Goal: Task Accomplishment & Management: Manage account settings

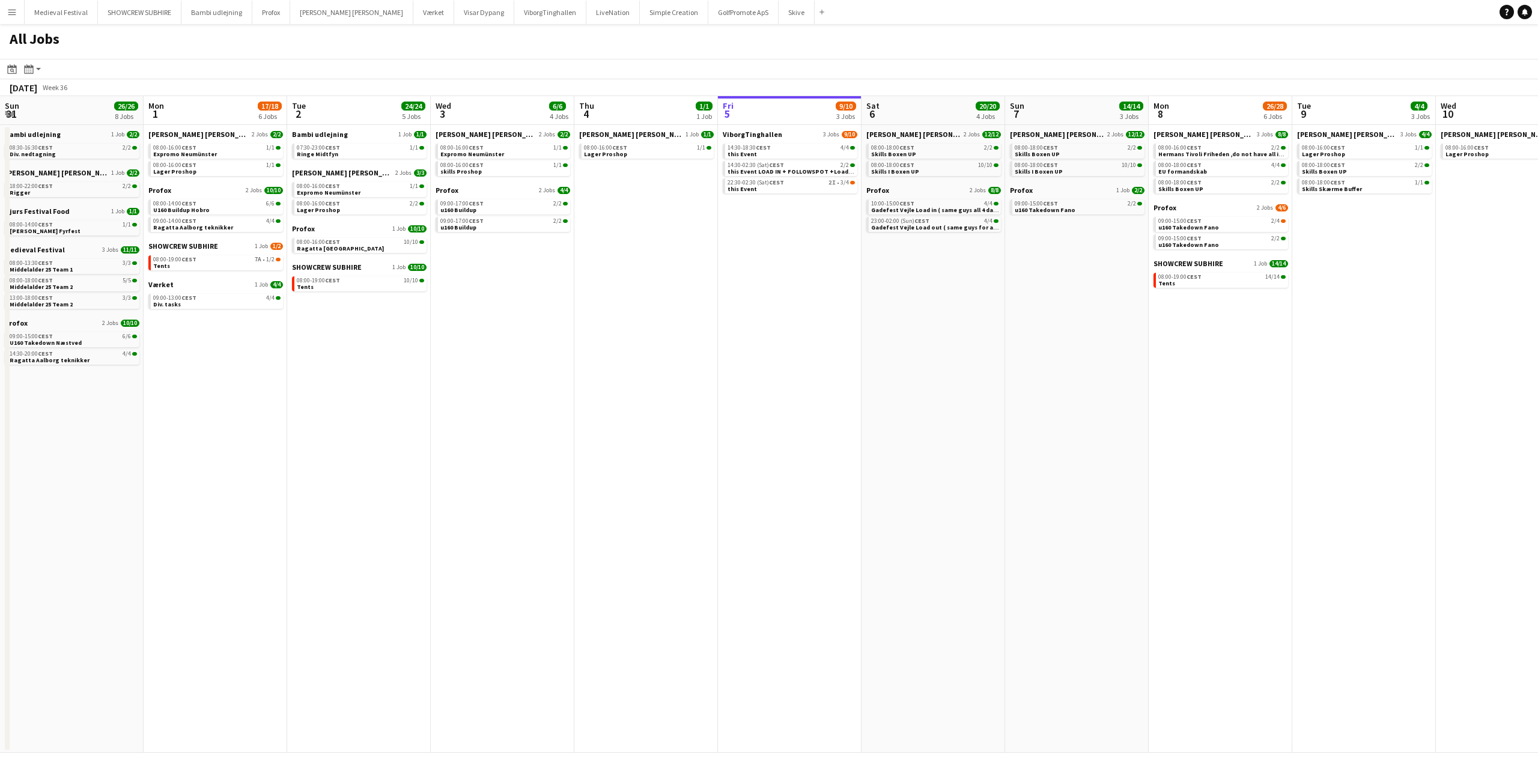
scroll to position [0, 288]
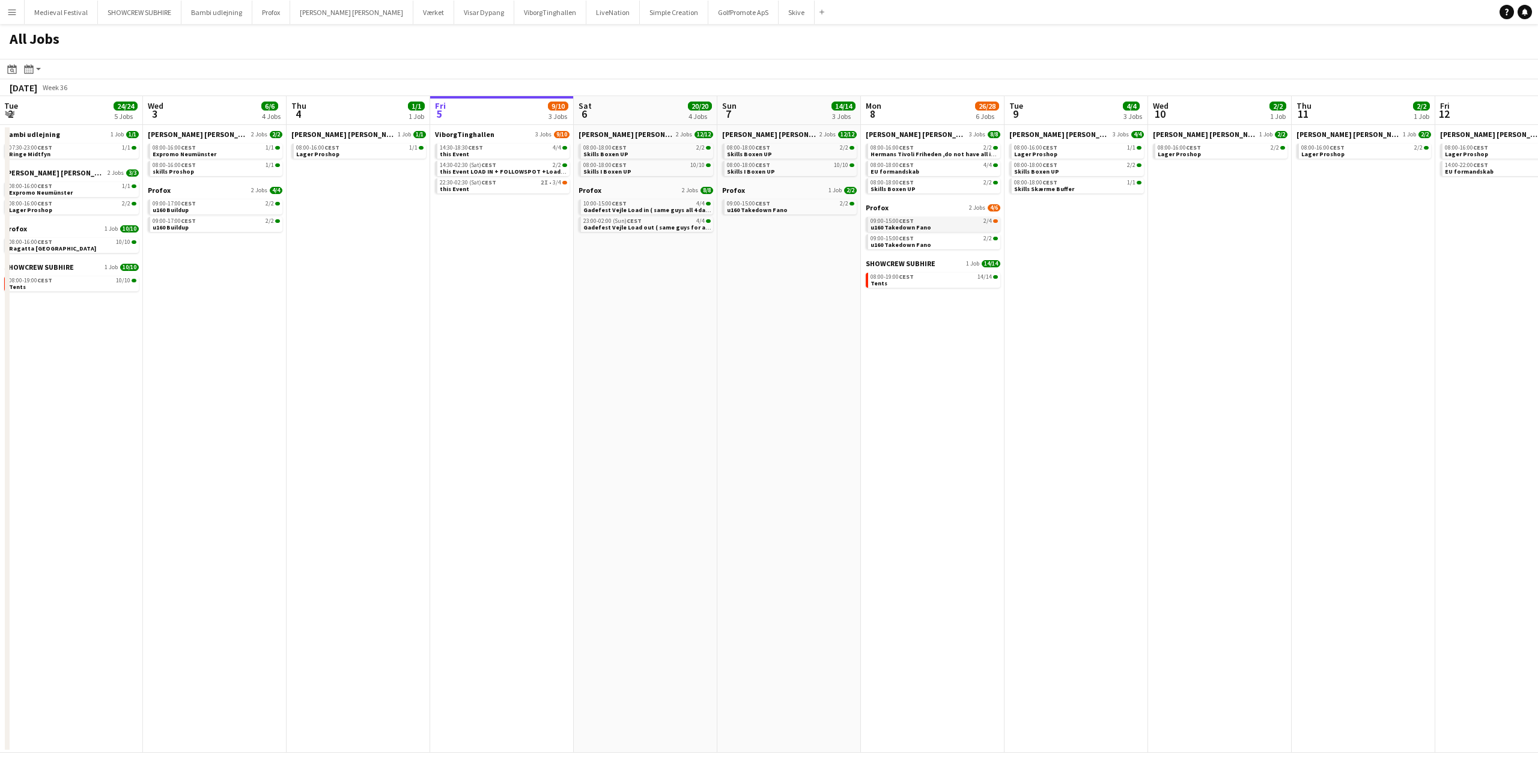
click at [970, 220] on div "09:00-15:00 CEST 2/4" at bounding box center [933, 221] width 127 height 6
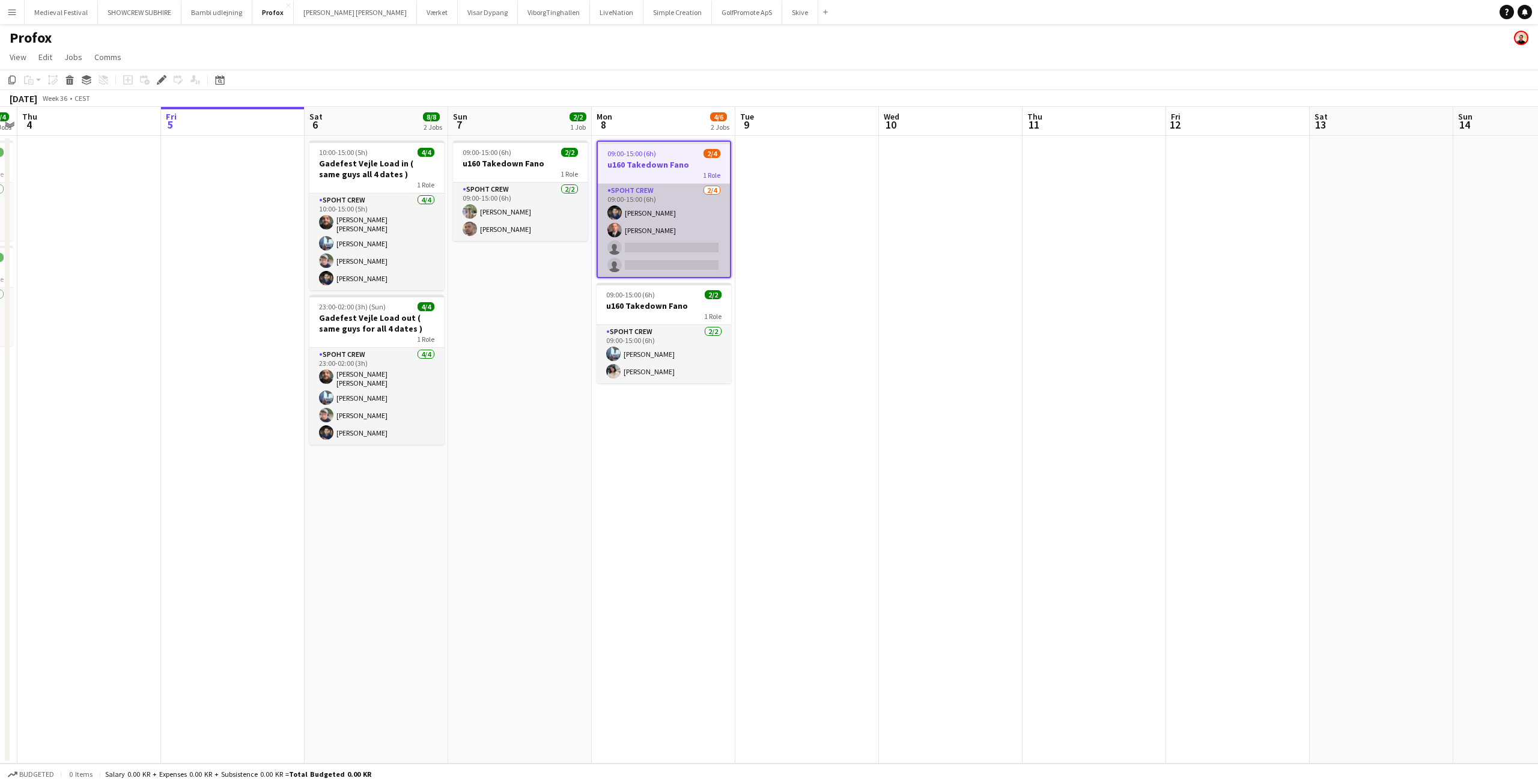
click at [700, 227] on app-card-role "Spoht Crew 2/4 09:00-15:00 (6h) Marius Ciungu Aurimas Kieza single-neutral-acti…" at bounding box center [663, 231] width 132 height 93
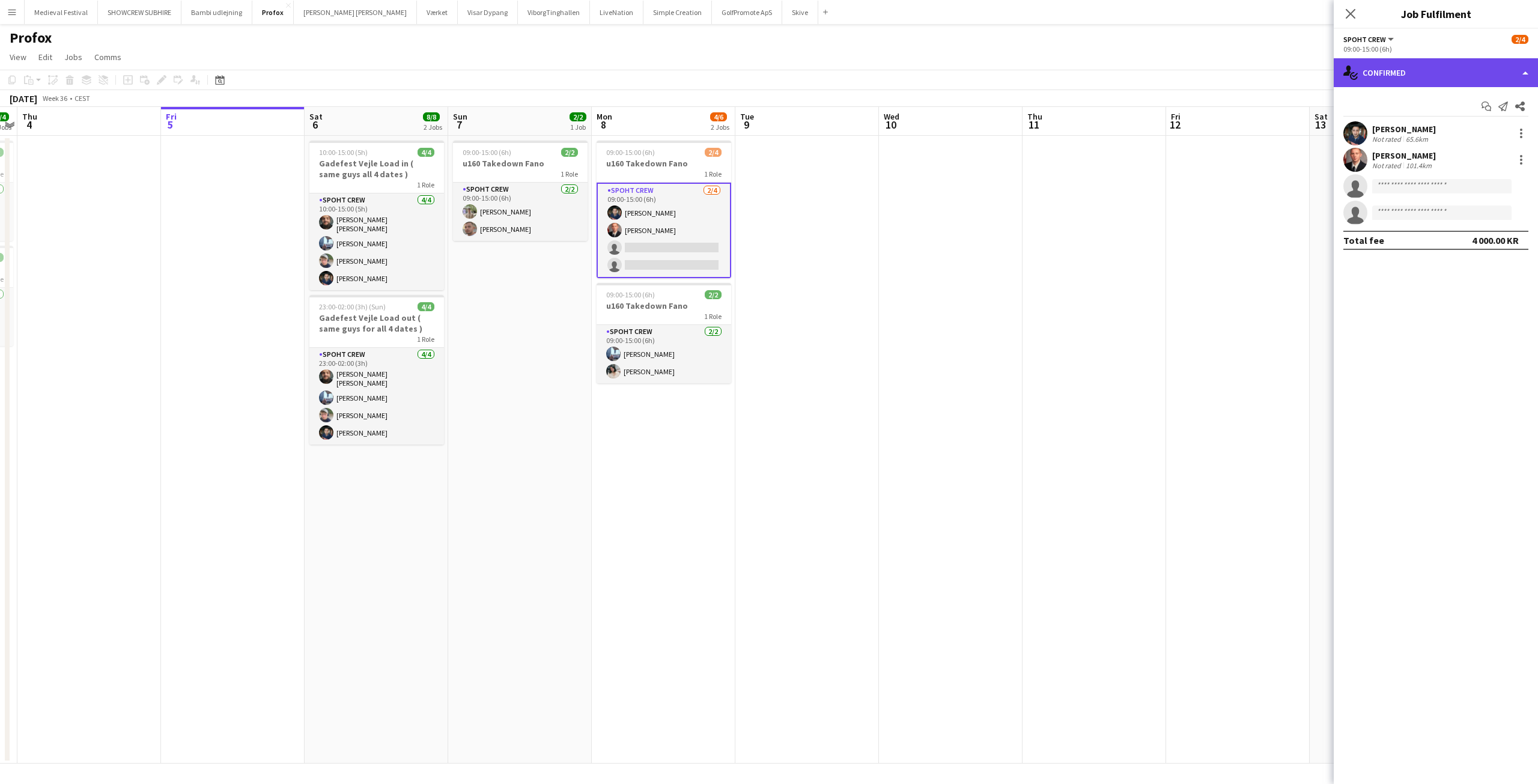
click at [1439, 80] on div "single-neutral-actions-check-2 Confirmed" at bounding box center [1435, 73] width 204 height 28
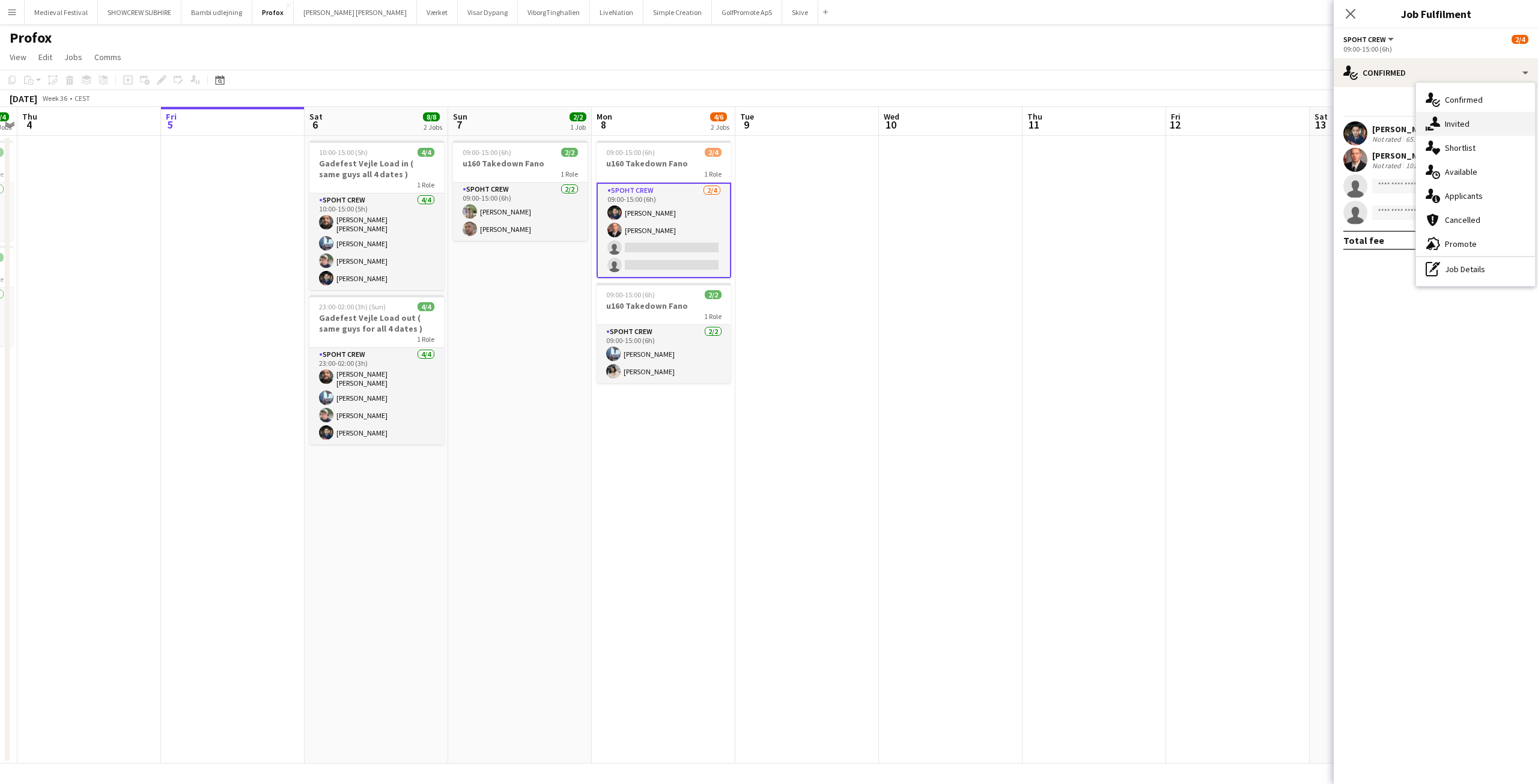
click at [1466, 122] on span "Invited" at bounding box center [1457, 124] width 25 height 11
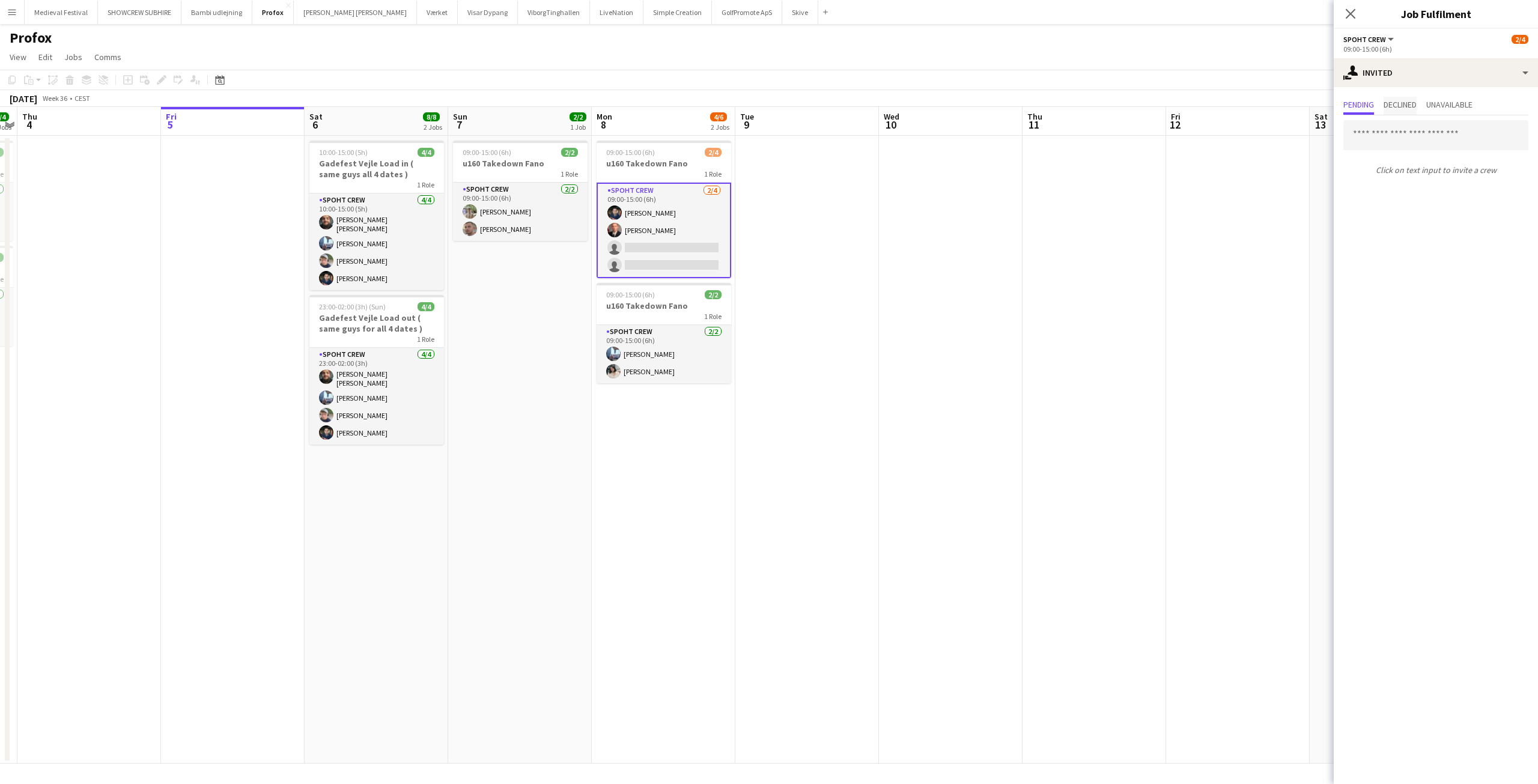
click at [1396, 109] on span "Declined" at bounding box center [1400, 104] width 33 height 9
click at [1450, 71] on div "single-neutral-actions-share-1 Invited" at bounding box center [1435, 73] width 204 height 28
click at [1468, 201] on span "Applicants" at bounding box center [1464, 196] width 38 height 11
click at [666, 226] on app-card-role "Spoht Crew 2/4 09:00-15:00 (6h) Marius Ciungu Aurimas Kieza single-neutral-acti…" at bounding box center [664, 230] width 134 height 96
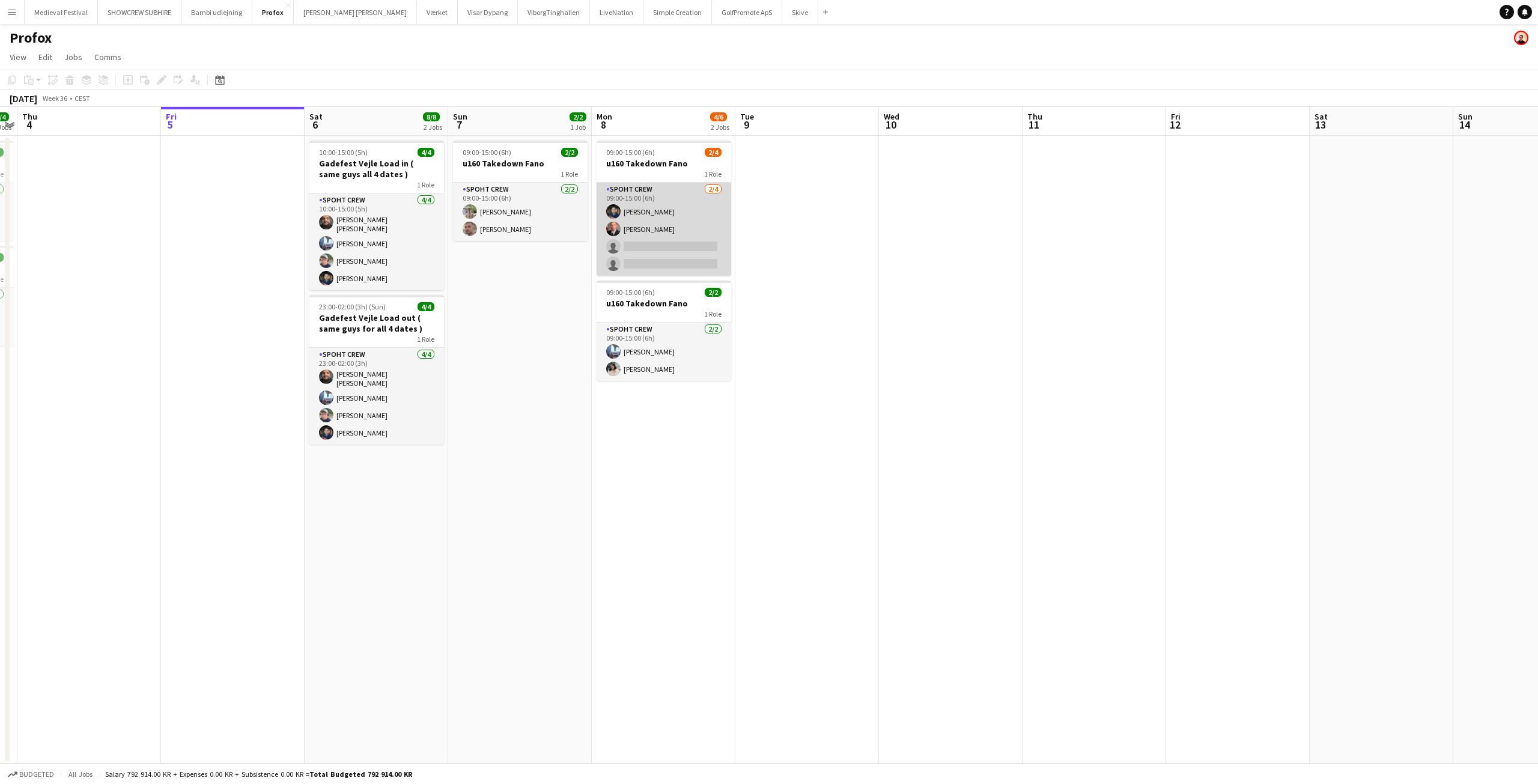
click at [666, 226] on app-card-role "Spoht Crew 2/4 09:00-15:00 (6h) Marius Ciungu Aurimas Kieza single-neutral-acti…" at bounding box center [664, 229] width 134 height 93
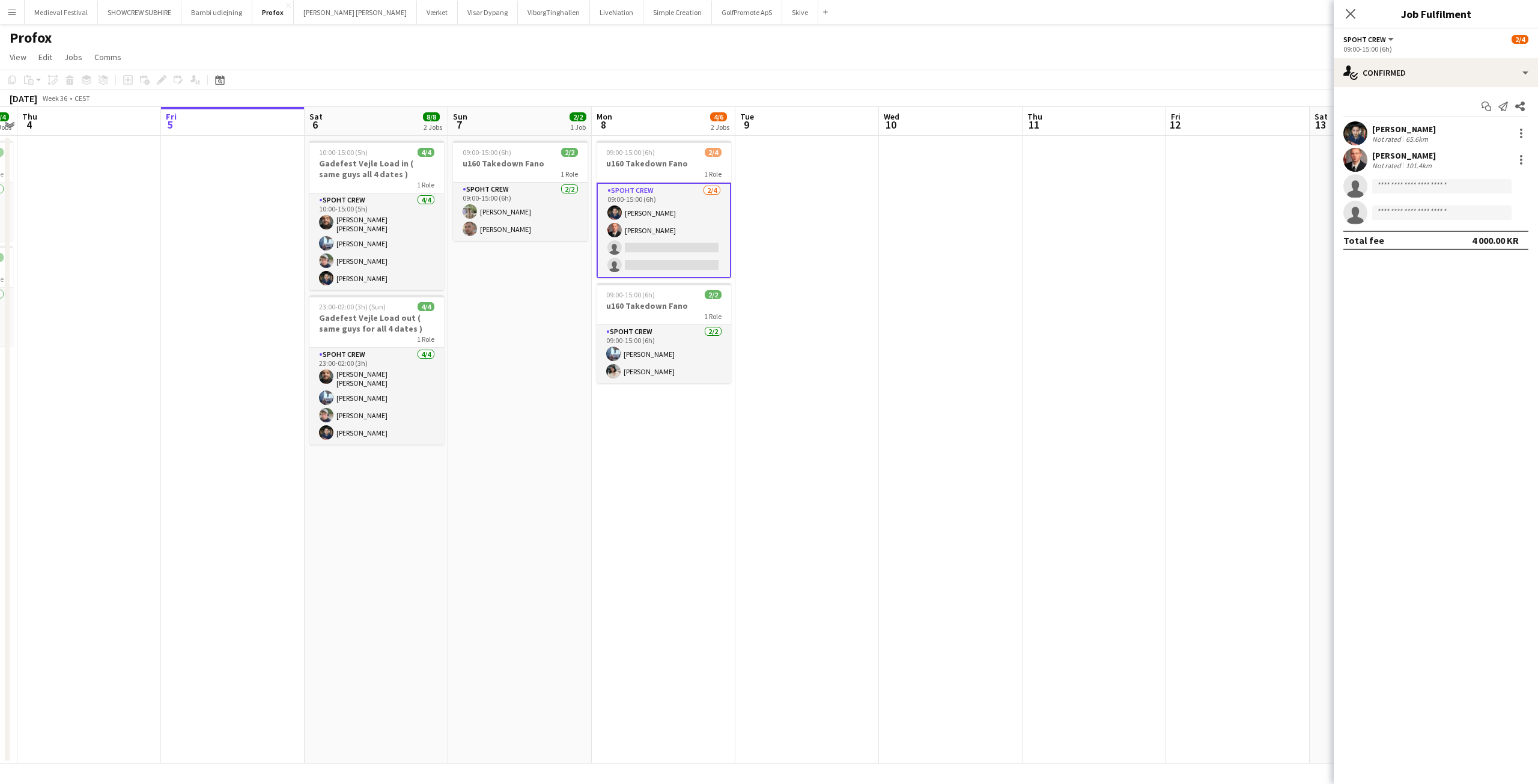
click at [1446, 149] on div "Aurimas Kieza Not rated 101.4km" at bounding box center [1435, 160] width 204 height 24
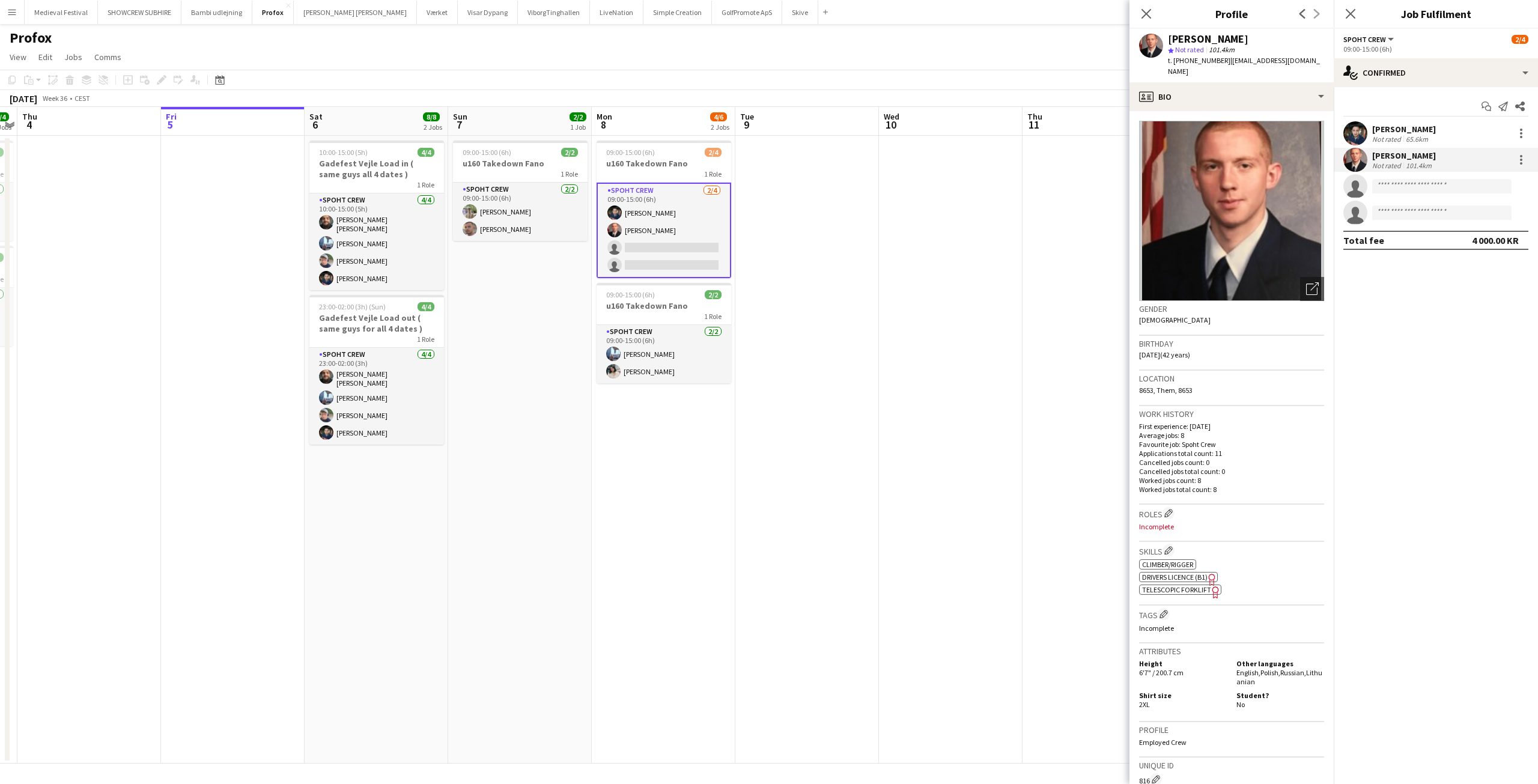
click at [1359, 164] on app-user-avatar at bounding box center [1355, 160] width 24 height 24
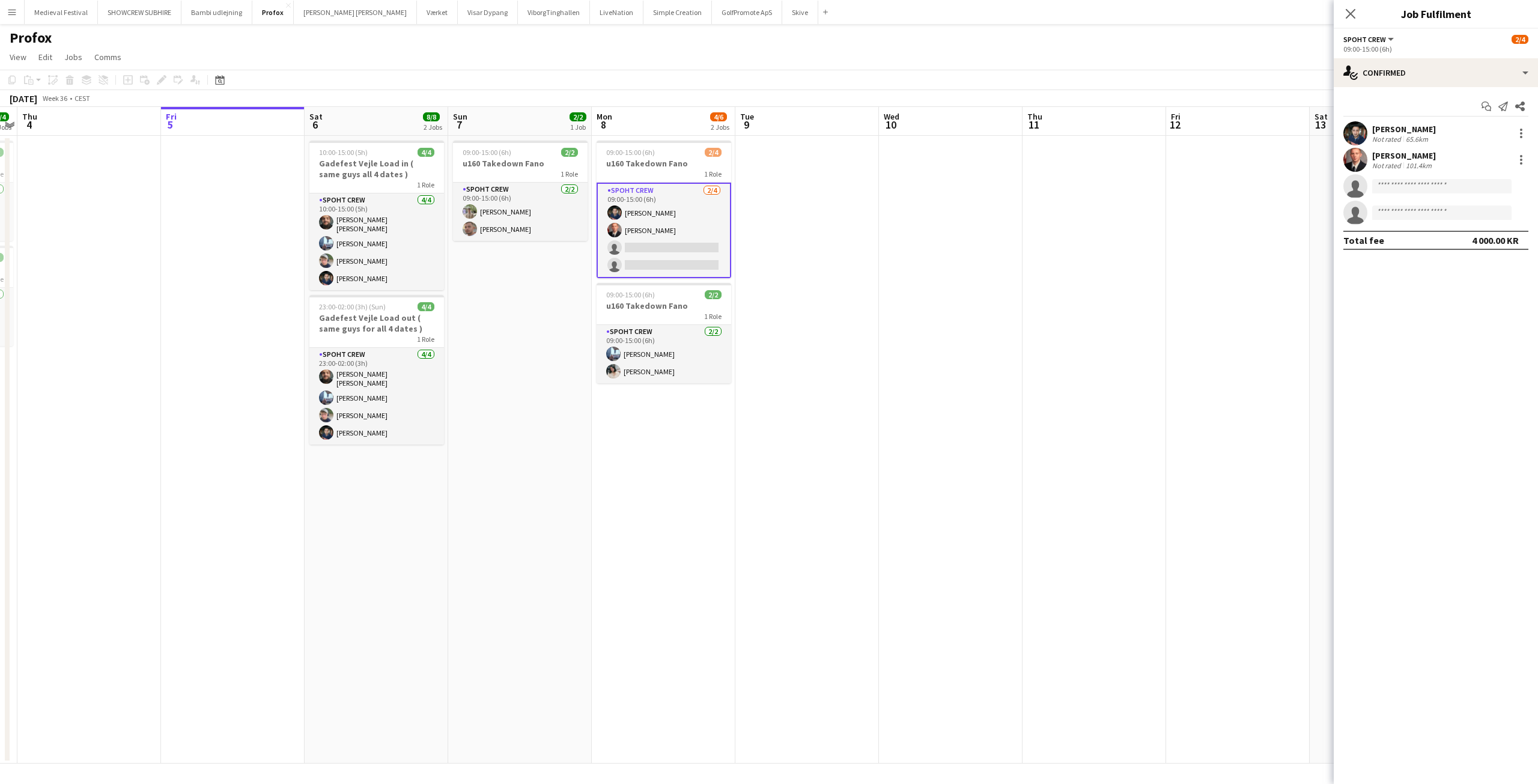
click at [1359, 164] on app-user-avatar at bounding box center [1355, 160] width 24 height 24
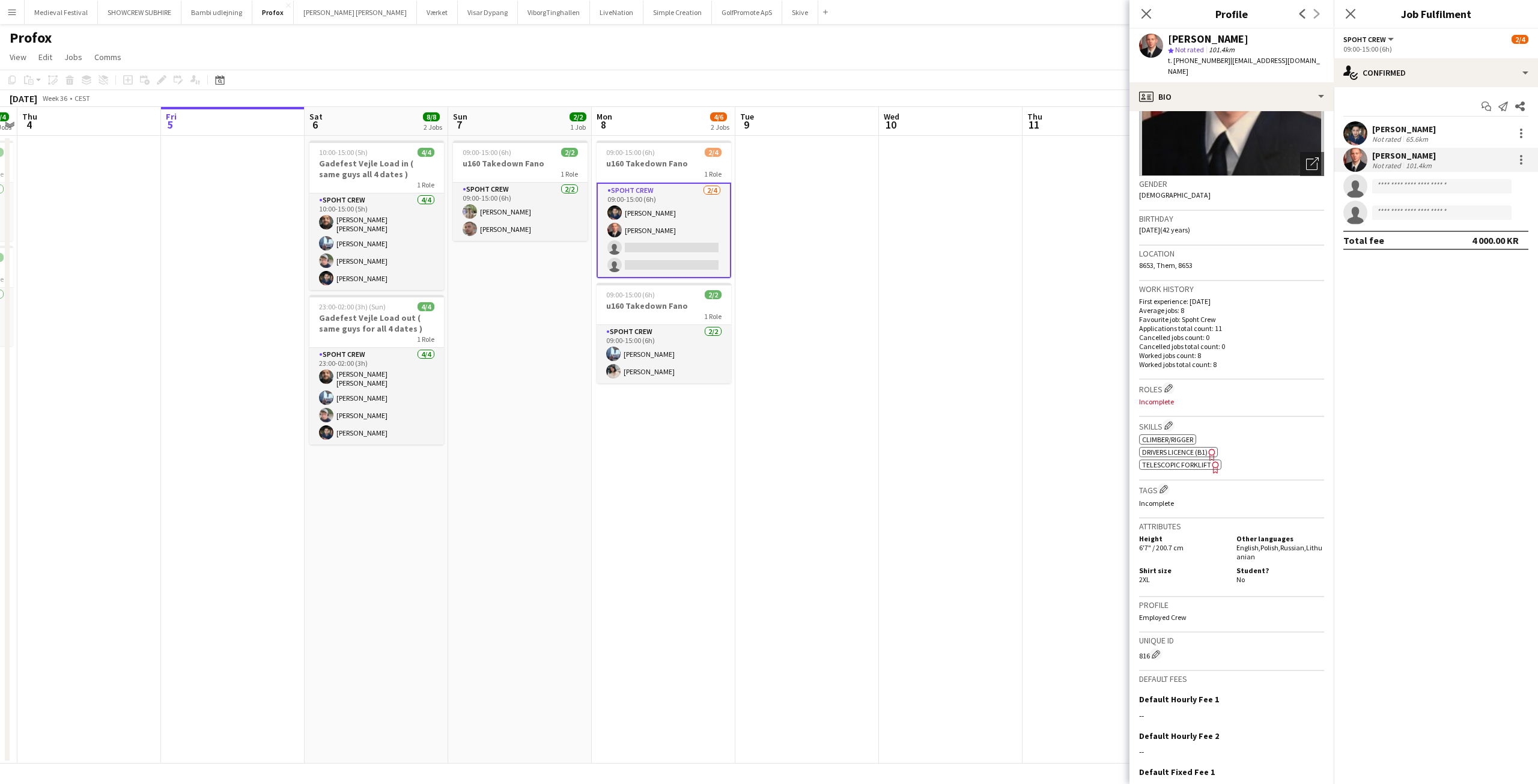
scroll to position [213, 0]
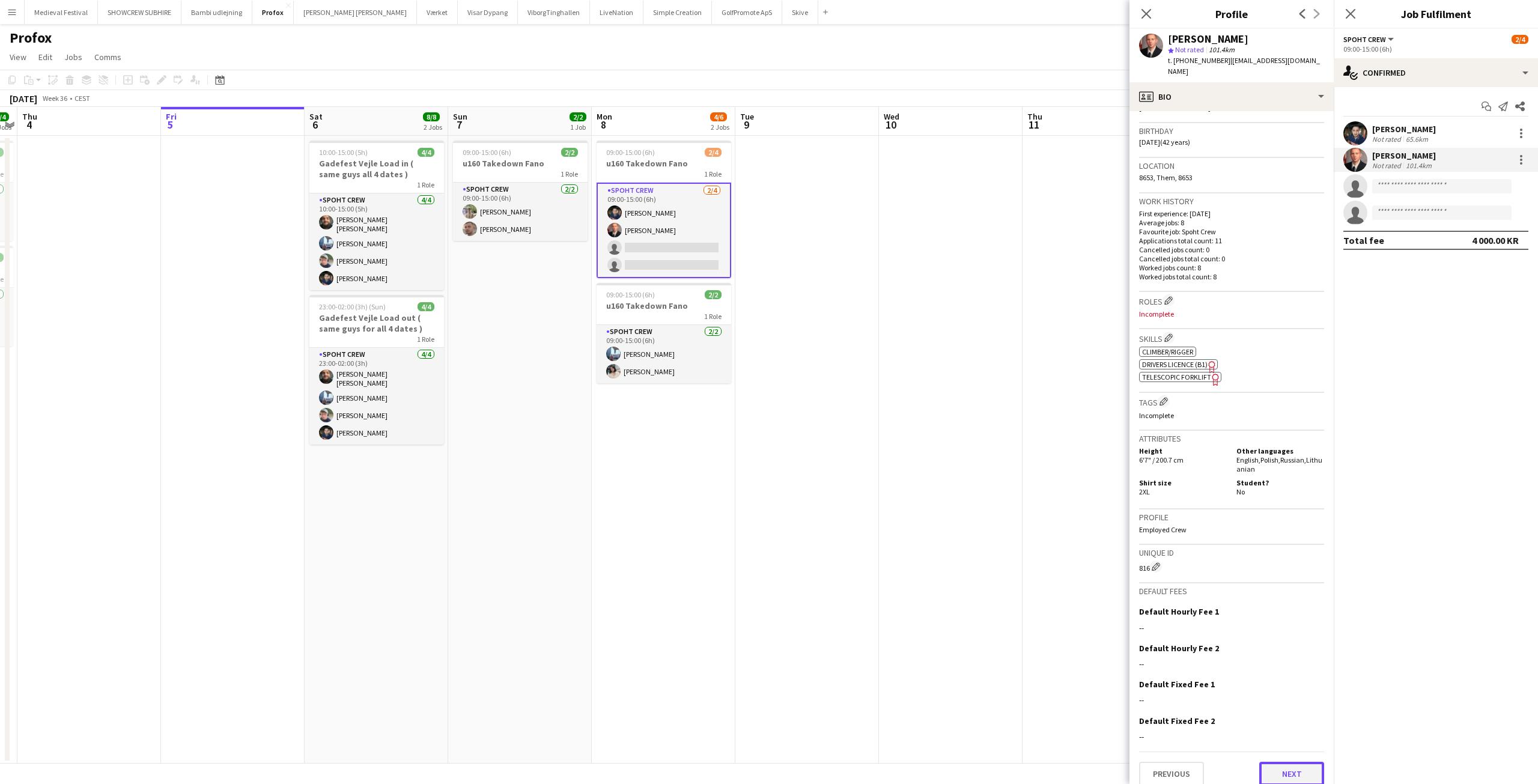
click at [1294, 766] on button "Next" at bounding box center [1291, 774] width 65 height 24
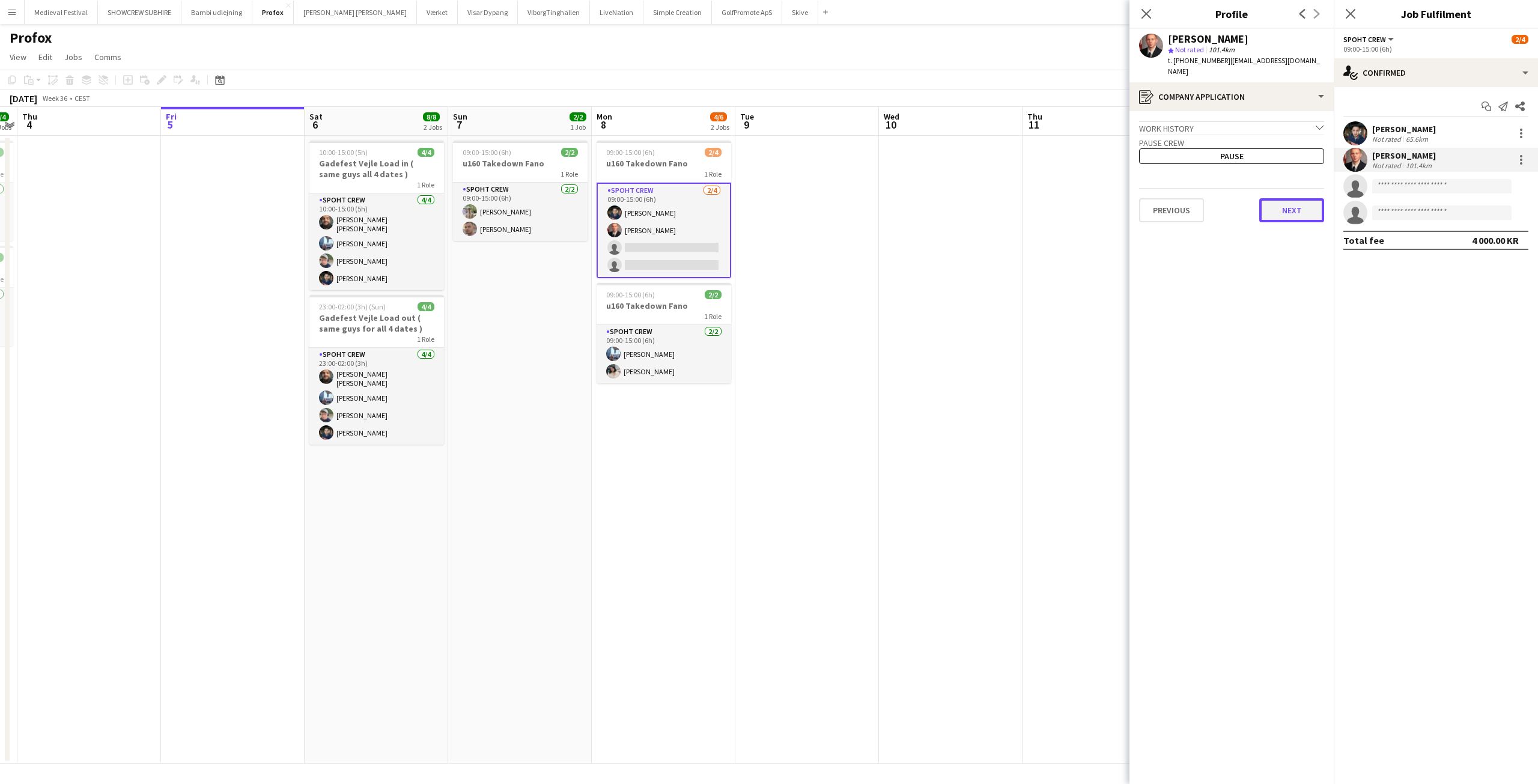
click at [1284, 198] on button "Next" at bounding box center [1291, 210] width 65 height 24
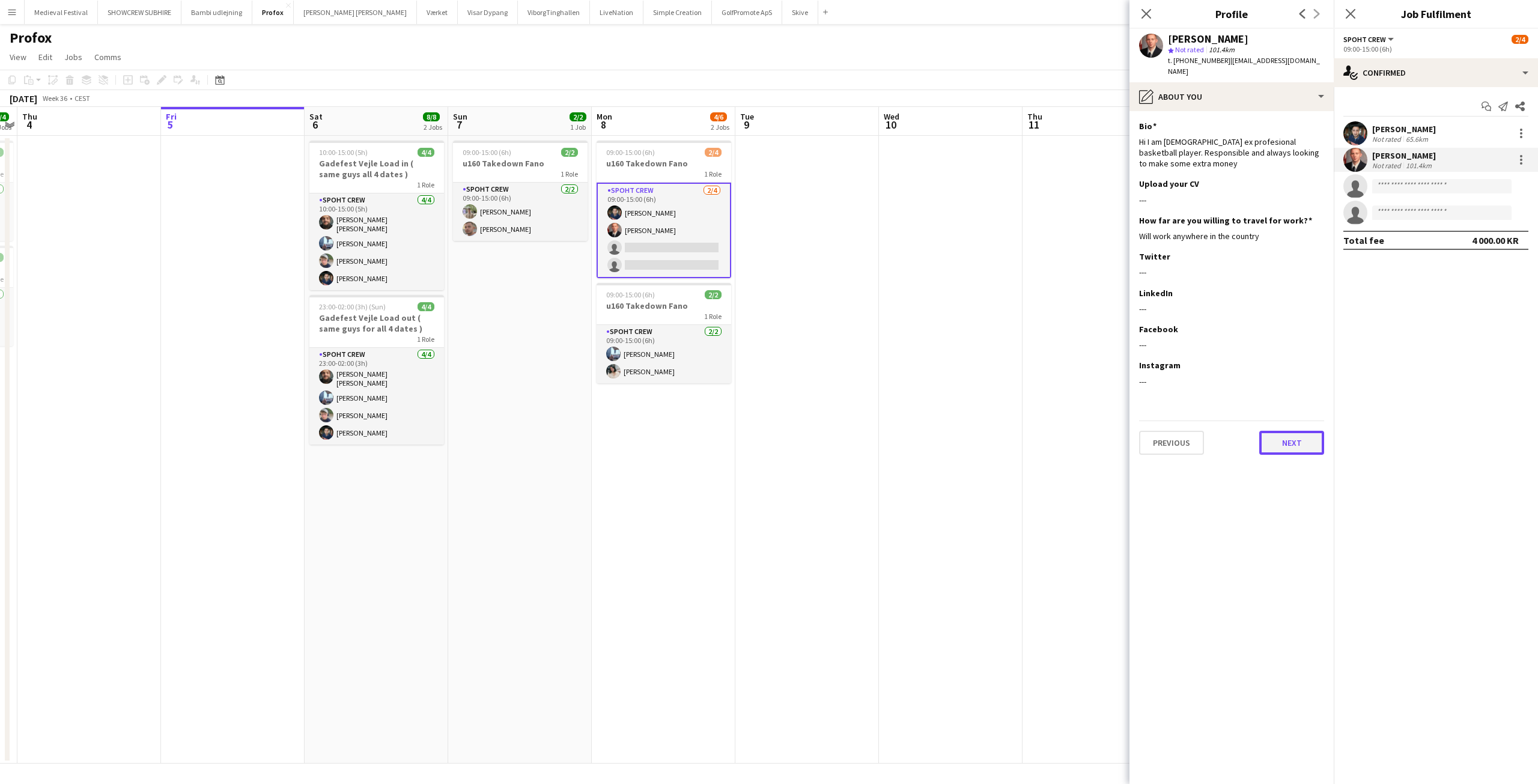
click at [1284, 431] on button "Next" at bounding box center [1291, 443] width 65 height 24
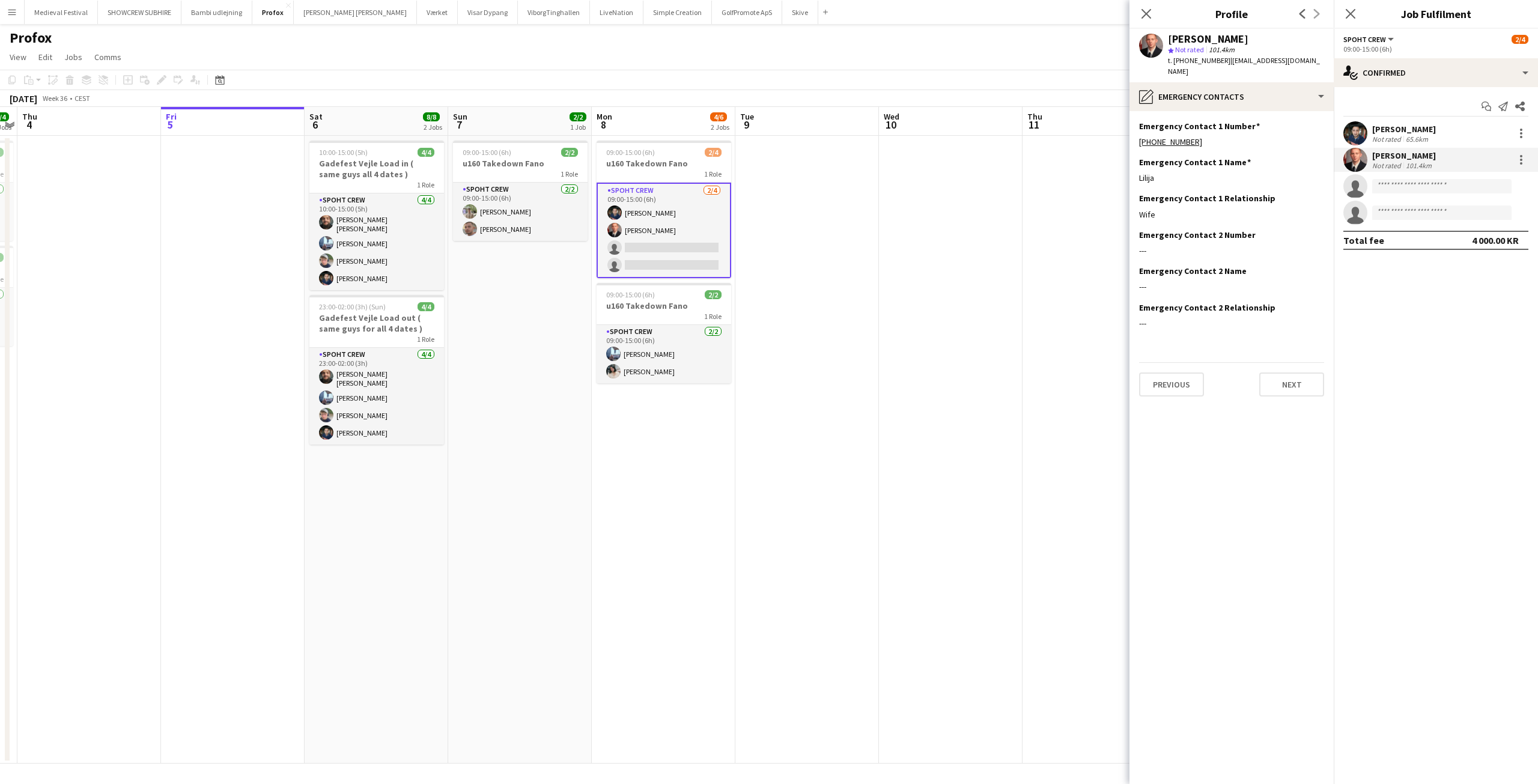
click at [1170, 362] on div "Previous Next" at bounding box center [1231, 379] width 185 height 34
click at [1291, 375] on button "Next" at bounding box center [1291, 384] width 65 height 24
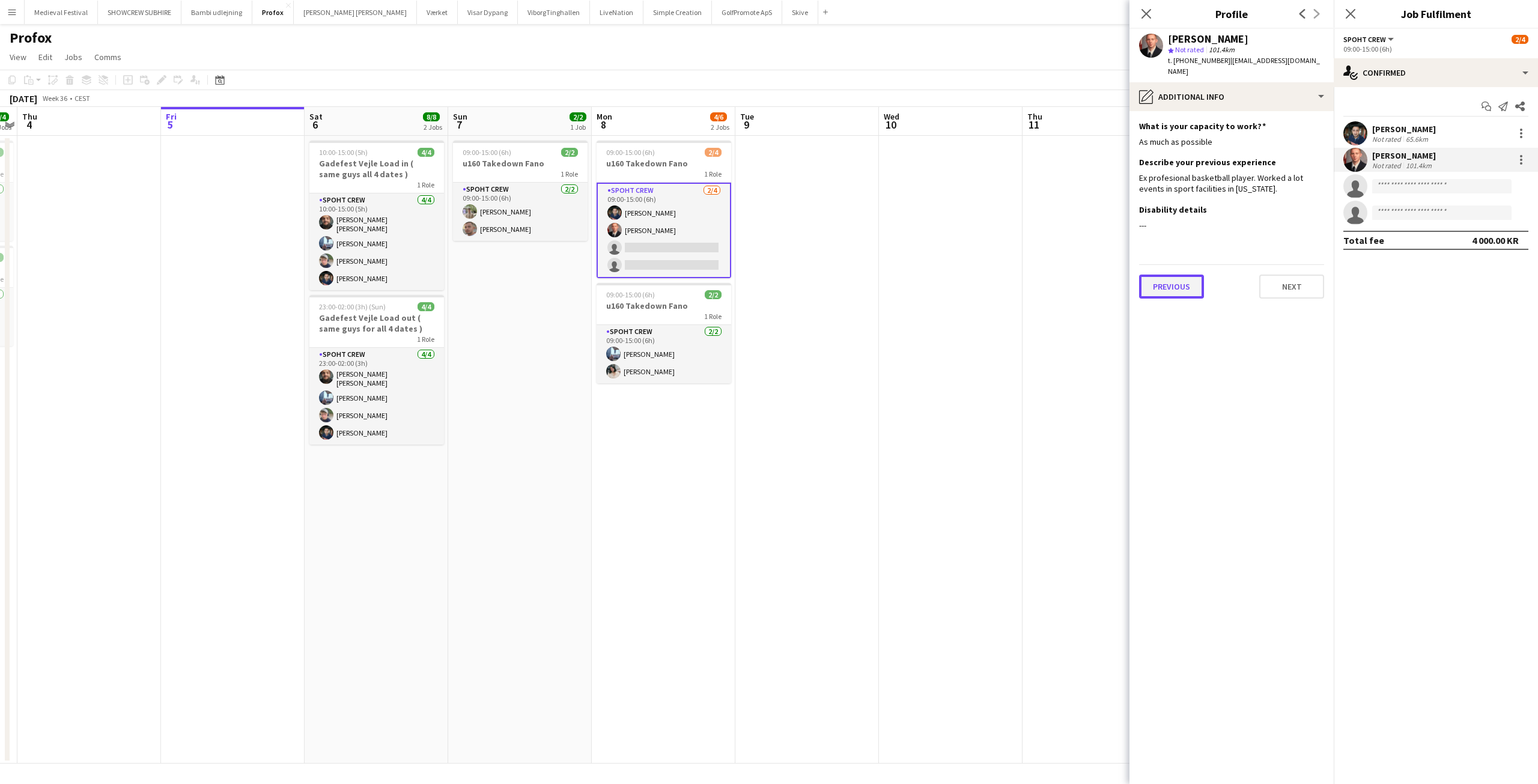
click at [1189, 274] on button "Previous" at bounding box center [1171, 286] width 65 height 24
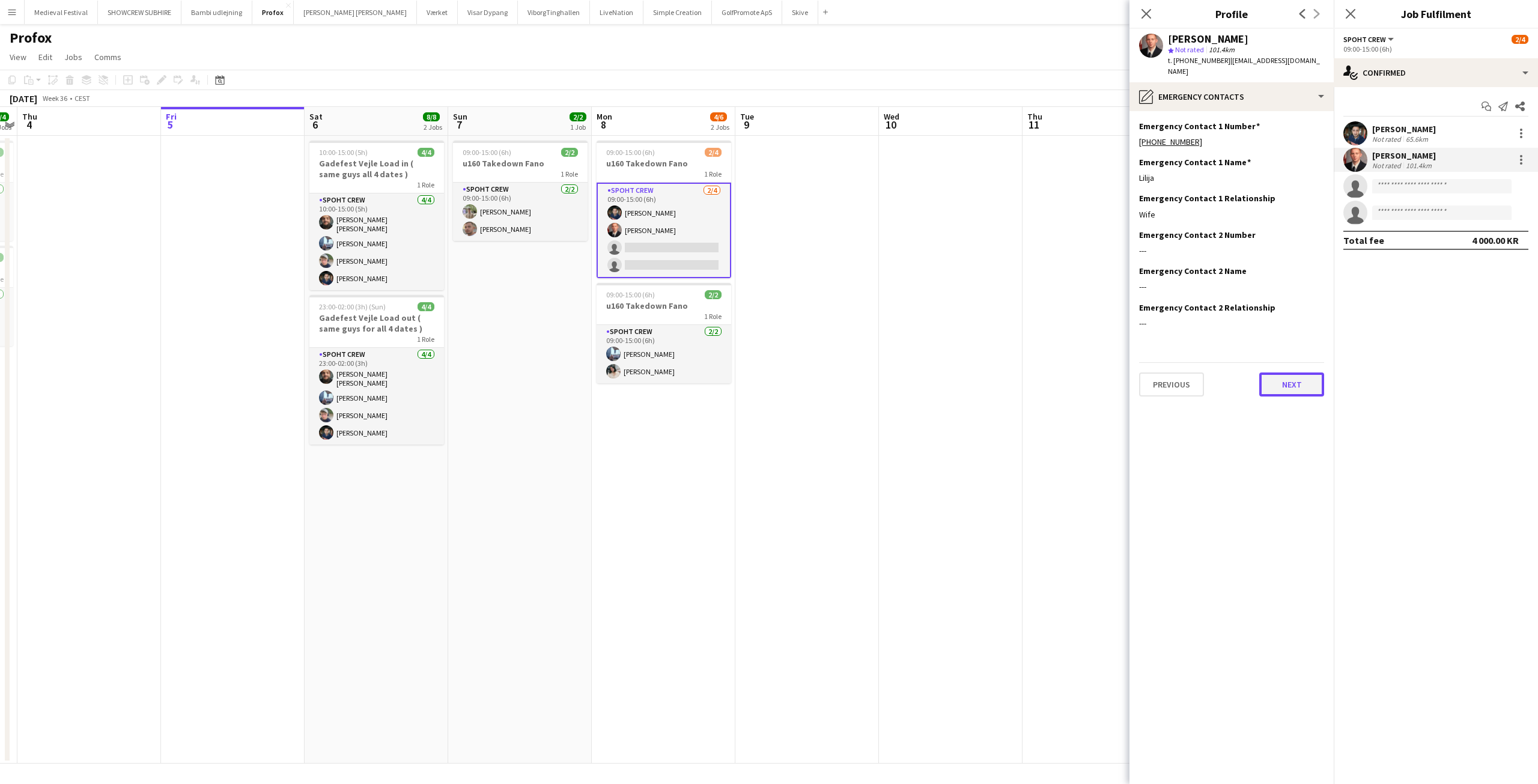
click at [1296, 372] on button "Next" at bounding box center [1291, 384] width 65 height 24
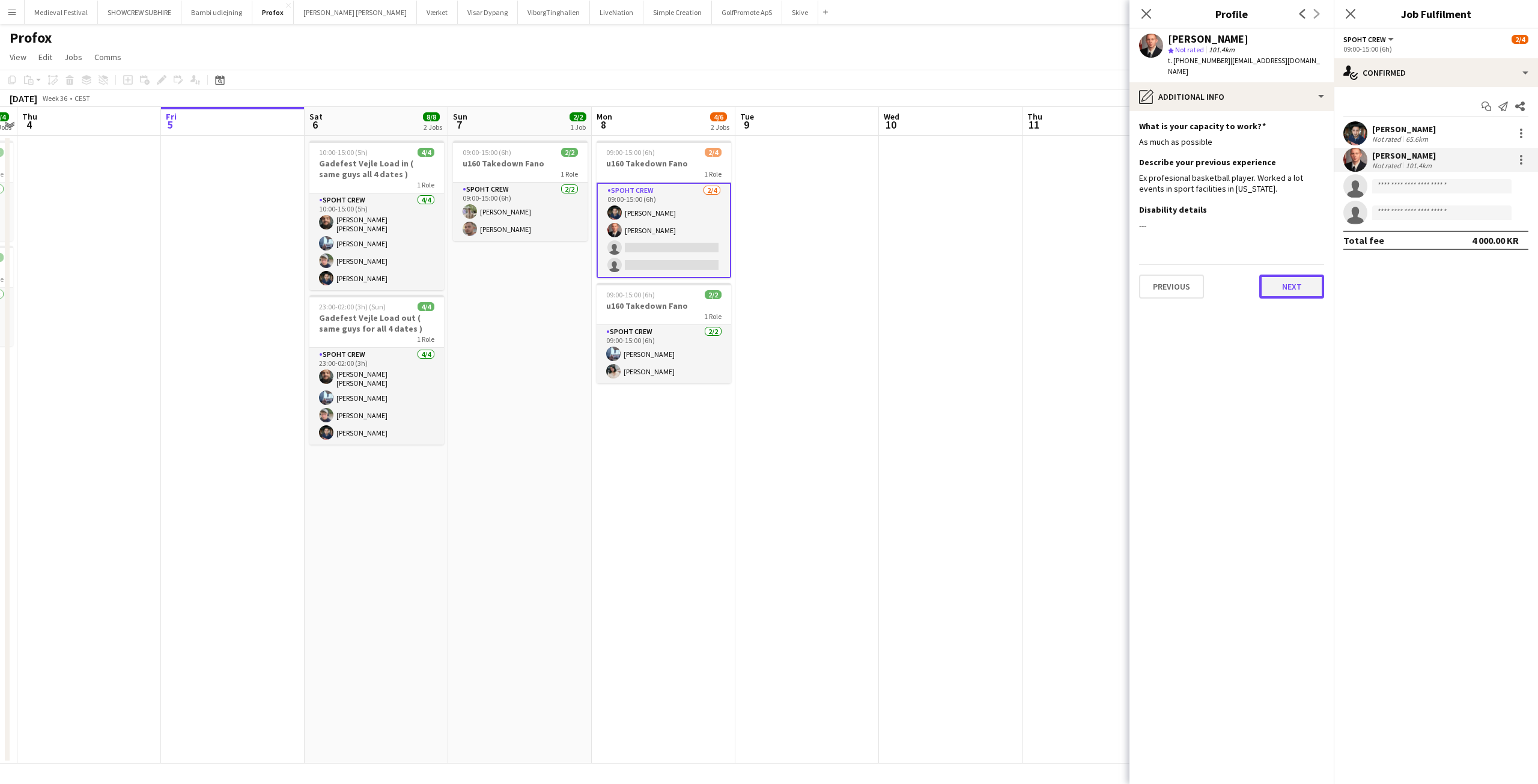
click at [1288, 279] on button "Next" at bounding box center [1291, 286] width 65 height 24
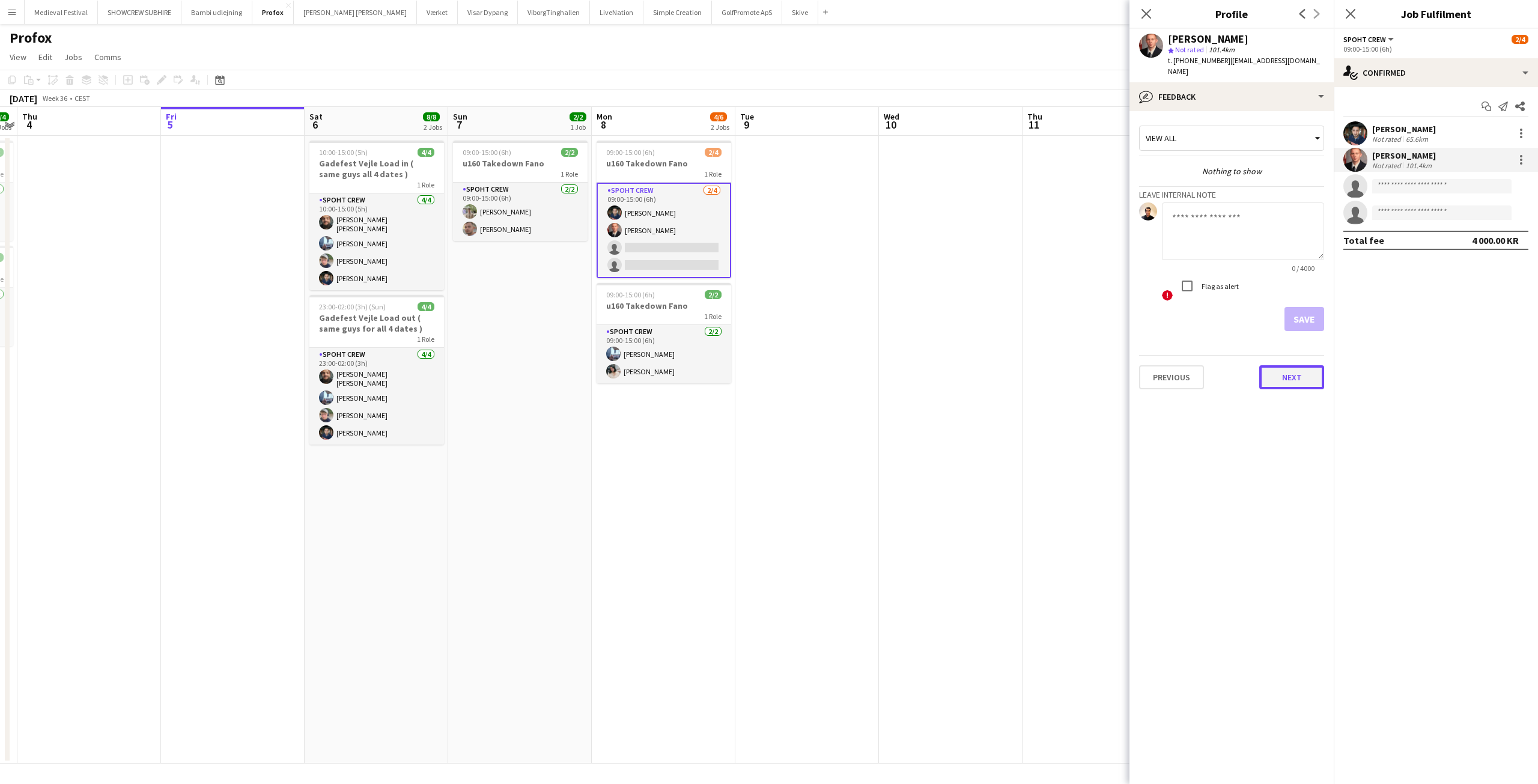
click at [1286, 365] on button "Next" at bounding box center [1291, 377] width 65 height 24
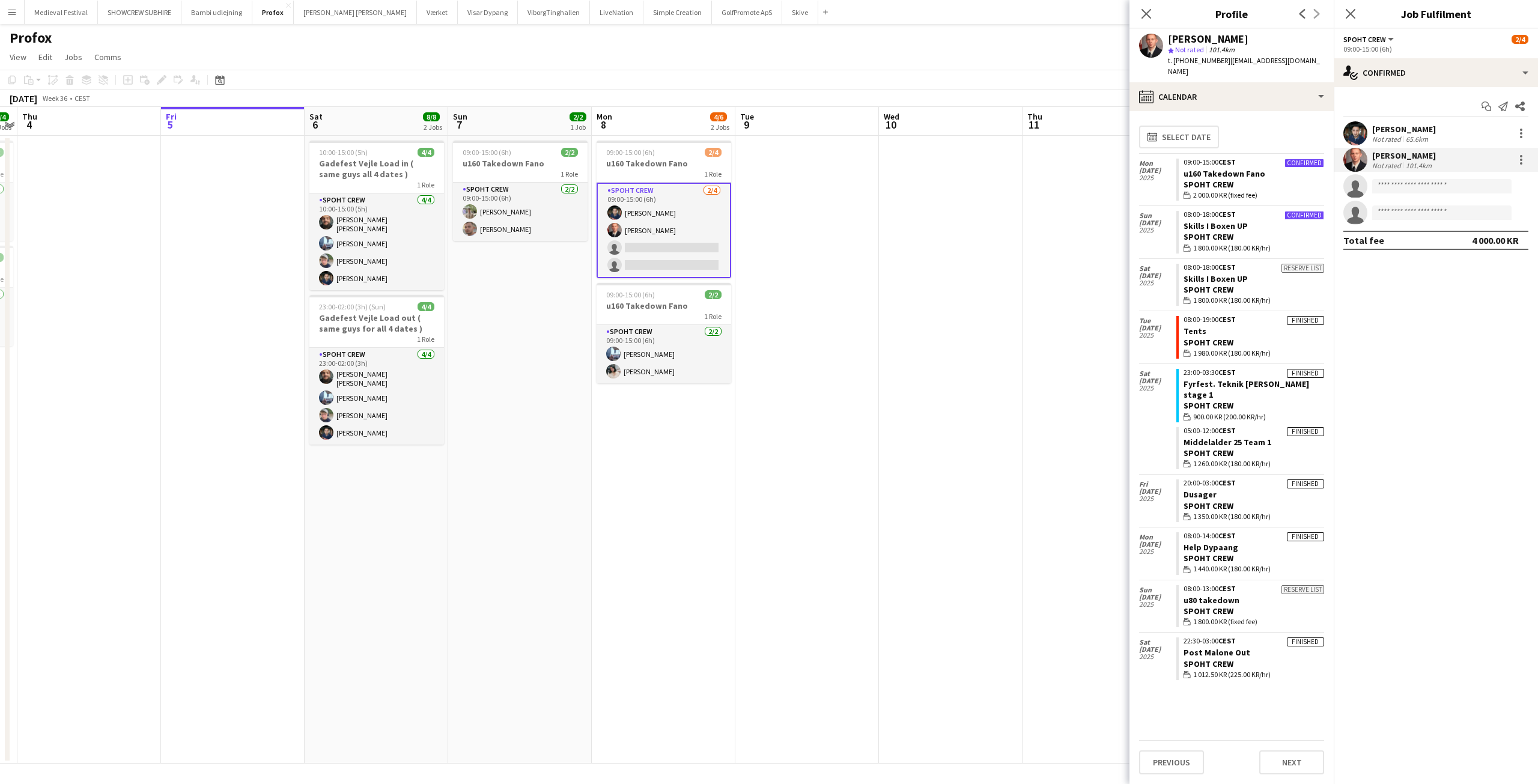
click at [912, 311] on app-date-cell at bounding box center [951, 450] width 144 height 628
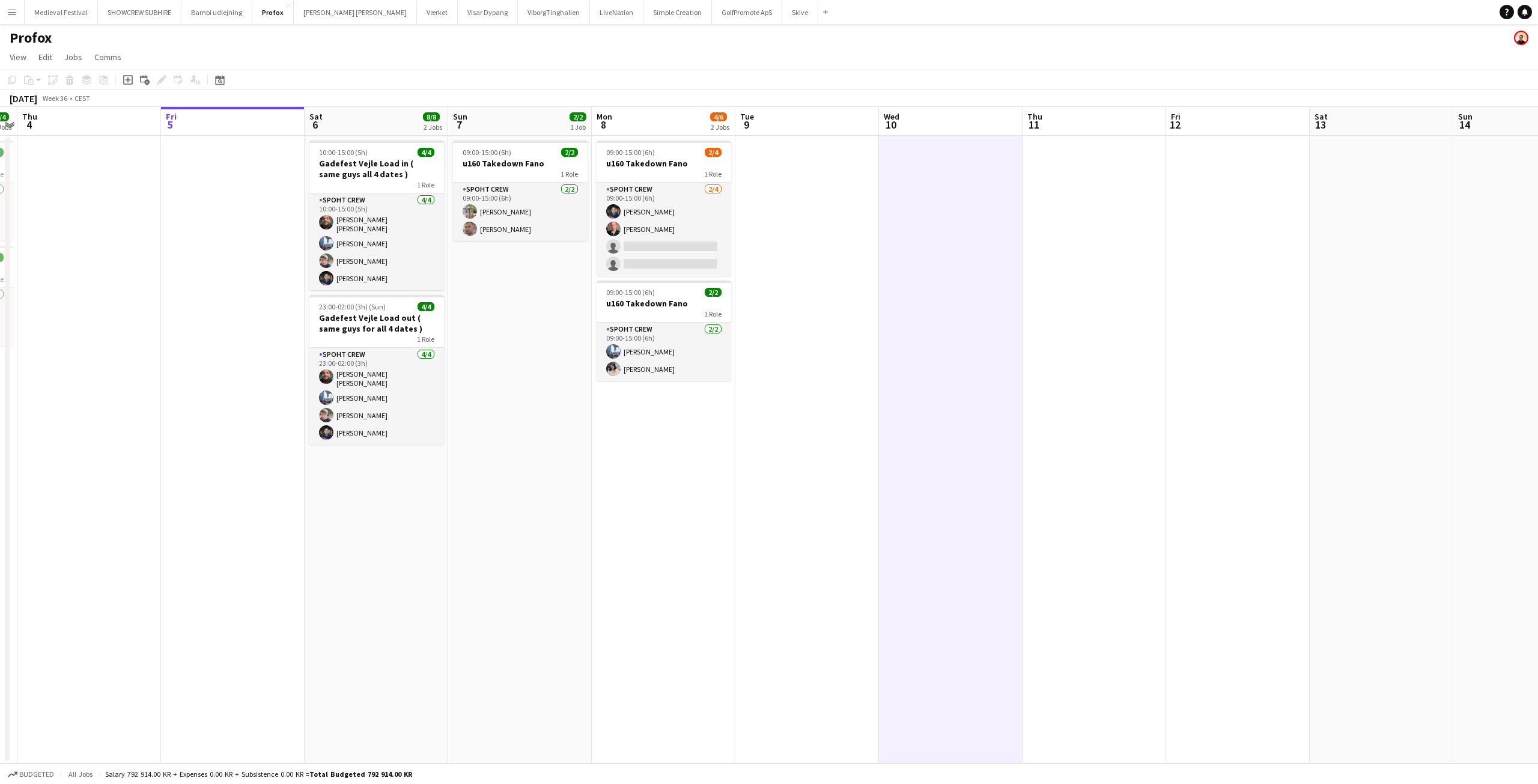
click at [2, 14] on button "Menu" at bounding box center [12, 12] width 24 height 24
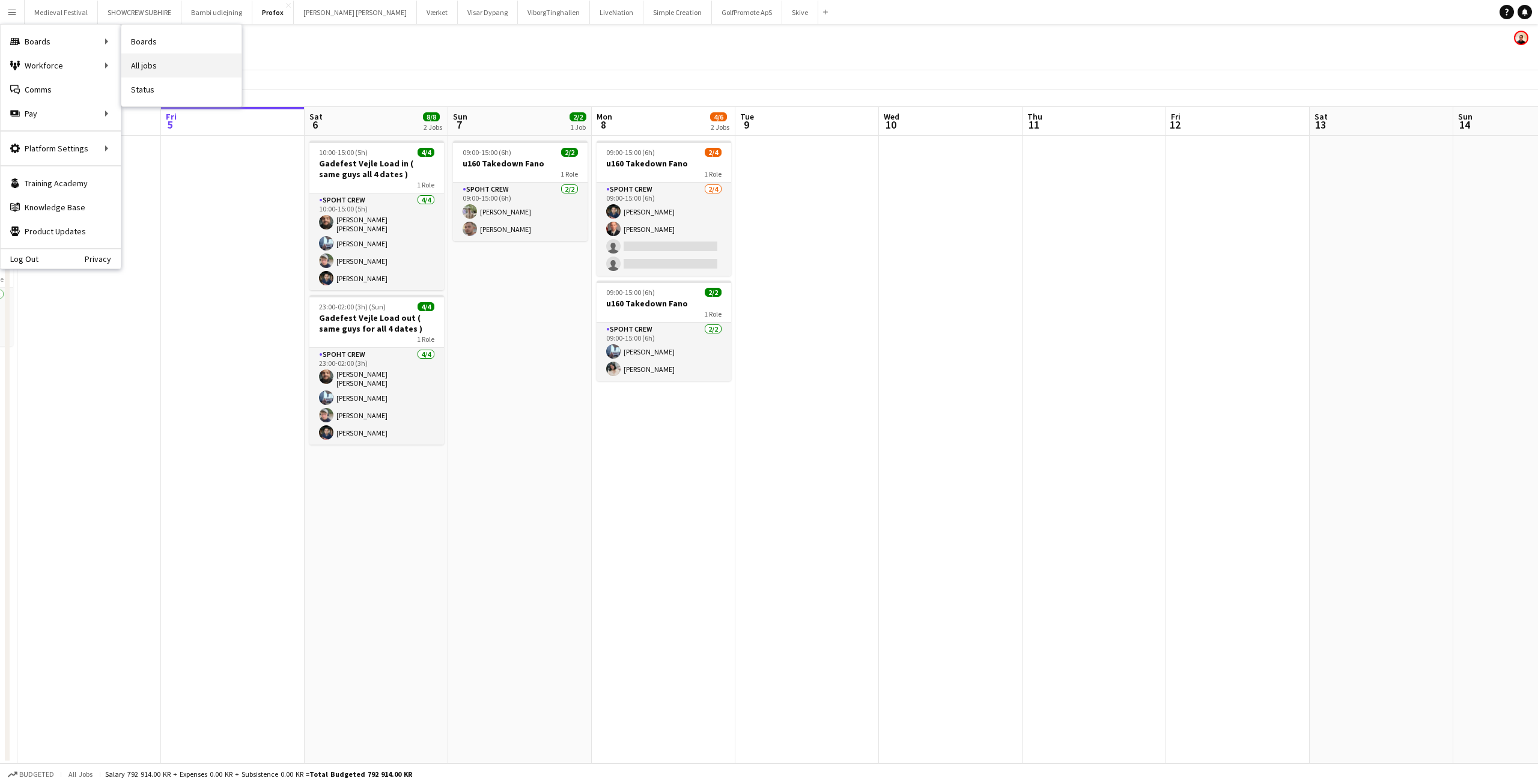
click at [149, 58] on link "All jobs" at bounding box center [182, 66] width 120 height 24
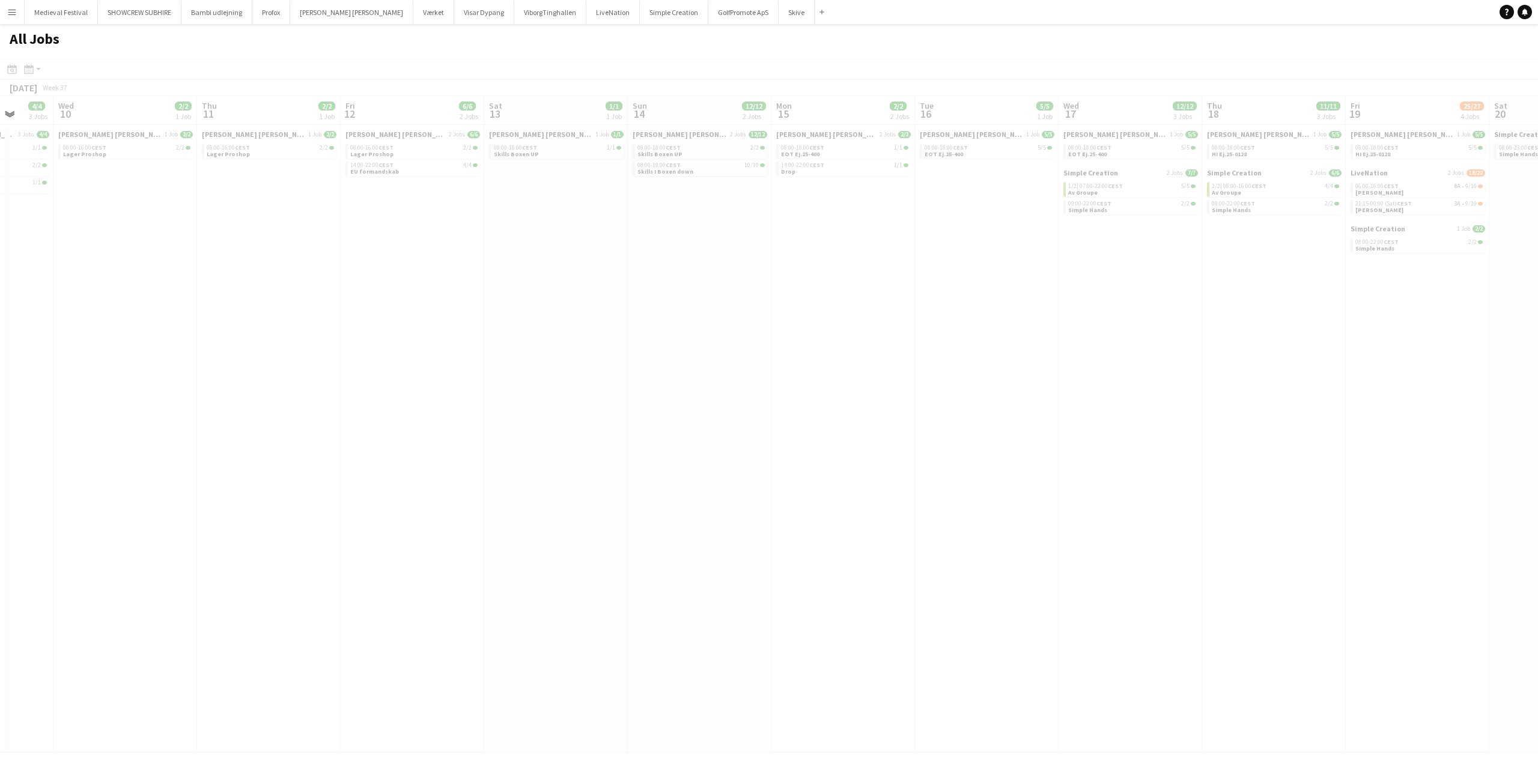
drag, startPoint x: 1080, startPoint y: 329, endPoint x: 3, endPoint y: 301, distance: 1077.4
click at [49, 293] on app-all-jobs "All Jobs Date picker SEP 2025 SEP 2025 Monday M Tuesday T Wednesday W Thursday …" at bounding box center [769, 388] width 1538 height 729
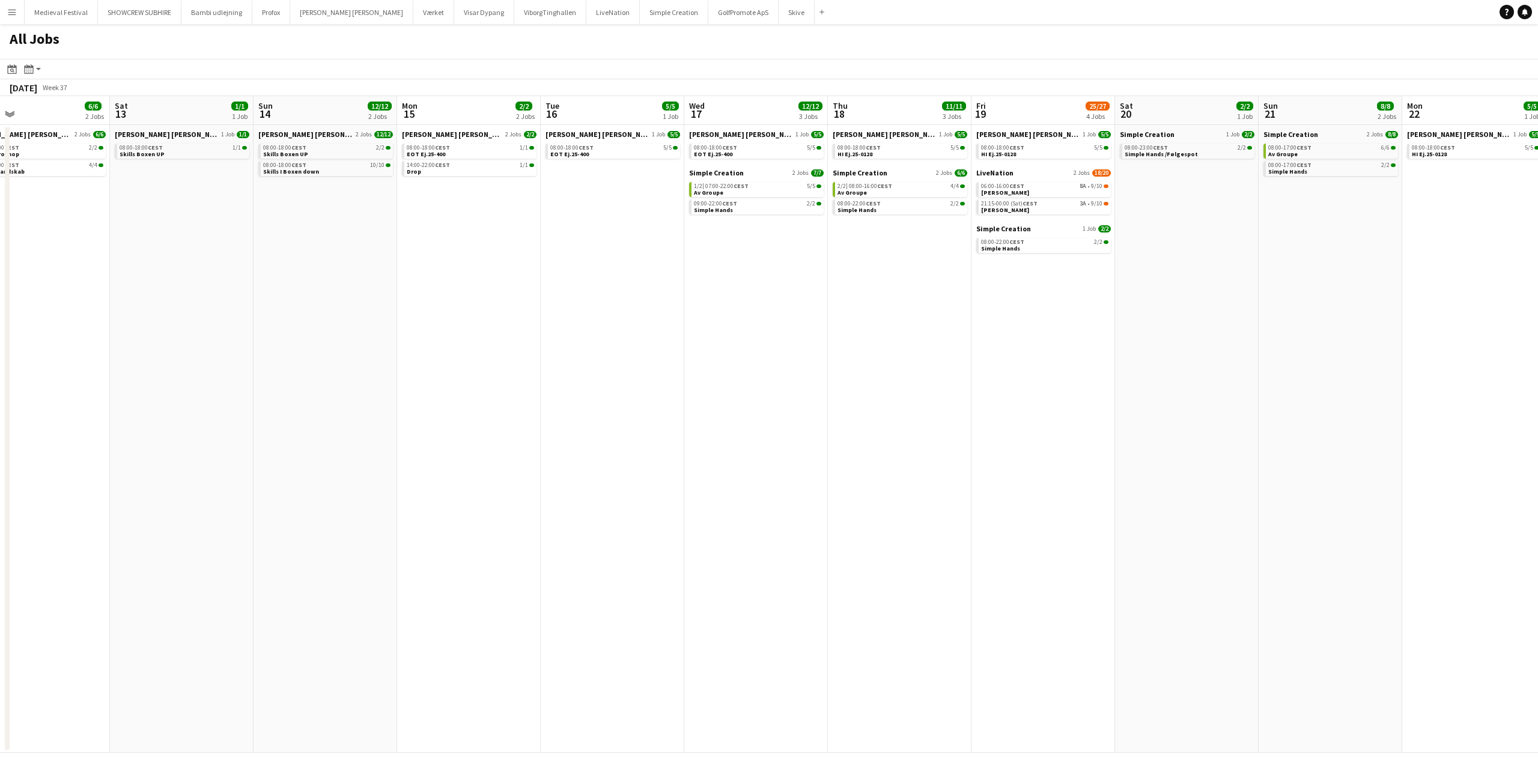
drag, startPoint x: 757, startPoint y: 420, endPoint x: 156, endPoint y: 394, distance: 601.6
click at [182, 409] on app-calendar-viewport "Tue 9 4/4 3 Jobs Wed 10 2/2 1 Job Thu 11 2/2 1 Job Fri 12 6/6 2 Jobs Sat 13 1/1…" at bounding box center [769, 424] width 1538 height 657
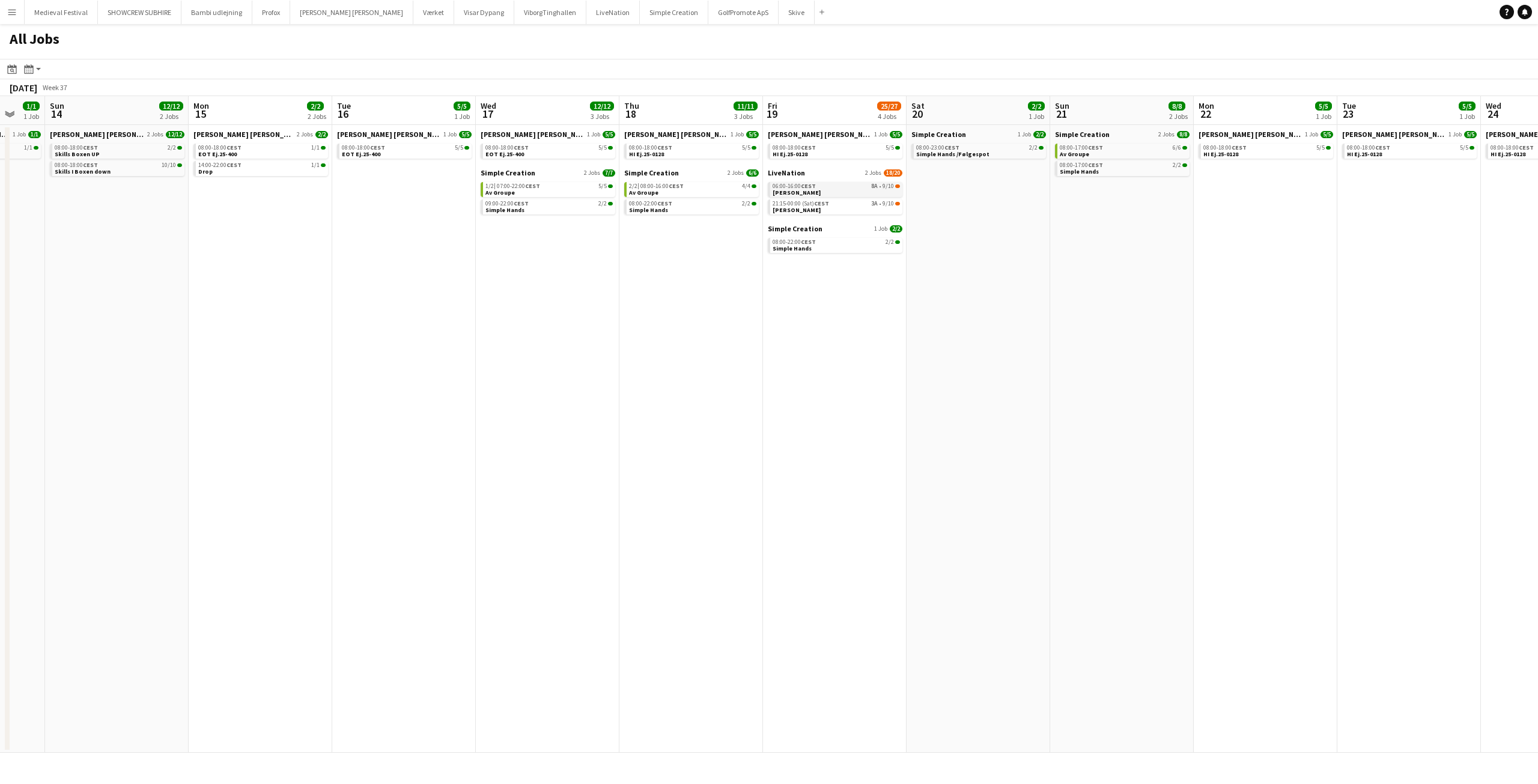
click at [879, 190] on link "06:00-16:00 CEST 8A • 9/10 Simon Talbot" at bounding box center [835, 188] width 127 height 13
click at [850, 182] on link "06:00-16:00 CEST 8A • 9/10 Simon Talbot" at bounding box center [835, 188] width 127 height 13
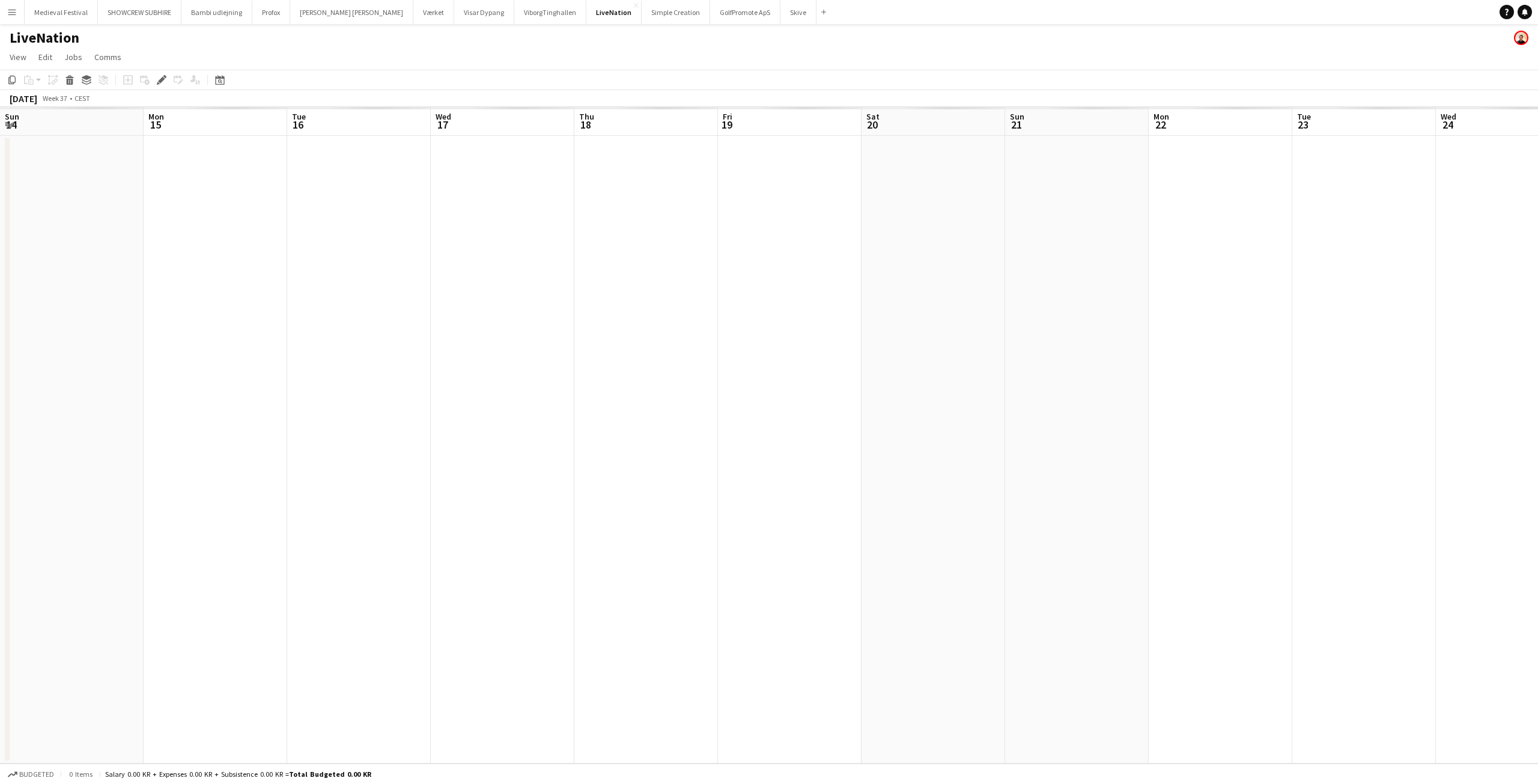
scroll to position [0, 413]
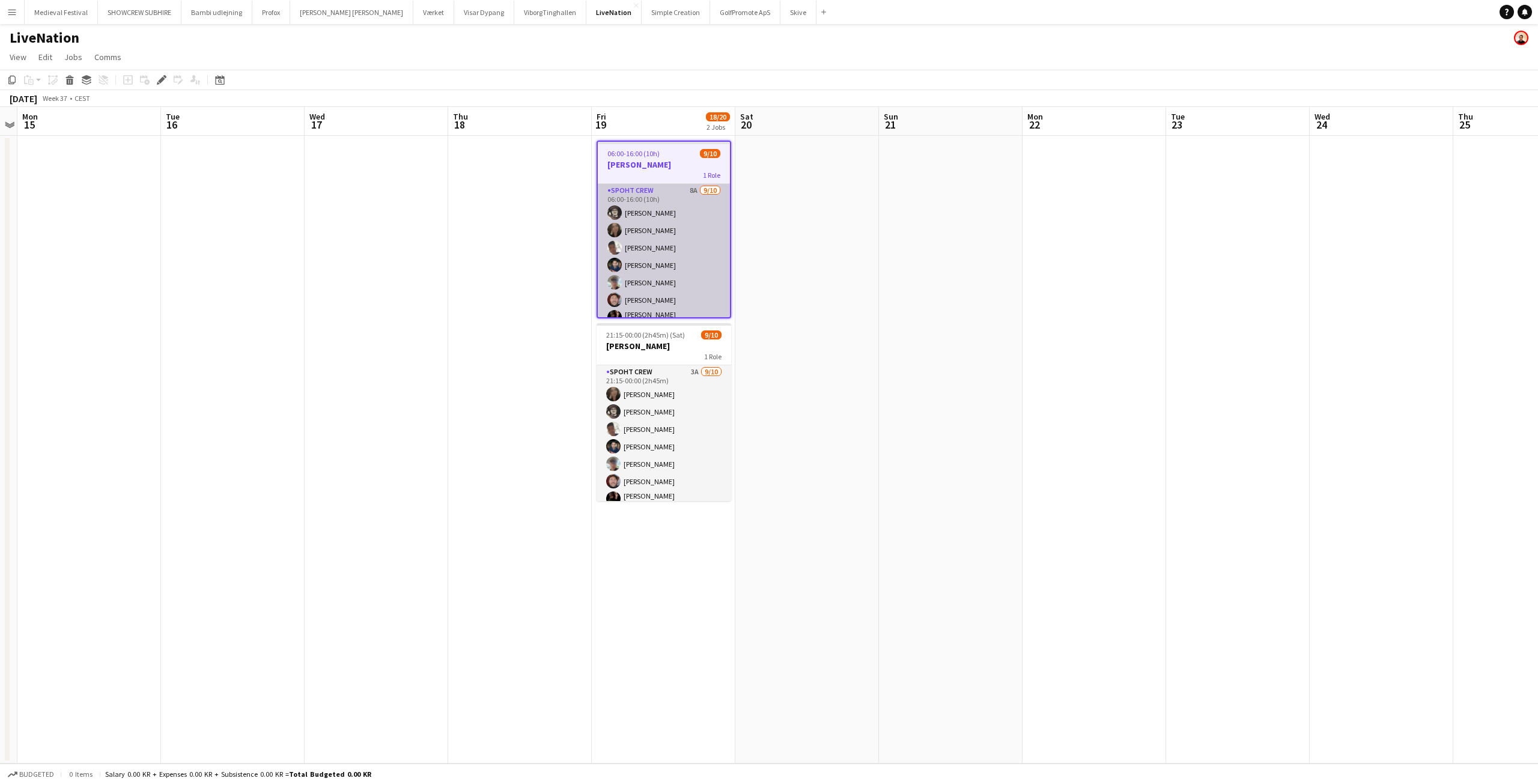
click at [694, 255] on app-card-role "Spoht Crew 8A 9/10 06:00-16:00 (10h) Mike Kasper Williamson Nina Kasper William…" at bounding box center [663, 285] width 132 height 202
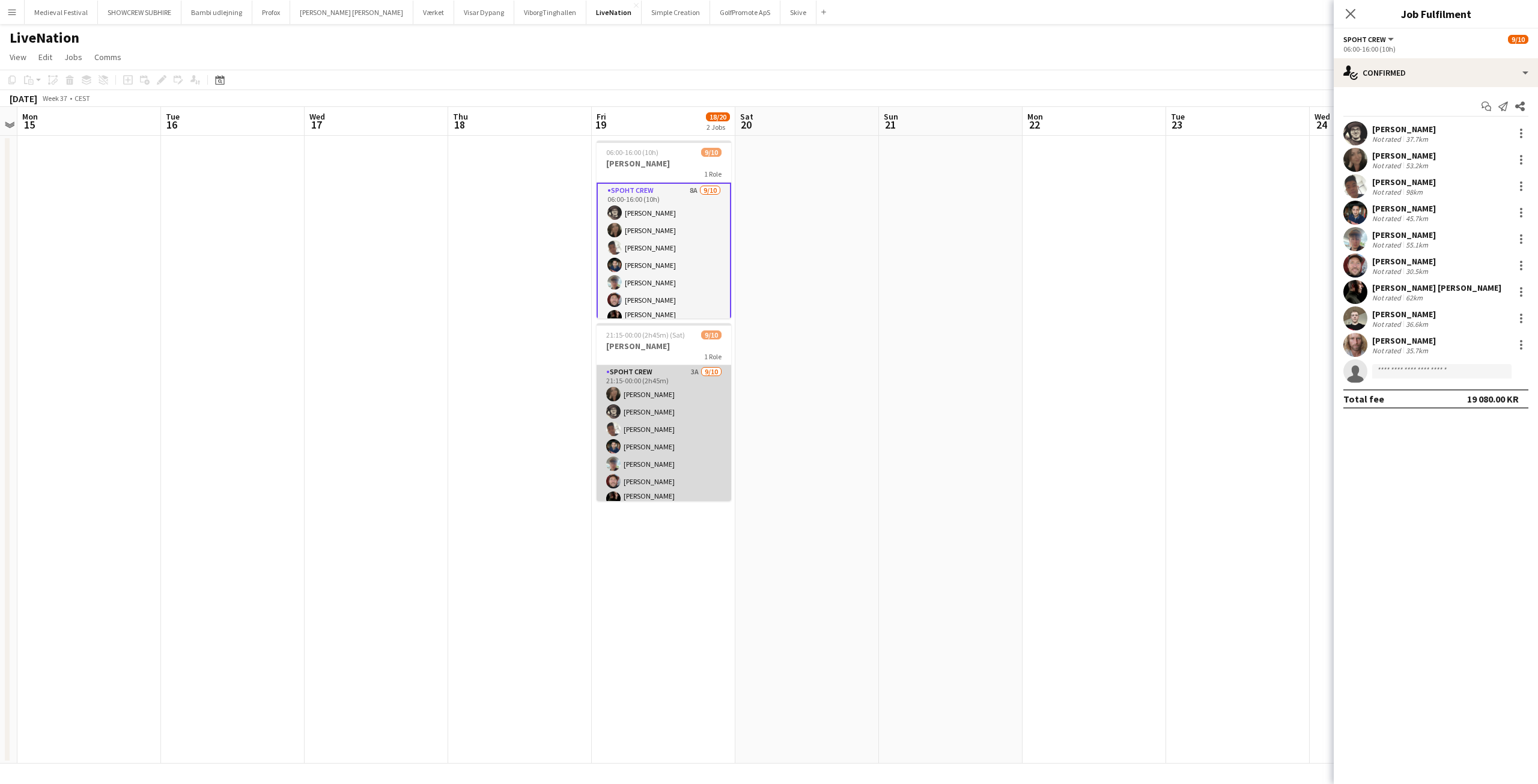
click at [677, 447] on app-card-role "Spoht Crew 3A 9/10 21:15-00:00 (2h45m) Nina Kasper Williamson Mike Kasper Willi…" at bounding box center [664, 466] width 134 height 202
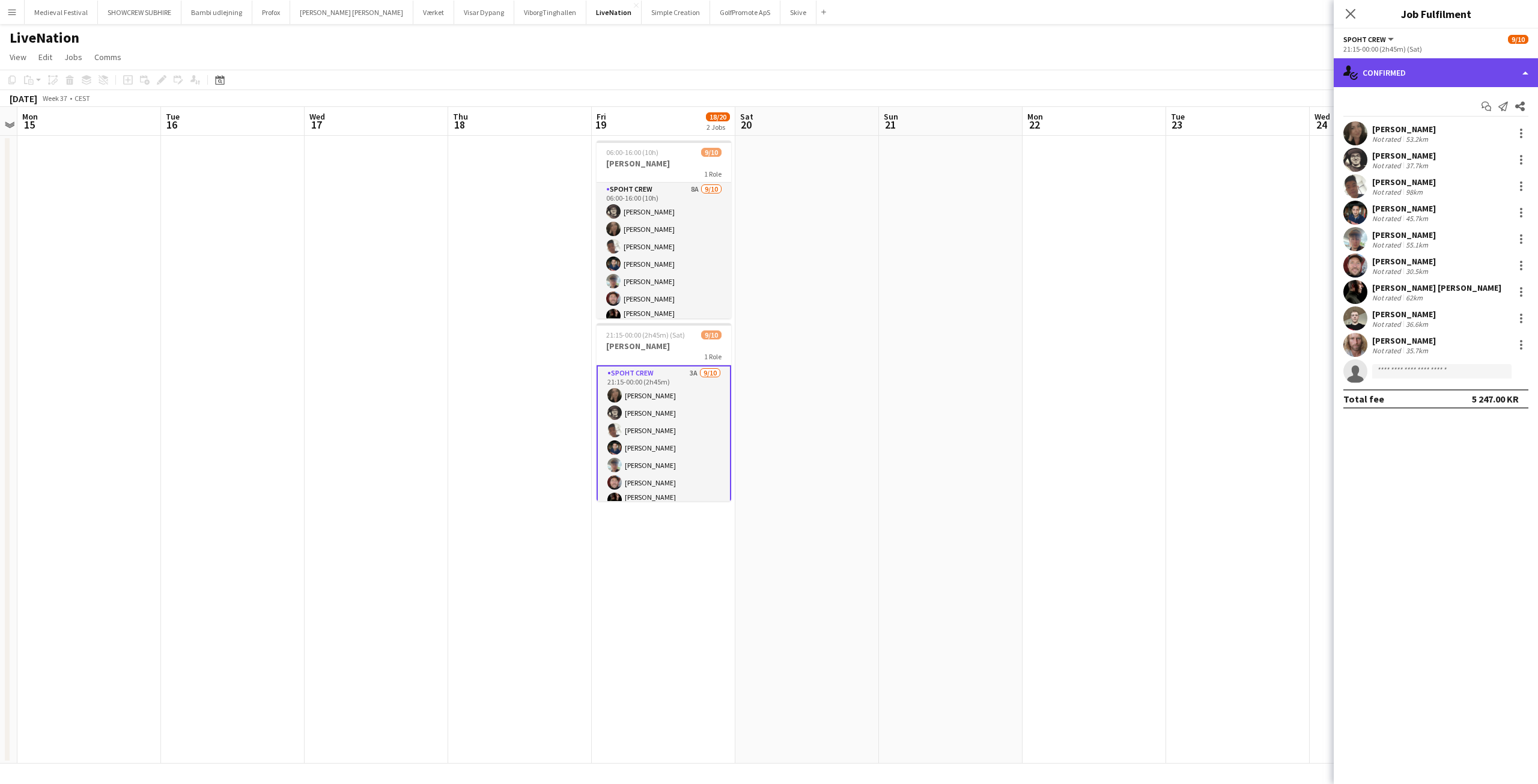
click at [1441, 74] on div "single-neutral-actions-check-2 Confirmed" at bounding box center [1435, 73] width 204 height 28
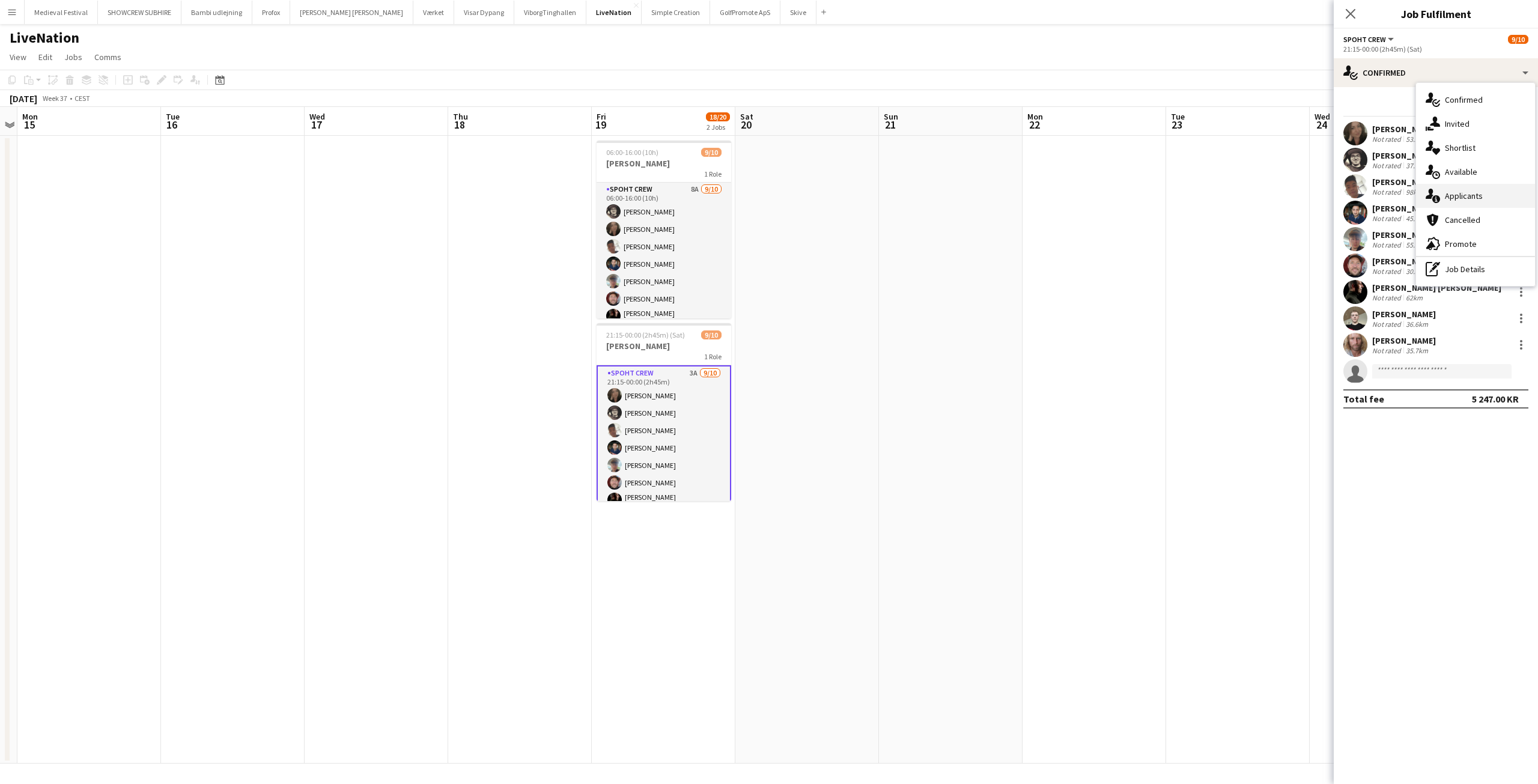
click at [1451, 194] on span "Applicants" at bounding box center [1464, 196] width 38 height 11
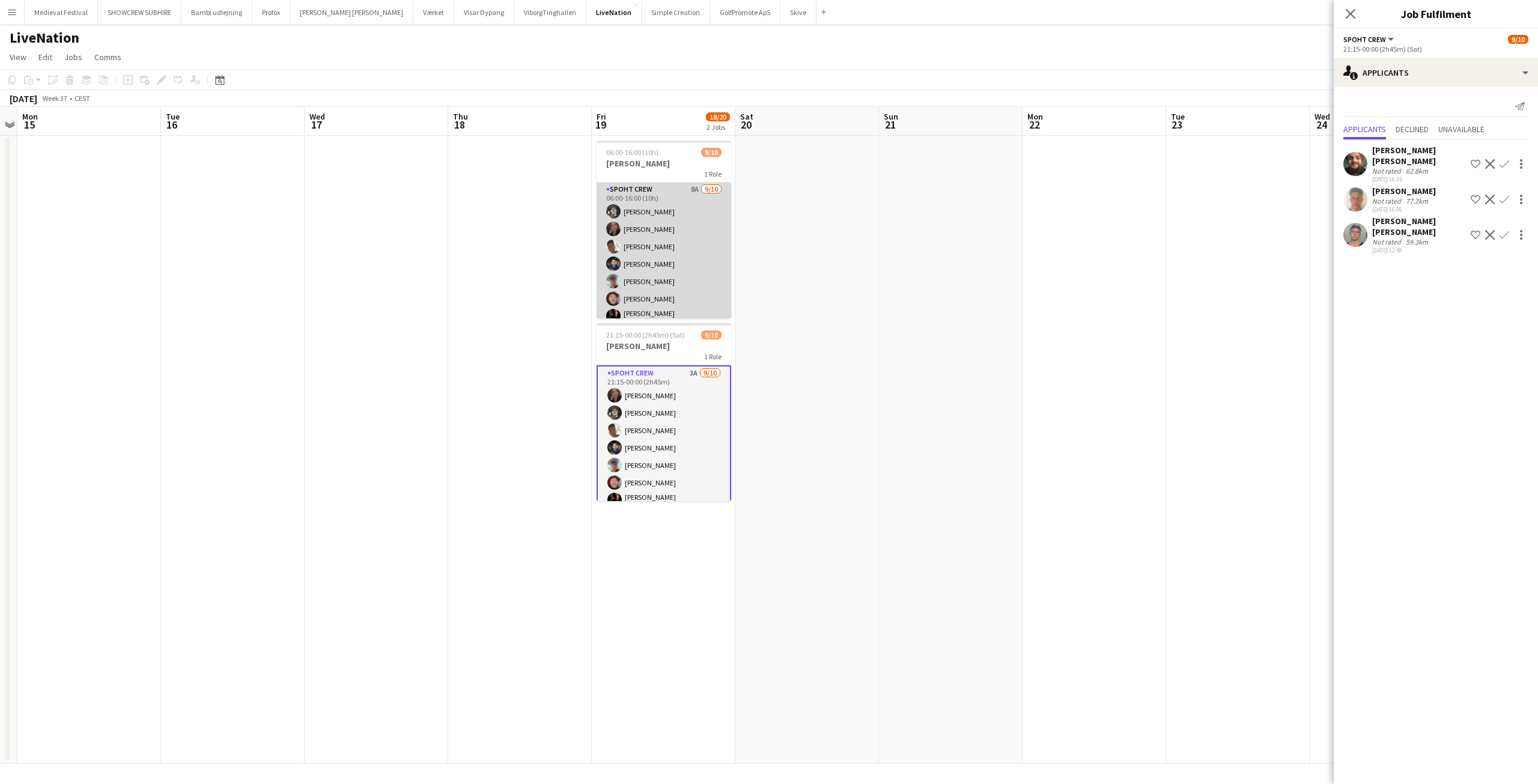
click at [670, 280] on app-card-role "Spoht Crew 8A 9/10 06:00-16:00 (10h) Mike Kasper Williamson Nina Kasper William…" at bounding box center [664, 283] width 134 height 202
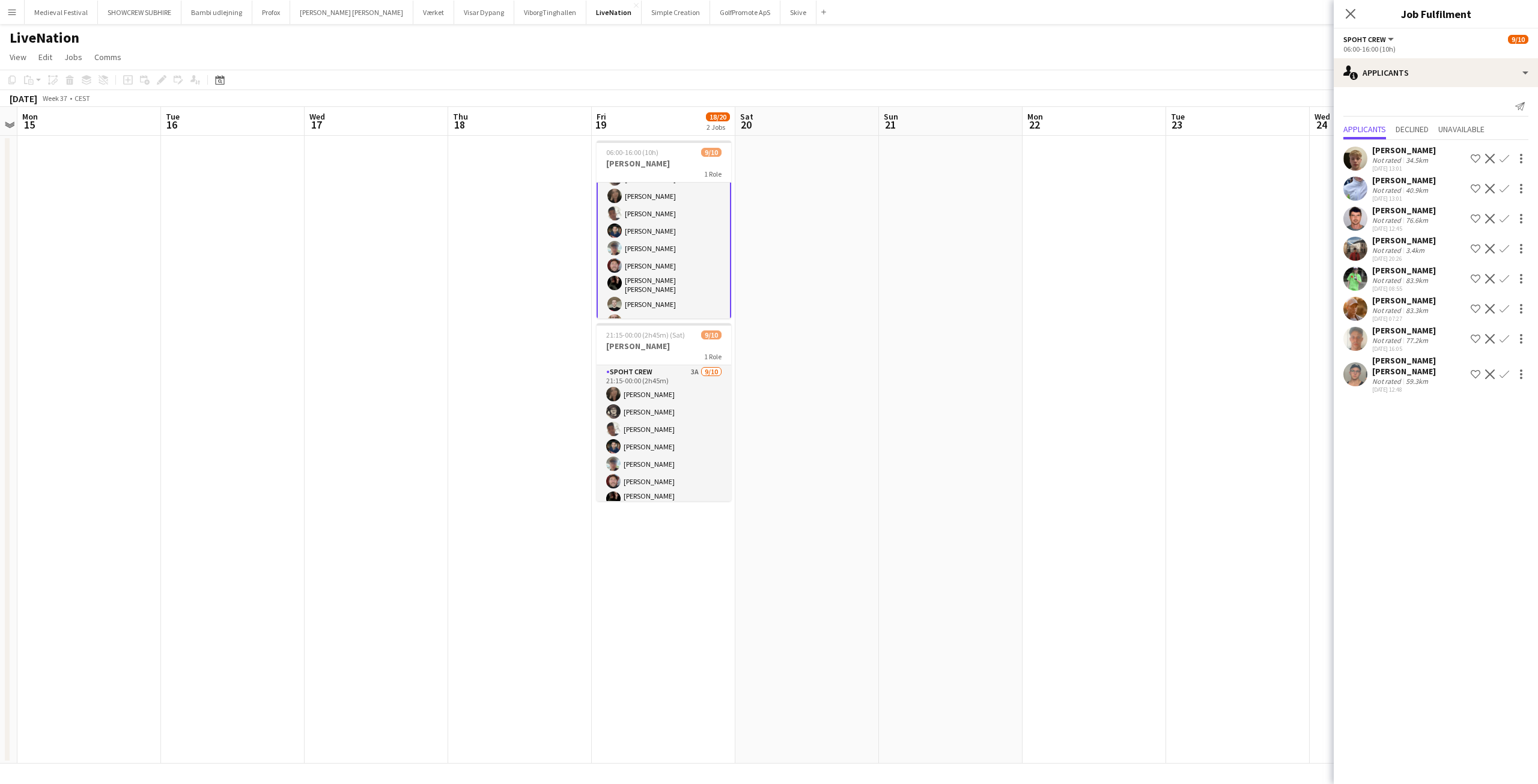
scroll to position [64, 0]
click at [1506, 339] on app-icon "Confirm" at bounding box center [1504, 339] width 9 height 9
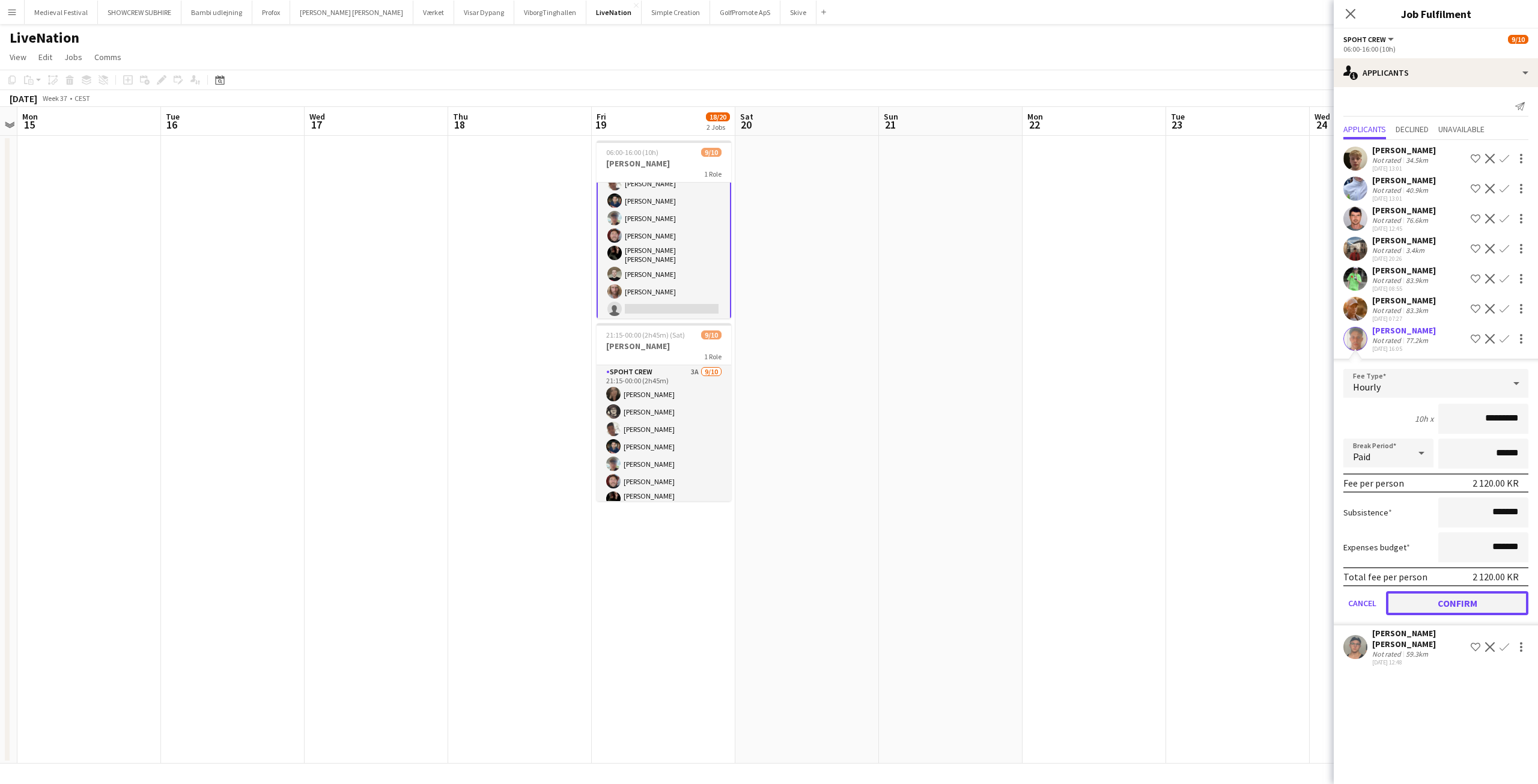
click at [1449, 594] on button "Confirm" at bounding box center [1457, 603] width 142 height 24
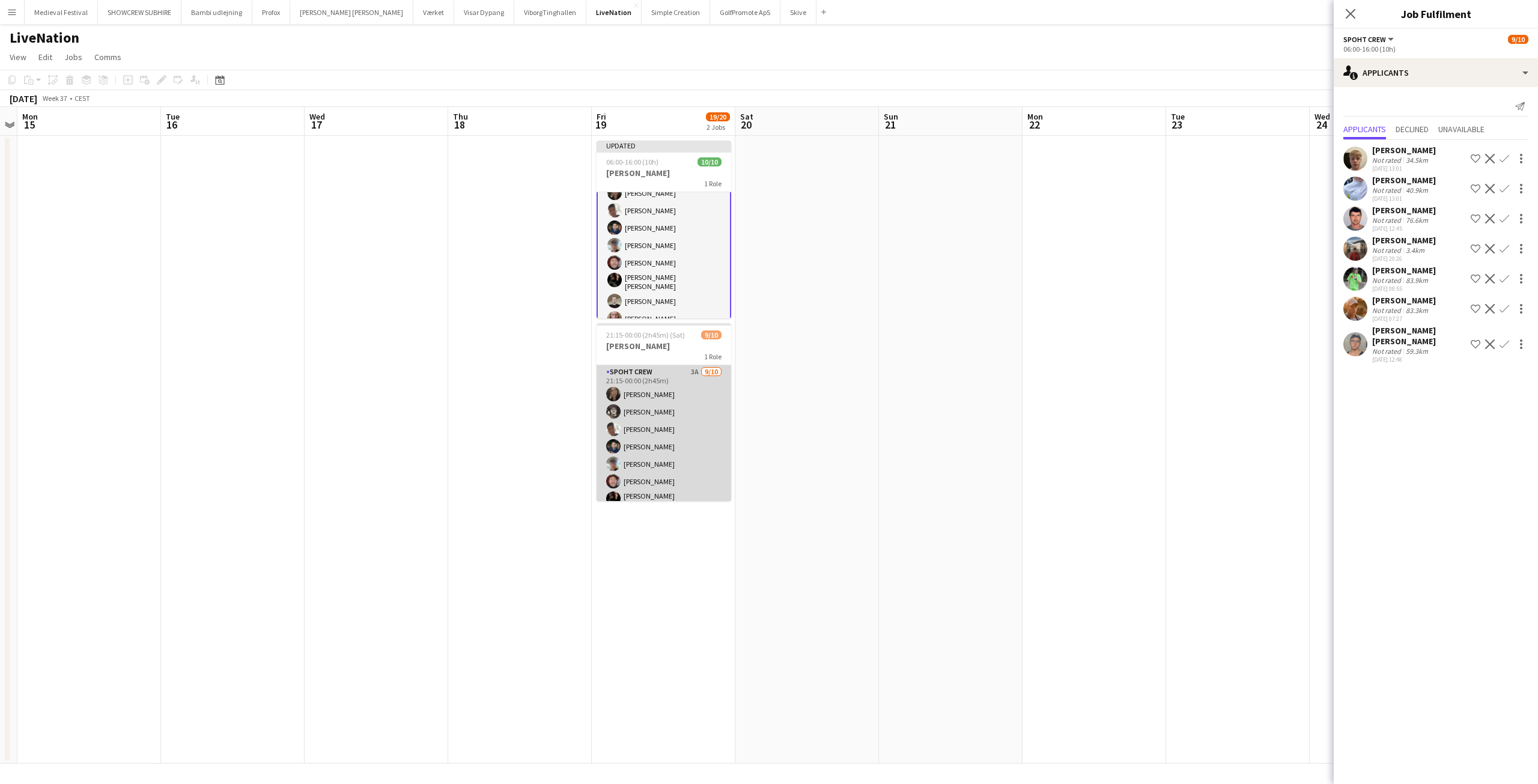
click at [675, 406] on app-card-role "Spoht Crew 3A 9/10 21:15-00:00 (2h45m) Nina Kasper Williamson Mike Kasper Willi…" at bounding box center [664, 466] width 134 height 202
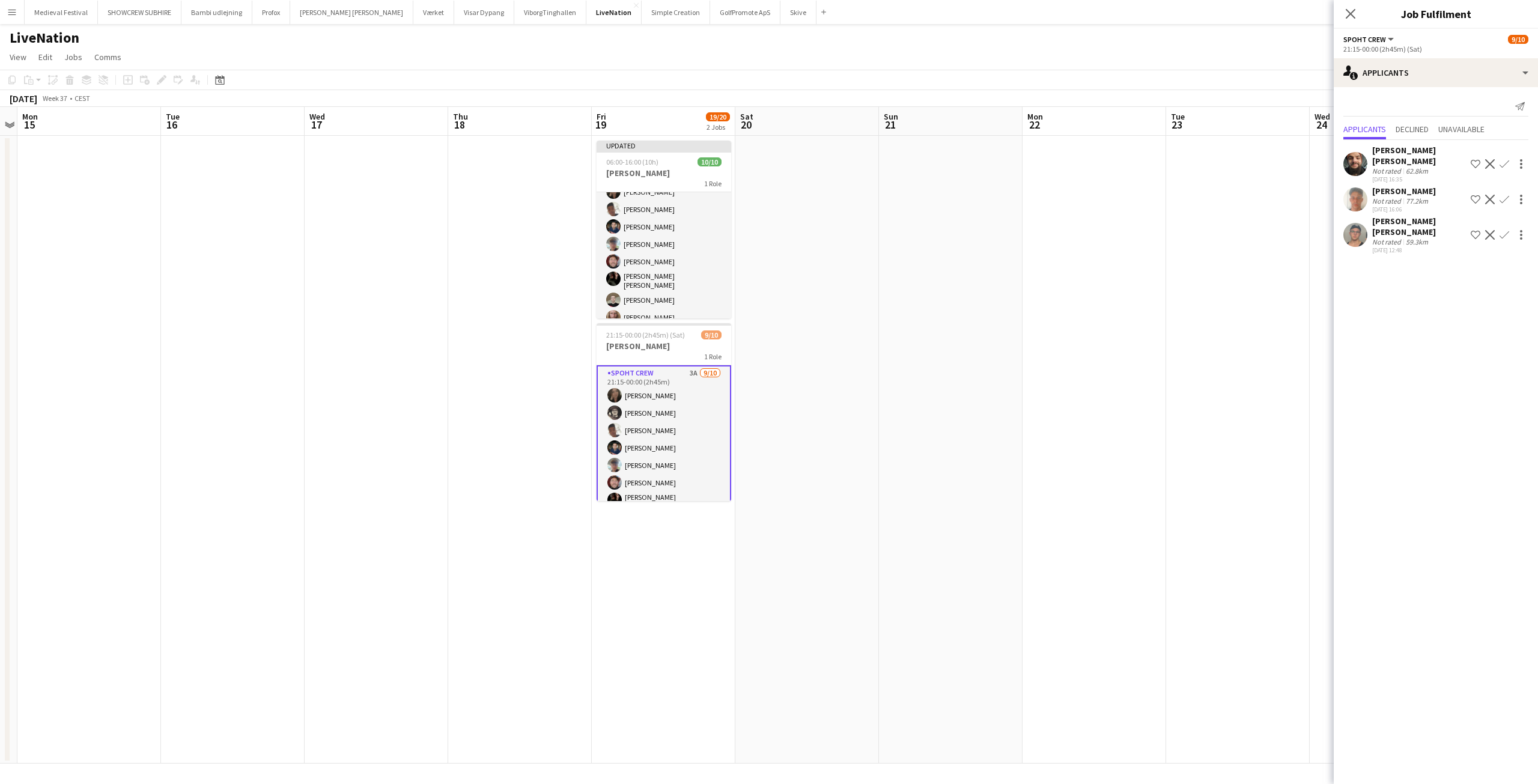
scroll to position [63, 0]
click at [1506, 192] on button "Confirm" at bounding box center [1504, 199] width 14 height 14
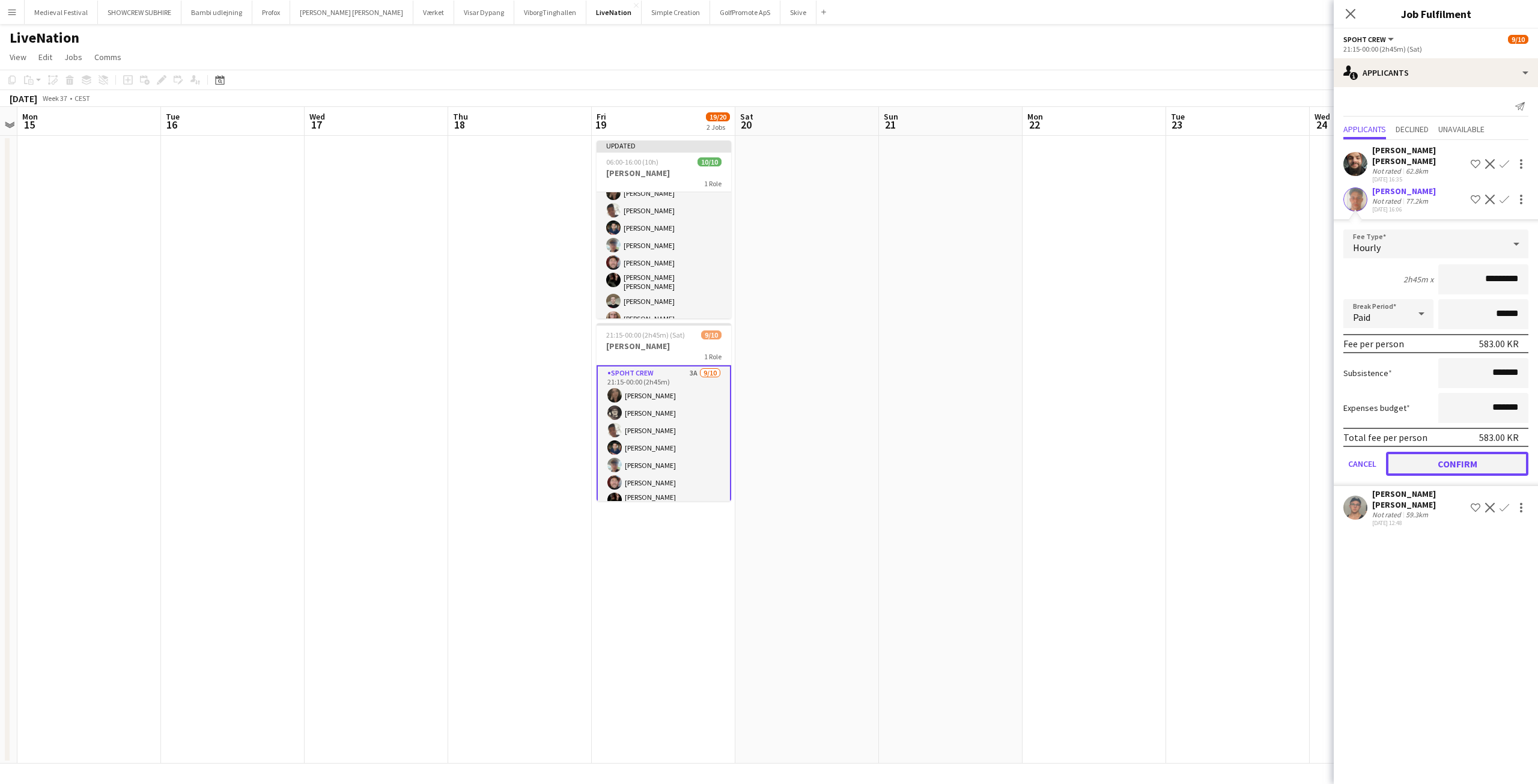
click at [1434, 452] on button "Confirm" at bounding box center [1457, 464] width 142 height 24
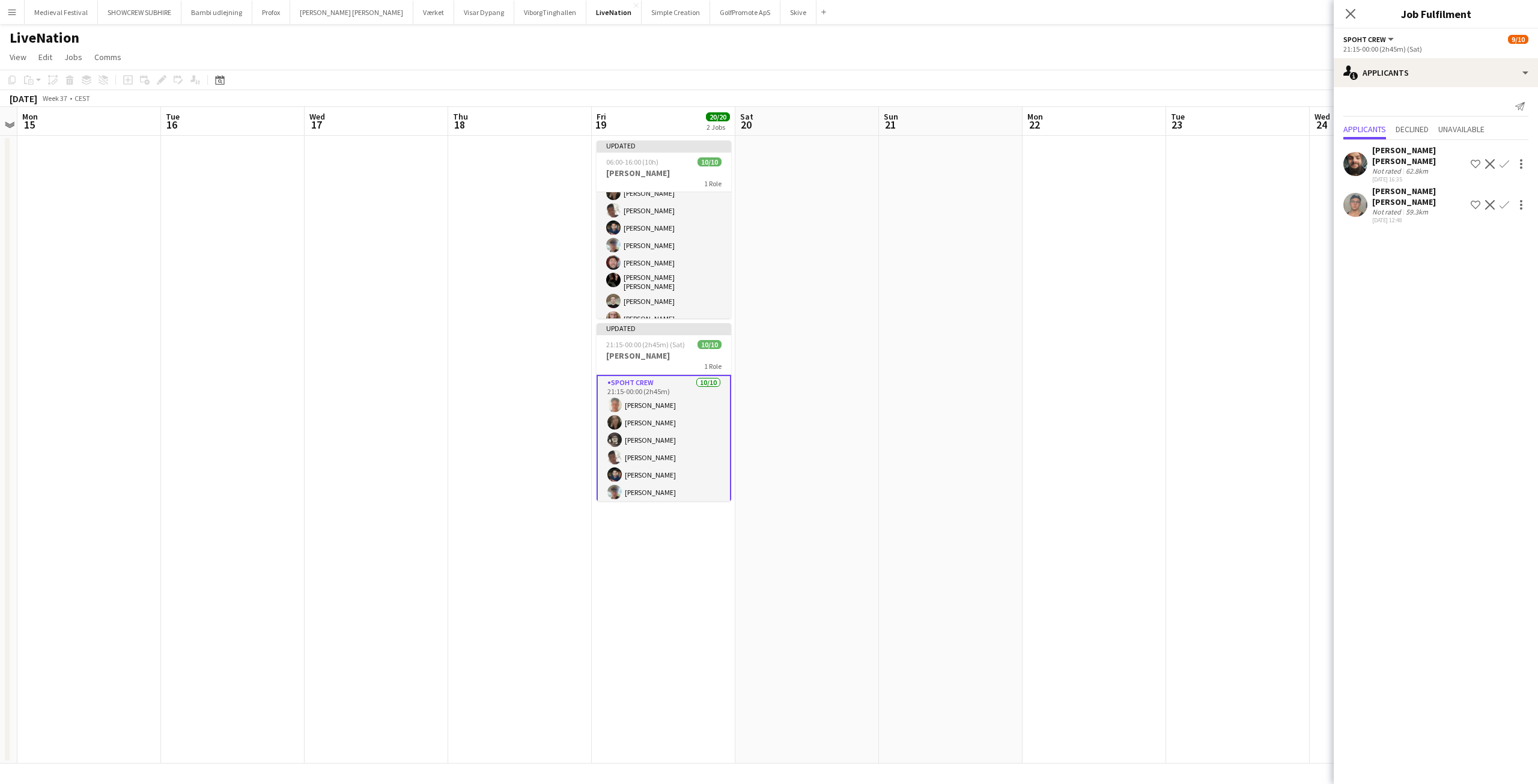
click at [1149, 364] on app-date-cell at bounding box center [1095, 450] width 144 height 628
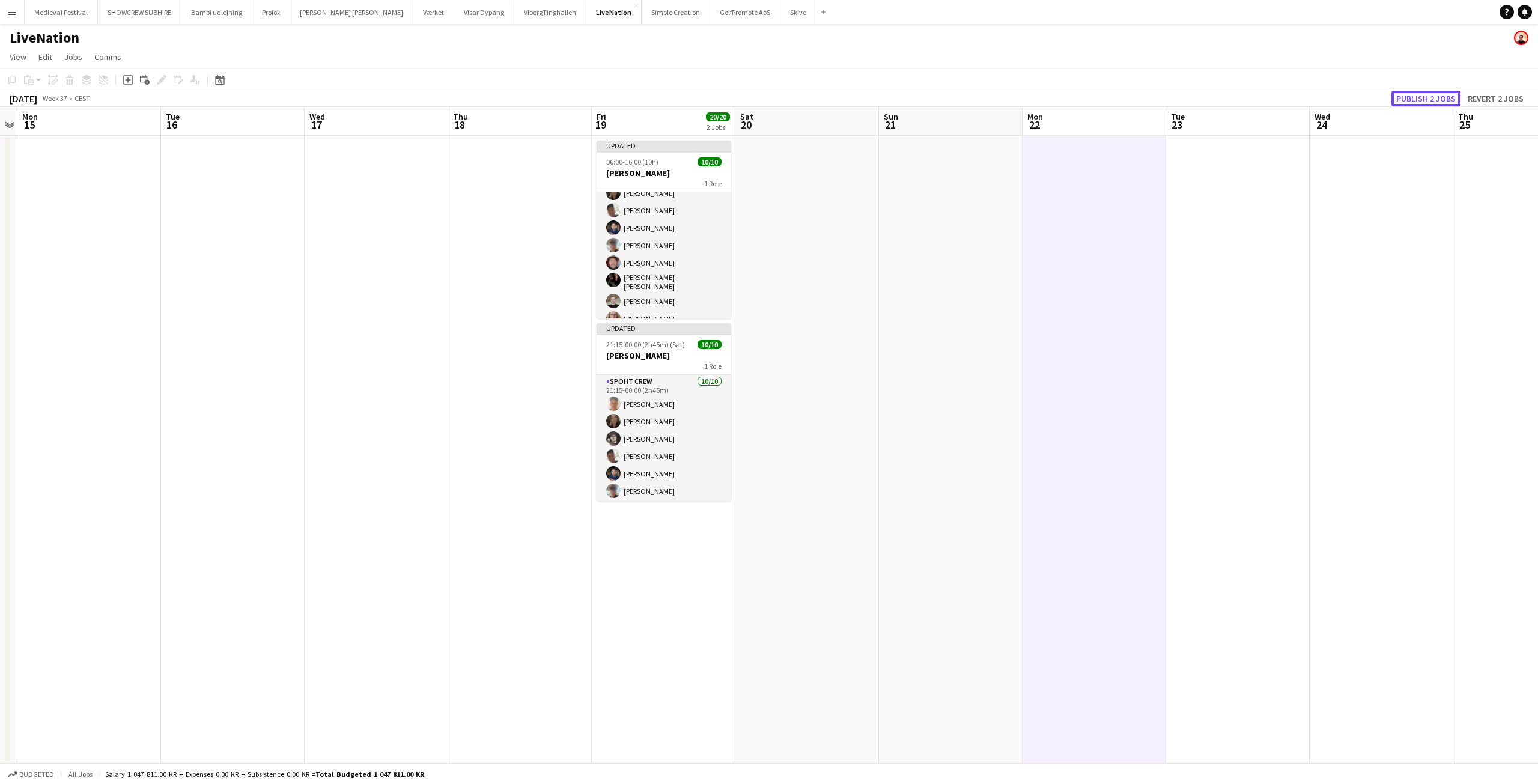
click at [1403, 98] on button "Publish 2 jobs" at bounding box center [1425, 99] width 69 height 16
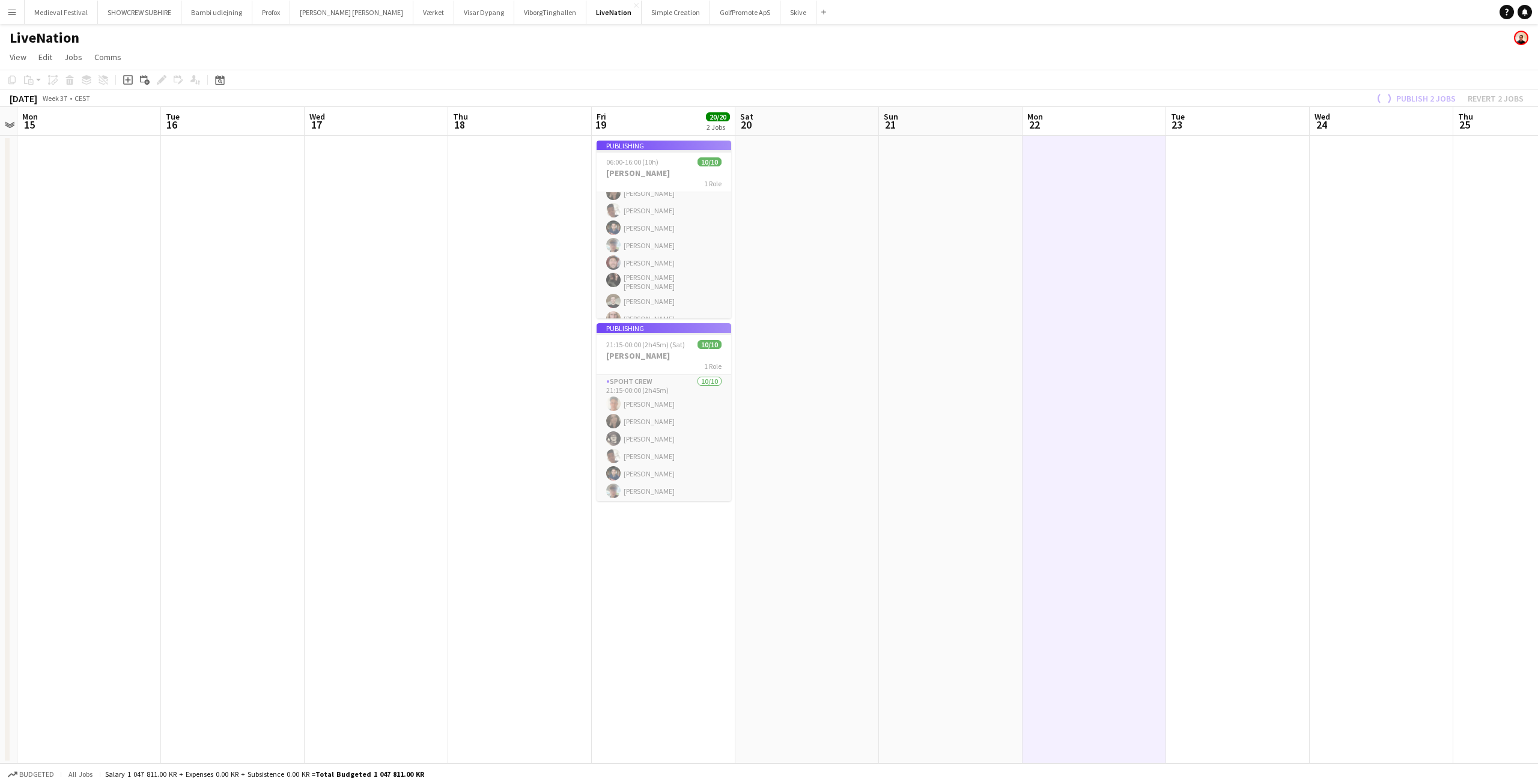
scroll to position [62, 0]
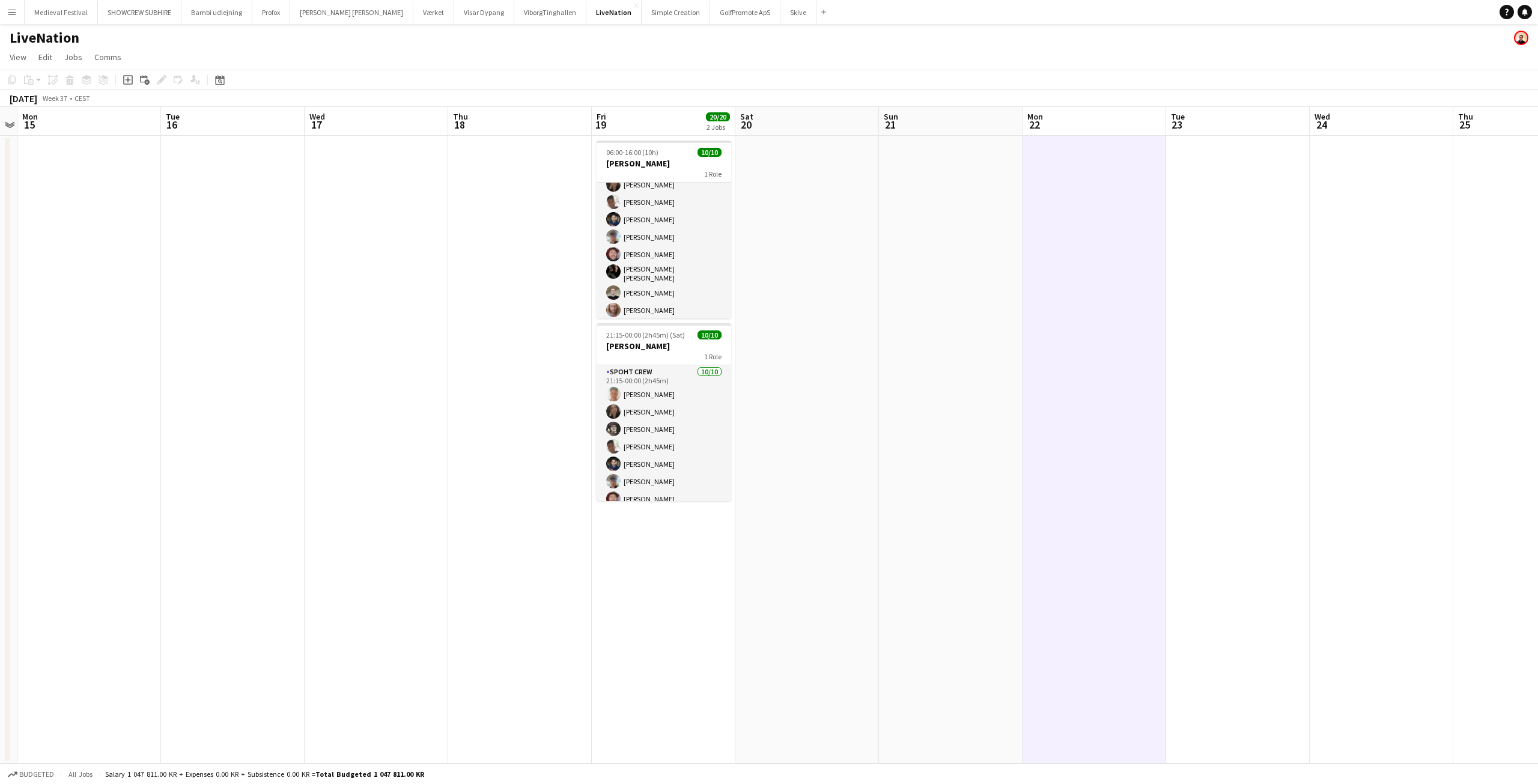
click at [6, 3] on button "Menu" at bounding box center [12, 12] width 24 height 24
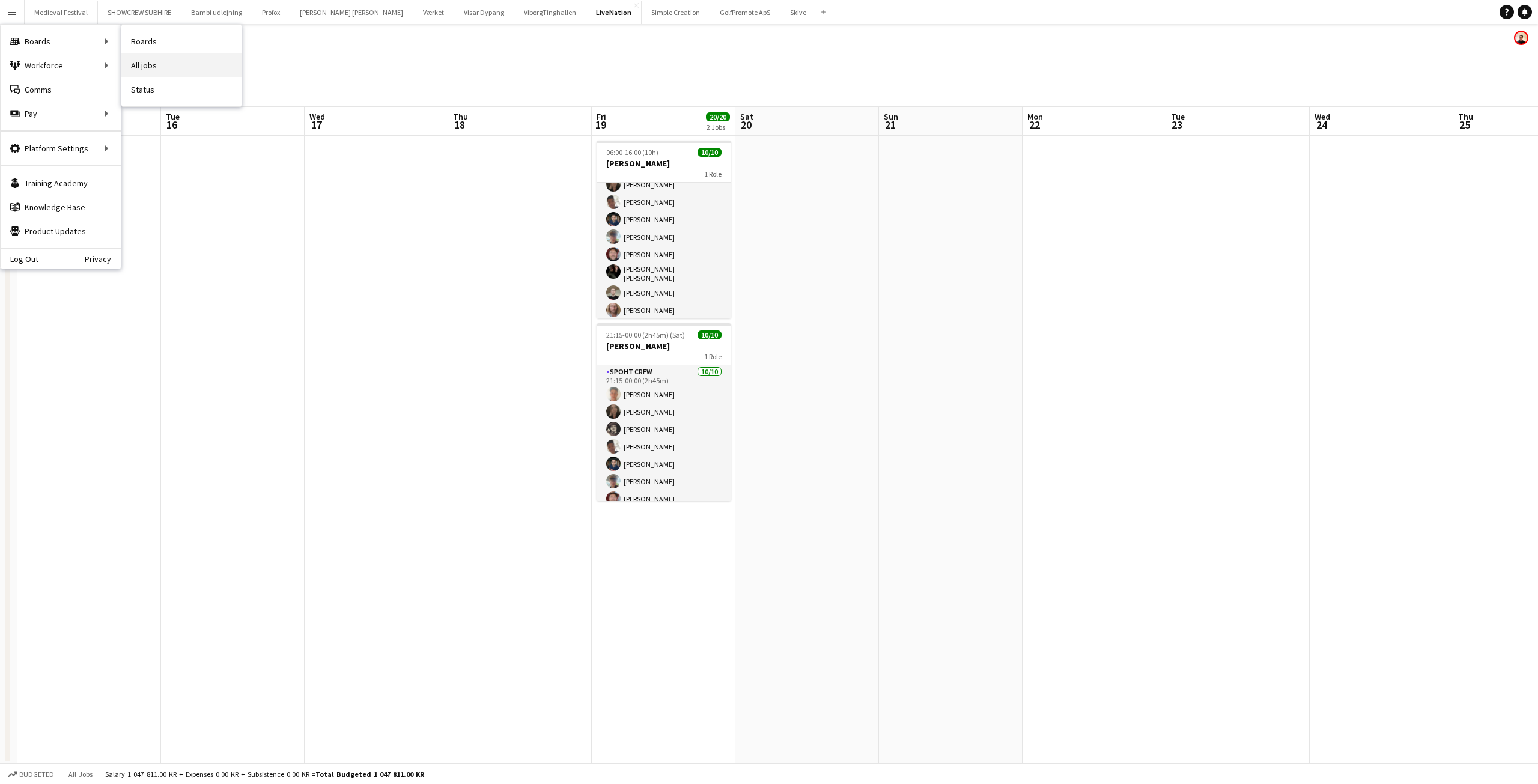
click at [179, 66] on link "All jobs" at bounding box center [182, 66] width 120 height 24
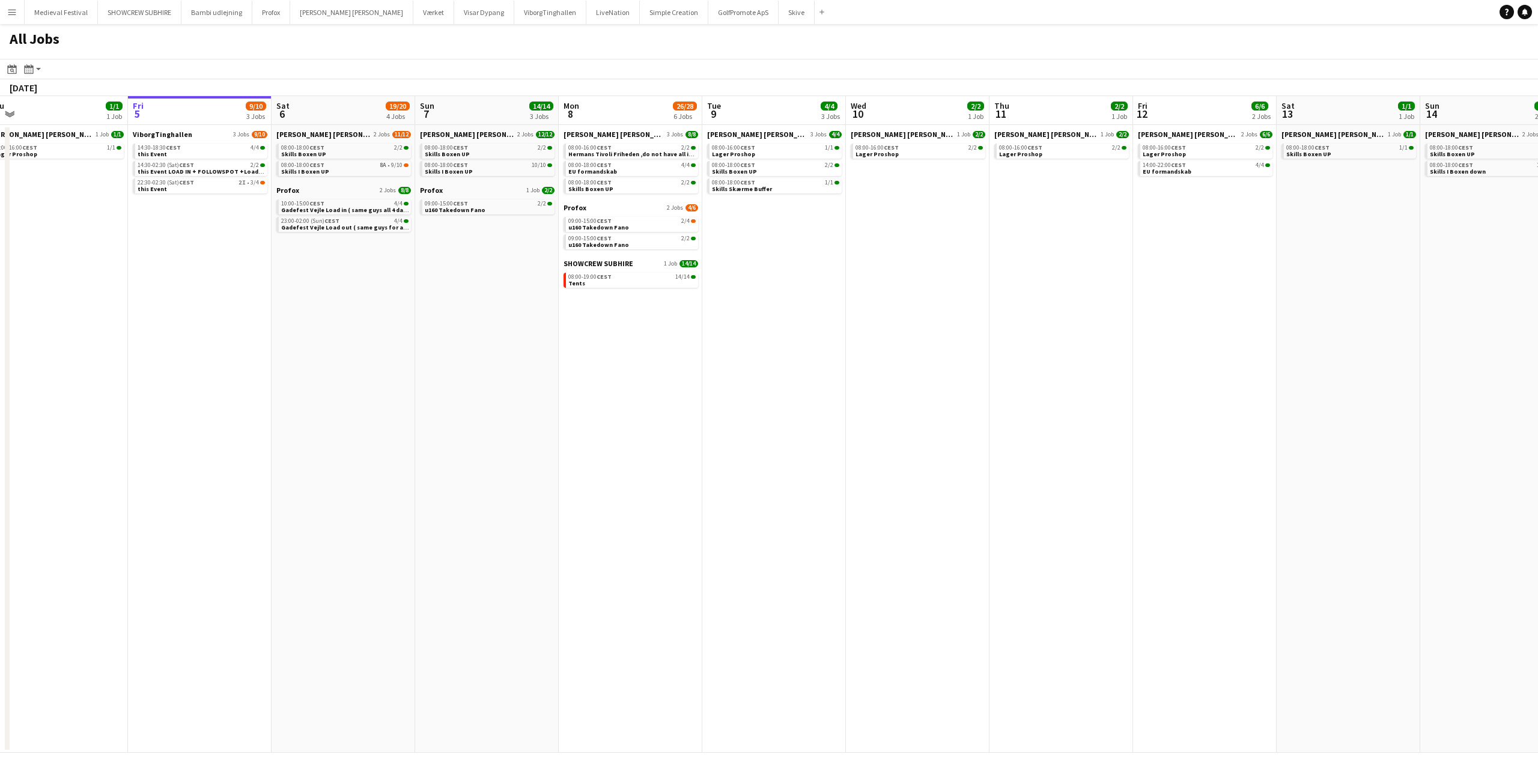
drag, startPoint x: 979, startPoint y: 281, endPoint x: 0, endPoint y: 270, distance: 979.1
click at [0, 255] on app-calendar-viewport "Tue 2 24/24 5 Jobs Wed 3 6/6 4 Jobs Thu 4 1/1 1 Job Fri 5 9/10 3 Jobs Sat 6 19/…" at bounding box center [769, 424] width 1538 height 657
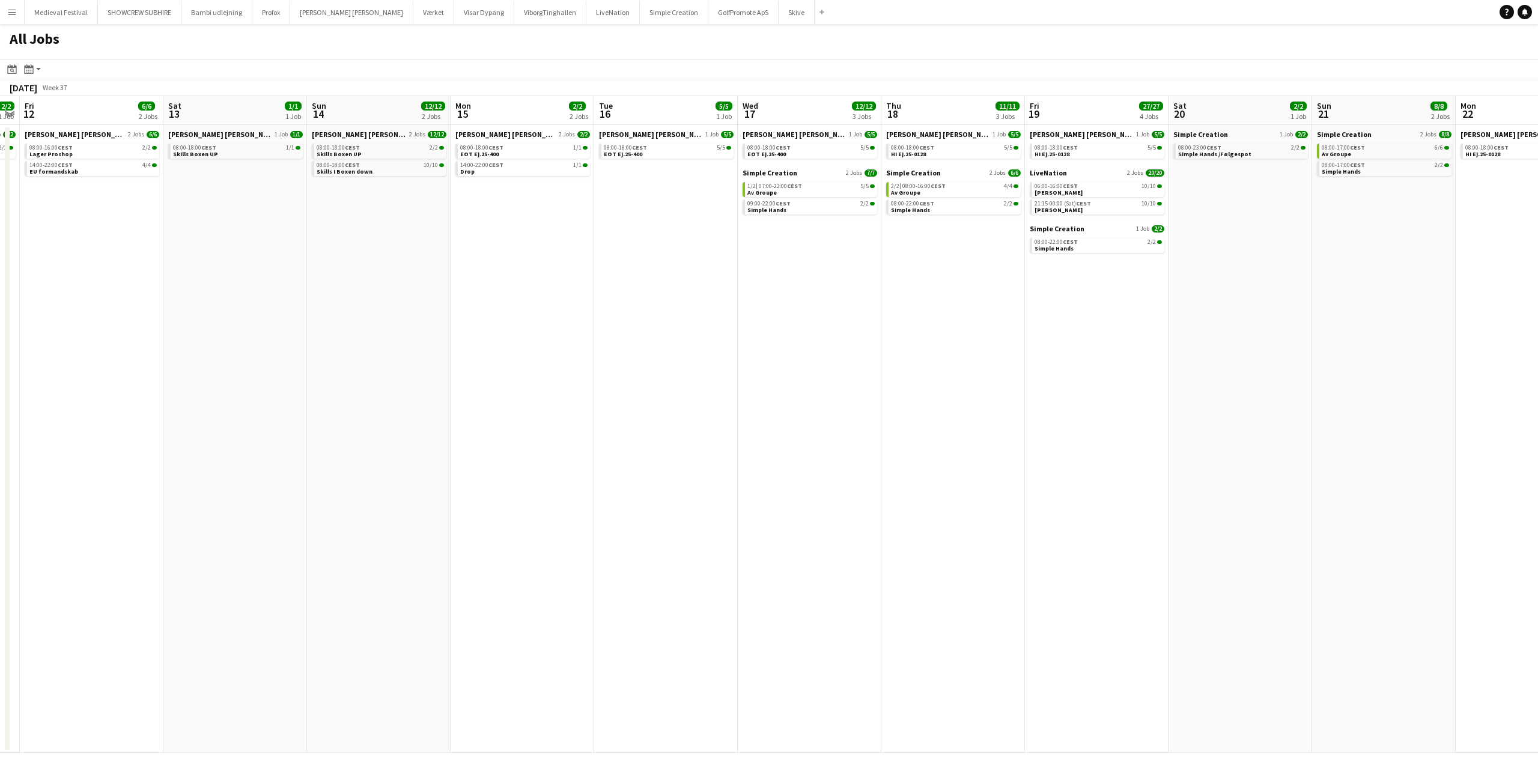
click at [530, 371] on app-all-jobs "All Jobs Date picker SEP 2025 SEP 2025 Monday M Tuesday T Wednesday W Thursday …" at bounding box center [769, 388] width 1538 height 729
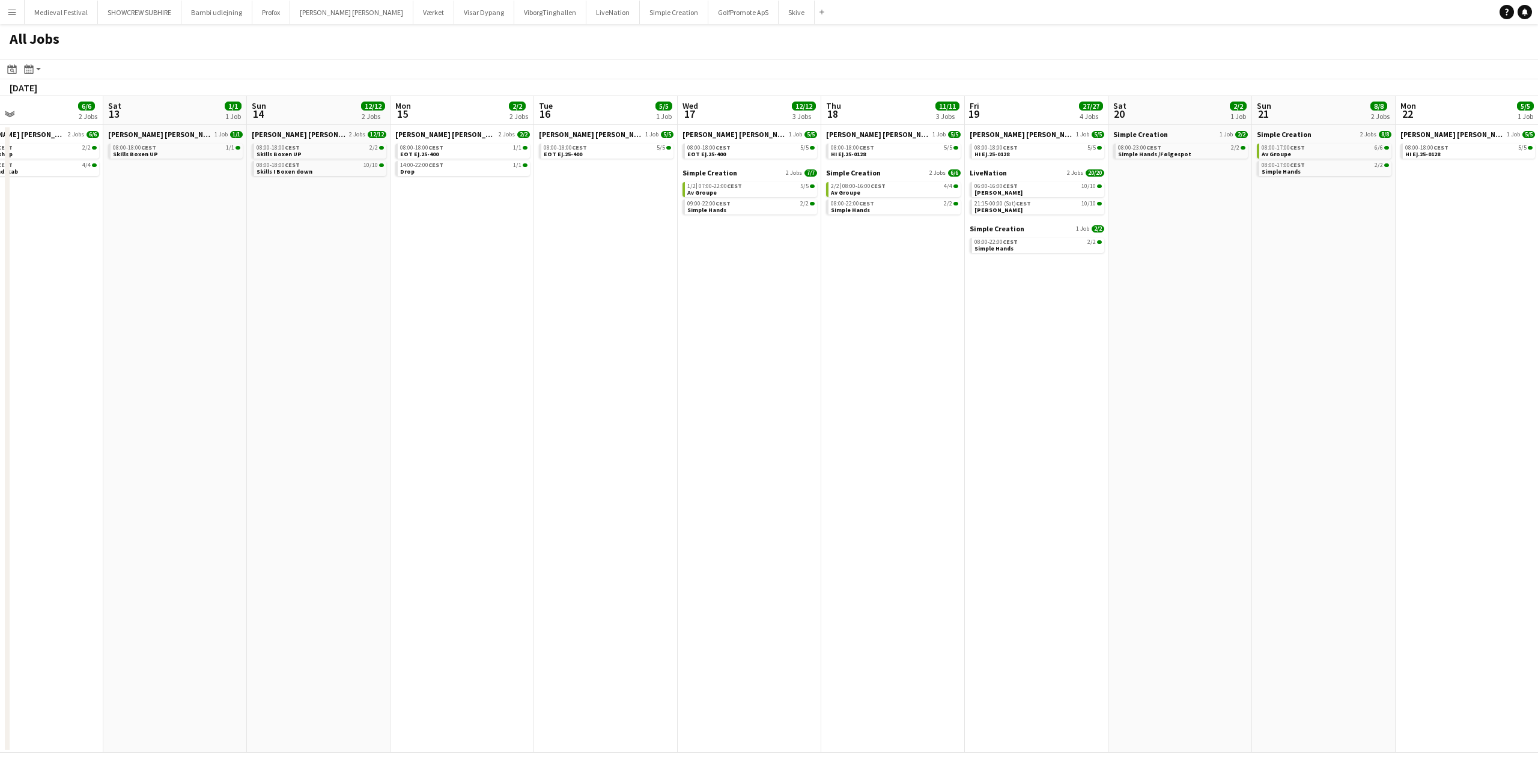
click at [331, 457] on app-all-jobs "All Jobs Date picker SEP 2025 SEP 2025 Monday M Tuesday T Wednesday W Thursday …" at bounding box center [769, 388] width 1538 height 729
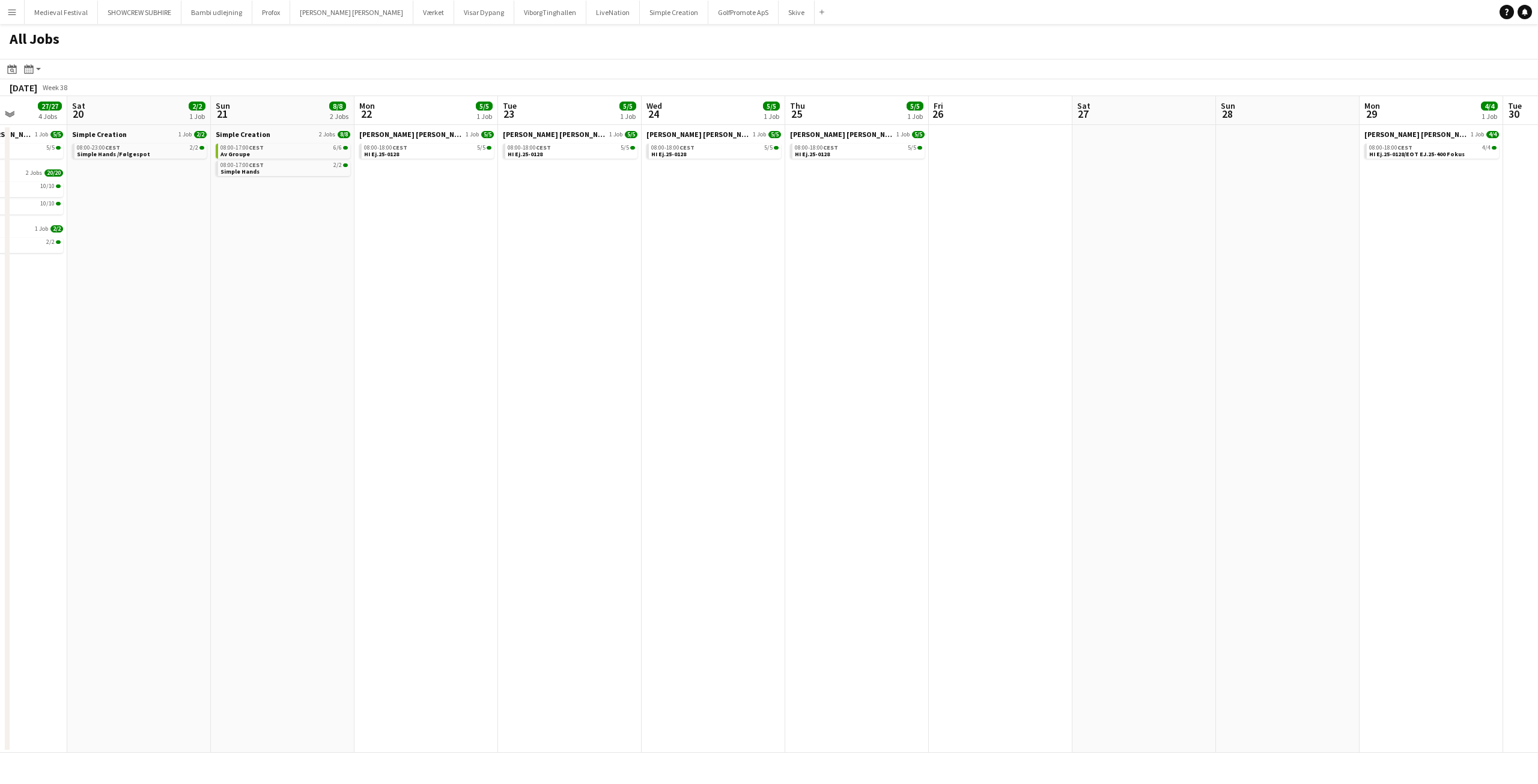
drag, startPoint x: 822, startPoint y: 497, endPoint x: 275, endPoint y: 504, distance: 547.0
click at [323, 511] on app-calendar-viewport "Wed 17 12/12 3 Jobs Thu 18 11/11 3 Jobs Fri 19 27/27 4 Jobs Sat 20 2/2 1 Job Su…" at bounding box center [769, 424] width 1538 height 657
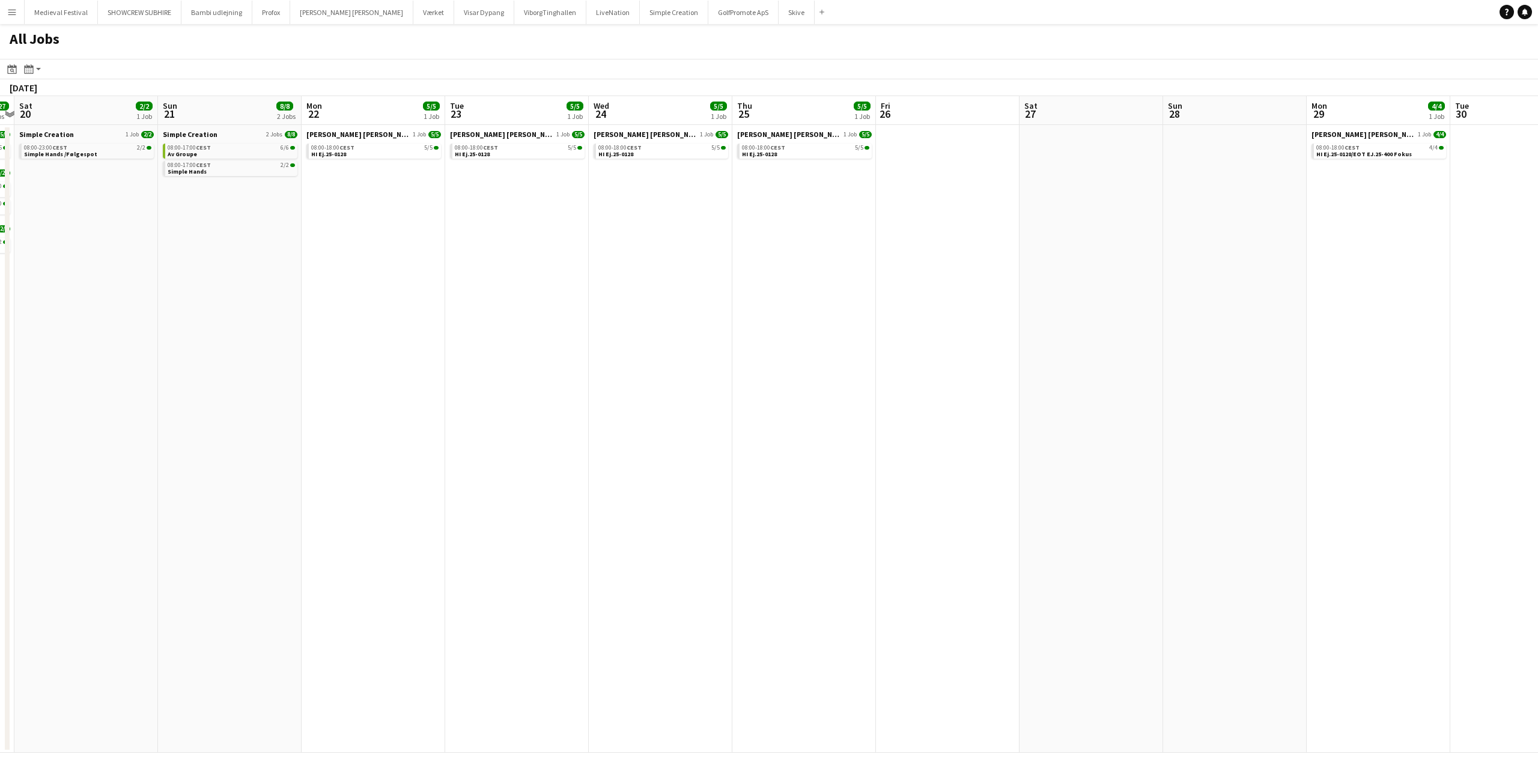
drag, startPoint x: 950, startPoint y: 518, endPoint x: 308, endPoint y: 519, distance: 642.0
click at [300, 524] on app-calendar-viewport "Wed 17 12/12 3 Jobs Thu 18 11/11 3 Jobs Fri 19 27/27 4 Jobs Sat 20 2/2 1 Job Su…" at bounding box center [769, 424] width 1538 height 657
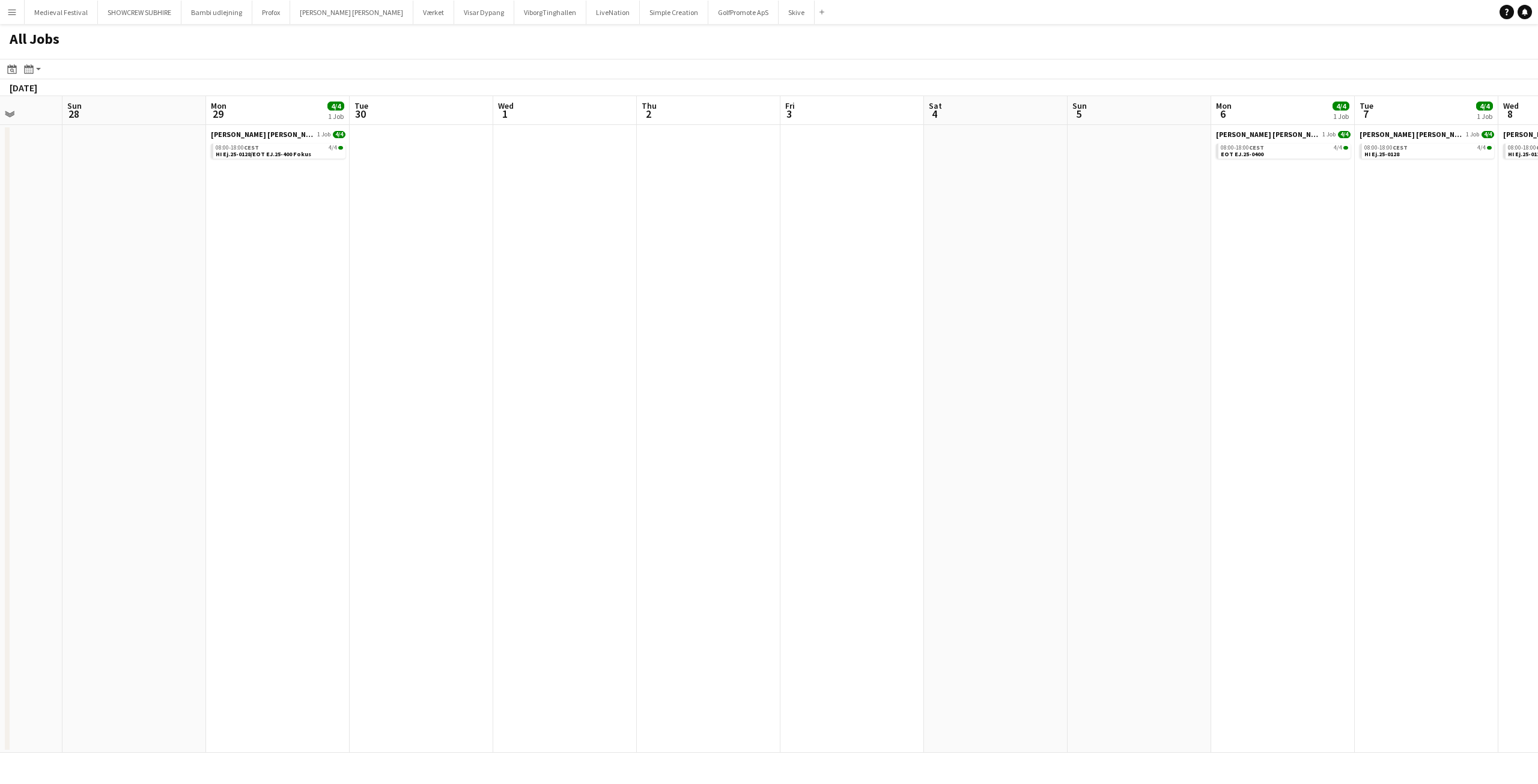
drag, startPoint x: 1078, startPoint y: 487, endPoint x: 241, endPoint y: 502, distance: 837.1
click at [233, 509] on app-calendar-viewport "Thu 25 5/5 1 Job Fri 26 Sat 27 Sun 28 Mon 29 4/4 1 Job Tue 30 Wed 1 Thu 2 Fri 3…" at bounding box center [769, 424] width 1538 height 657
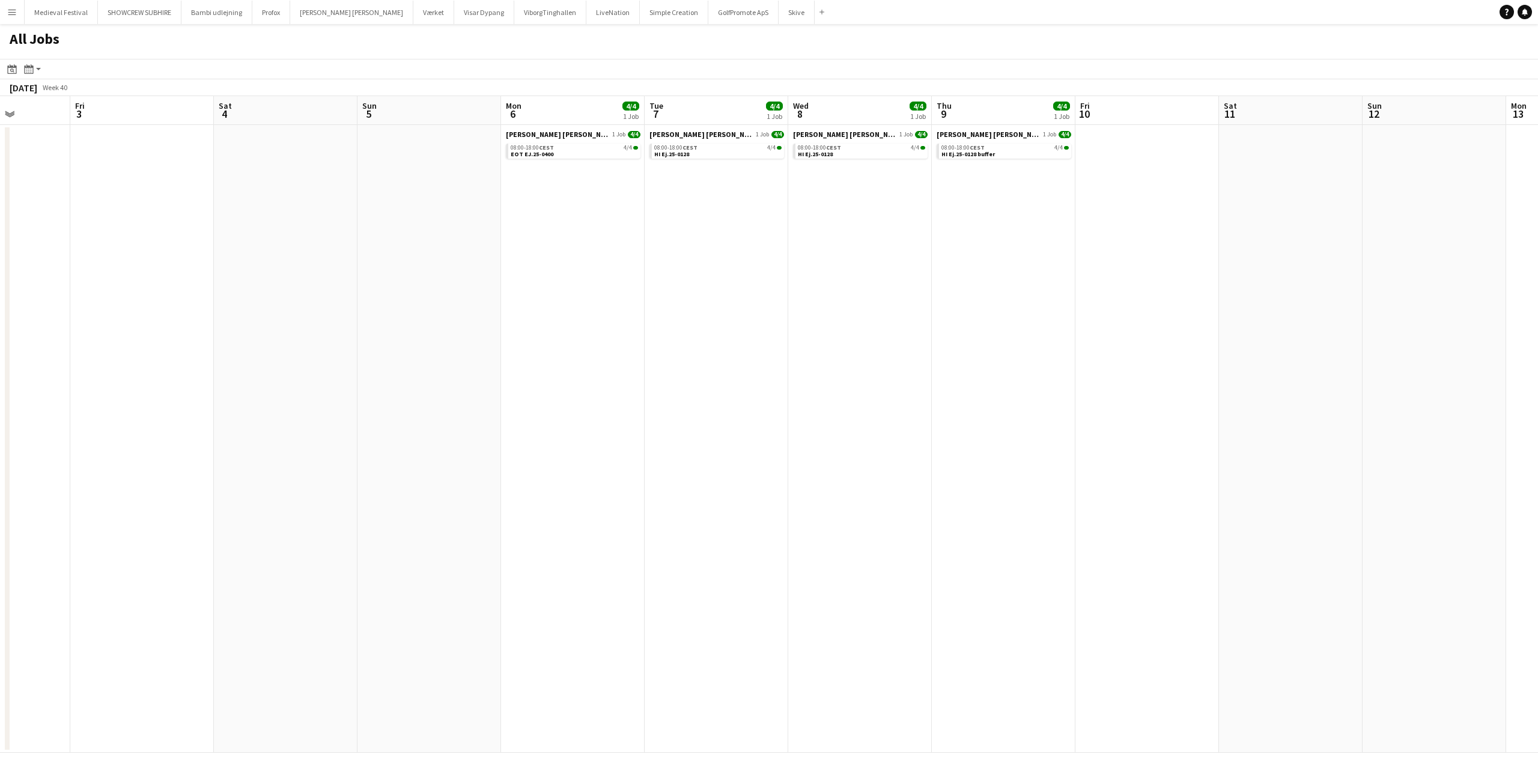
drag, startPoint x: 971, startPoint y: 473, endPoint x: 258, endPoint y: 507, distance: 713.8
click at [258, 507] on app-calendar-viewport "Tue 30 Wed 1 Thu 2 Fri 3 Sat 4 Sun 5 Mon 6 4/4 1 Job Tue 7 4/4 1 Job Wed 8 4/4 …" at bounding box center [769, 424] width 1538 height 657
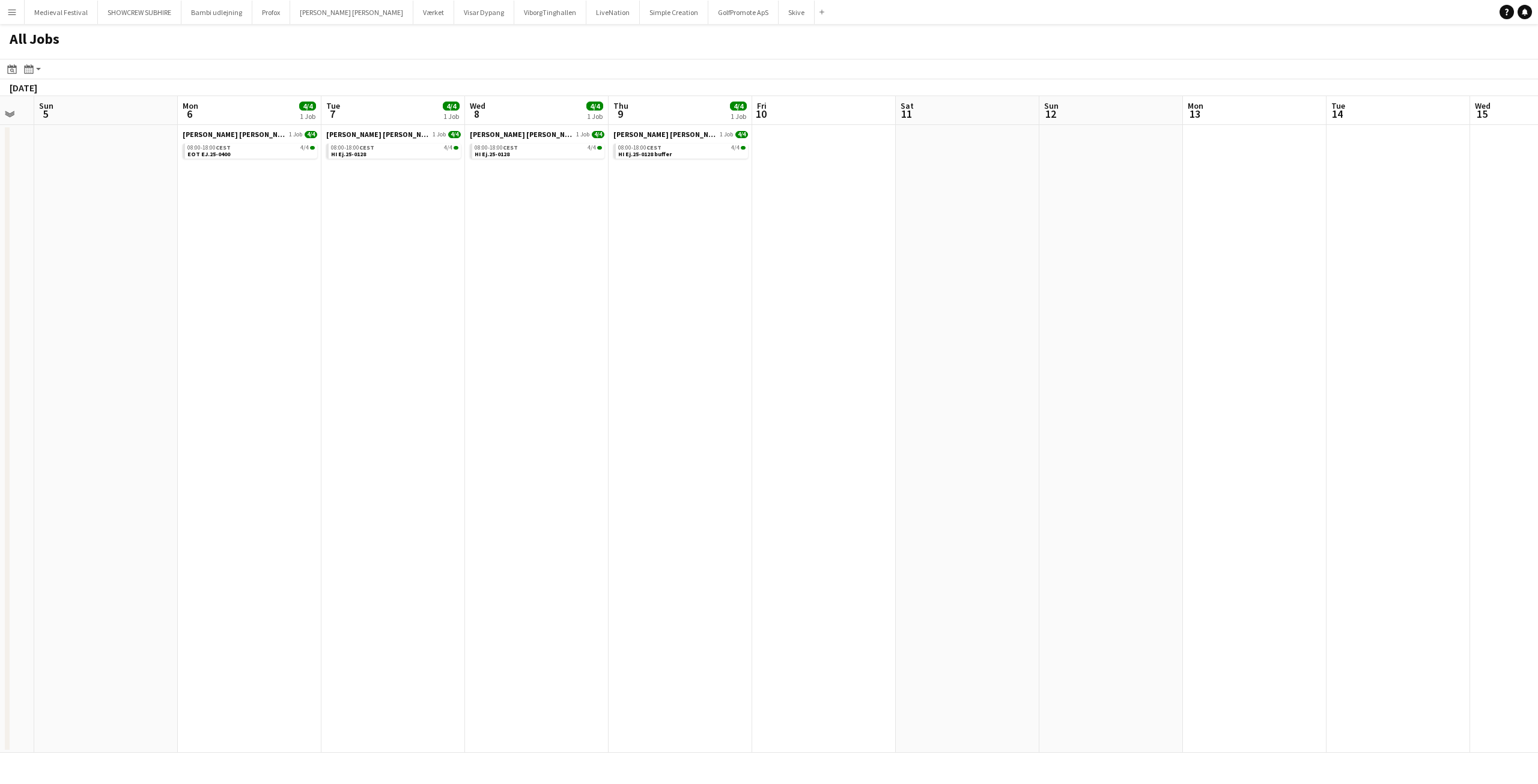
drag, startPoint x: 1026, startPoint y: 474, endPoint x: 247, endPoint y: 489, distance: 779.1
click at [247, 489] on app-calendar-viewport "Thu 2 Fri 3 Sat 4 Sun 5 Mon 6 4/4 1 Job Tue 7 4/4 1 Job Wed 8 4/4 1 Job Thu 9 4…" at bounding box center [769, 424] width 1538 height 657
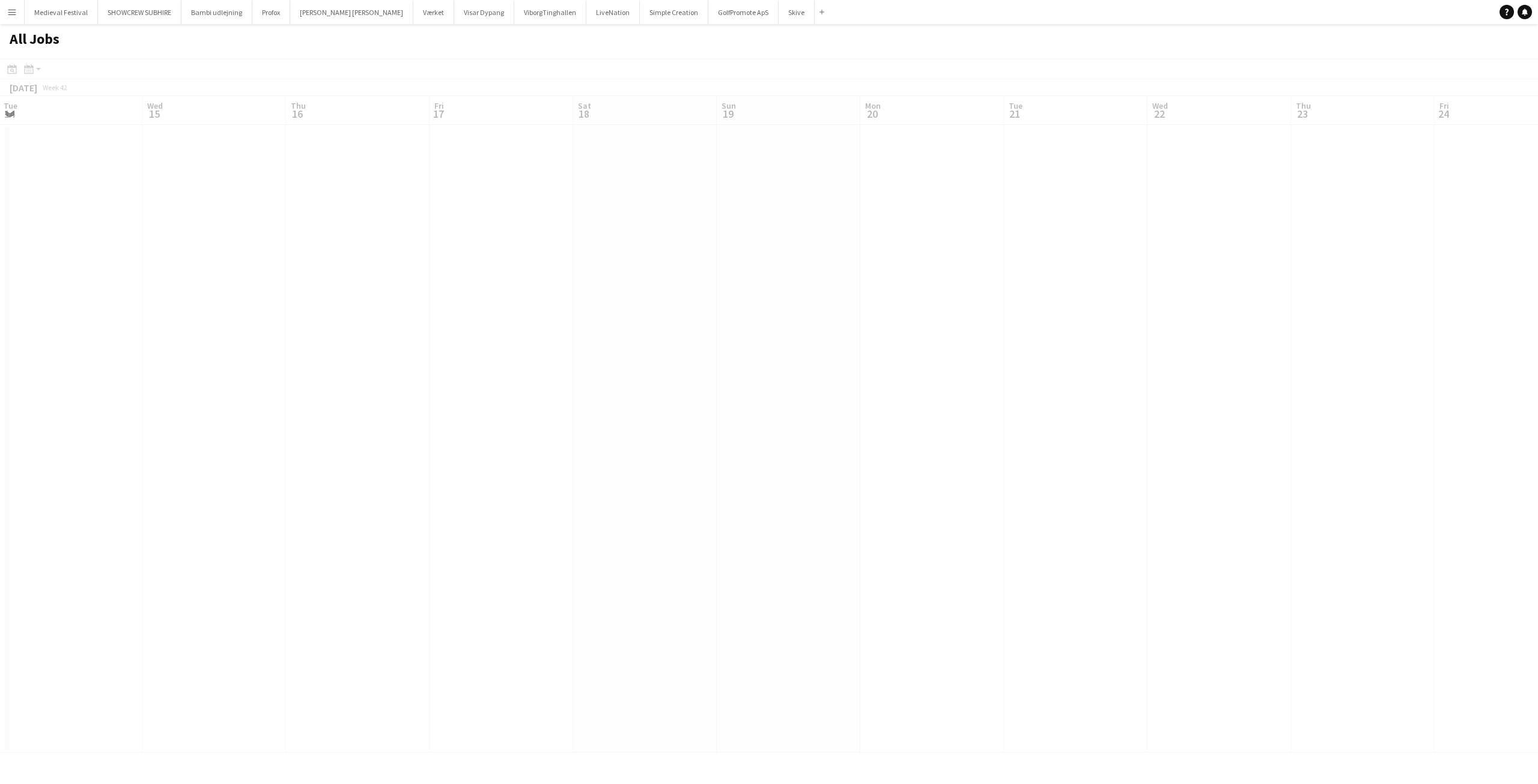
drag, startPoint x: 918, startPoint y: 478, endPoint x: 222, endPoint y: 468, distance: 696.1
click at [215, 473] on app-calendar-viewport "Sat 11 Sun 12 Mon 13 Tue 14 Wed 15 Thu 16 Fri 17 Sat 18 Sun 19 Mon 20 Tue 21 We…" at bounding box center [769, 424] width 1538 height 657
click at [160, 452] on app-all-jobs "All Jobs Date picker SEP 2025 SEP 2025 Monday M Tuesday T Wednesday W Thursday …" at bounding box center [769, 388] width 1538 height 729
drag, startPoint x: 1028, startPoint y: 413, endPoint x: 251, endPoint y: 428, distance: 777.1
click at [249, 430] on app-calendar-viewport "Tue 21 Wed 22 Thu 23 Fri 24 Sat 25 Sun 26 Mon 27 Tue 28 Wed 29 Thu 30 Fri 31 Sa…" at bounding box center [769, 424] width 1538 height 657
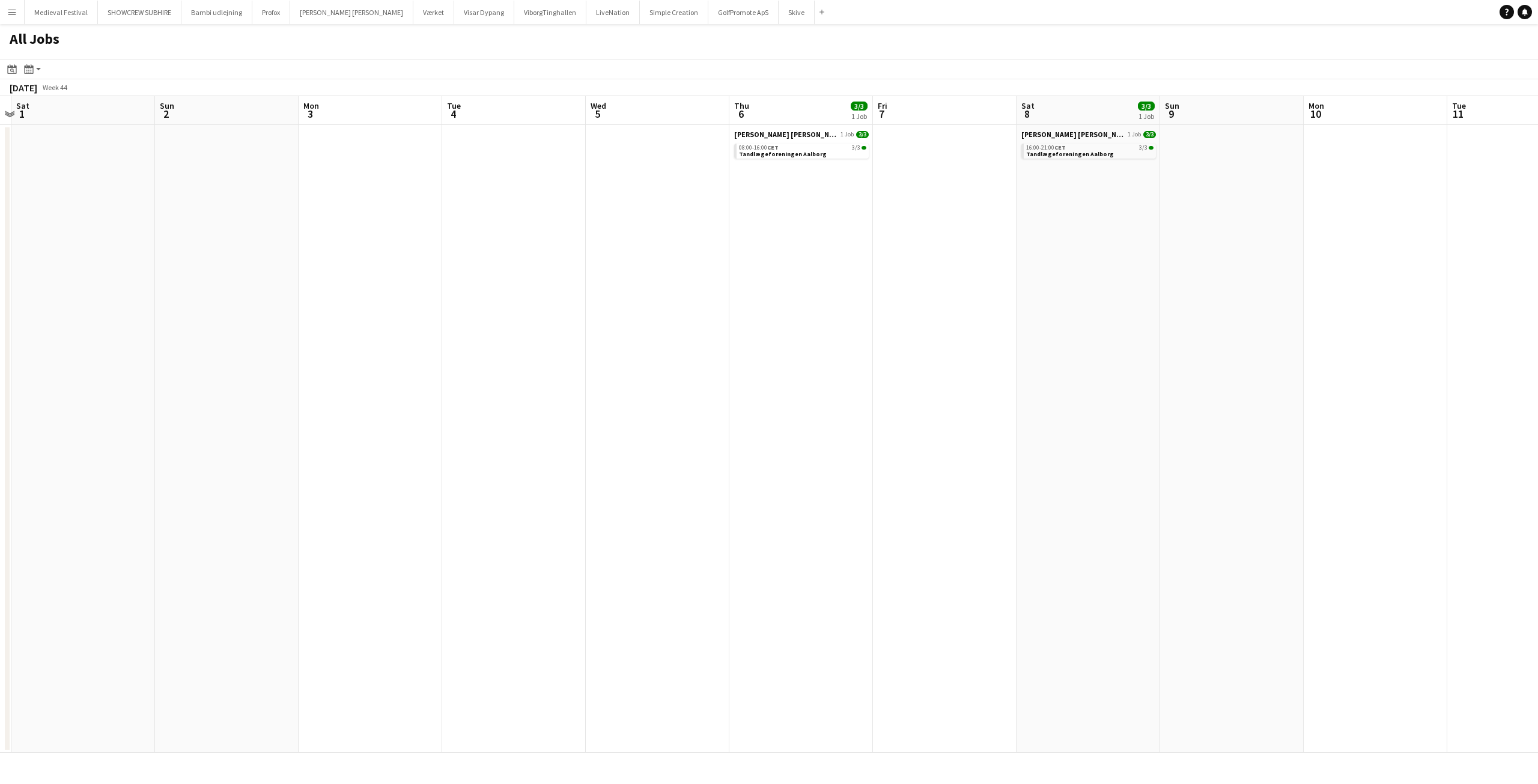
drag, startPoint x: 1015, startPoint y: 397, endPoint x: 352, endPoint y: 420, distance: 663.4
click at [352, 420] on app-calendar-viewport "Wed 29 Thu 30 Fri 31 Sat 1 Sun 2 Mon 3 Tue 4 Wed 5 Thu 6 3/3 1 Job Fri 7 Sat 8 …" at bounding box center [769, 424] width 1538 height 657
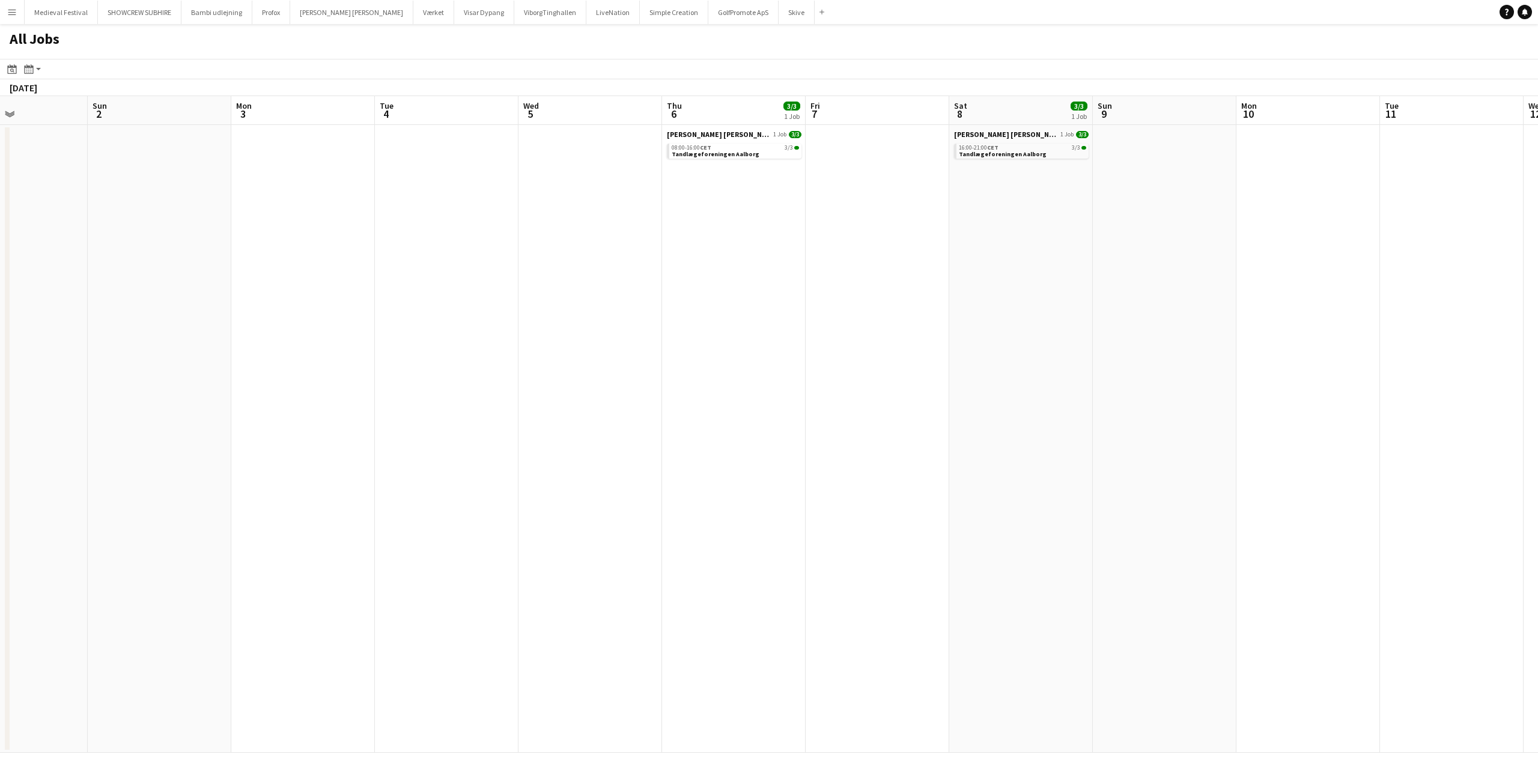
scroll to position [0, 386]
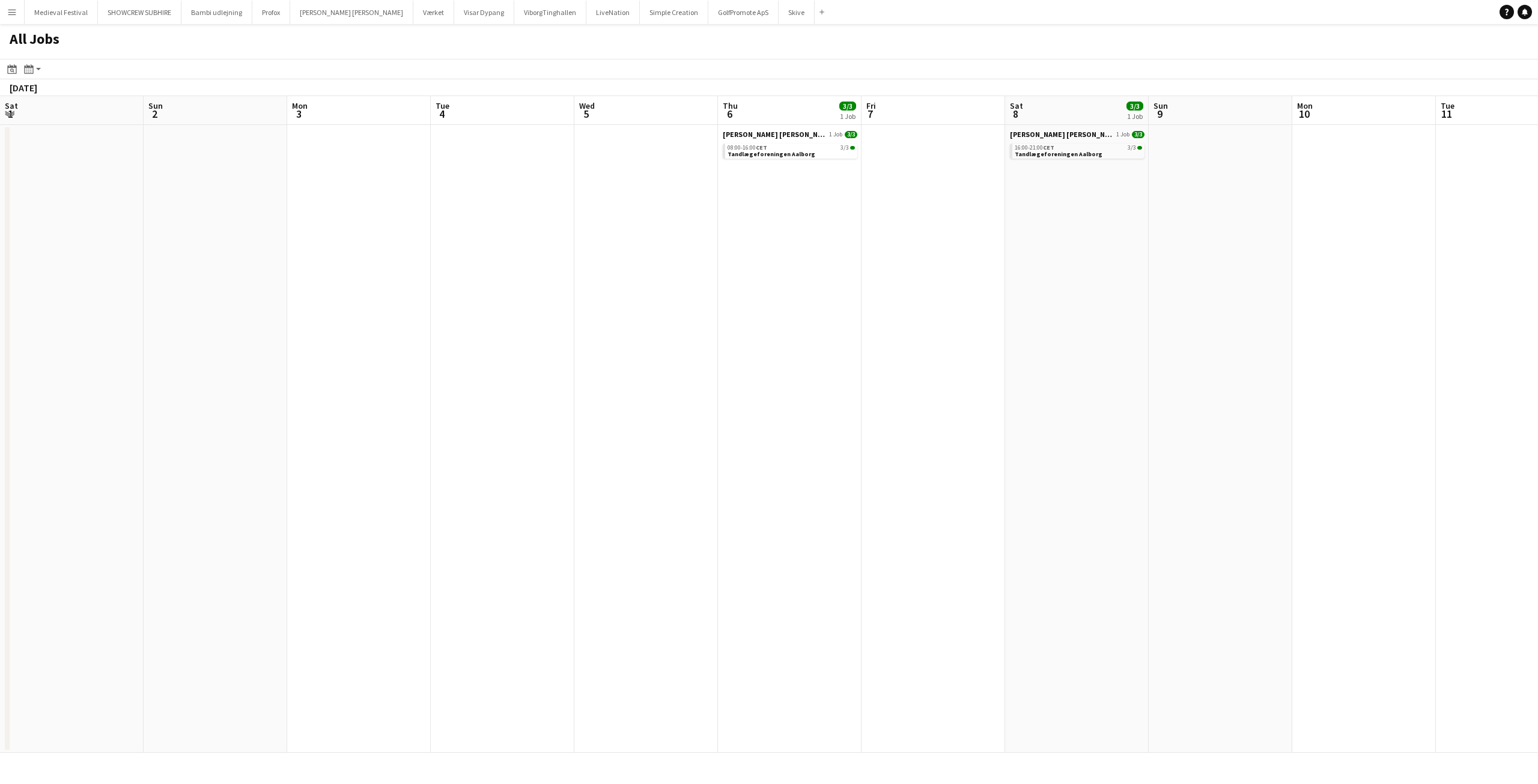
drag, startPoint x: 978, startPoint y: 383, endPoint x: 543, endPoint y: 409, distance: 435.8
click at [545, 409] on app-calendar-viewport "Wed 29 Thu 30 Fri 31 Sat 1 Sun 2 Mon 3 Tue 4 Wed 5 Thu 6 3/3 1 Job Fri 7 Sat 8 …" at bounding box center [769, 424] width 1538 height 657
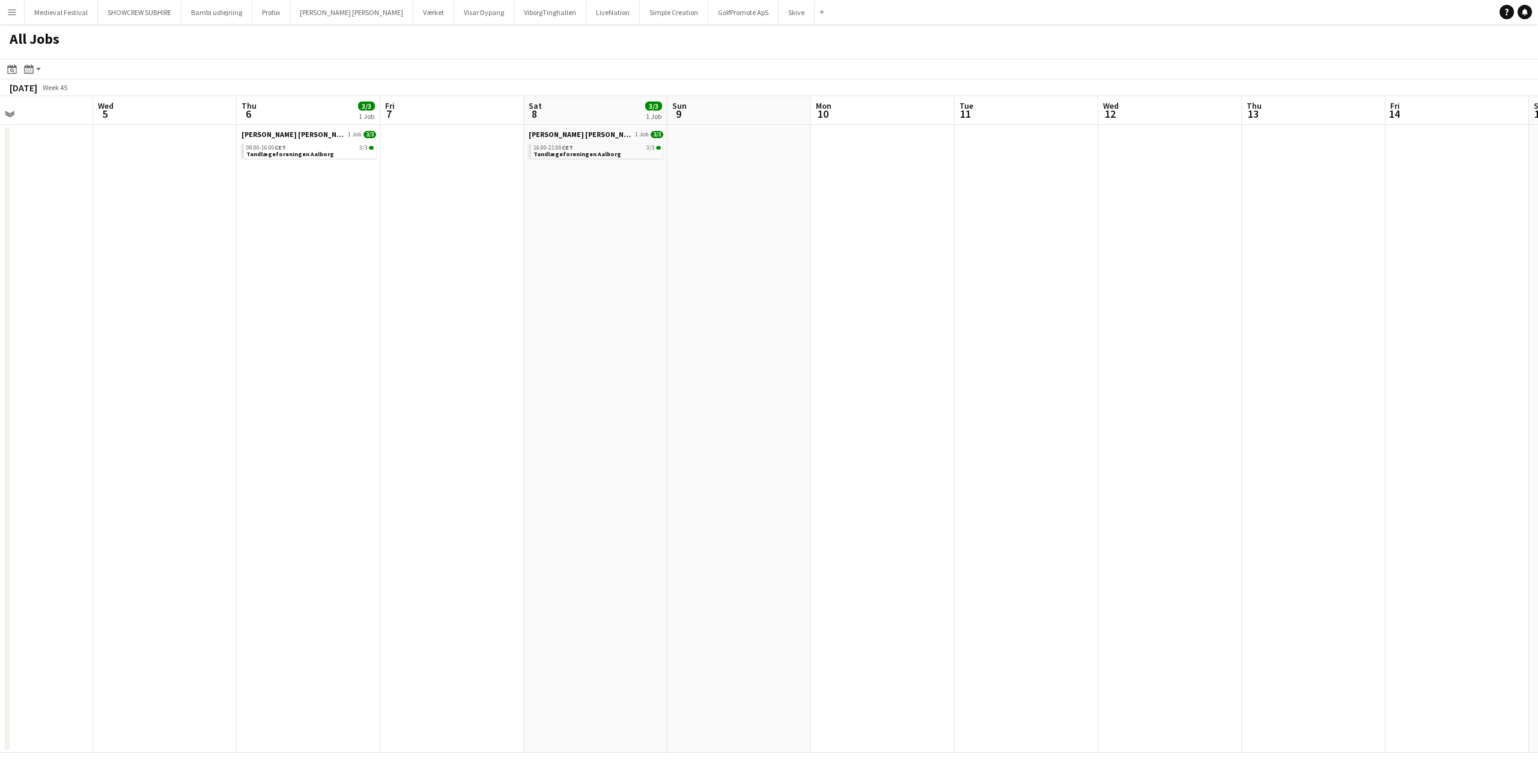
scroll to position [0, 498]
drag, startPoint x: 1054, startPoint y: 356, endPoint x: 943, endPoint y: 369, distance: 111.8
click at [943, 369] on app-calendar-viewport "Sat 1 Sun 2 Mon 3 Tue 4 Wed 5 Thu 6 3/3 1 Job Fri 7 Sat 8 3/3 1 Job Sun 9 Mon 1…" at bounding box center [769, 424] width 1538 height 657
click at [633, 143] on app-calendar-brief-board "Danny Black Luna 1 Job 3/3 16:00-21:00 CET 3/3 Tandlægeforeningen Aalborg" at bounding box center [579, 144] width 134 height 28
click at [622, 148] on div "16:00-21:00 CET 3/3" at bounding box center [580, 148] width 127 height 6
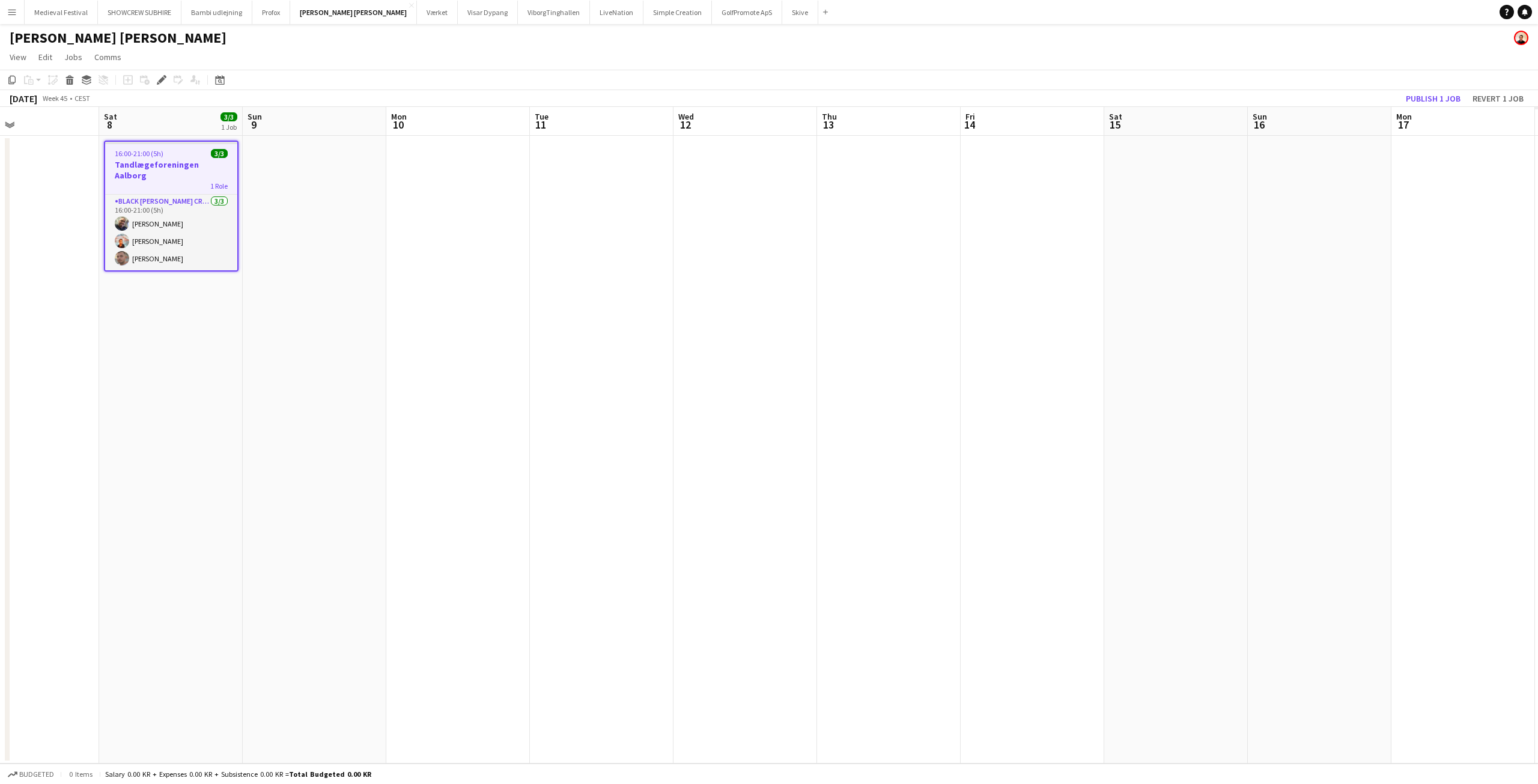
scroll to position [0, 431]
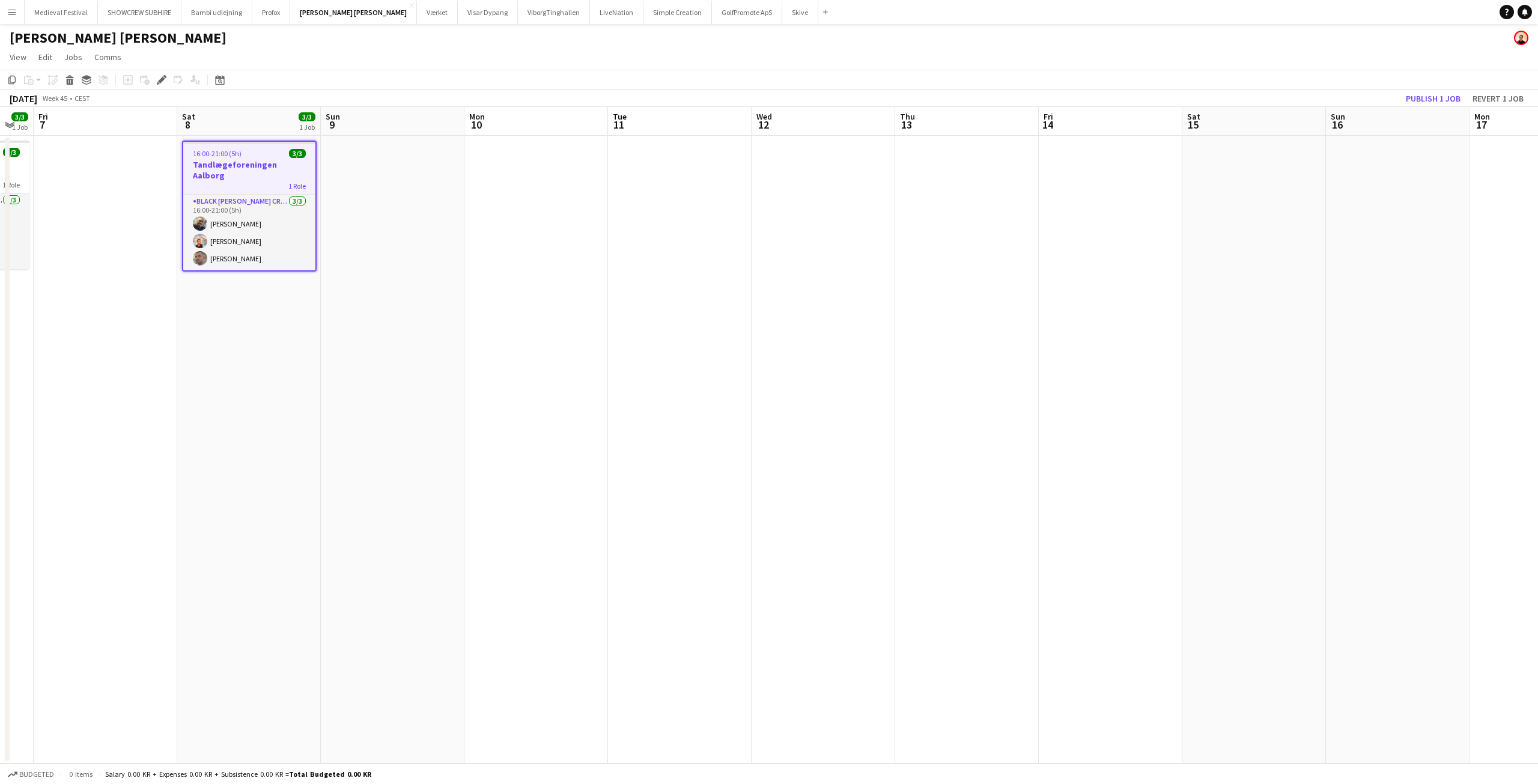
drag, startPoint x: 1366, startPoint y: 333, endPoint x: 474, endPoint y: 358, distance: 892.4
click at [487, 369] on app-calendar-viewport "Tue 4 Wed 5 Thu 6 3/3 1 Job Fri 7 Sat 8 3/3 1 Job Sun 9 Mon 10 Tue 11 Wed 12 Th…" at bounding box center [769, 435] width 1538 height 657
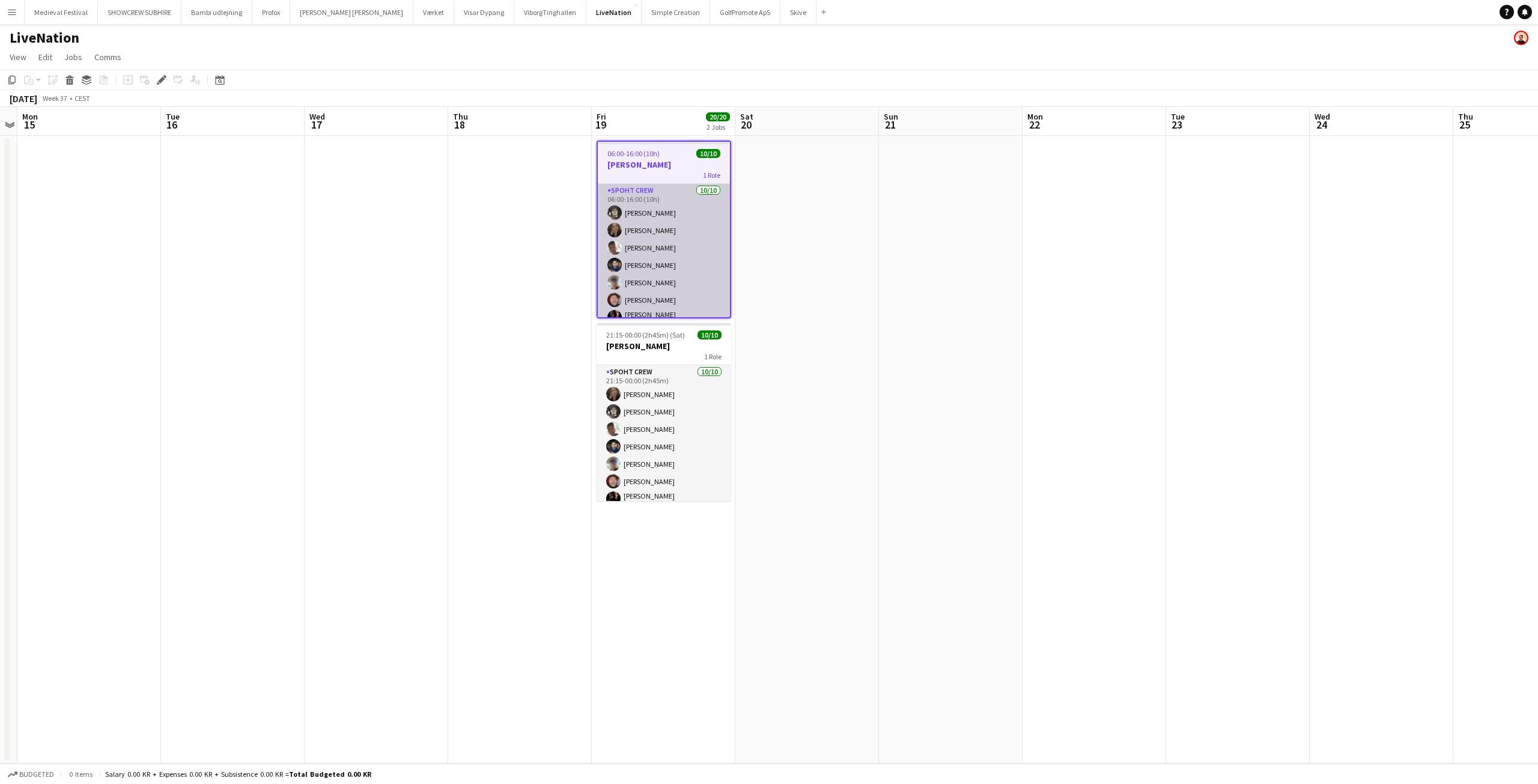
scroll to position [64, 0]
click at [691, 240] on app-card-role "Spoht Crew [DATE] 06:00-16:00 (10h) [PERSON_NAME] [PERSON_NAME] [PERSON_NAME] […" at bounding box center [663, 220] width 132 height 202
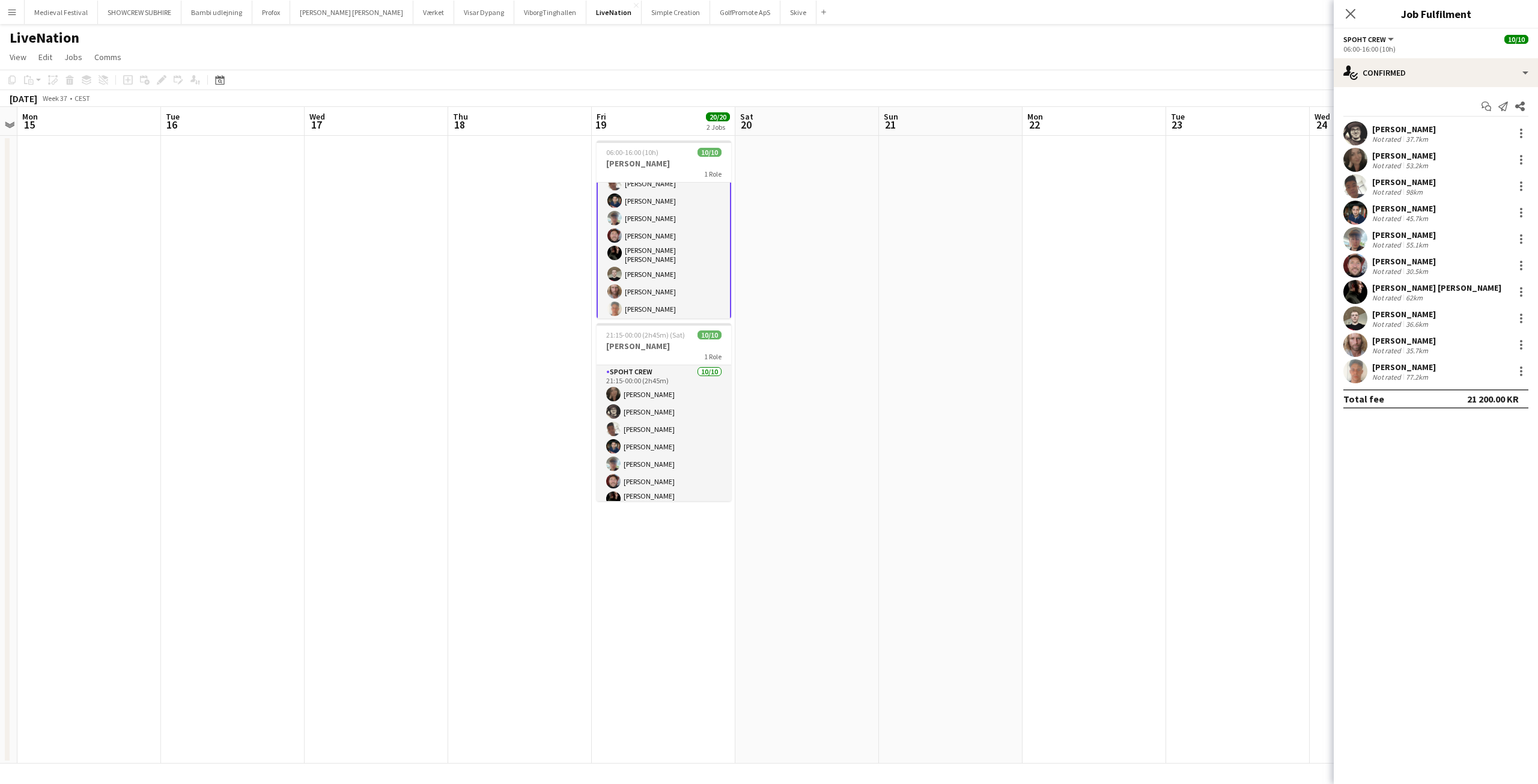
click at [1385, 344] on div "[PERSON_NAME]" at bounding box center [1404, 341] width 64 height 11
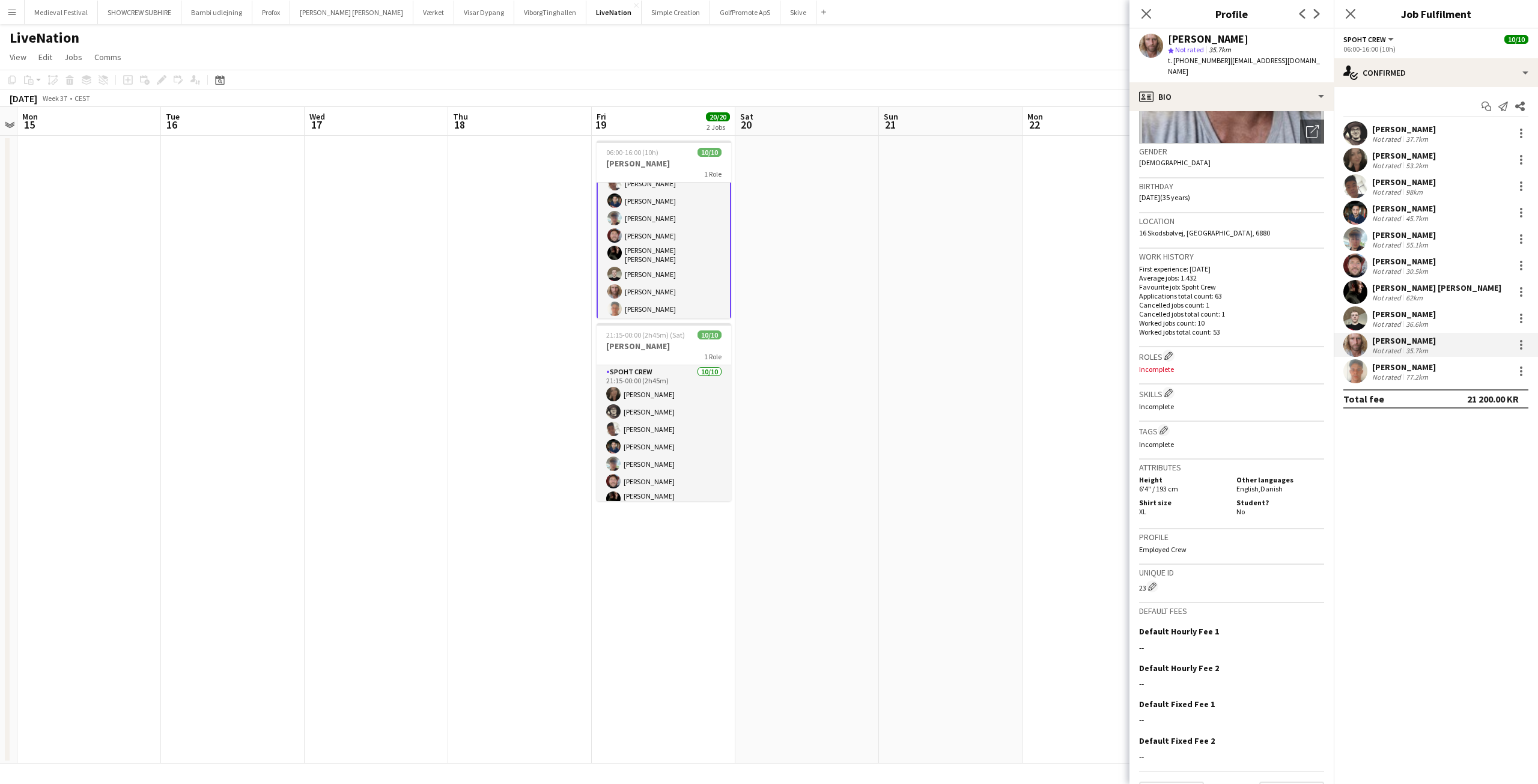
scroll to position [177, 0]
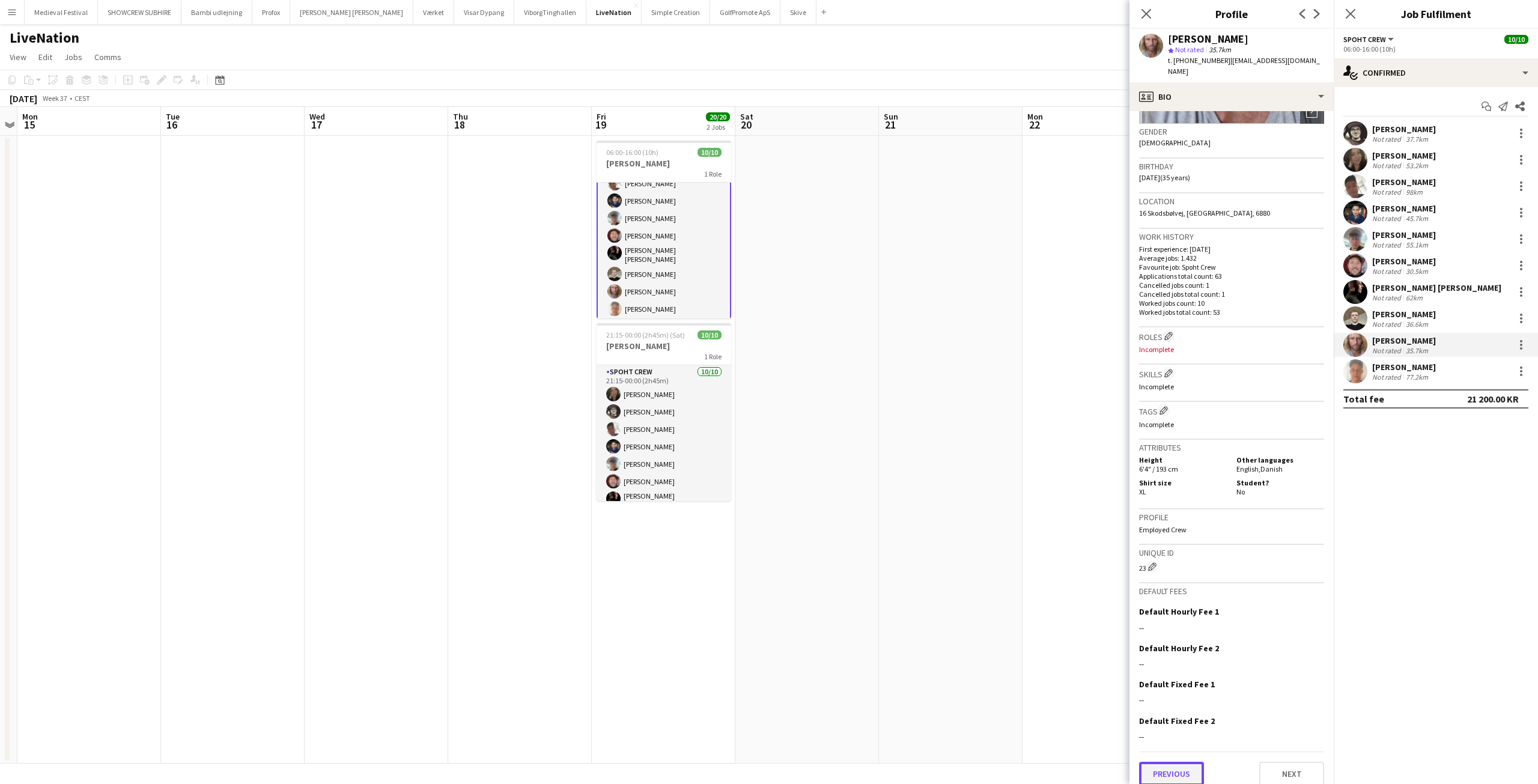
click at [1189, 762] on button "Previous" at bounding box center [1171, 774] width 65 height 24
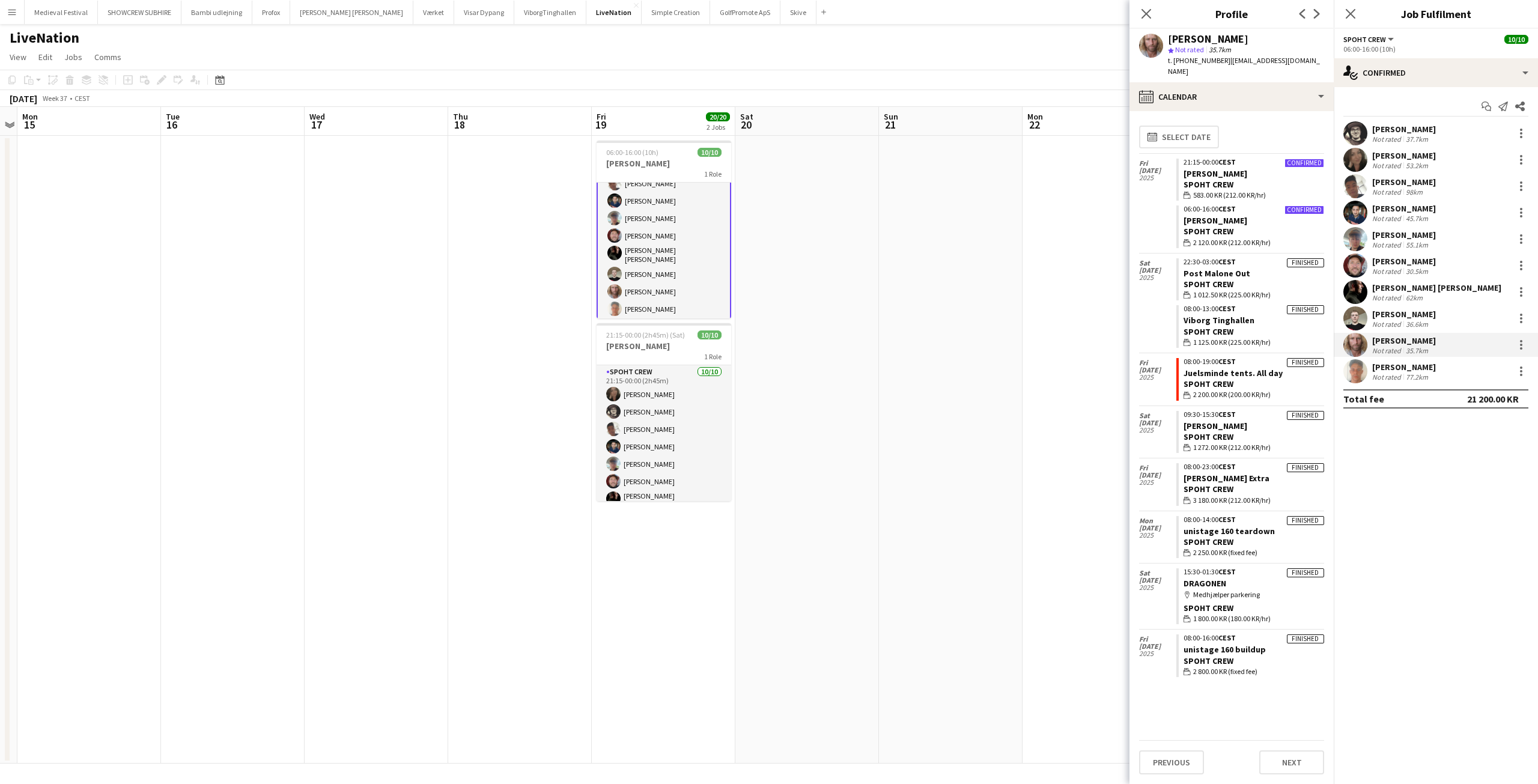
click at [1387, 314] on div "[PERSON_NAME]" at bounding box center [1404, 315] width 64 height 11
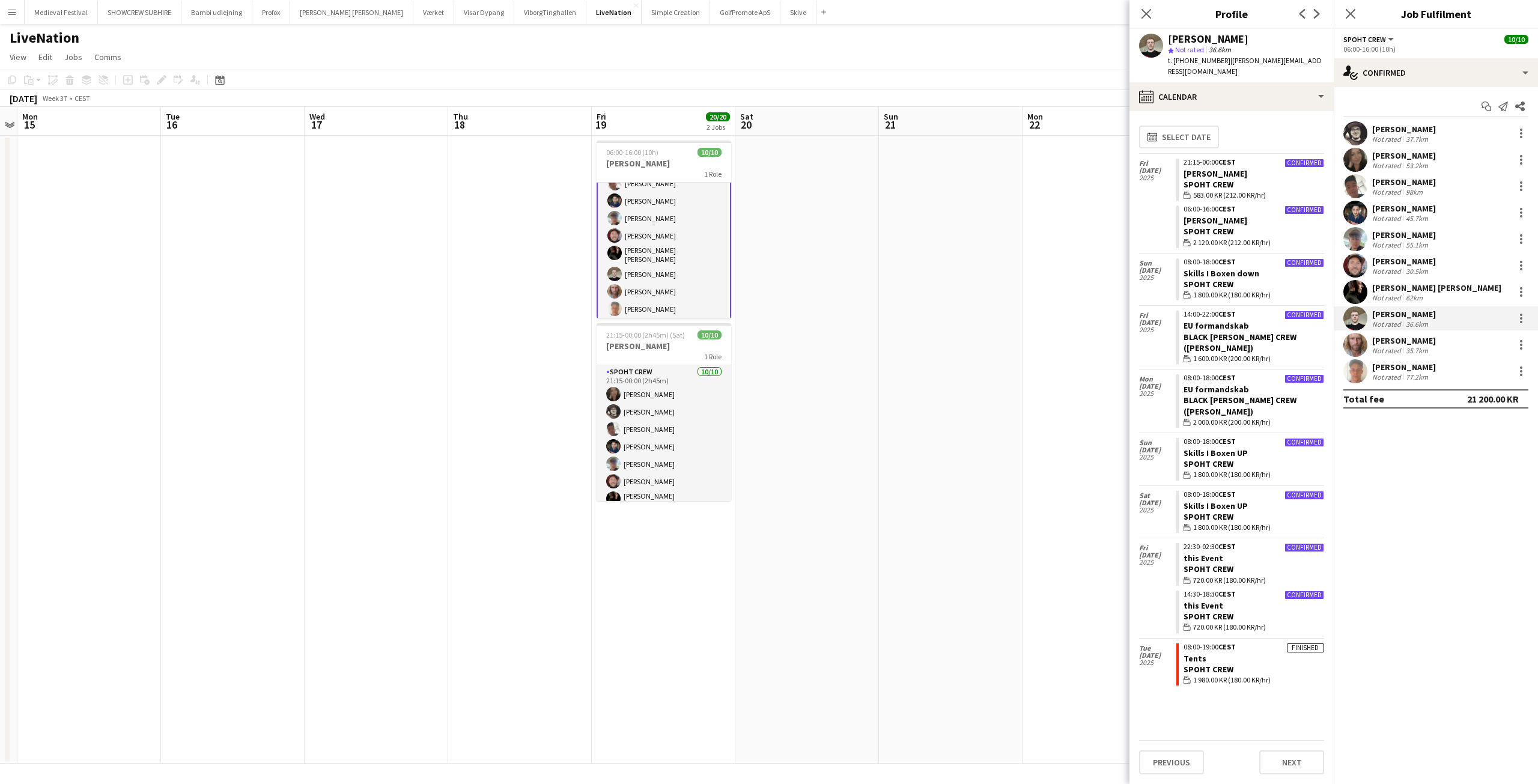
click at [1302, 748] on div "Previous Next" at bounding box center [1231, 756] width 185 height 34
click at [1303, 757] on button "Next" at bounding box center [1291, 762] width 65 height 24
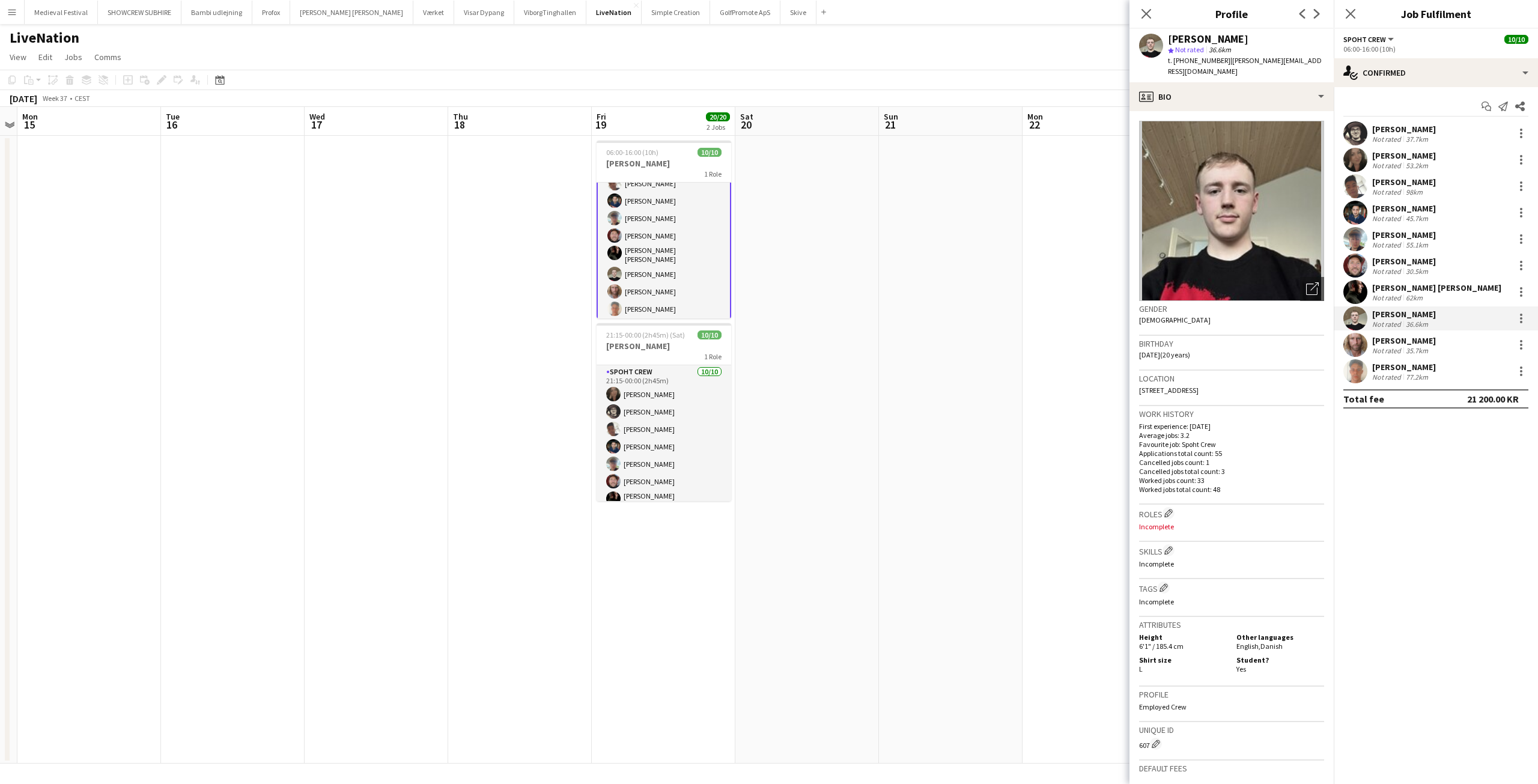
click at [1384, 277] on div "[PERSON_NAME] Not rated 30.5km" at bounding box center [1435, 266] width 204 height 24
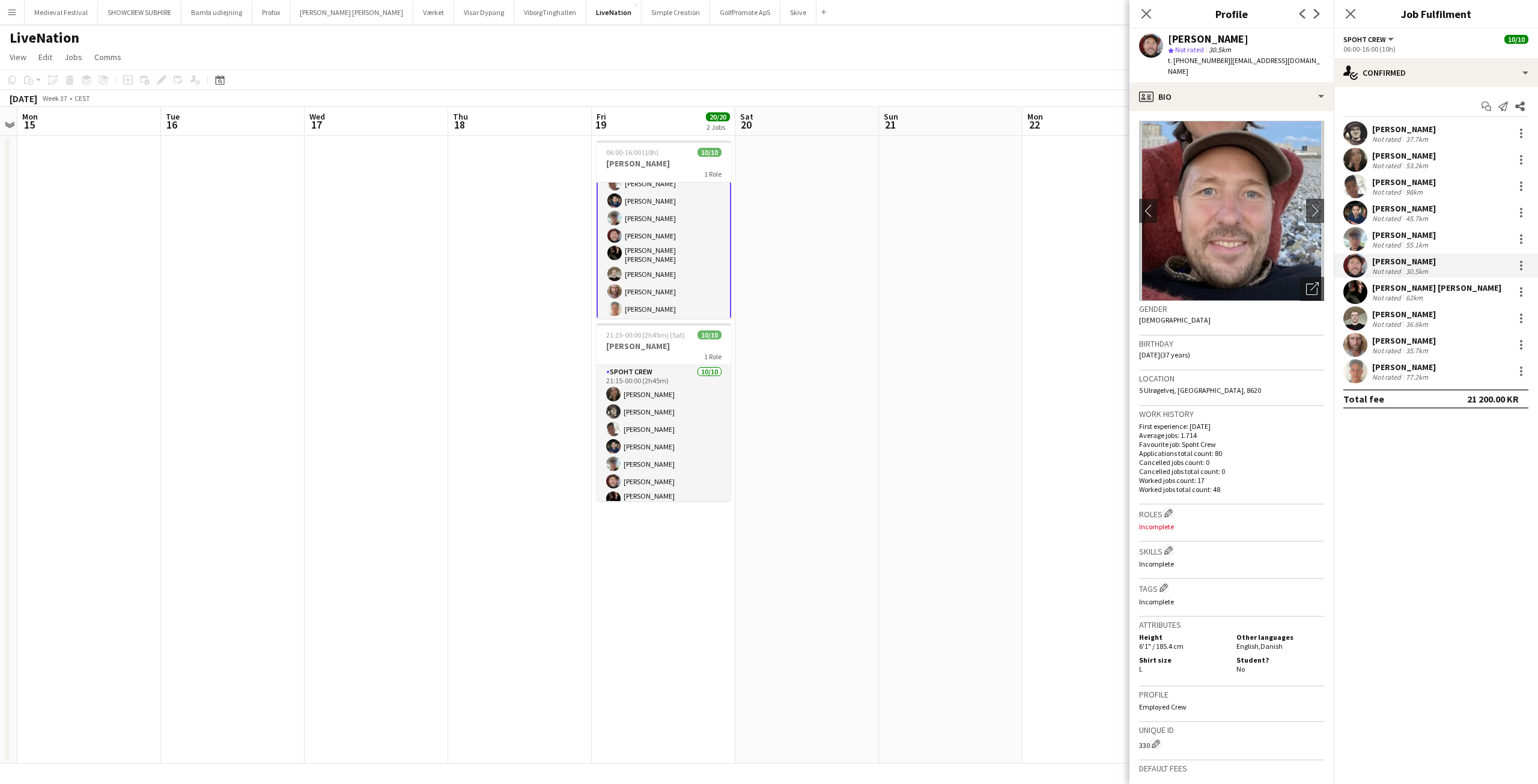
click at [1401, 295] on div "Not rated" at bounding box center [1388, 297] width 32 height 9
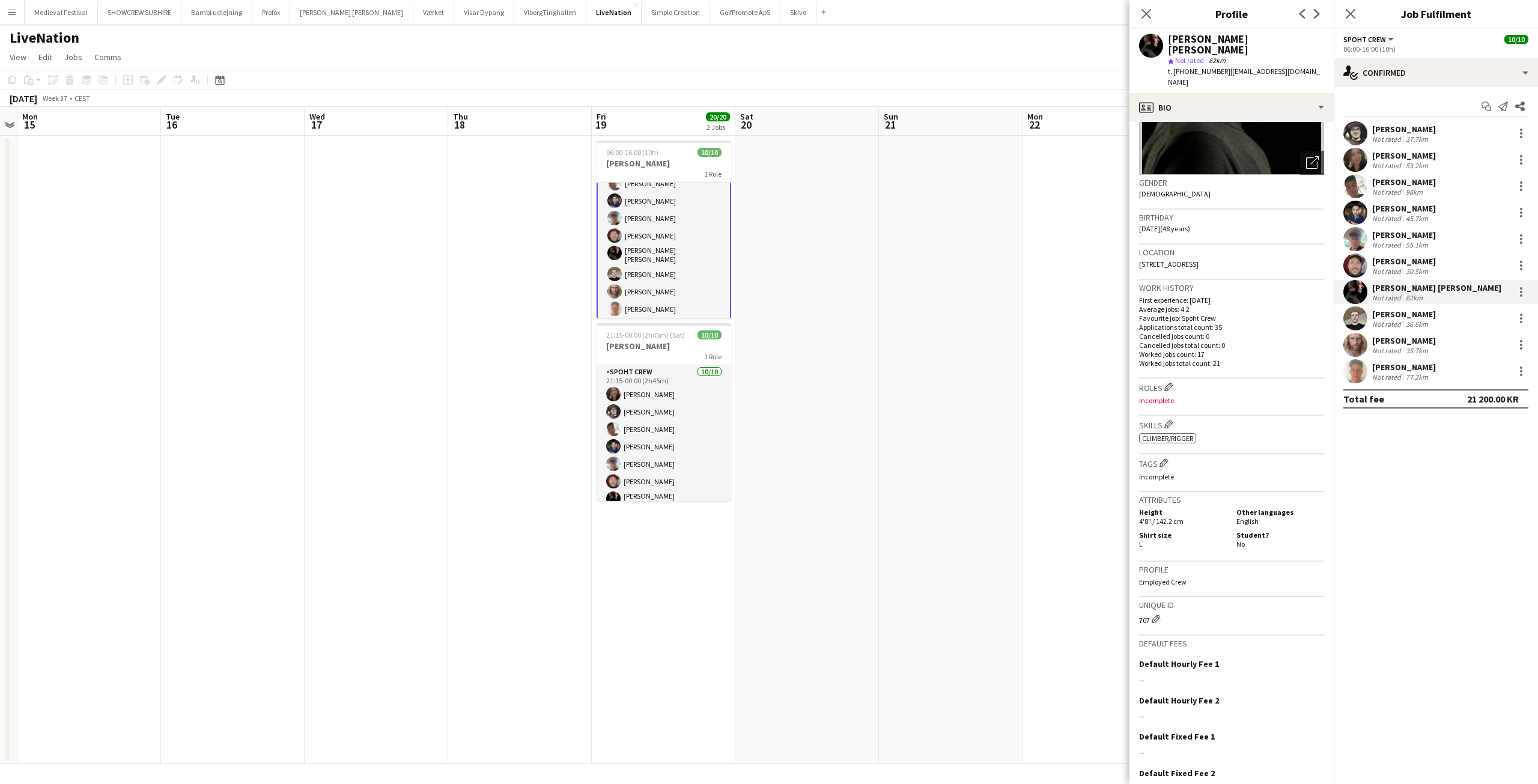
scroll to position [179, 0]
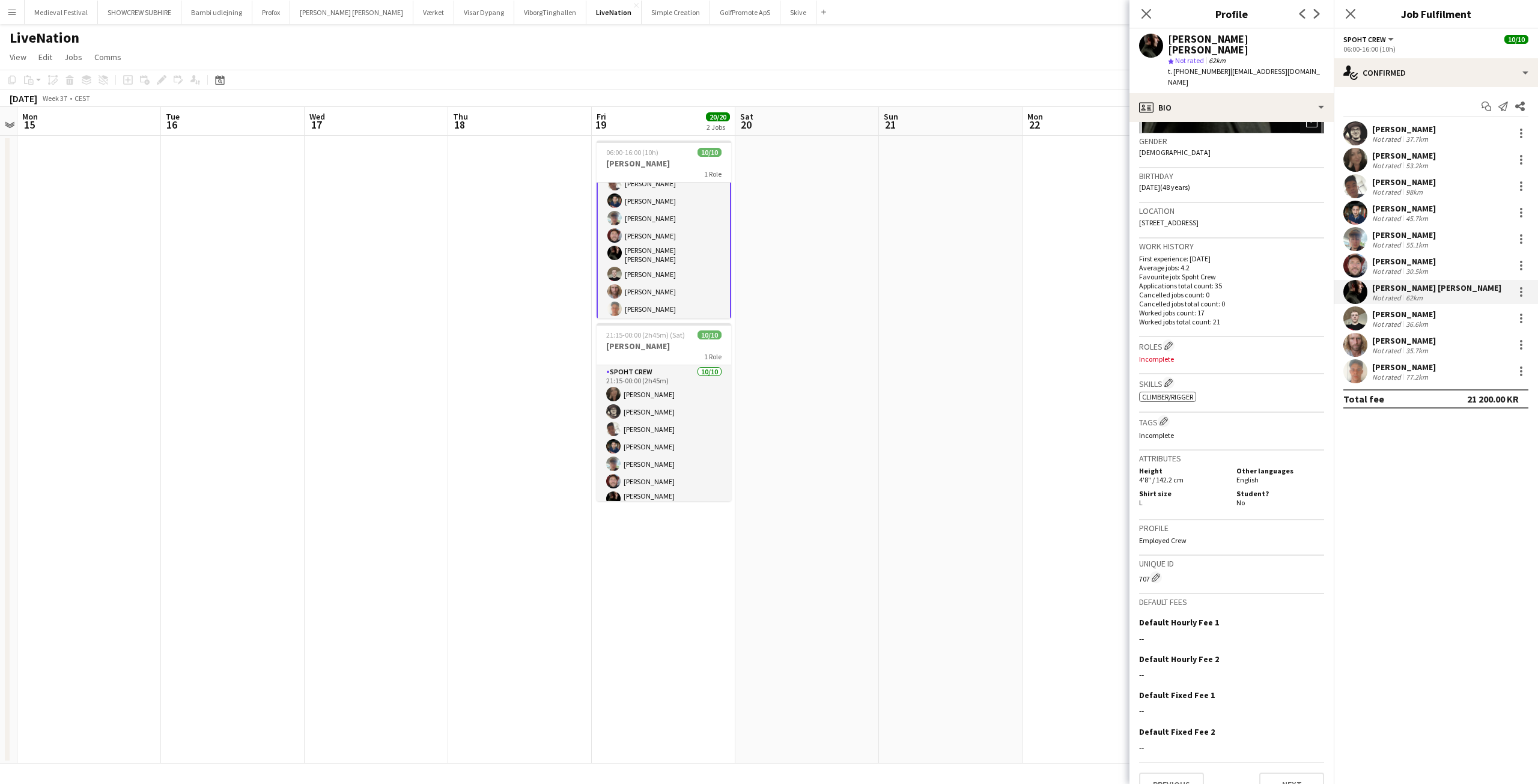
click at [1389, 290] on div "[PERSON_NAME] [PERSON_NAME]" at bounding box center [1436, 288] width 129 height 11
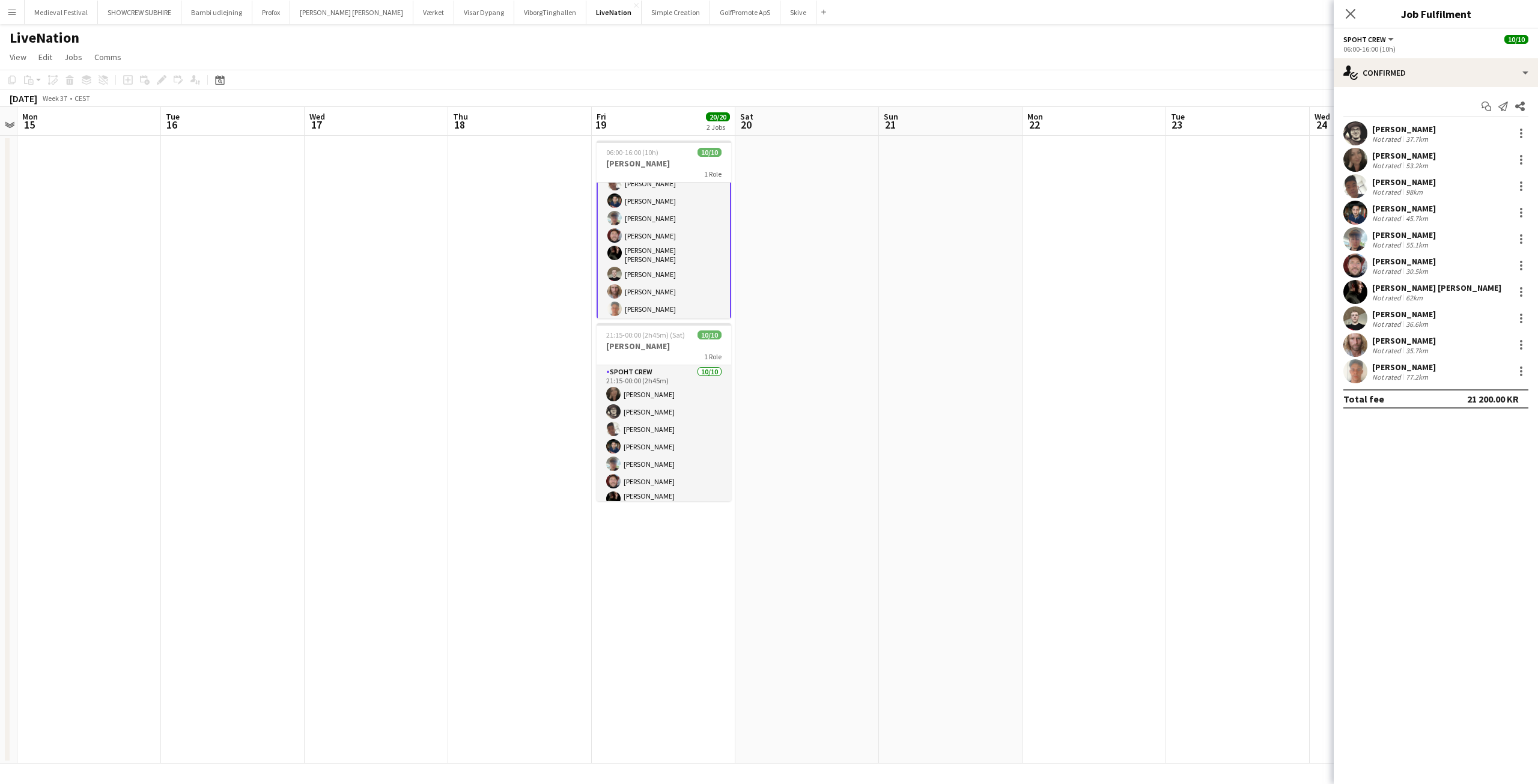
click at [1389, 290] on div "Lili Gheorghe Enache Marco" at bounding box center [1436, 288] width 129 height 11
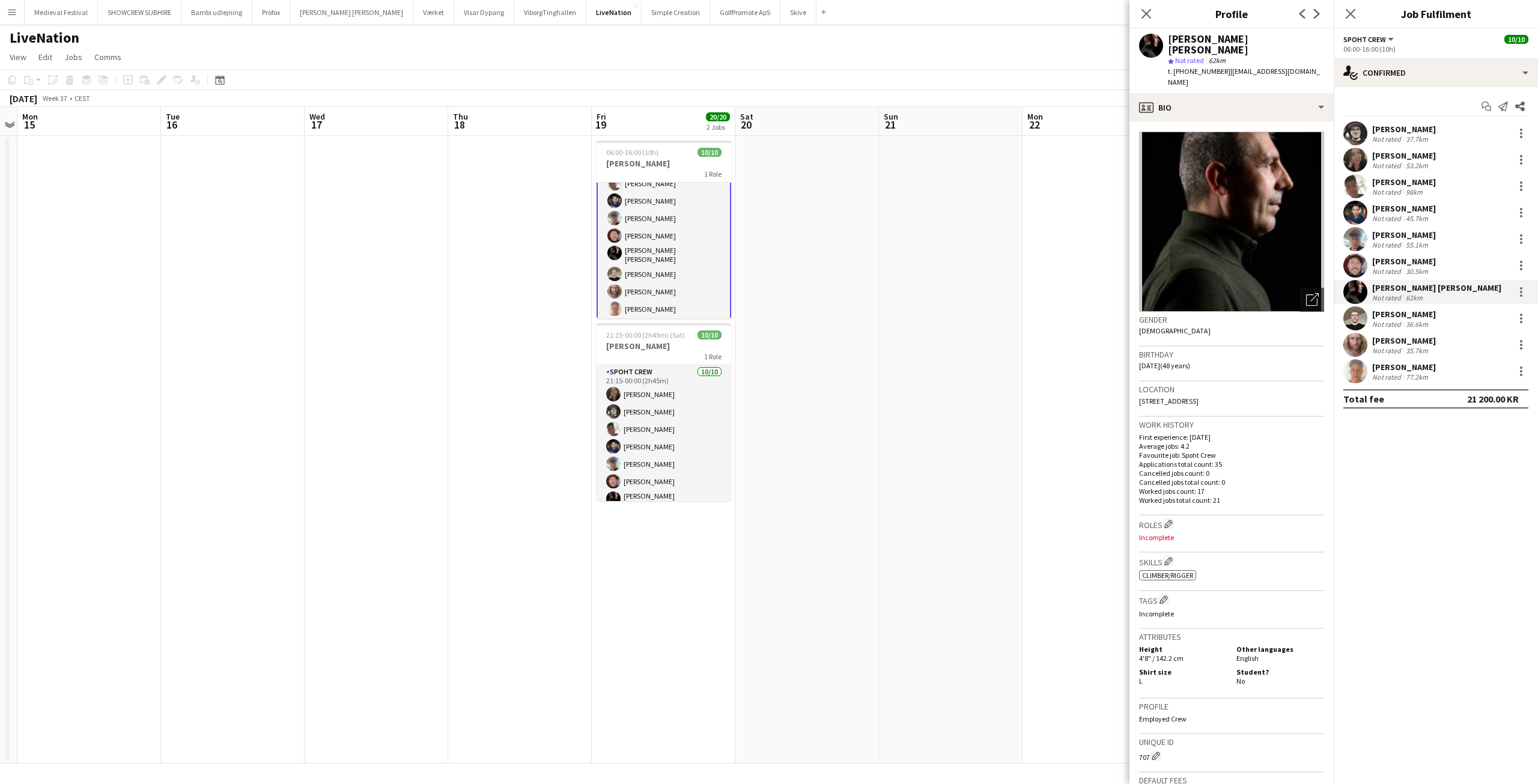
click at [1401, 261] on div "Jesper Lau-Nielsen" at bounding box center [1404, 262] width 64 height 11
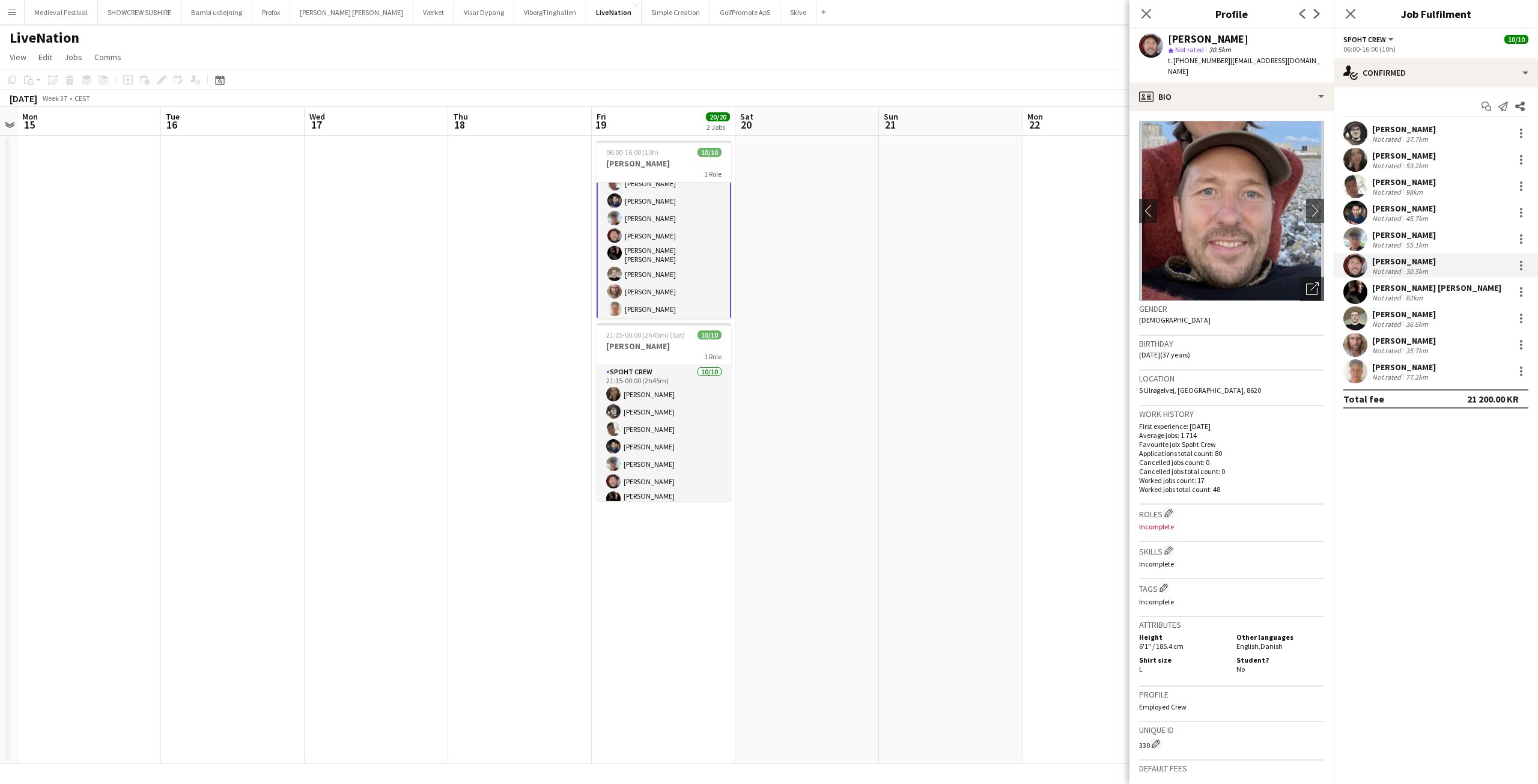
click at [1400, 245] on div "Not rated" at bounding box center [1388, 244] width 32 height 9
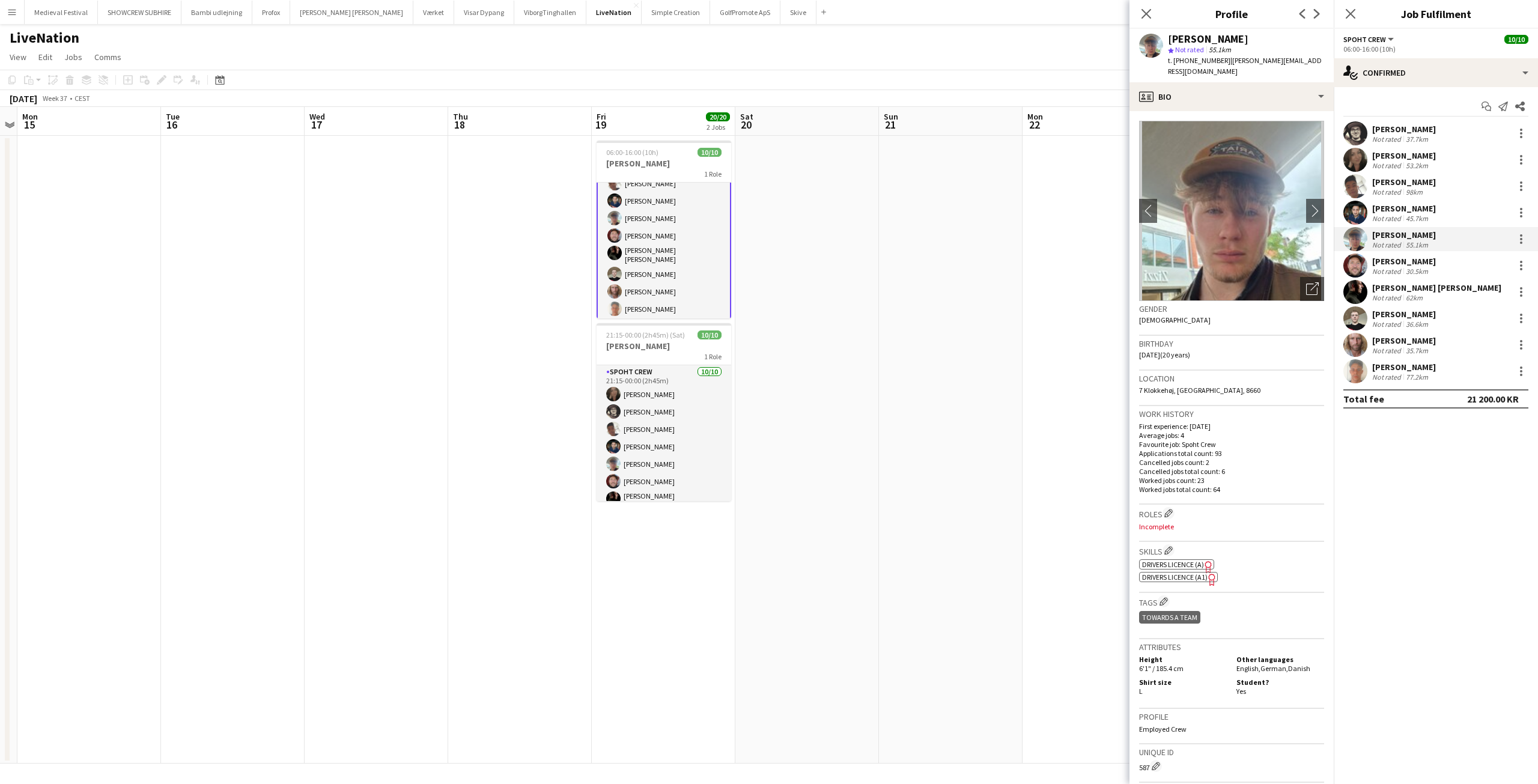
click at [1384, 206] on div "Marius Ciungu" at bounding box center [1404, 209] width 64 height 11
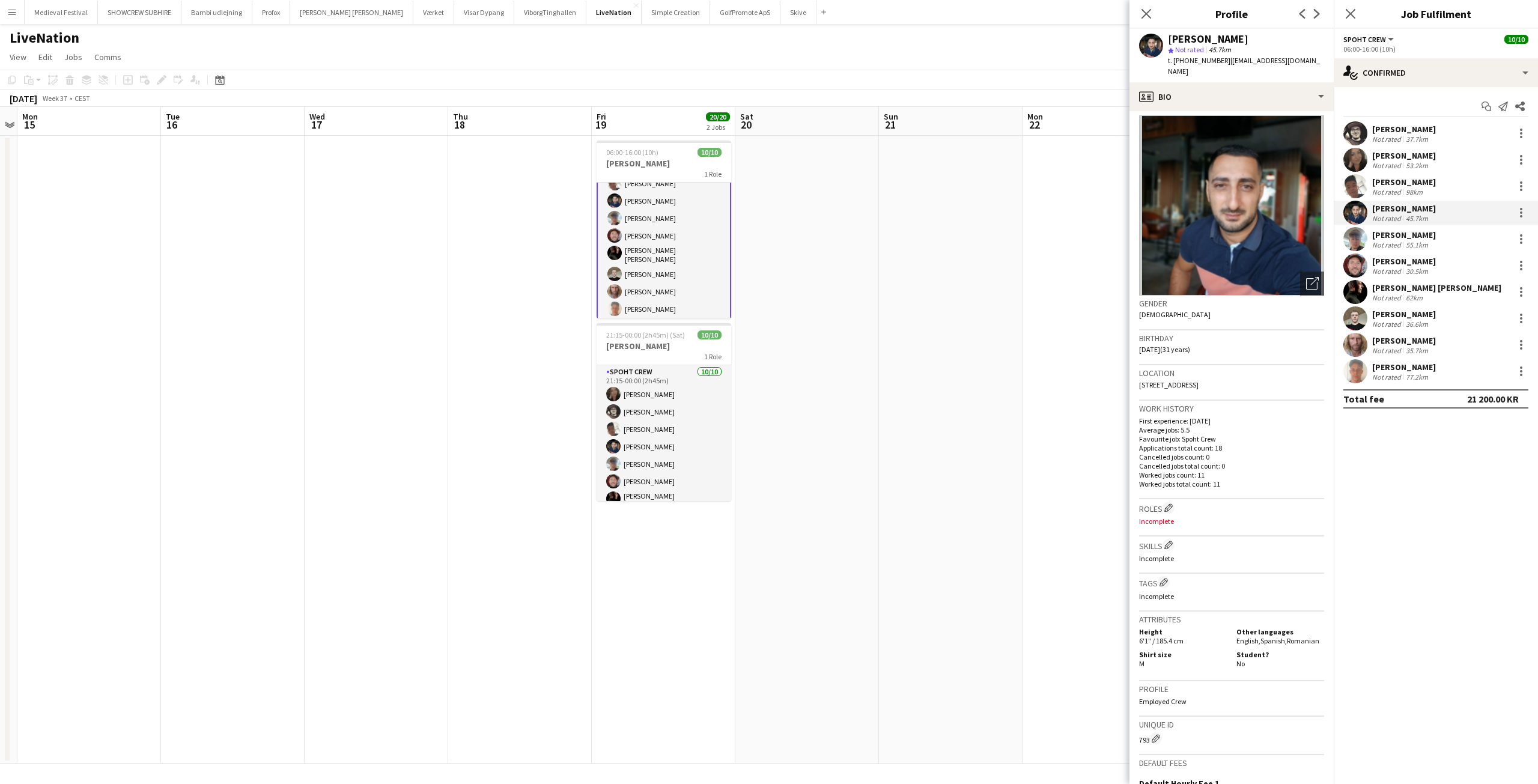
scroll to position [0, 0]
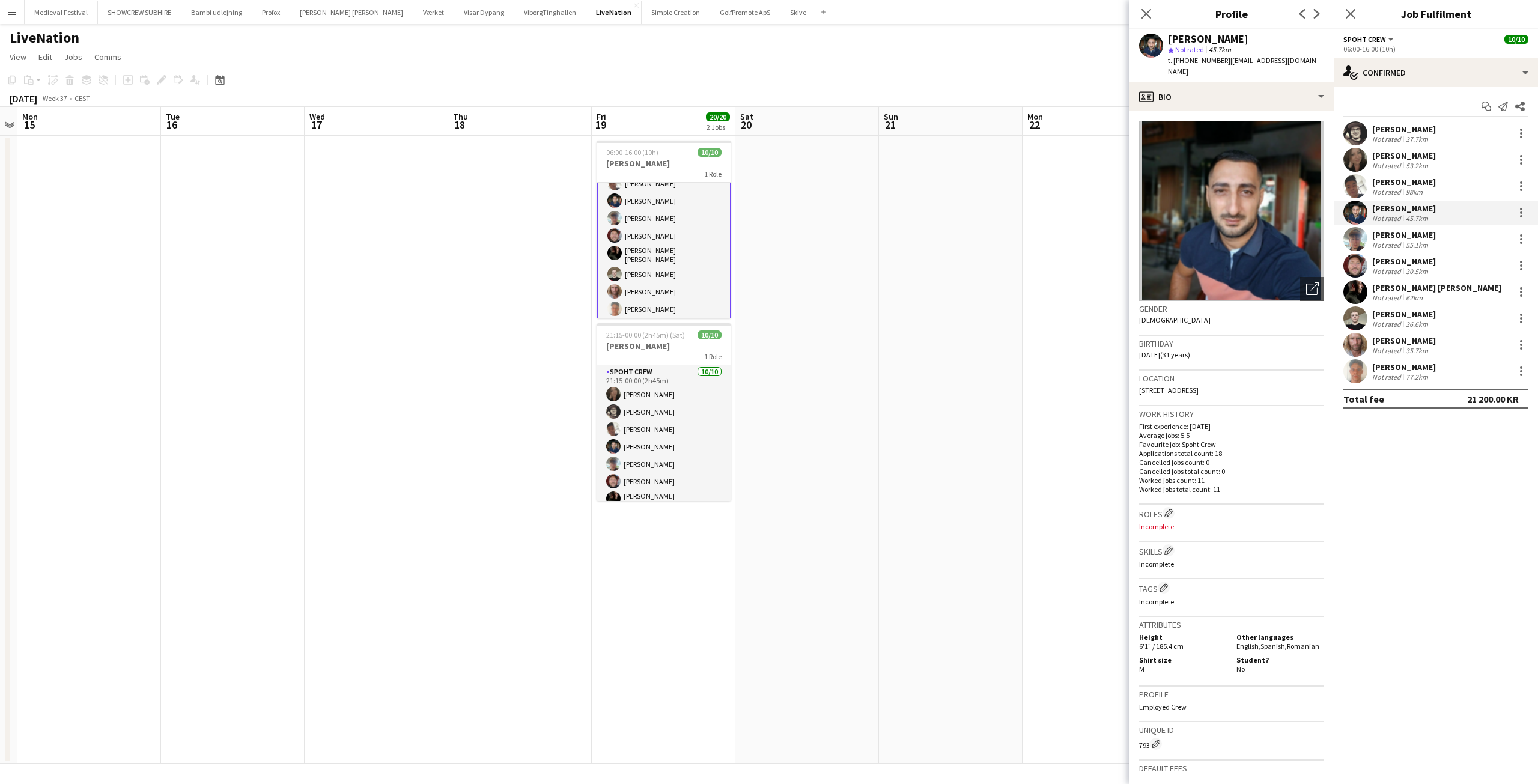
click at [1404, 138] on div "37.7km" at bounding box center [1417, 138] width 27 height 9
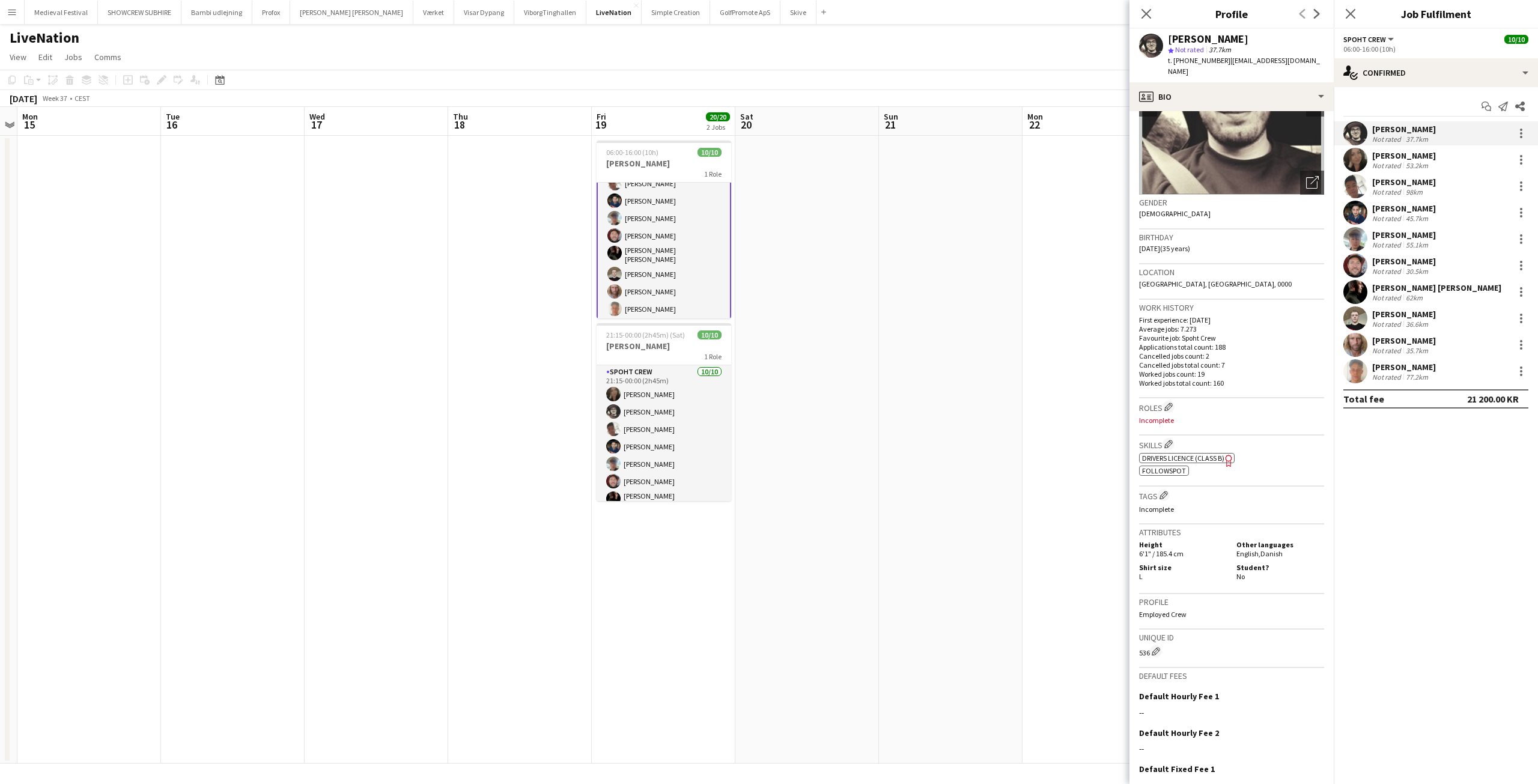
scroll to position [191, 0]
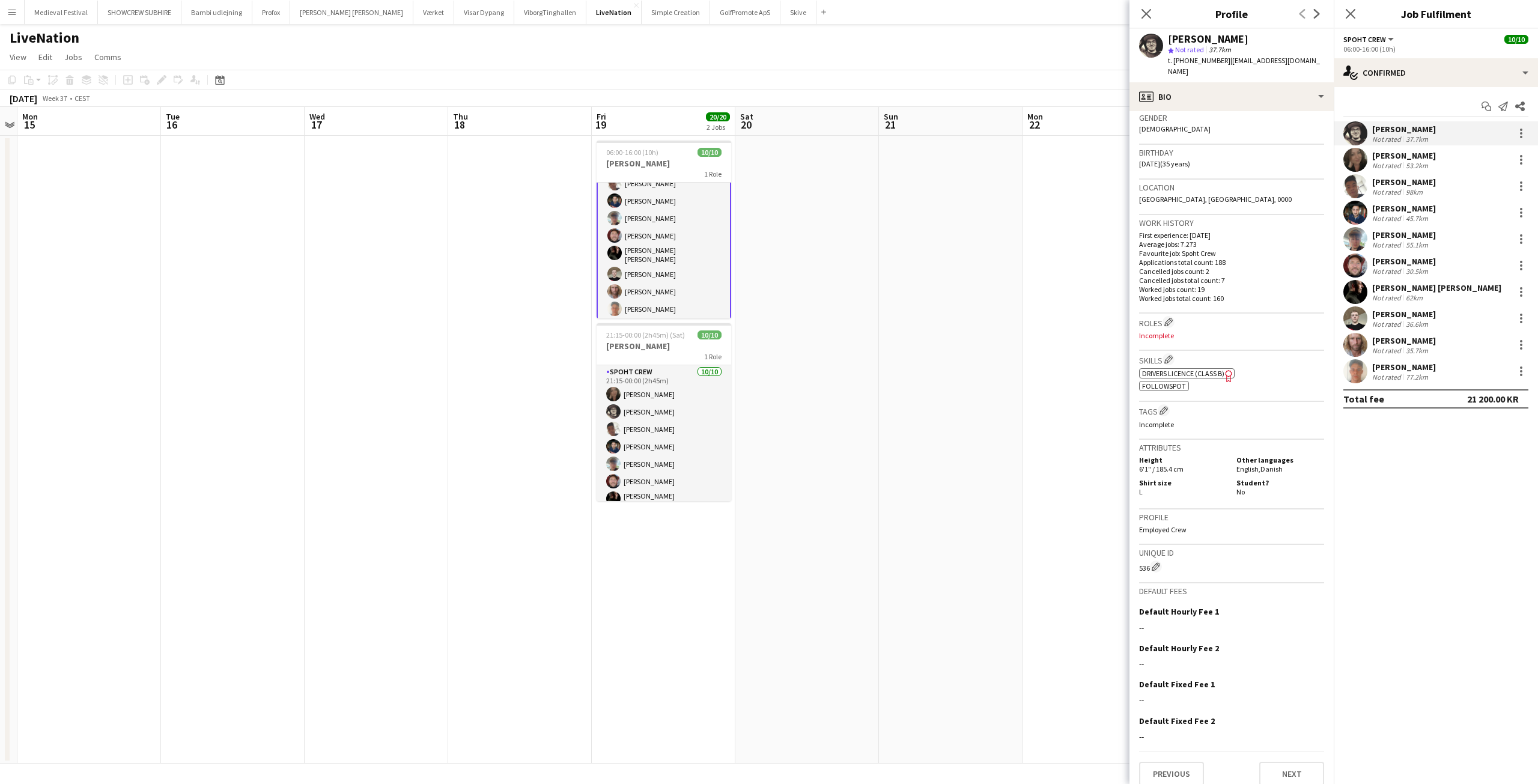
click at [1399, 346] on div "Not rated" at bounding box center [1388, 350] width 32 height 9
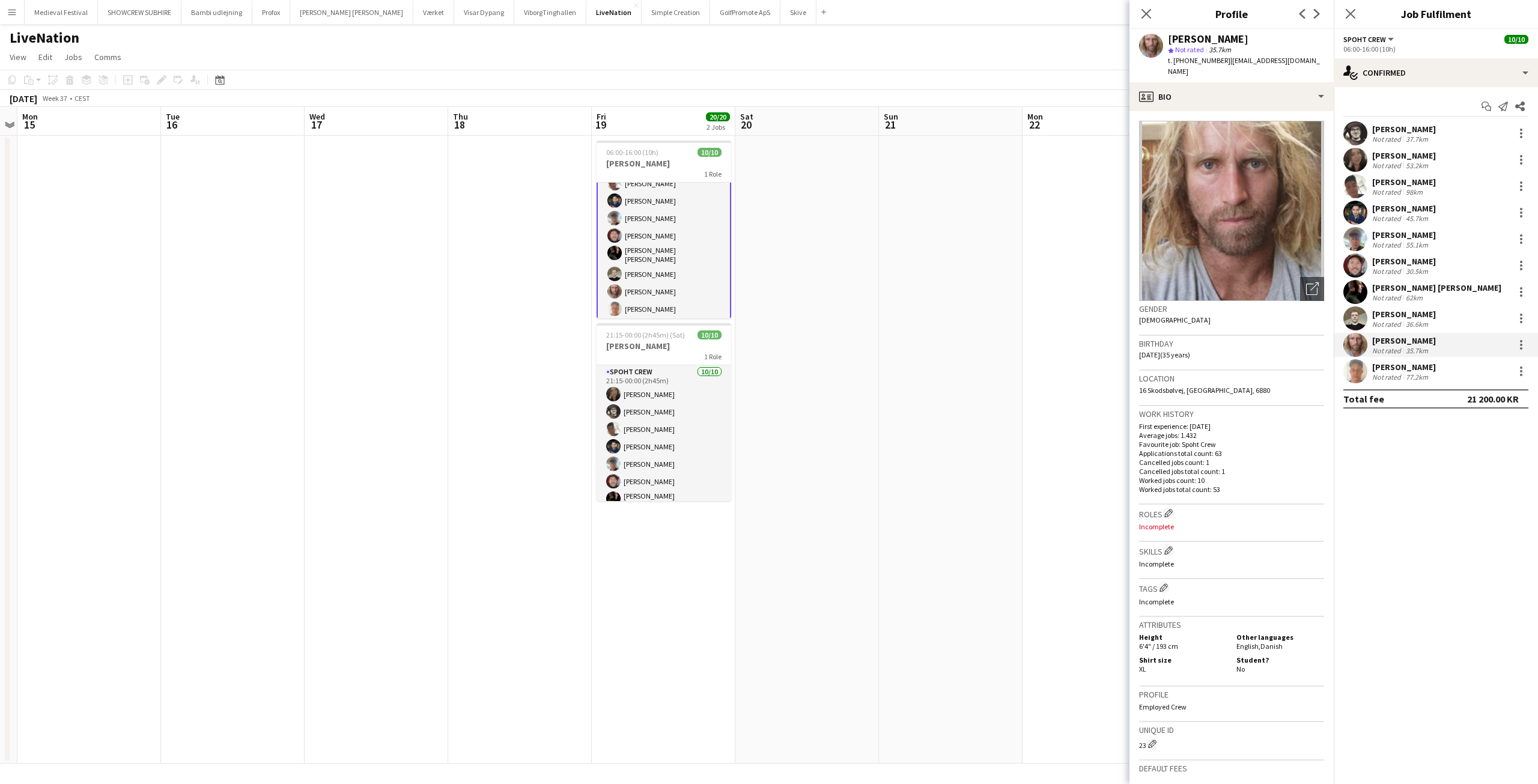
click at [1412, 306] on div "Mike Kasper Williamson Not rated 37.7km Nina Kasper Williamson Not rated 53.2km…" at bounding box center [1435, 252] width 204 height 262
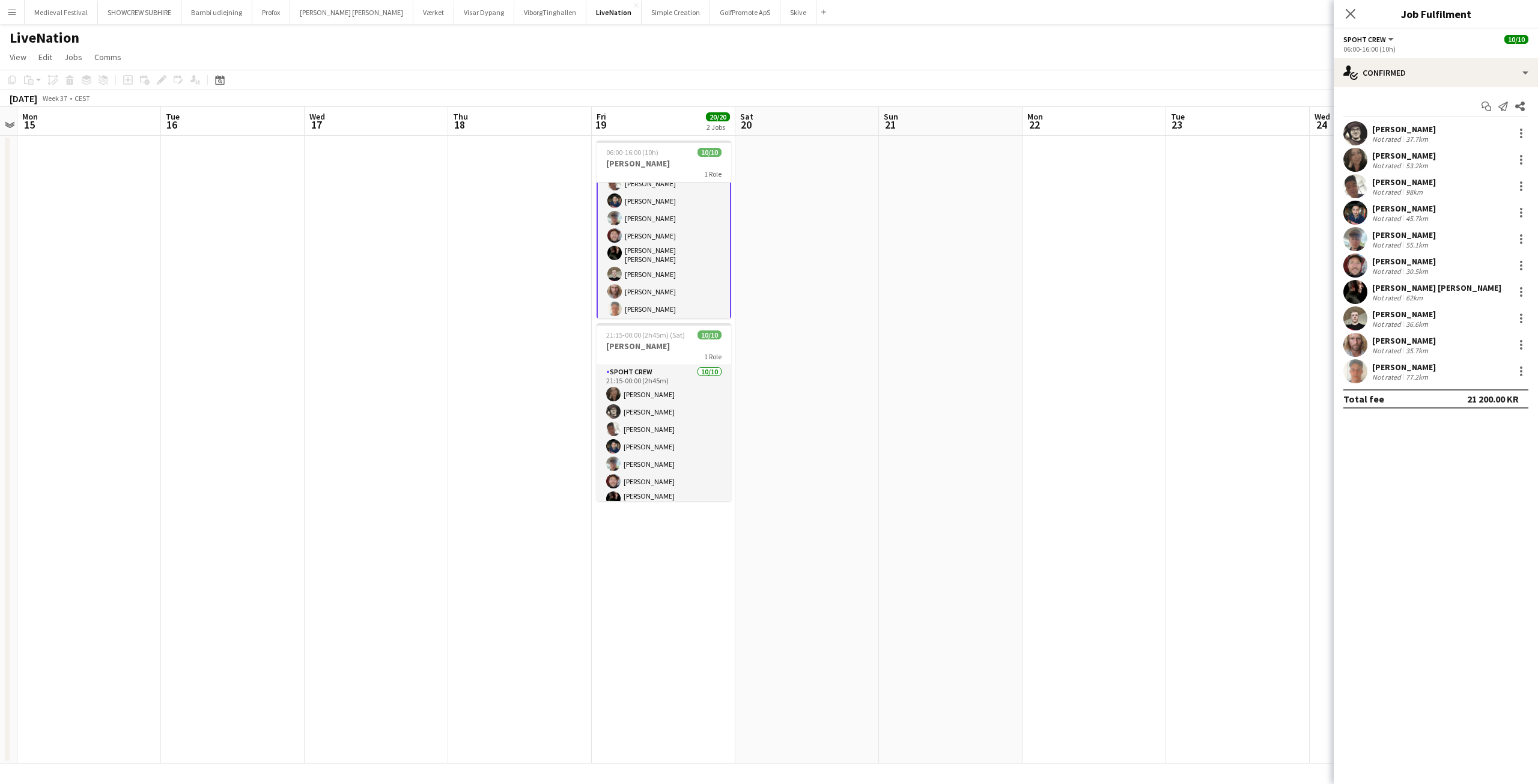
click at [1383, 262] on div "Jesper Lau-Nielsen" at bounding box center [1404, 262] width 64 height 11
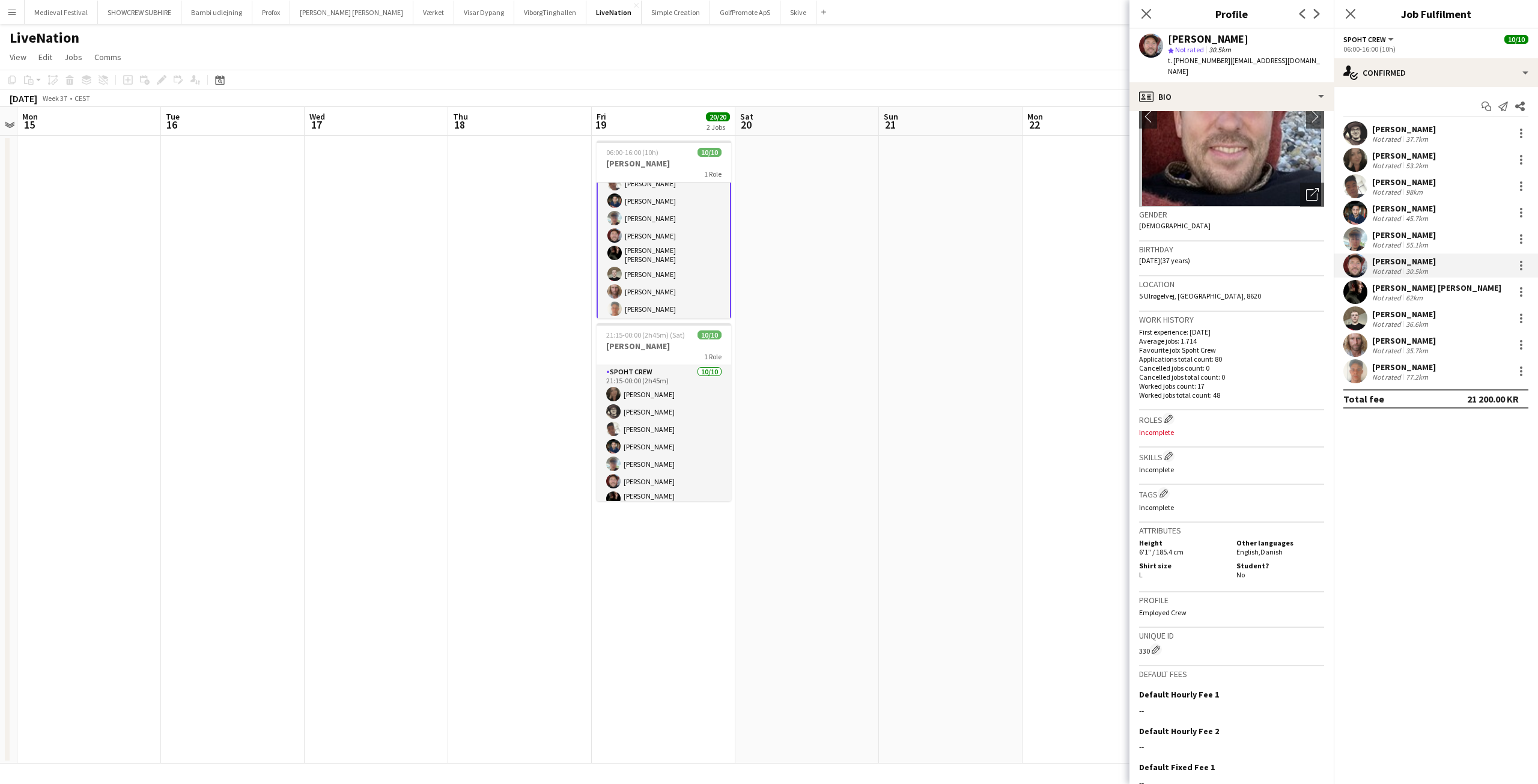
scroll to position [177, 0]
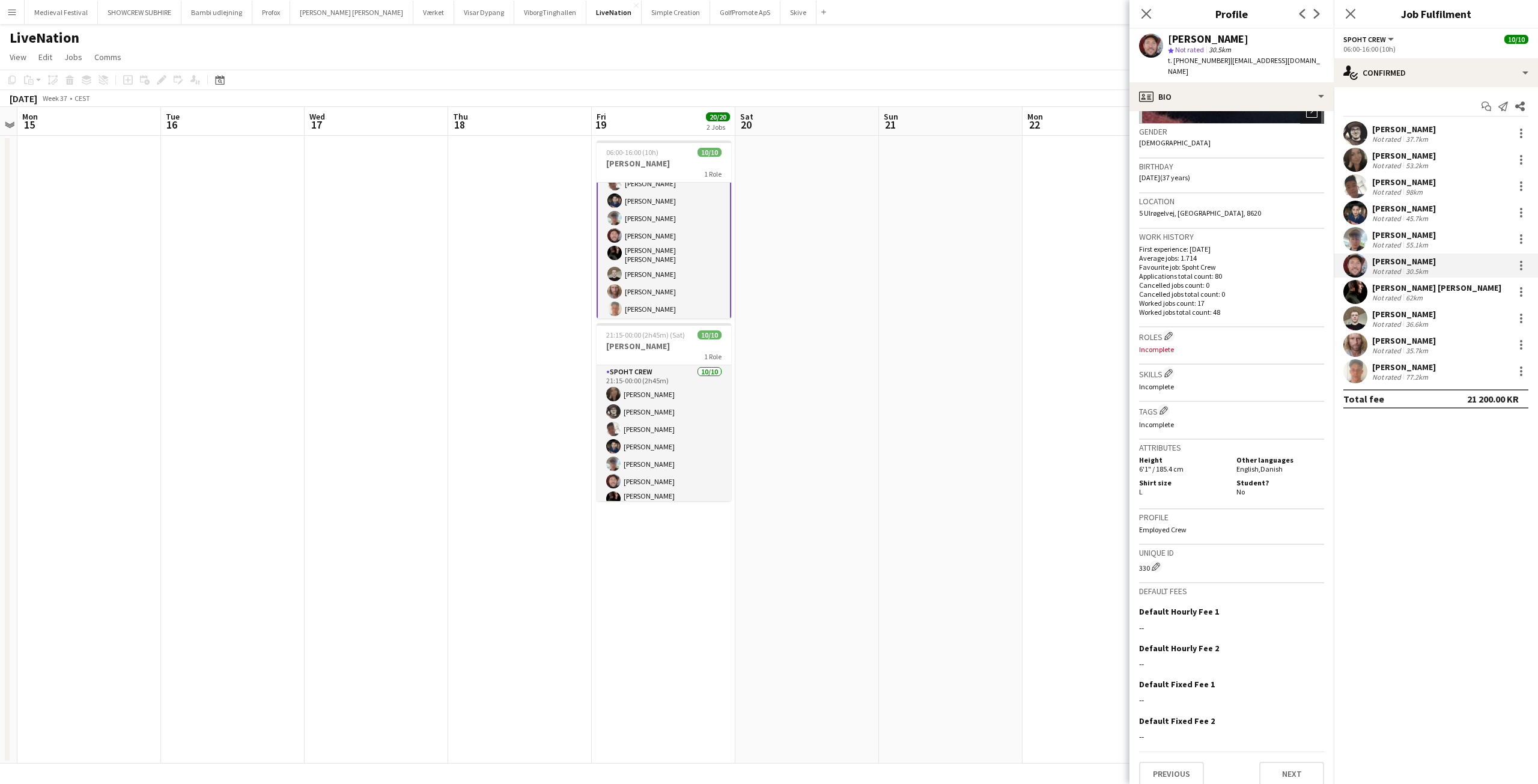
drag, startPoint x: 1043, startPoint y: 542, endPoint x: 1048, endPoint y: 537, distance: 7.1
click at [1046, 540] on app-date-cell at bounding box center [1095, 450] width 144 height 628
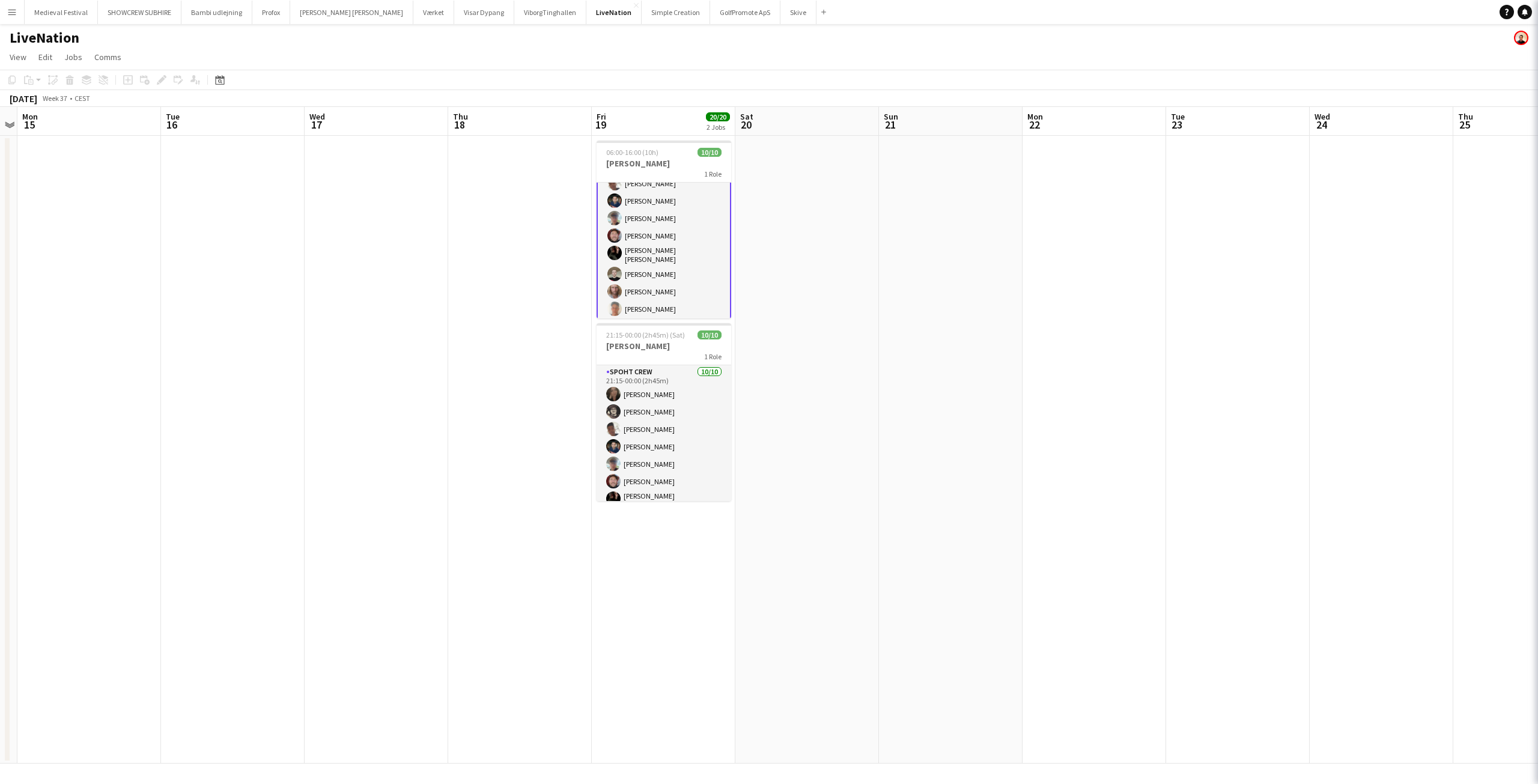
scroll to position [62, 0]
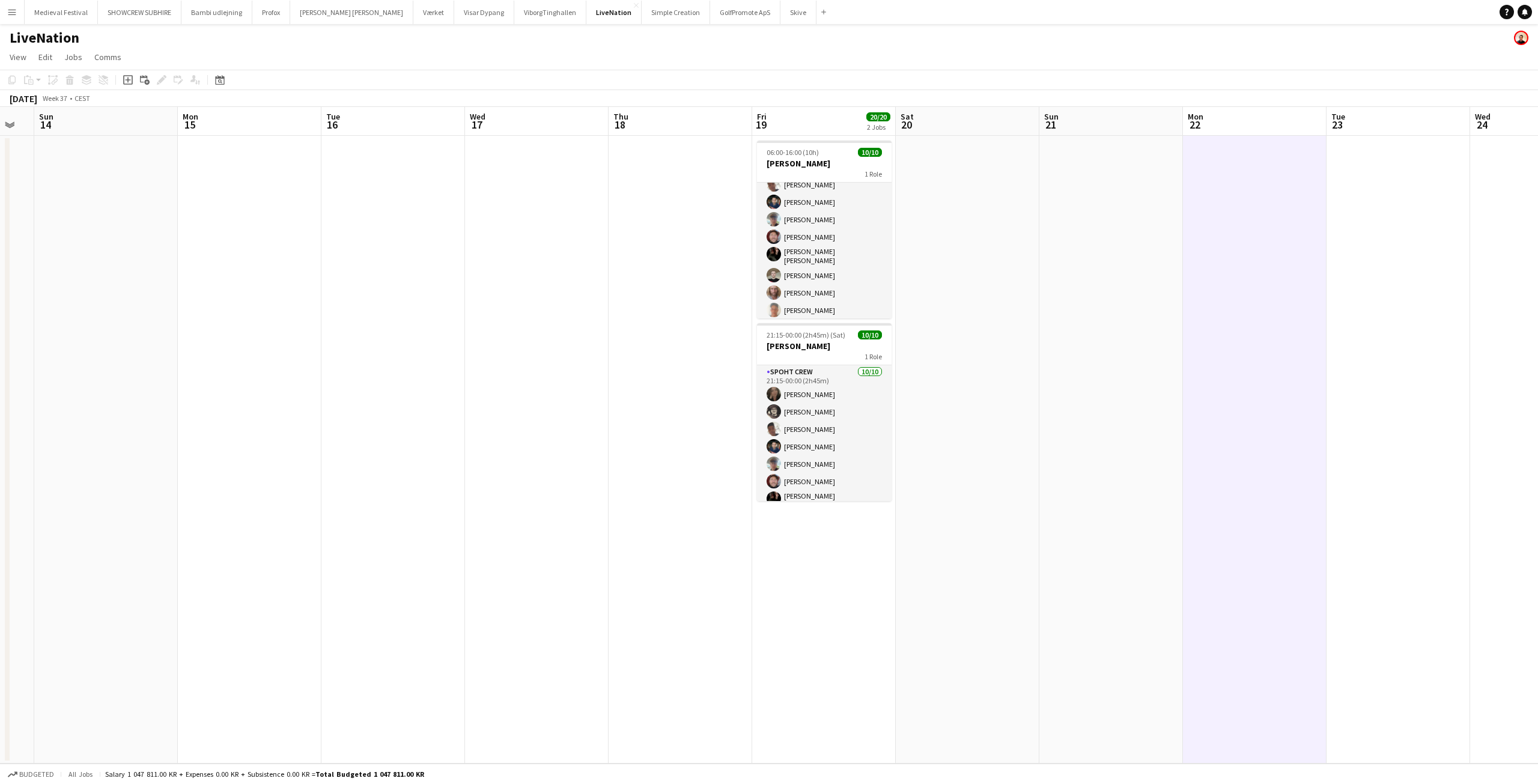
drag, startPoint x: 517, startPoint y: 458, endPoint x: 975, endPoint y: 497, distance: 459.7
click at [993, 509] on app-calendar-viewport "Fri 12 Sat 13 Sun 14 Mon 15 Tue 16 Wed 17 Thu 18 Fri 19 20/20 2 Jobs Sat 20 Sun…" at bounding box center [769, 435] width 1538 height 657
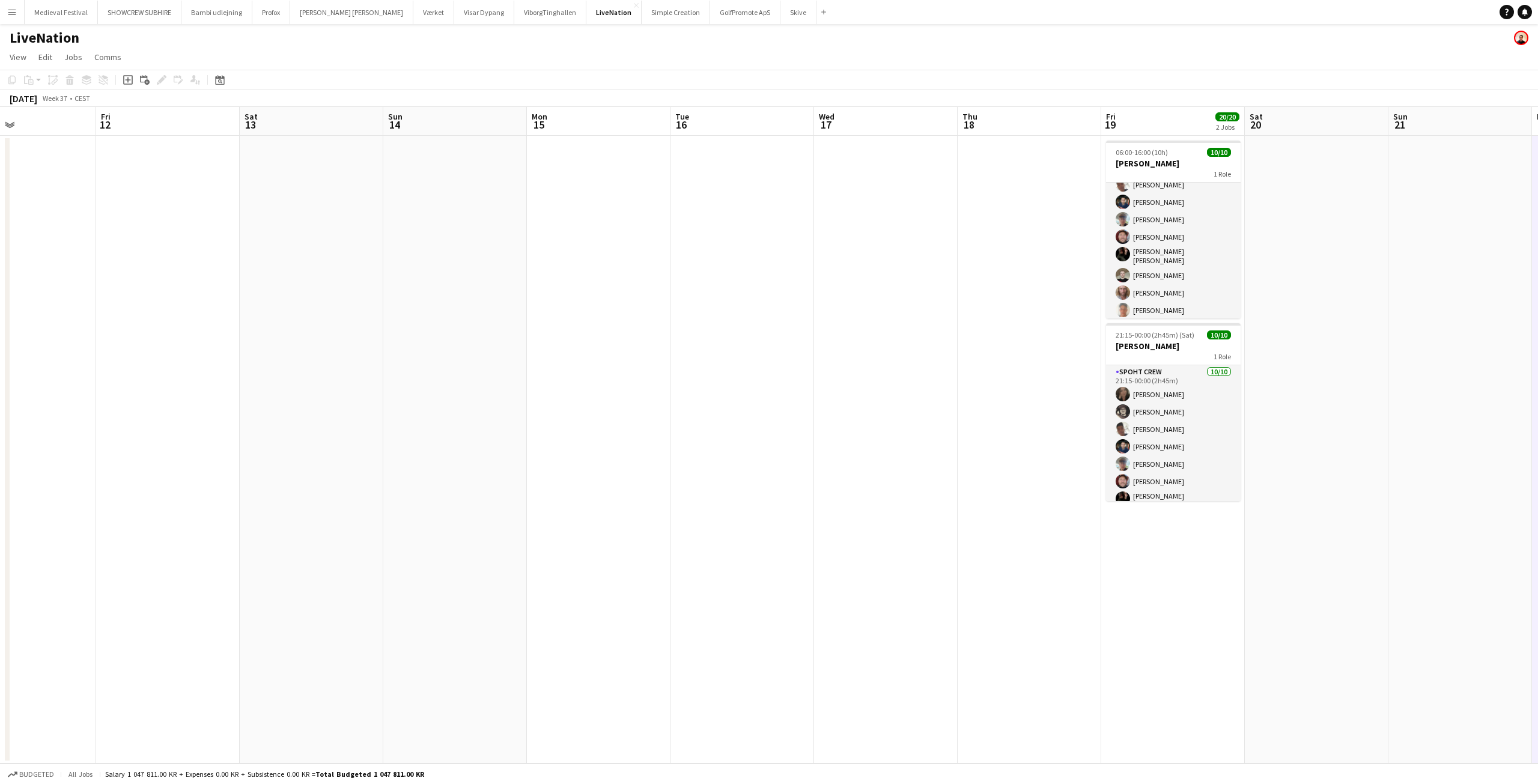
click at [13, 9] on app-icon "Menu" at bounding box center [12, 12] width 9 height 9
click at [143, 61] on link "All jobs" at bounding box center [182, 66] width 120 height 24
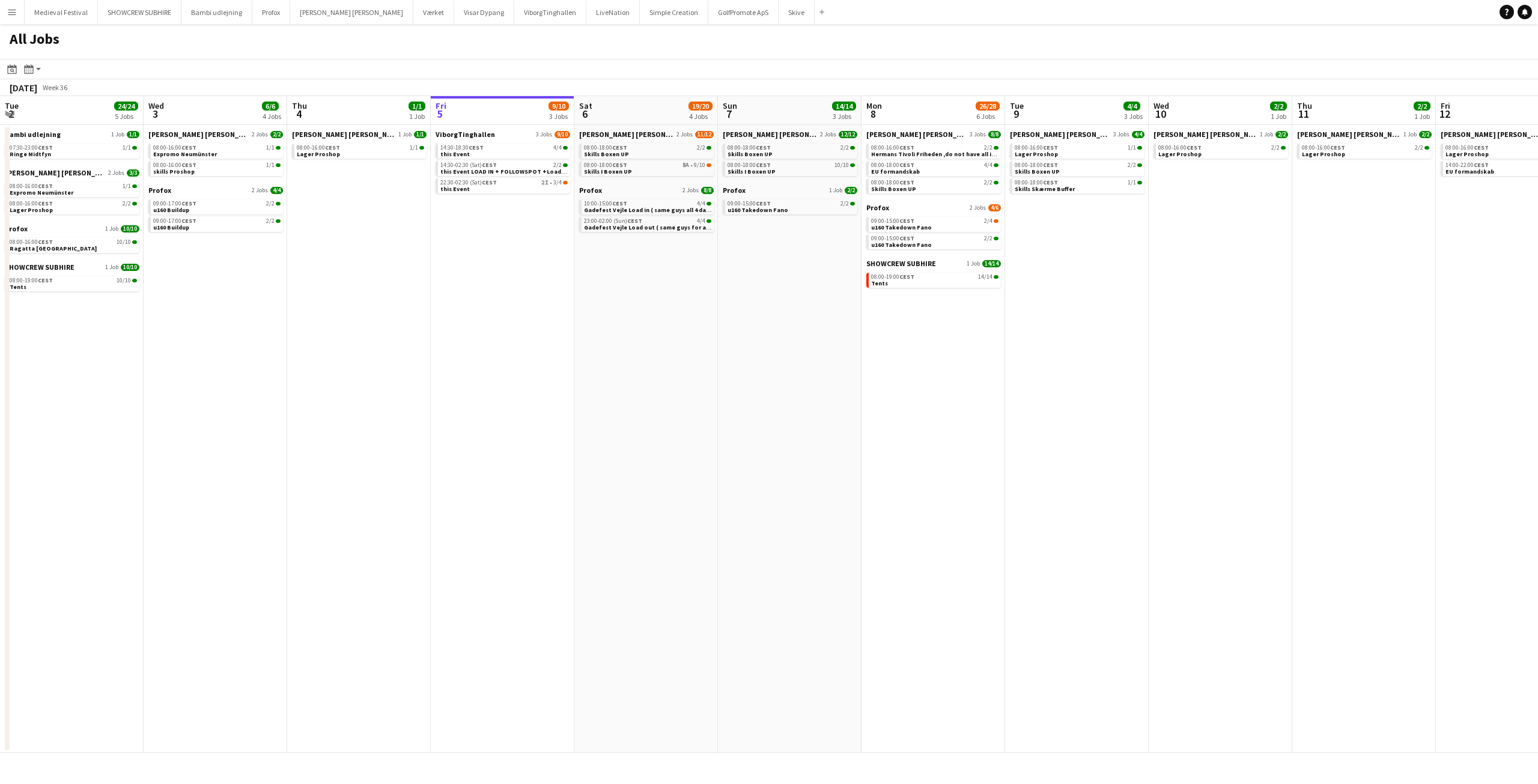
scroll to position [0, 287]
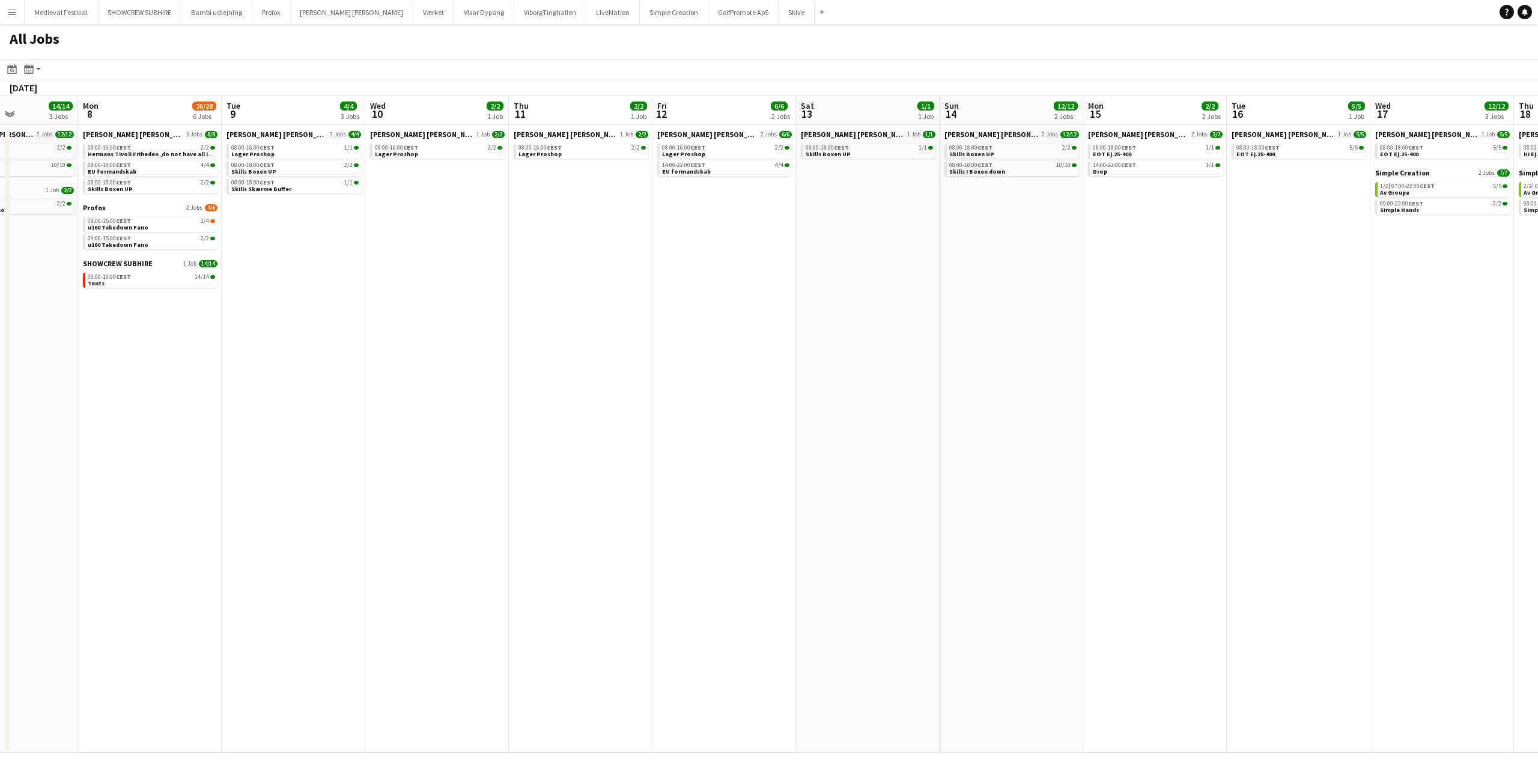
click at [398, 301] on app-all-jobs "All Jobs Date picker SEP 2025 SEP 2025 Monday M Tuesday T Wednesday W Thursday …" at bounding box center [769, 388] width 1538 height 729
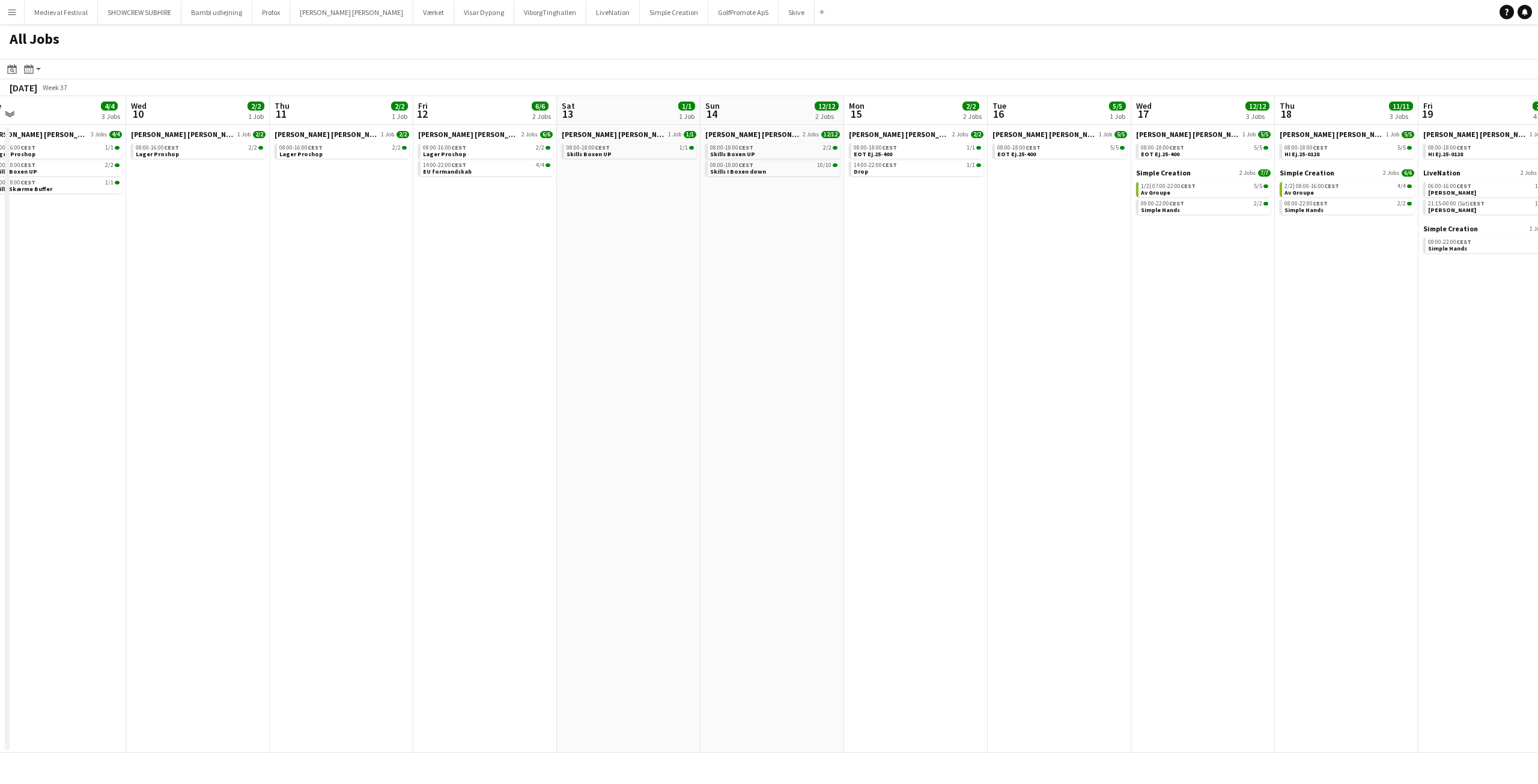
drag, startPoint x: 920, startPoint y: 314, endPoint x: 596, endPoint y: 319, distance: 324.0
click at [596, 319] on app-calendar-viewport "Sat 6 19/20 4 Jobs Sun 7 14/14 3 Jobs Mon 8 26/28 6 Jobs Tue 9 4/4 3 Jobs Wed 1…" at bounding box center [769, 424] width 1538 height 657
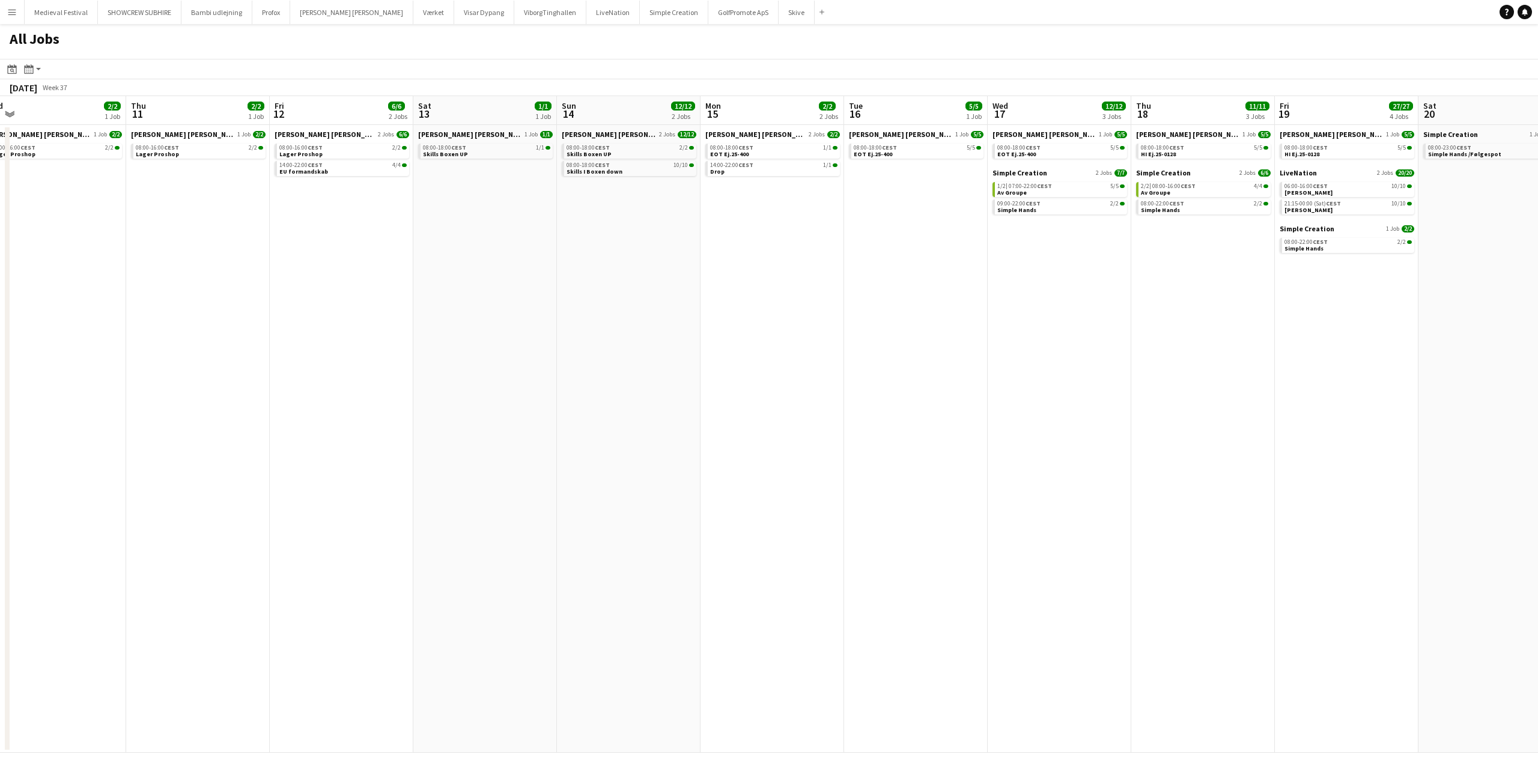
scroll to position [0, 488]
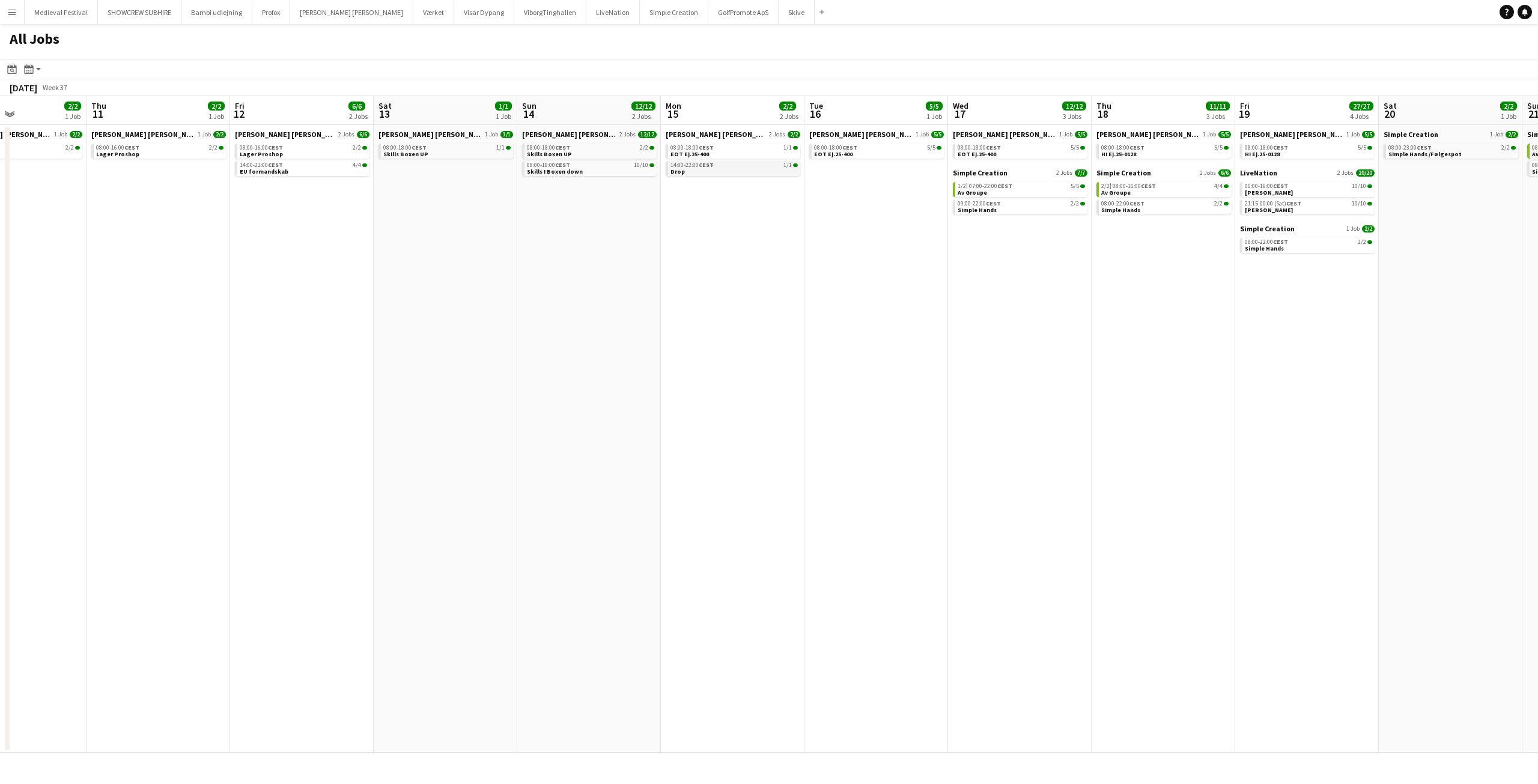
click at [718, 173] on link "14:00-22:00 CEST 1/1 Drop" at bounding box center [733, 168] width 127 height 13
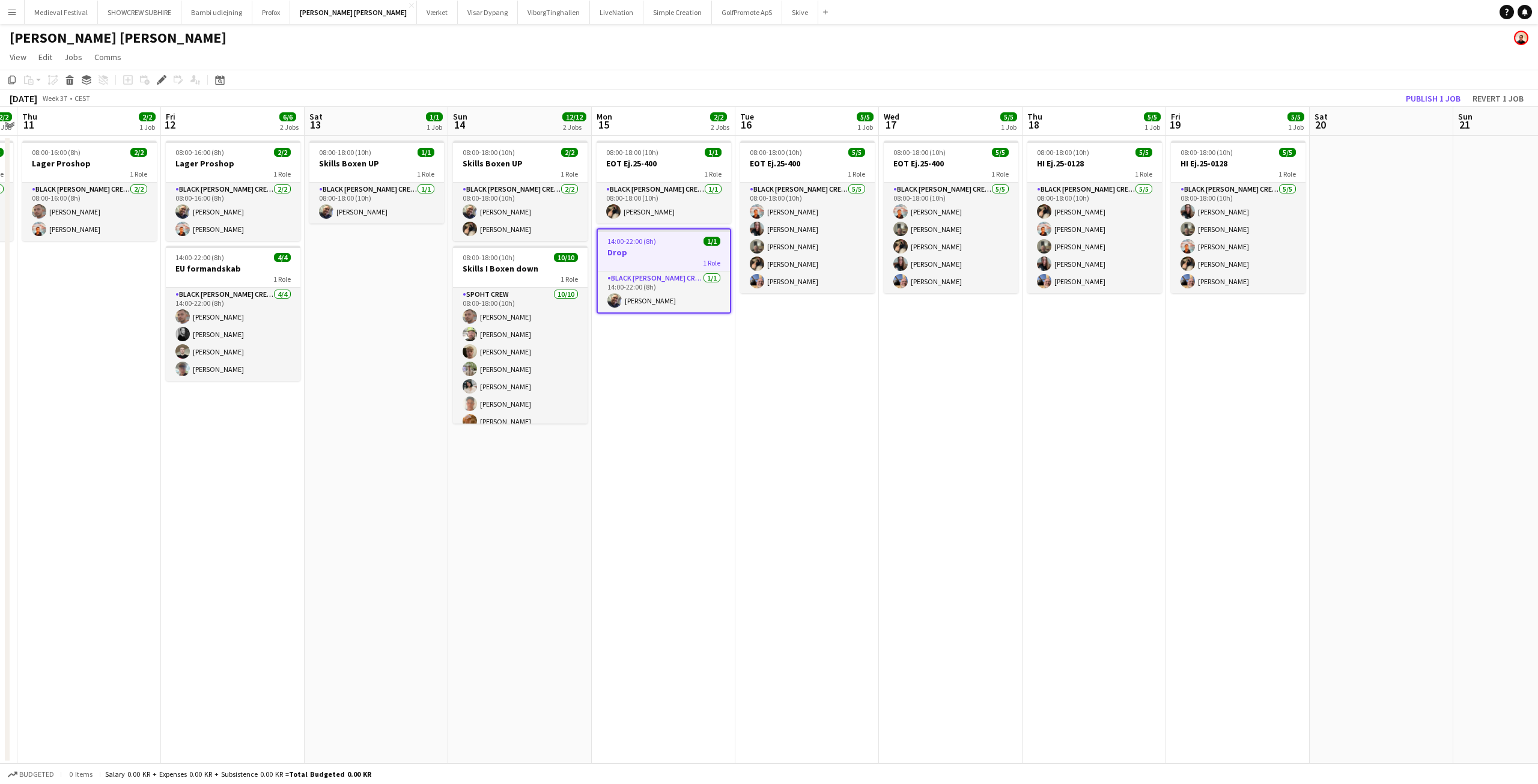
click at [668, 377] on app-date-cell "08:00-18:00 (10h) 1/1 EOT Ej.25-400 1 Role Black [PERSON_NAME] Crew ([PERSON_NA…" at bounding box center [664, 450] width 144 height 628
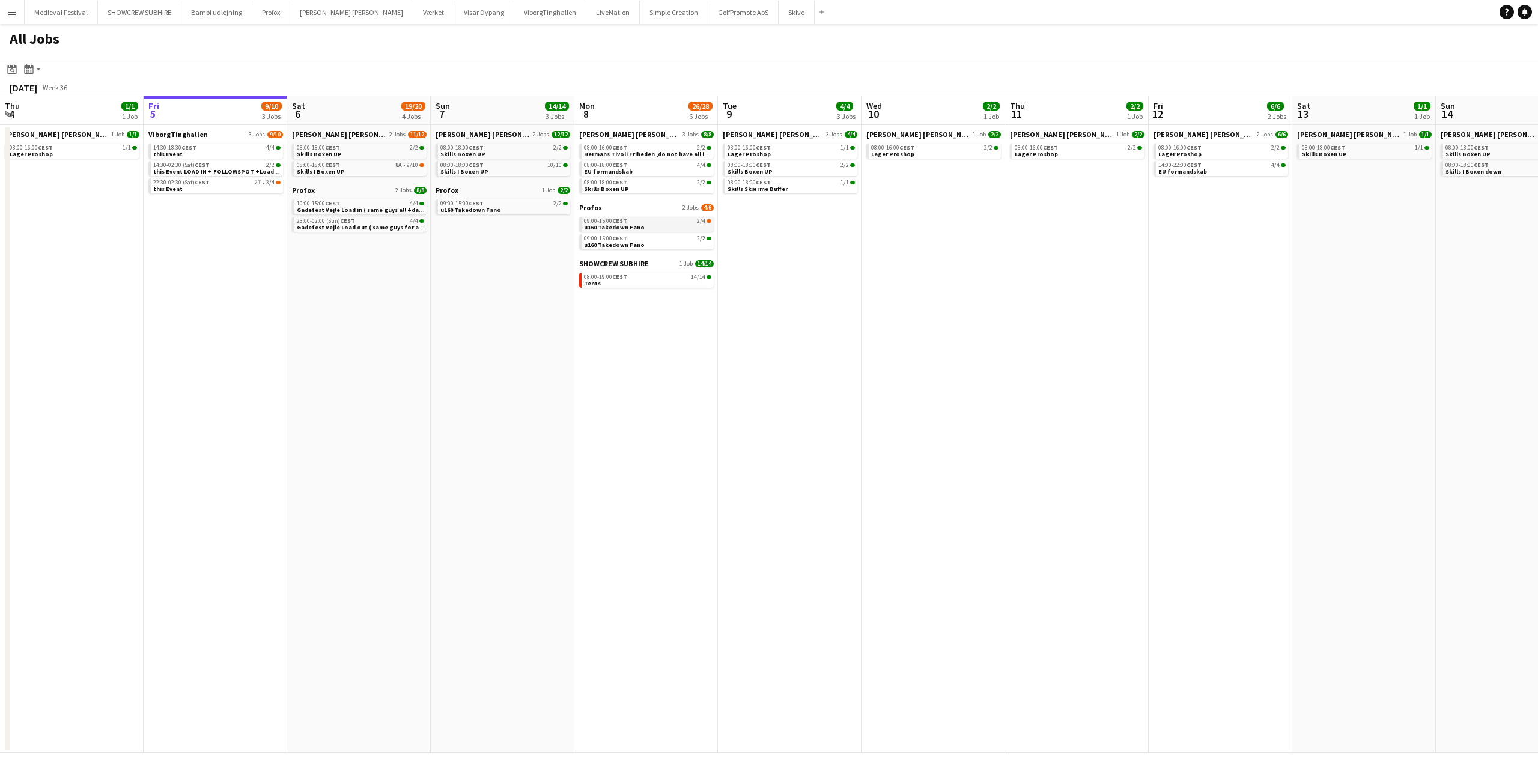
click at [675, 227] on link "09:00-15:00 CEST 2/4 u160 Takedown Fano" at bounding box center [647, 223] width 127 height 13
click at [209, 167] on div "14:30-02:30 (Sat) CEST 2/2" at bounding box center [217, 165] width 127 height 6
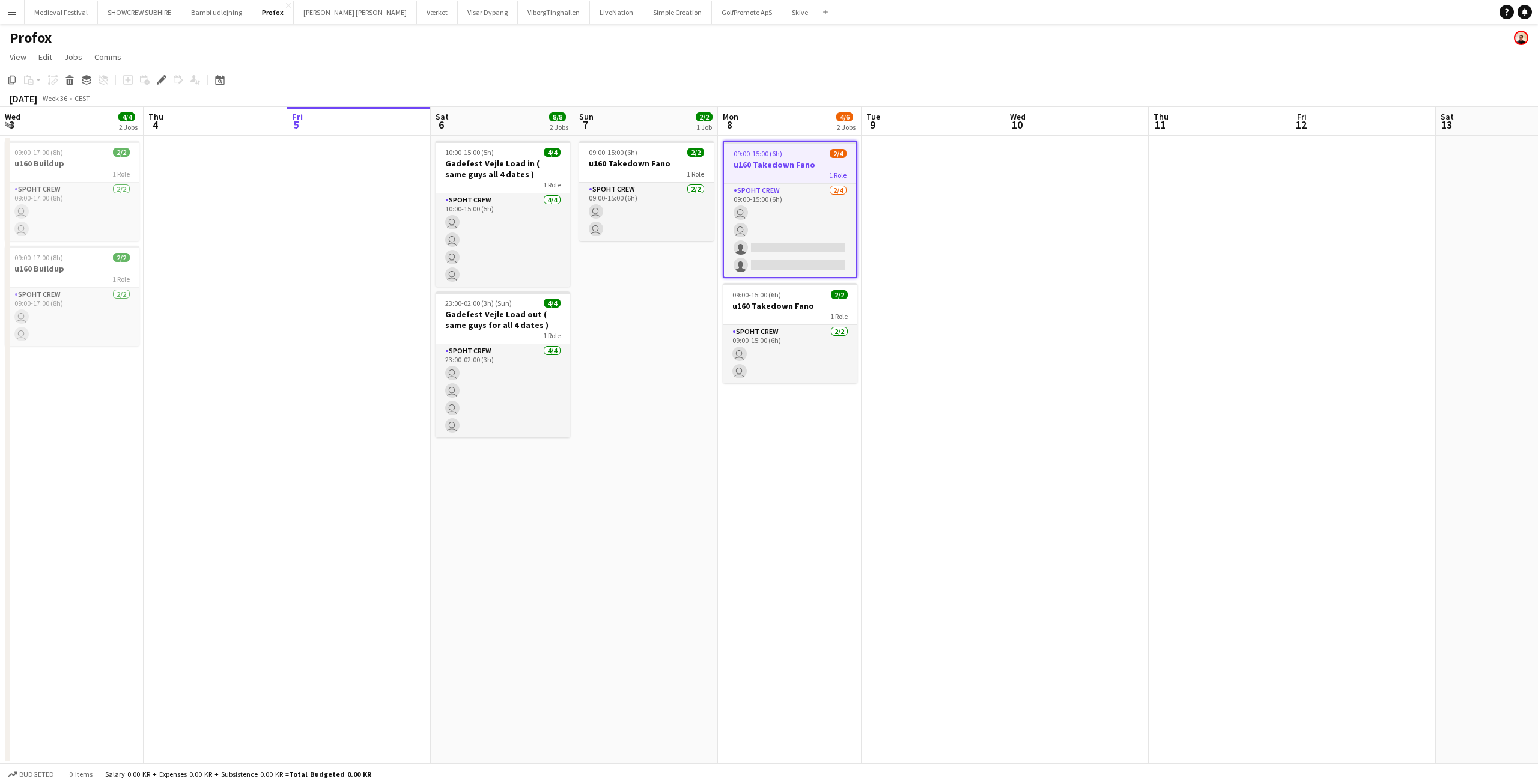
scroll to position [0, 413]
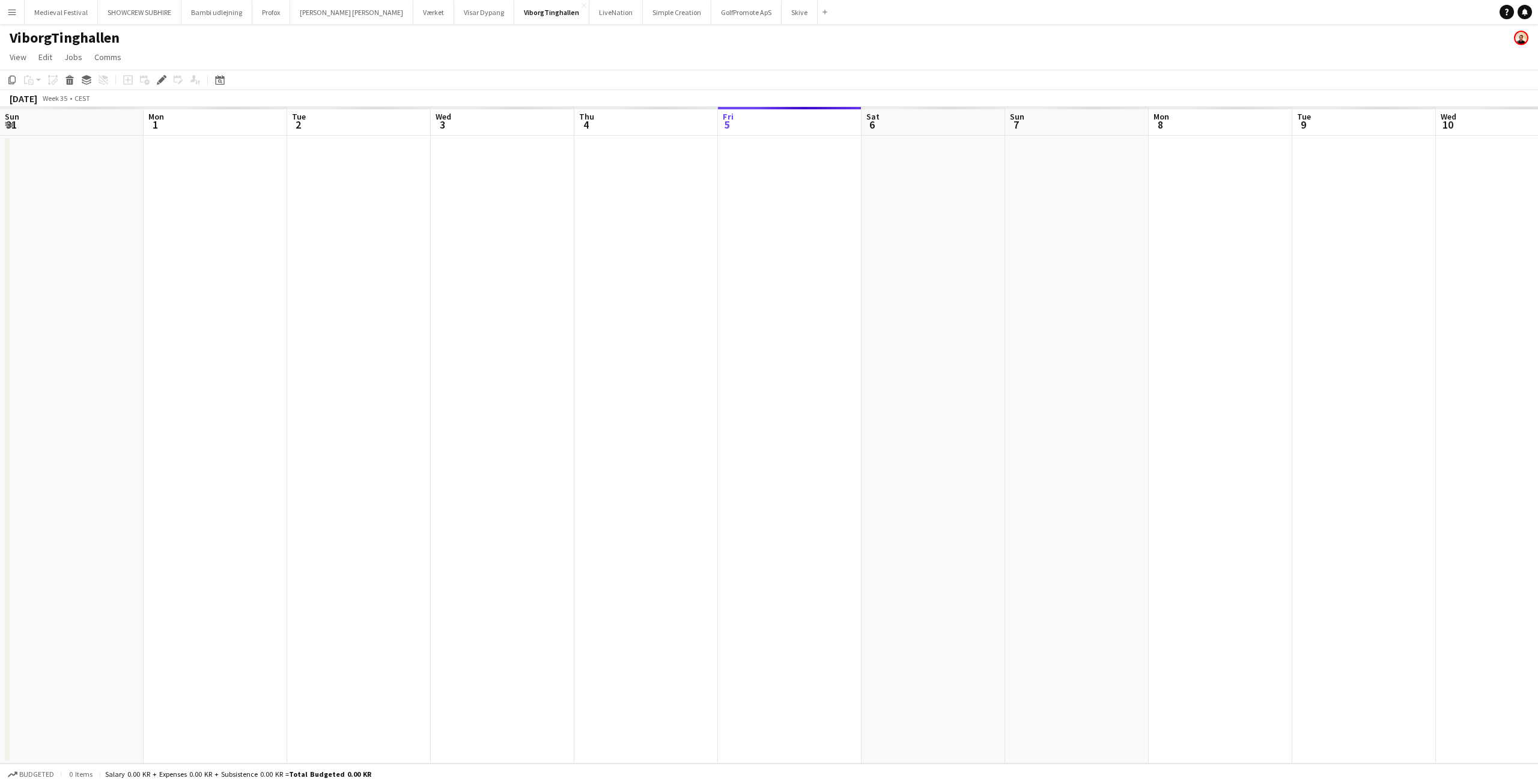
scroll to position [0, 413]
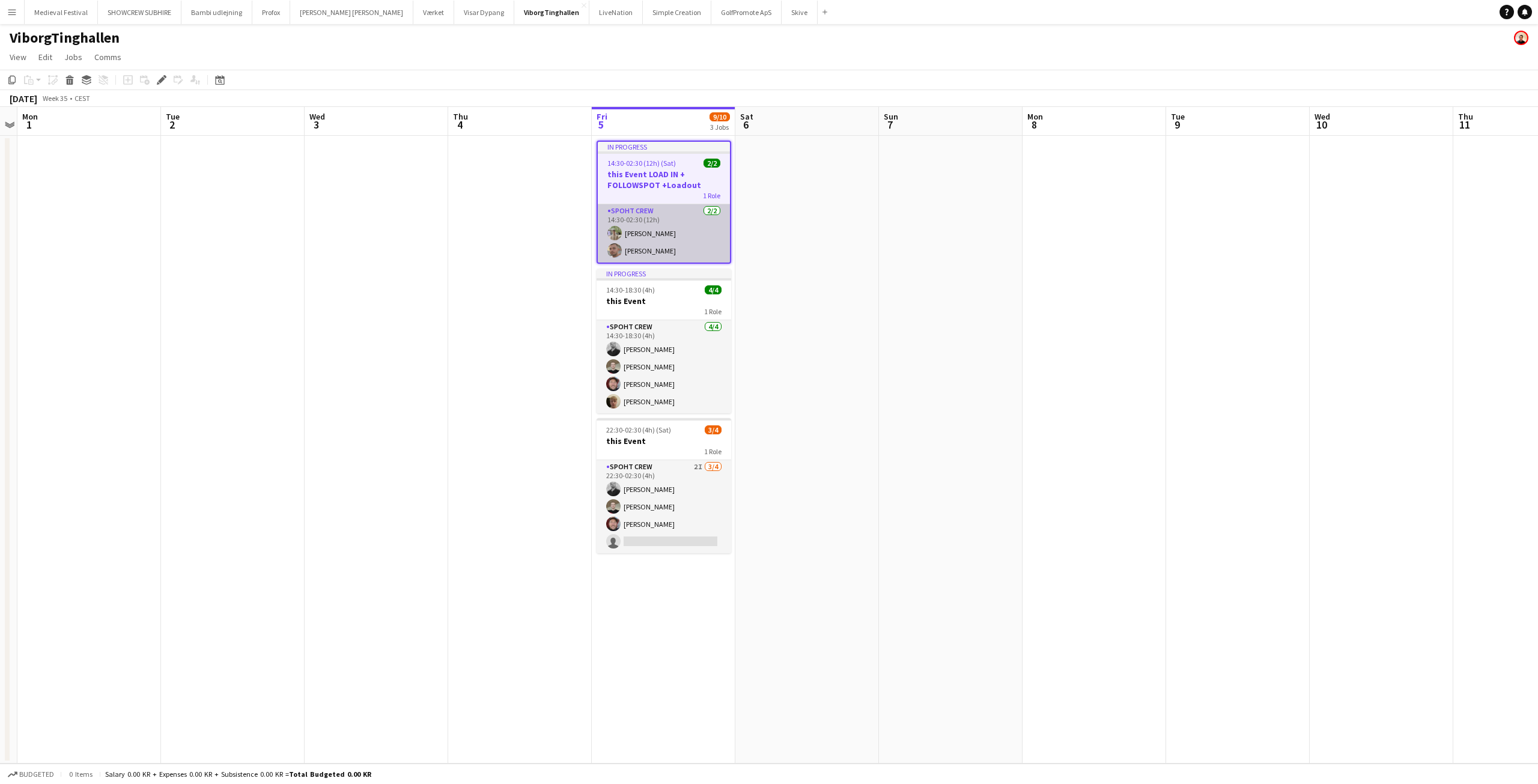
click at [669, 244] on app-card-role "Spoht Crew 2/2 14:30-02:30 (12h) Arthur Daval-Markussen Tomas Ambarcumianas" at bounding box center [663, 233] width 132 height 58
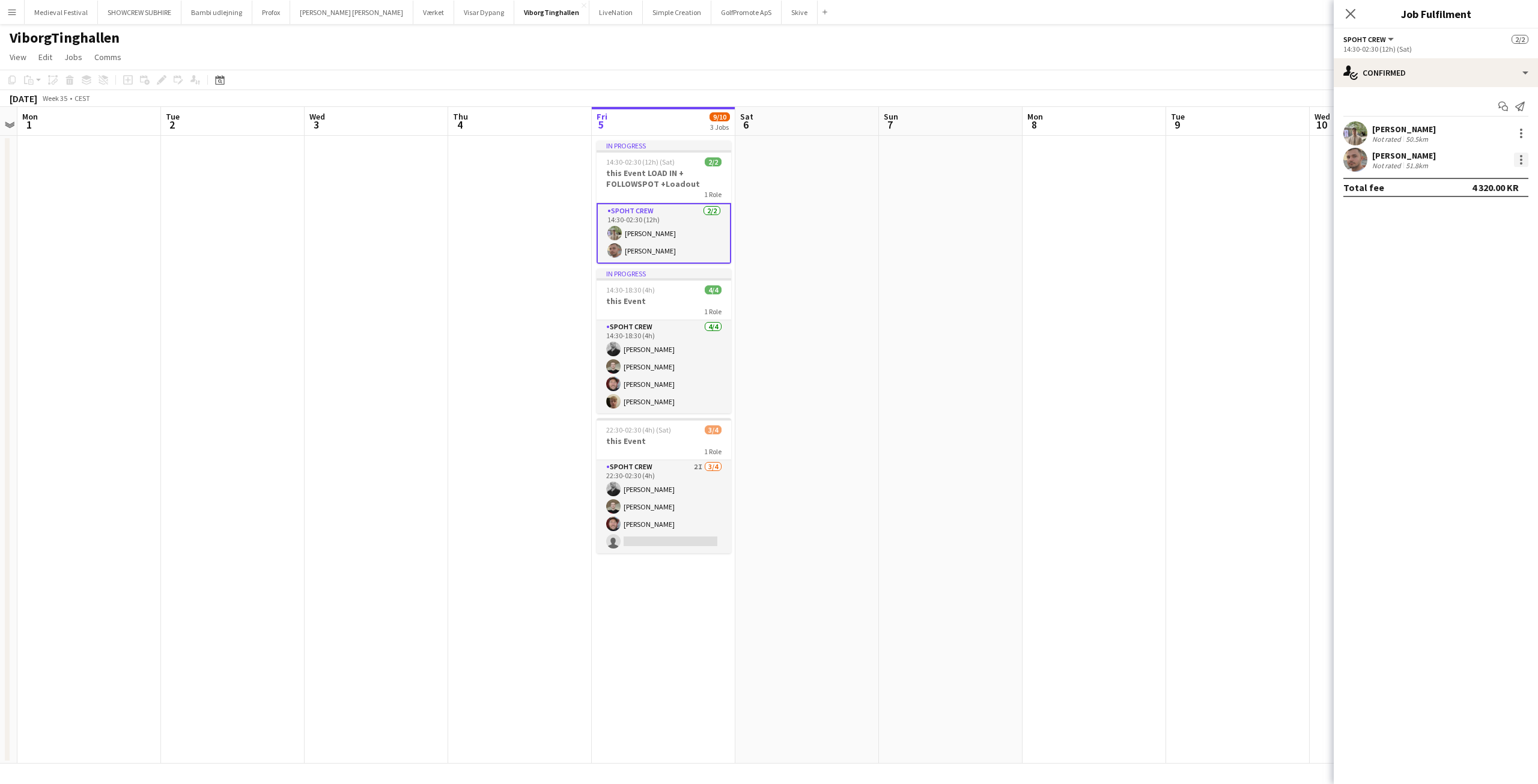
click at [1519, 160] on div at bounding box center [1521, 160] width 14 height 14
click at [1461, 300] on span "Remove" at bounding box center [1462, 296] width 36 height 10
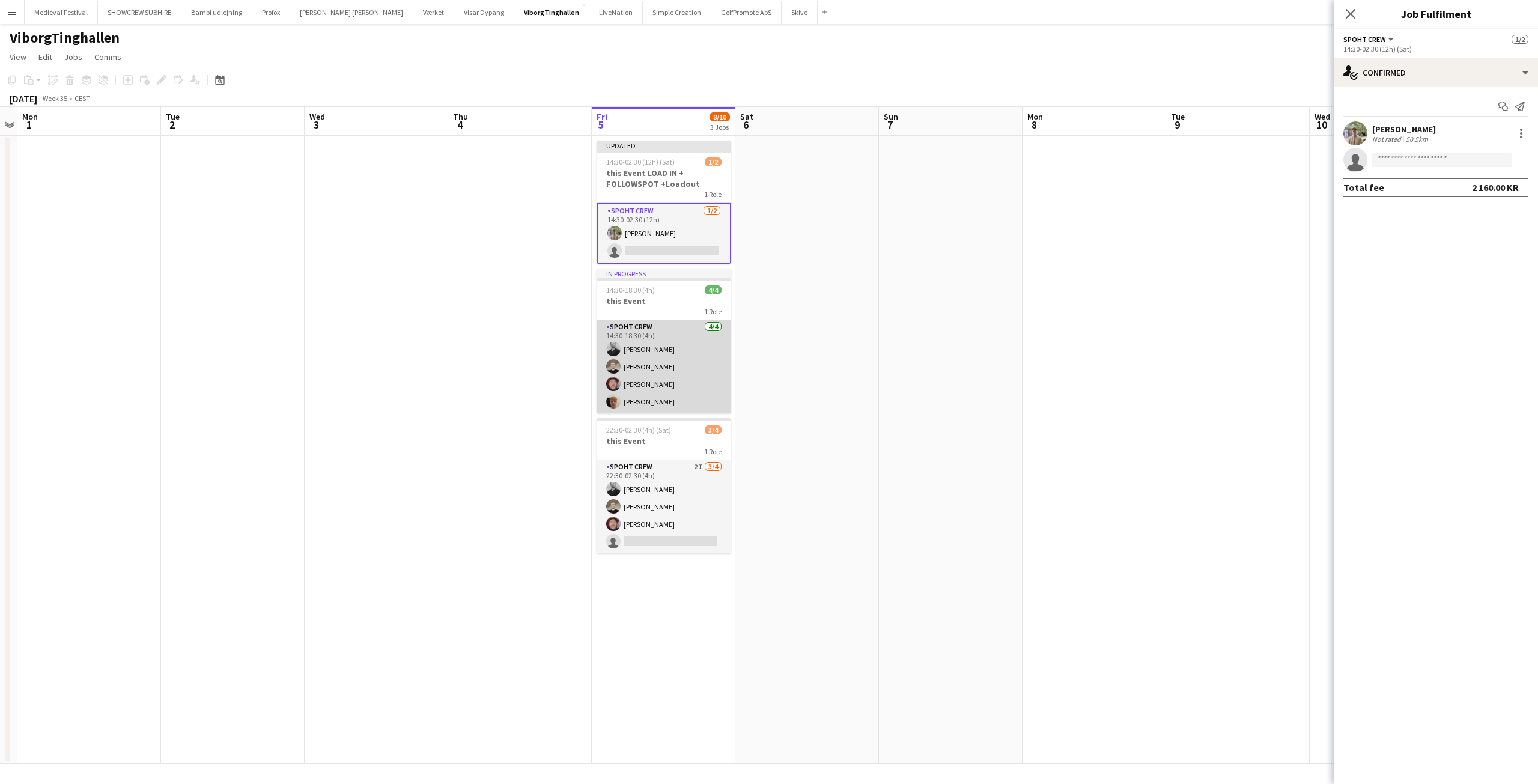
click at [665, 369] on app-card-role "Spoht Crew 4/4 14:30-18:30 (4h) mihai obreja Nicolai Schmidt Jesper Lau-Nielsen…" at bounding box center [664, 367] width 134 height 93
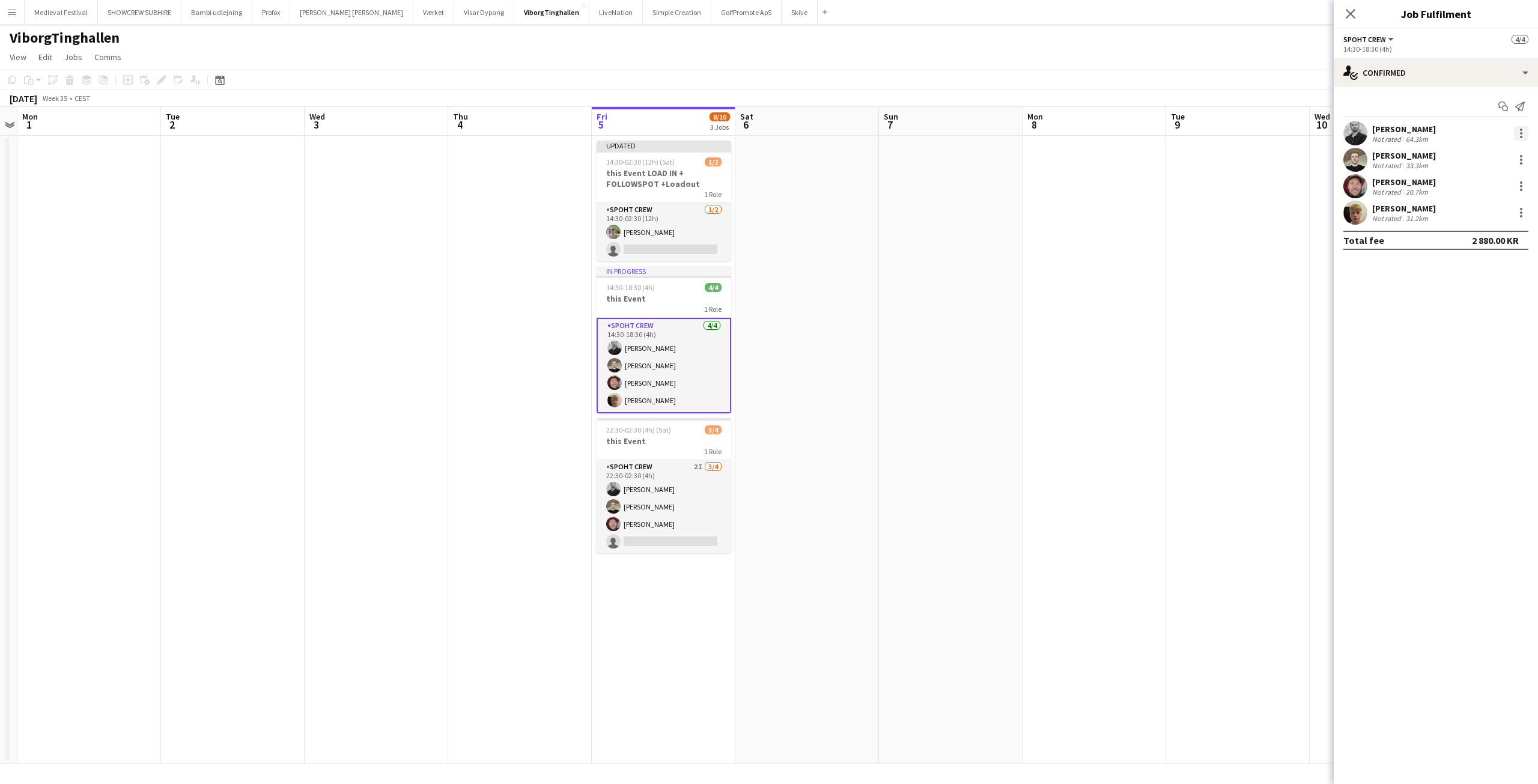
click at [1516, 132] on div at bounding box center [1521, 134] width 14 height 14
click at [1459, 267] on span "Remove" at bounding box center [1462, 270] width 36 height 10
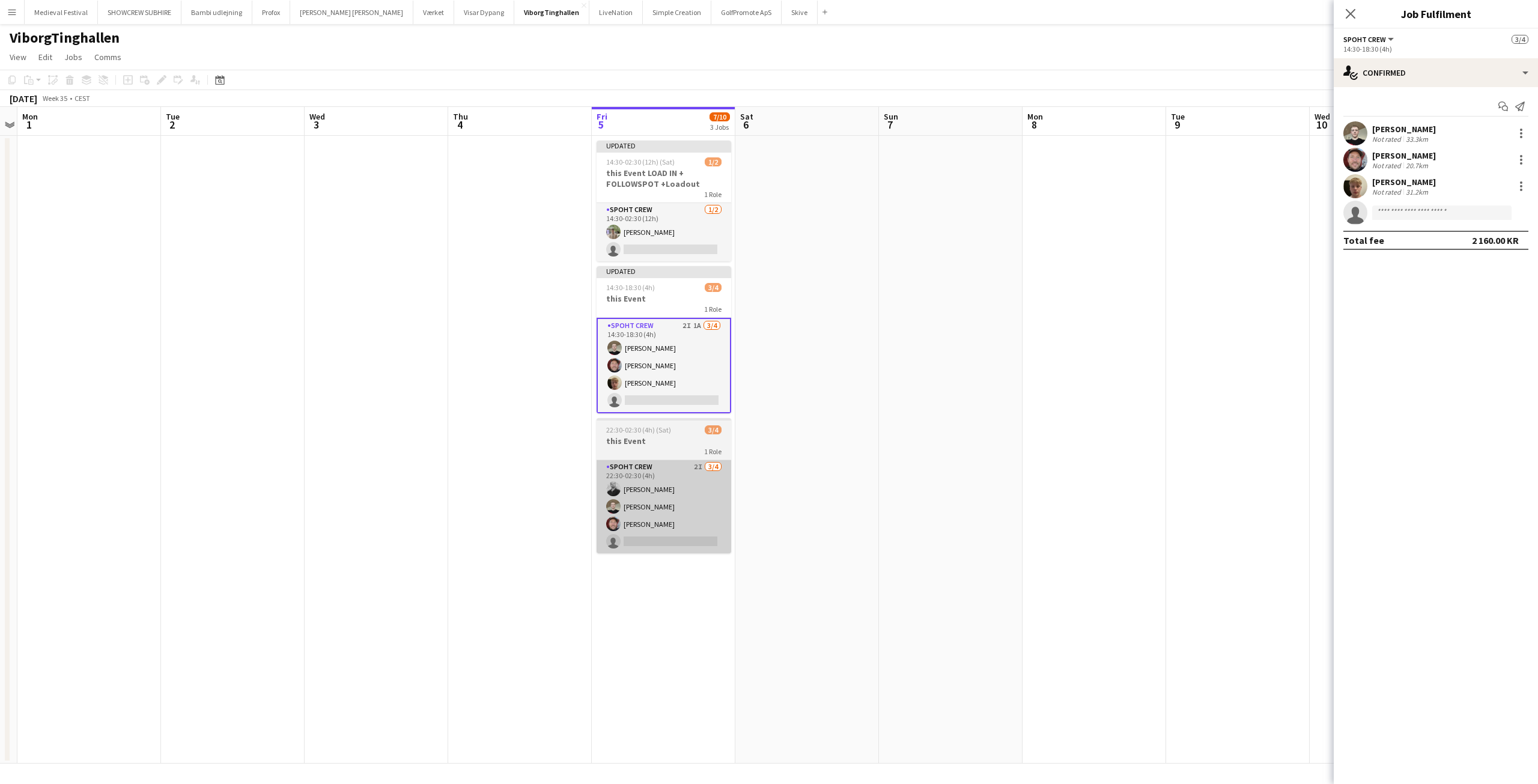
click at [680, 488] on app-card-role "Spoht Crew 2I 3/4 22:30-02:30 (4h) mihai obreja Nicolai Schmidt Jesper Lau-Niel…" at bounding box center [664, 507] width 134 height 93
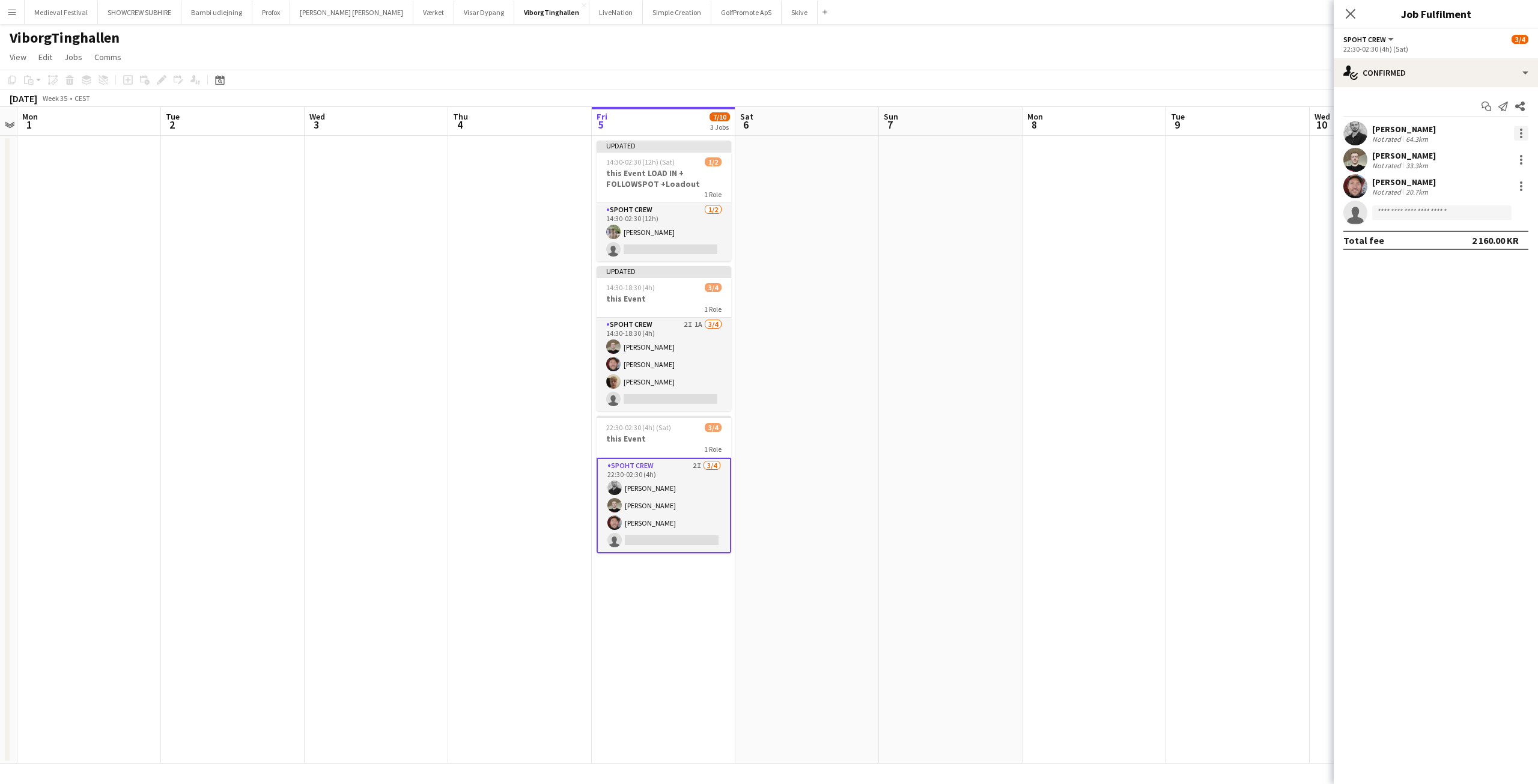
click at [1519, 130] on div at bounding box center [1521, 134] width 14 height 14
click at [1463, 264] on button "Remove" at bounding box center [1481, 271] width 94 height 28
click at [1119, 294] on app-date-cell at bounding box center [1095, 450] width 144 height 628
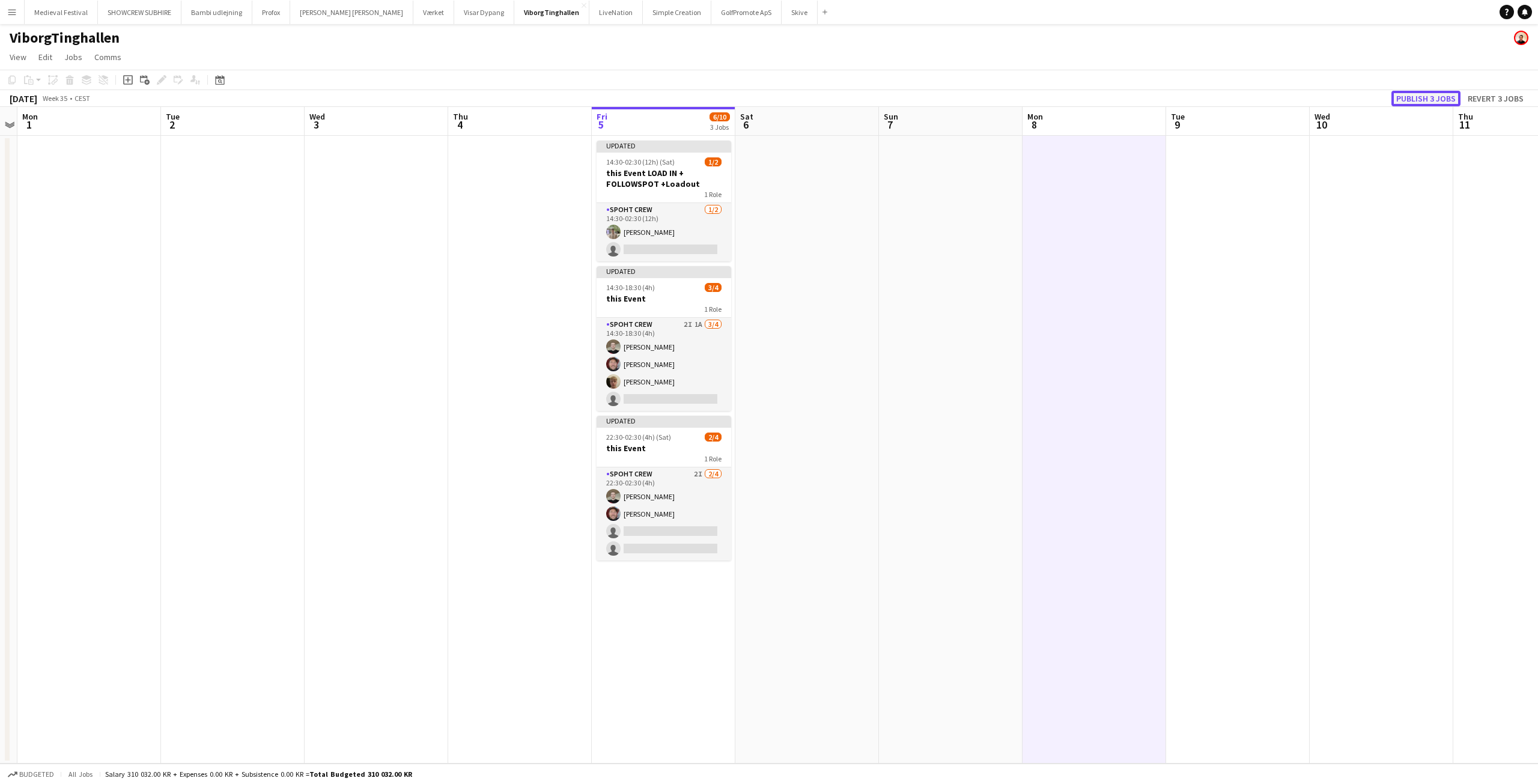
click at [1411, 99] on button "Publish 3 jobs" at bounding box center [1425, 99] width 69 height 16
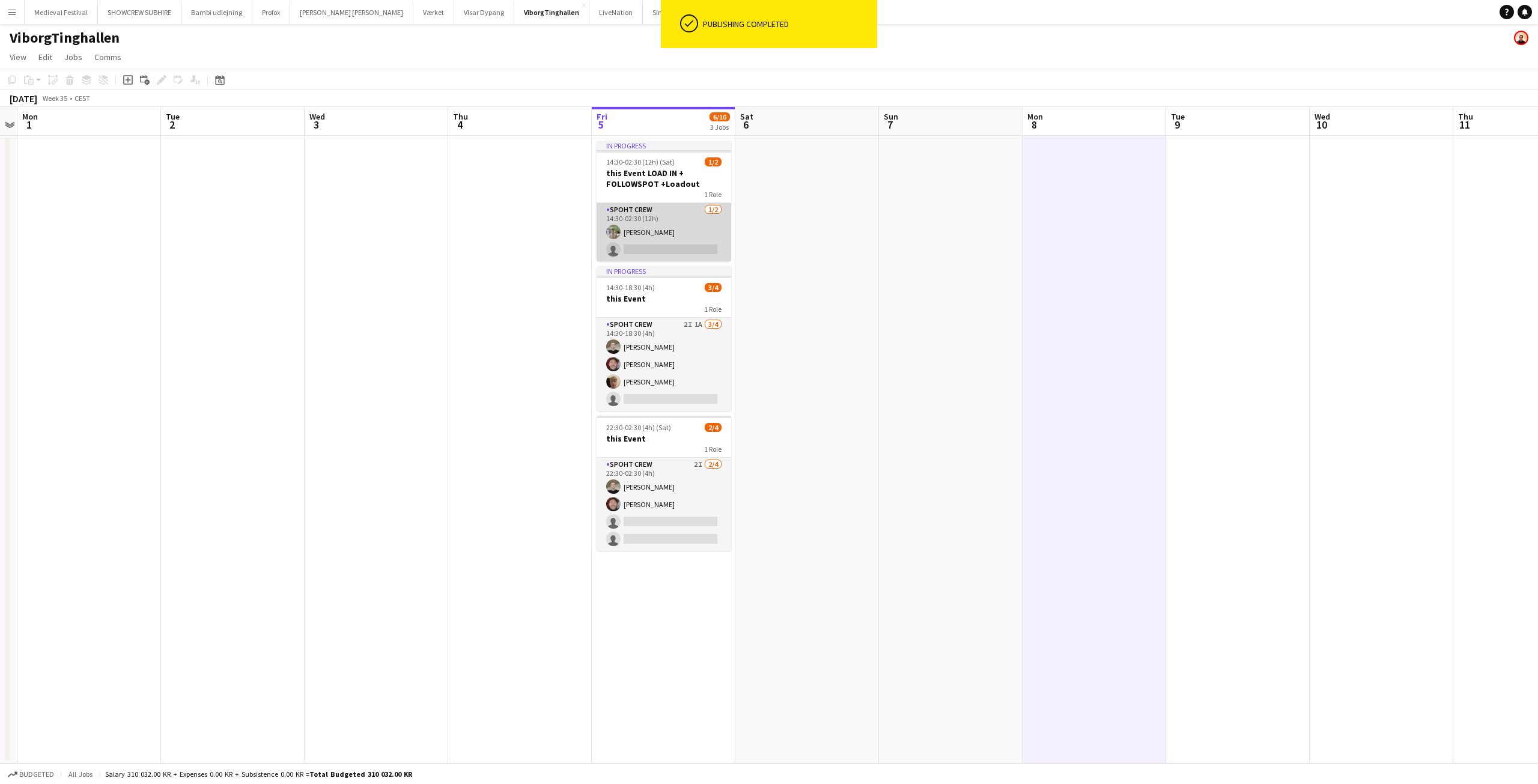
click at [645, 239] on app-card-role "Spoht Crew 1/2 14:30-02:30 (12h) Arthur Daval-Markussen single-neutral-actions" at bounding box center [664, 232] width 134 height 58
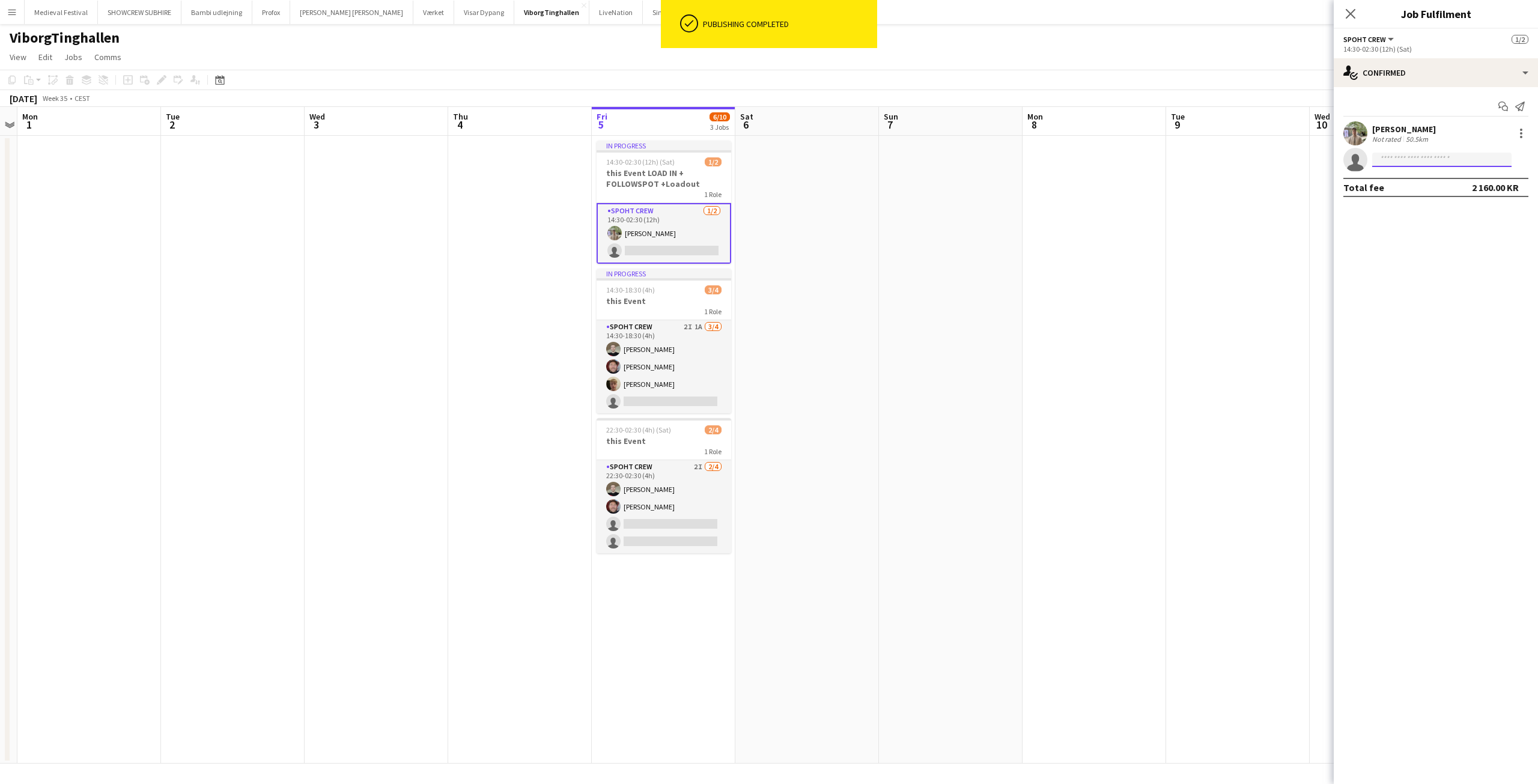
click at [1377, 154] on input at bounding box center [1442, 160] width 139 height 14
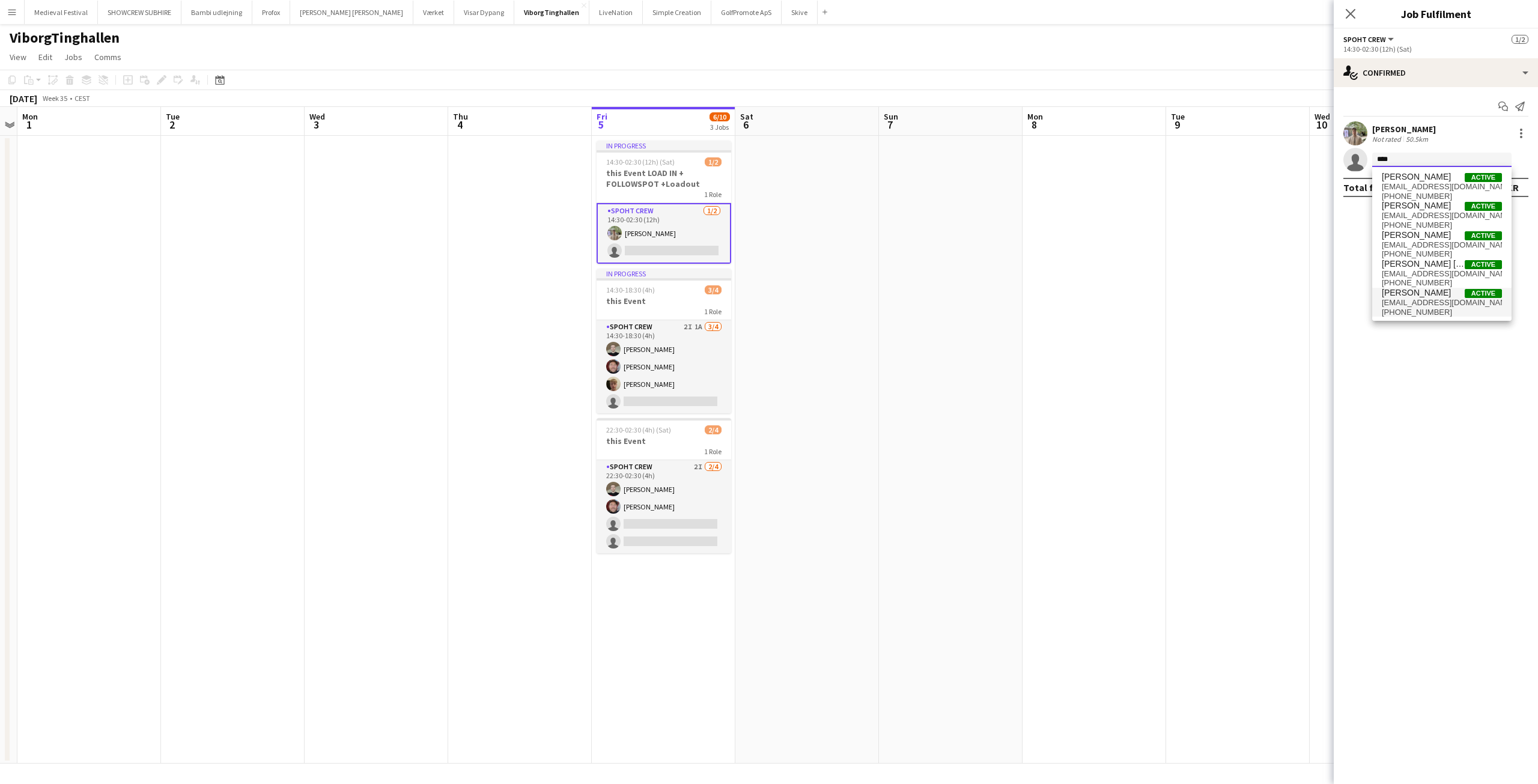
type input "****"
click at [1408, 300] on span "obrejamihai109@gmail.com" at bounding box center [1442, 303] width 120 height 9
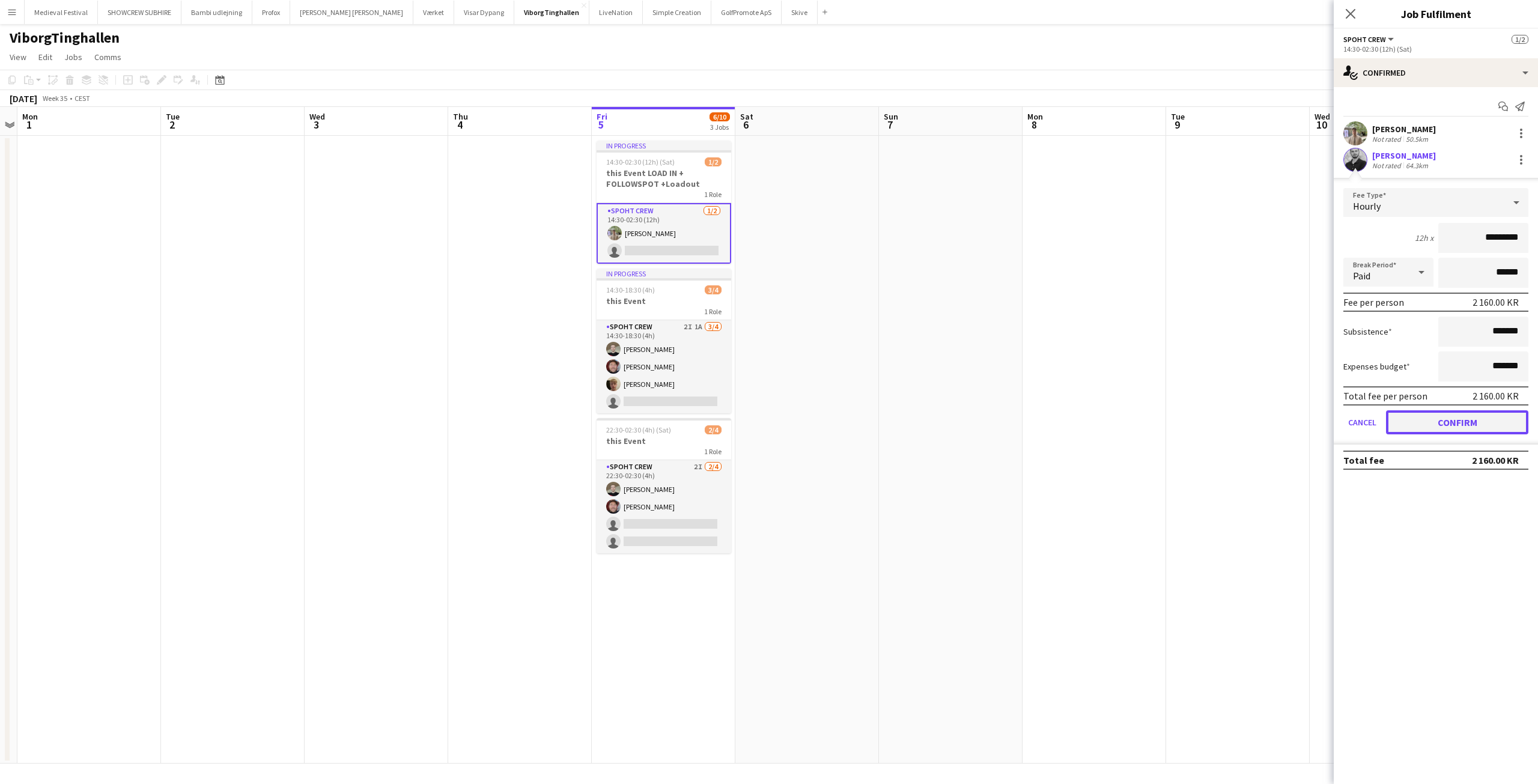
drag, startPoint x: 1437, startPoint y: 412, endPoint x: 1429, endPoint y: 411, distance: 8.1
click at [1436, 412] on button "Confirm" at bounding box center [1457, 422] width 142 height 24
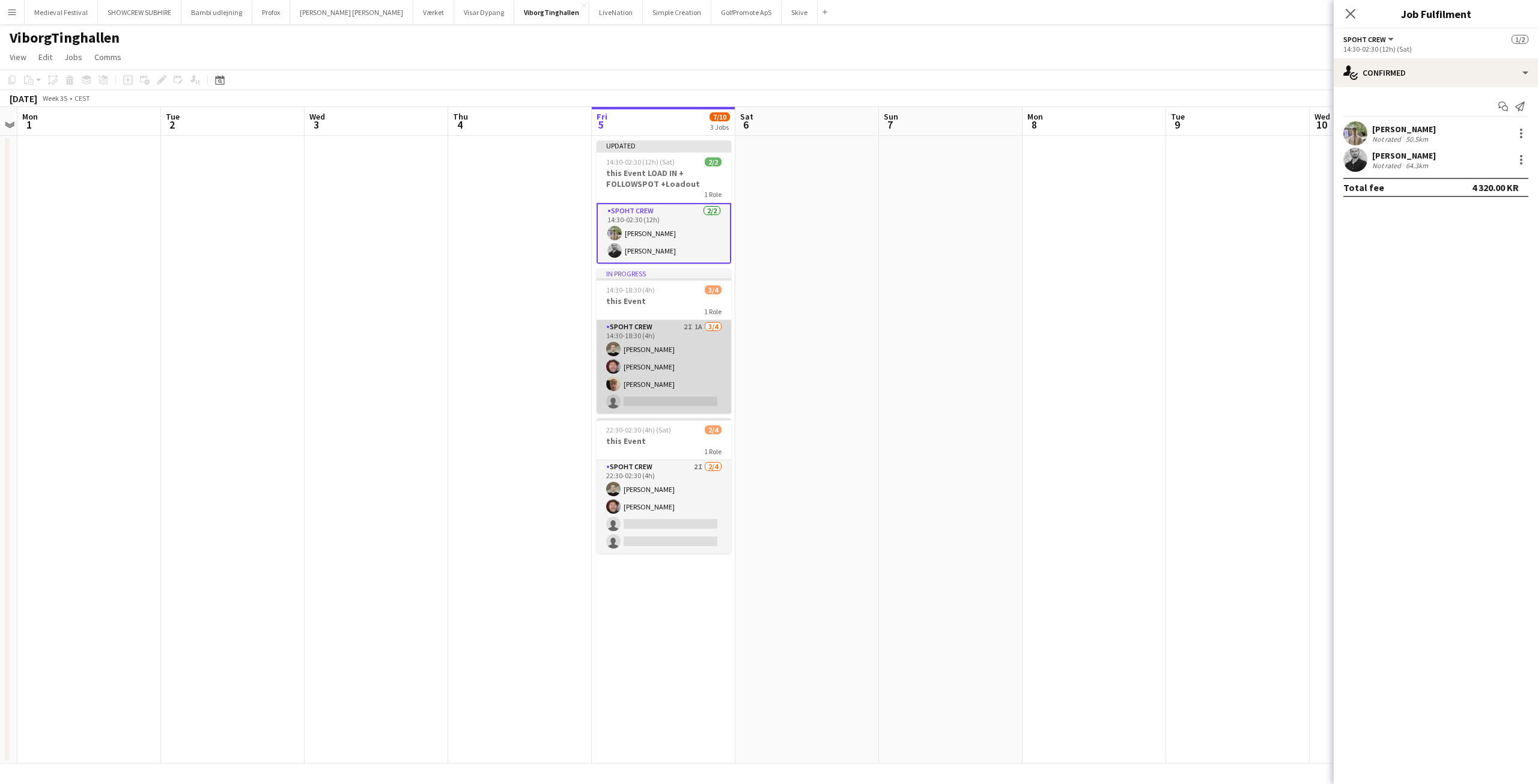
click at [667, 391] on app-card-role "Spoht Crew 2I 1A 3/4 14:30-18:30 (4h) Nicolai Schmidt Jesper Lau-Nielsen Jakob …" at bounding box center [664, 367] width 134 height 93
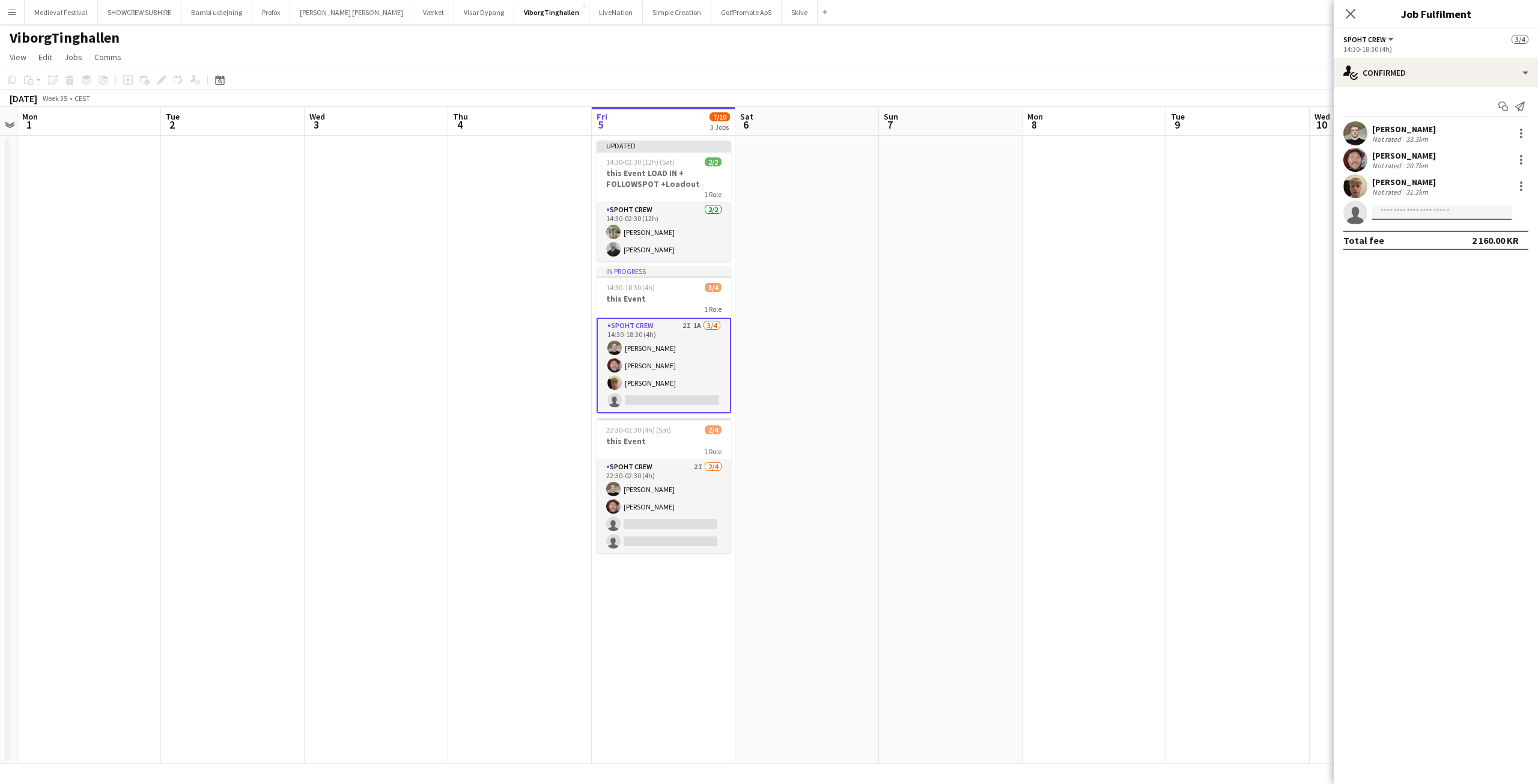
click at [1414, 213] on input at bounding box center [1442, 213] width 139 height 14
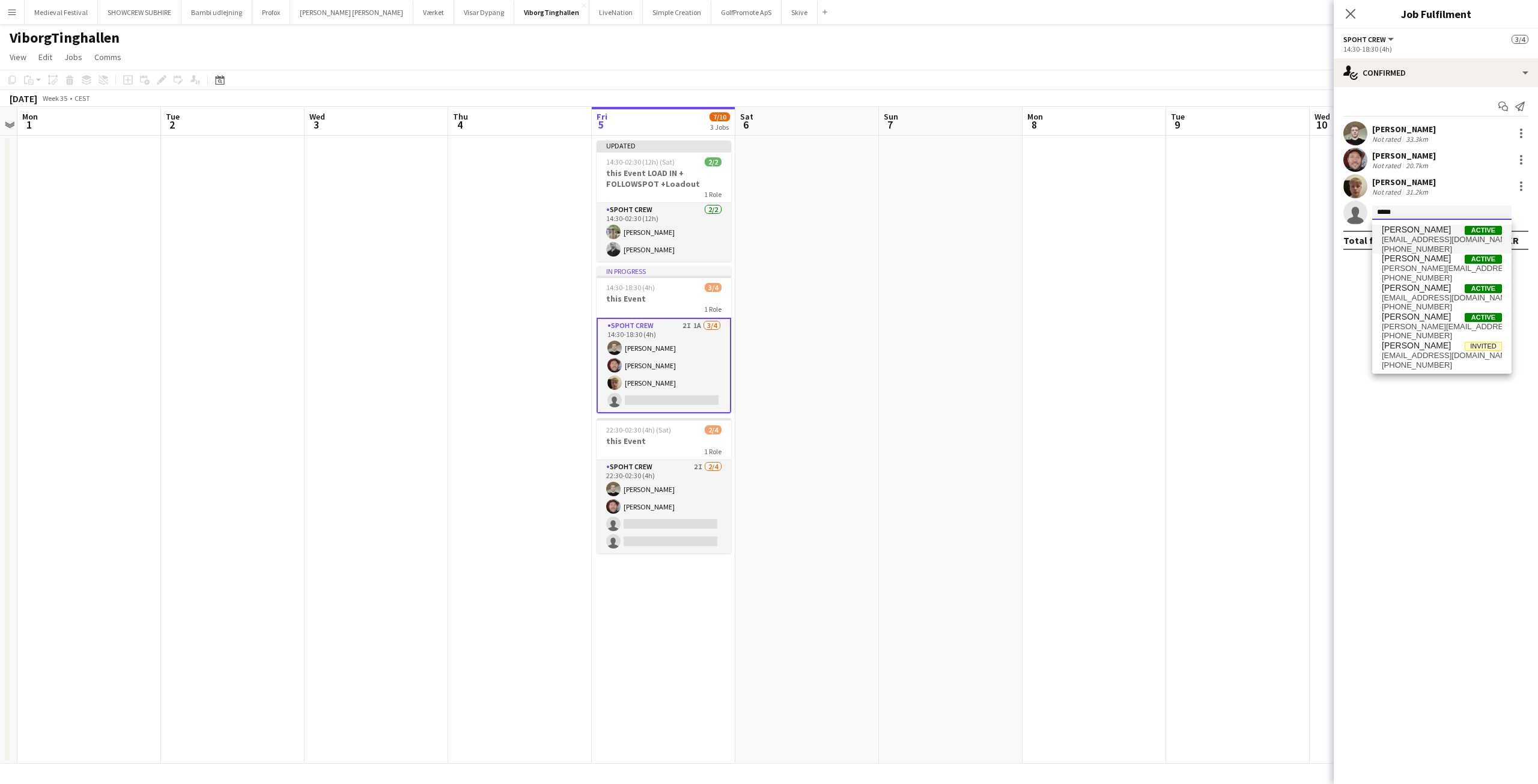
type input "*****"
drag, startPoint x: 1419, startPoint y: 233, endPoint x: 1308, endPoint y: 247, distance: 111.9
click at [1418, 233] on span "Tomas Ambarcumianas" at bounding box center [1415, 229] width 69 height 10
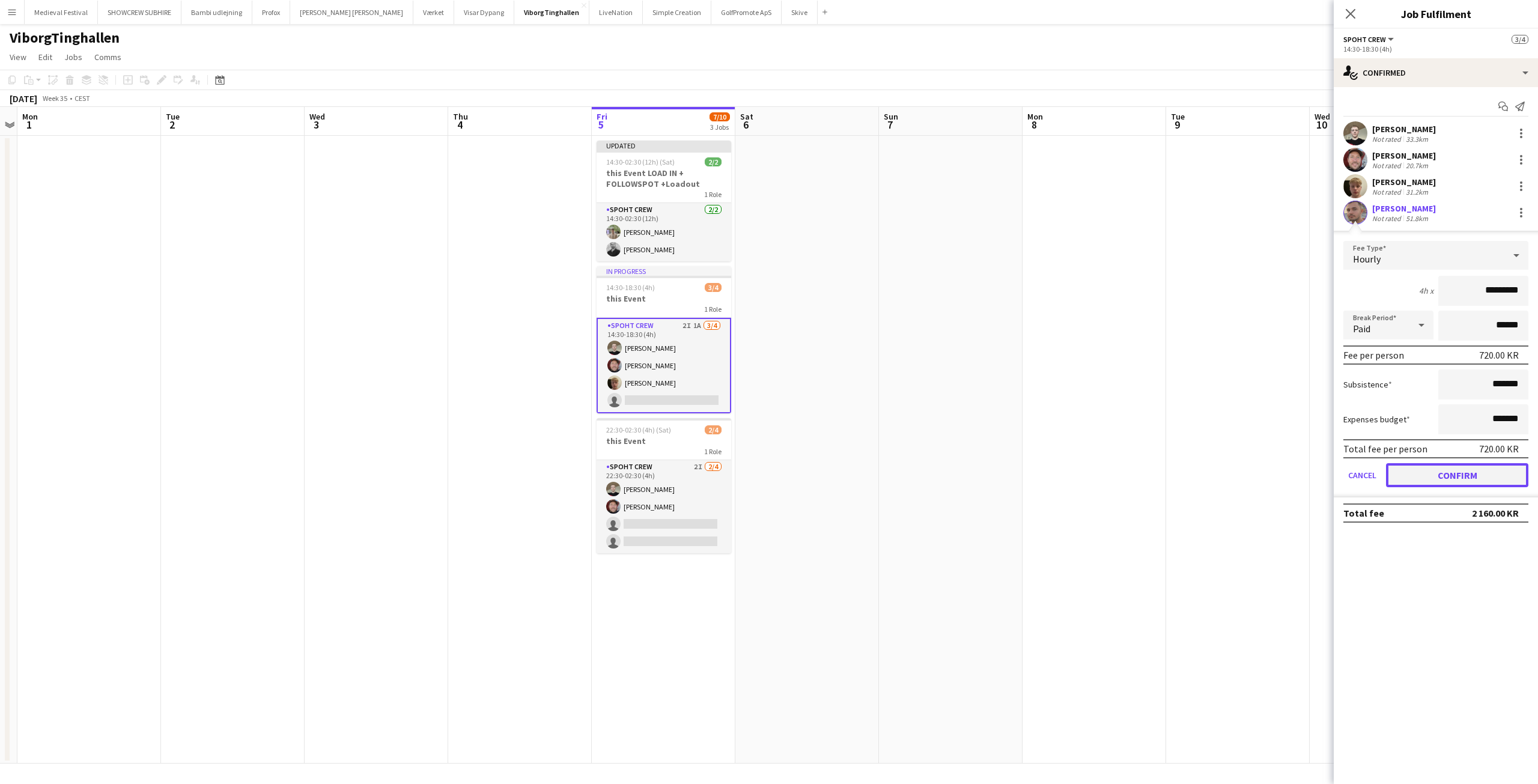
click at [1407, 465] on button "Confirm" at bounding box center [1457, 475] width 142 height 24
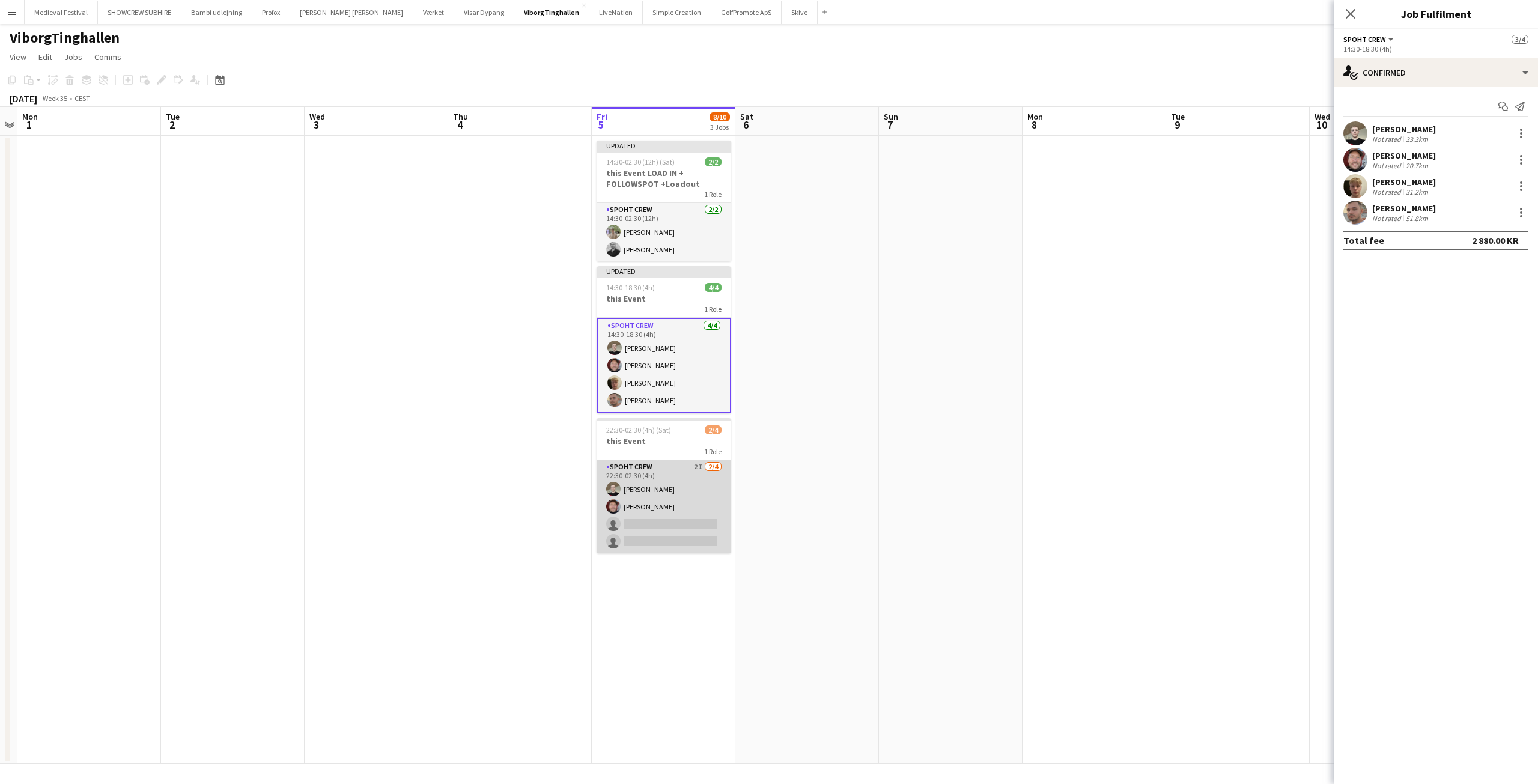
click at [711, 496] on app-card-role "Spoht Crew 2I 2/4 22:30-02:30 (4h) Nicolai Schmidt Jesper Lau-Nielsen single-ne…" at bounding box center [664, 507] width 134 height 93
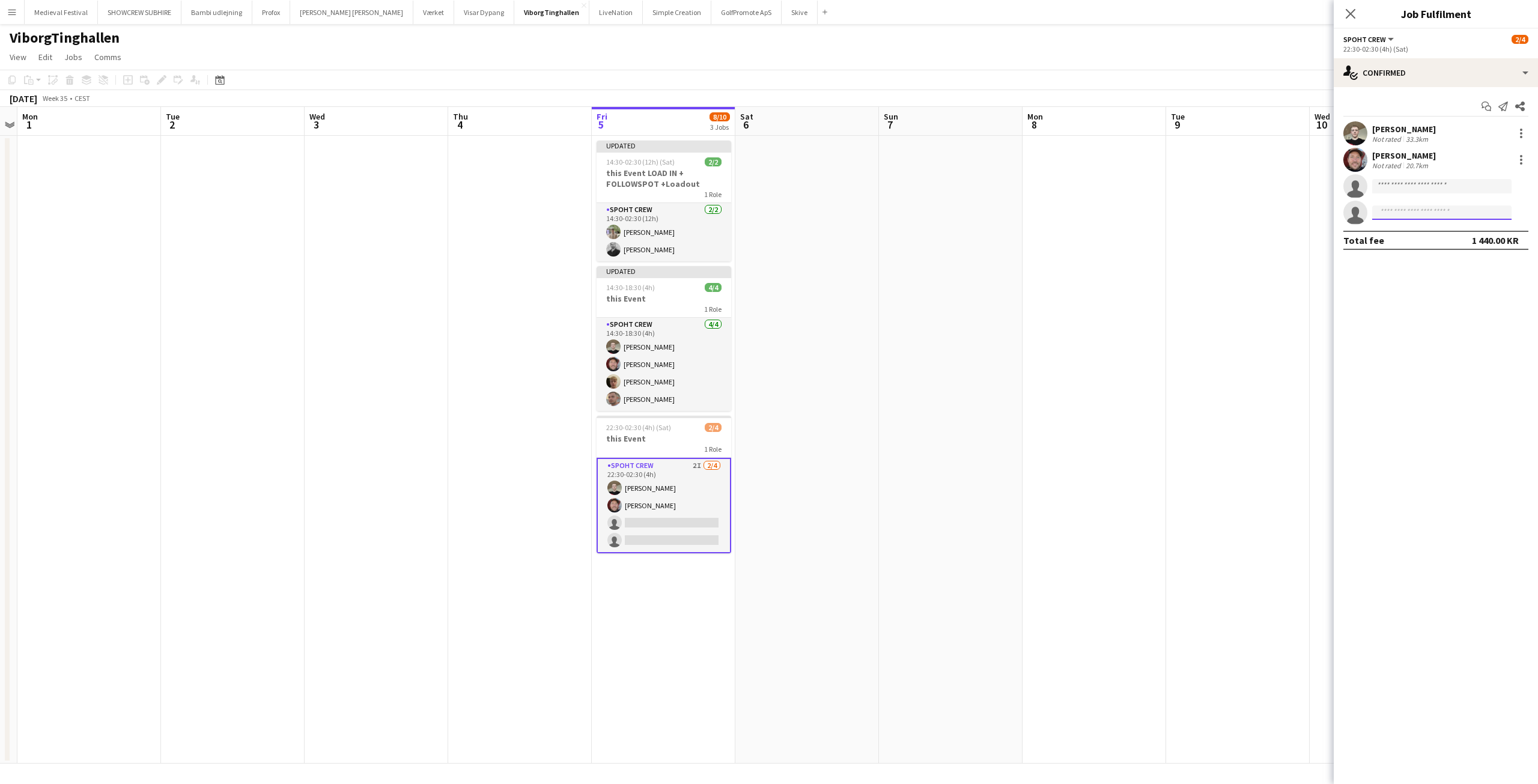
click at [1408, 215] on input at bounding box center [1442, 213] width 139 height 14
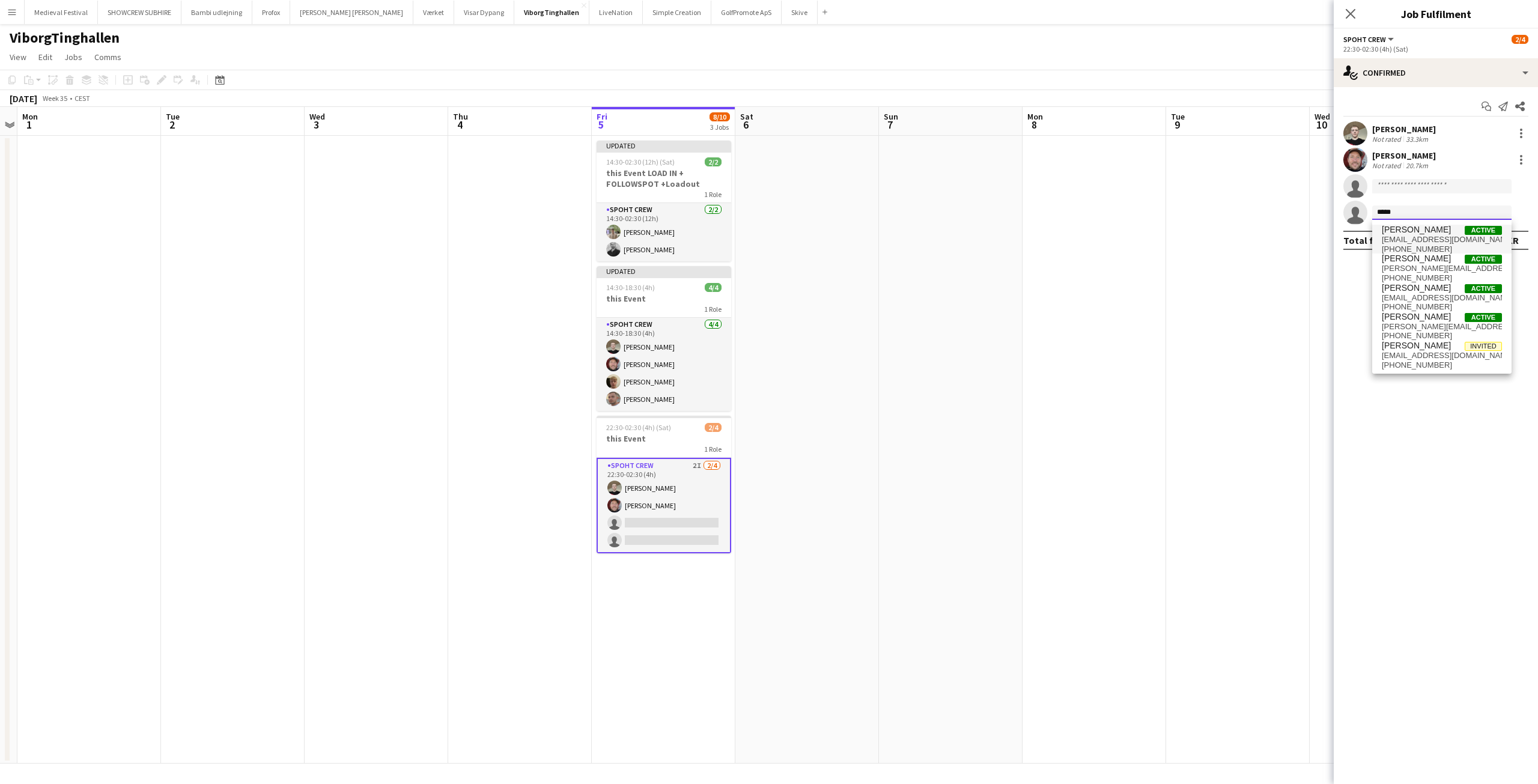
type input "*****"
click at [1406, 241] on span "ambarcumianas@gmail.com" at bounding box center [1442, 239] width 120 height 9
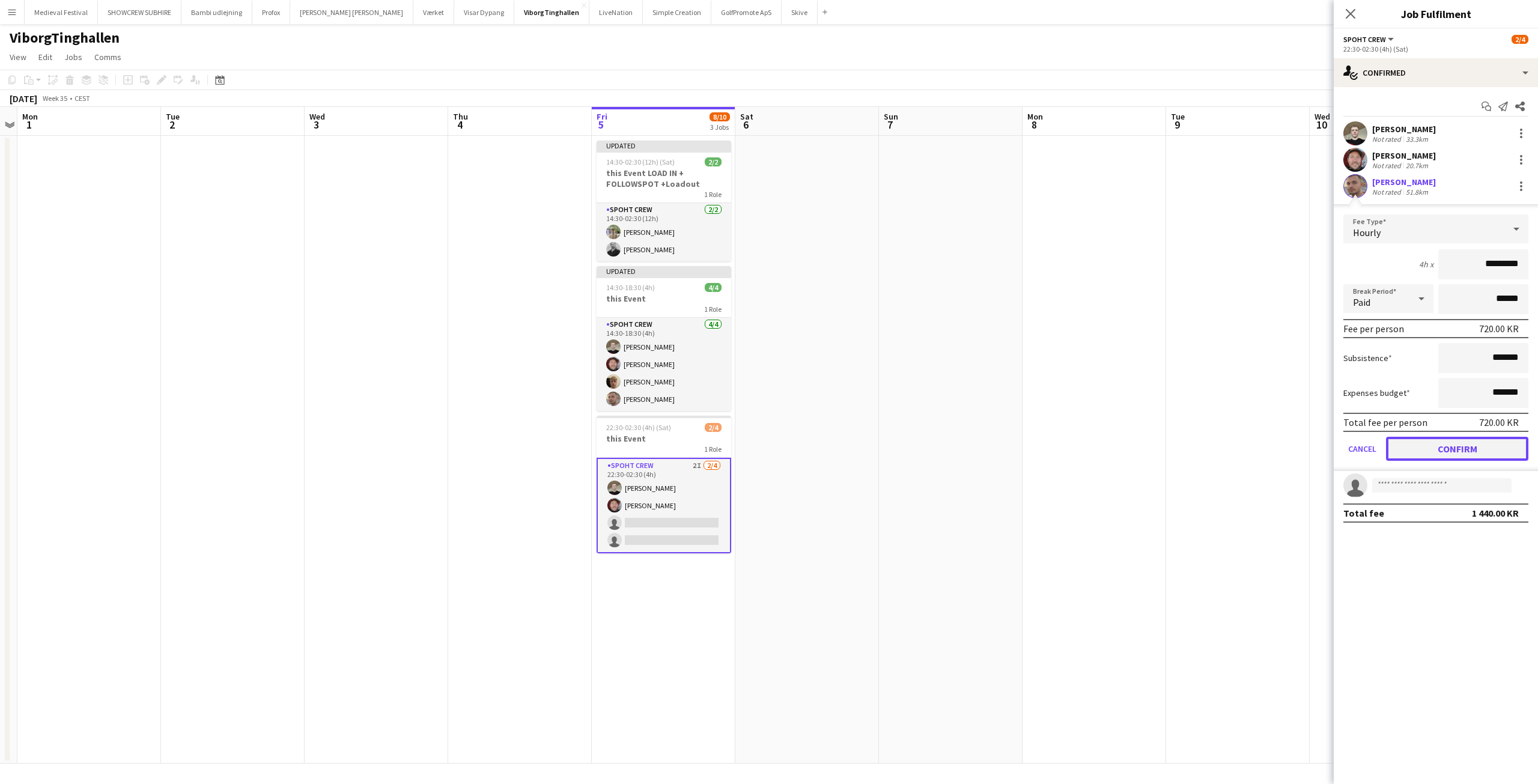
click at [1448, 443] on button "Confirm" at bounding box center [1457, 449] width 142 height 24
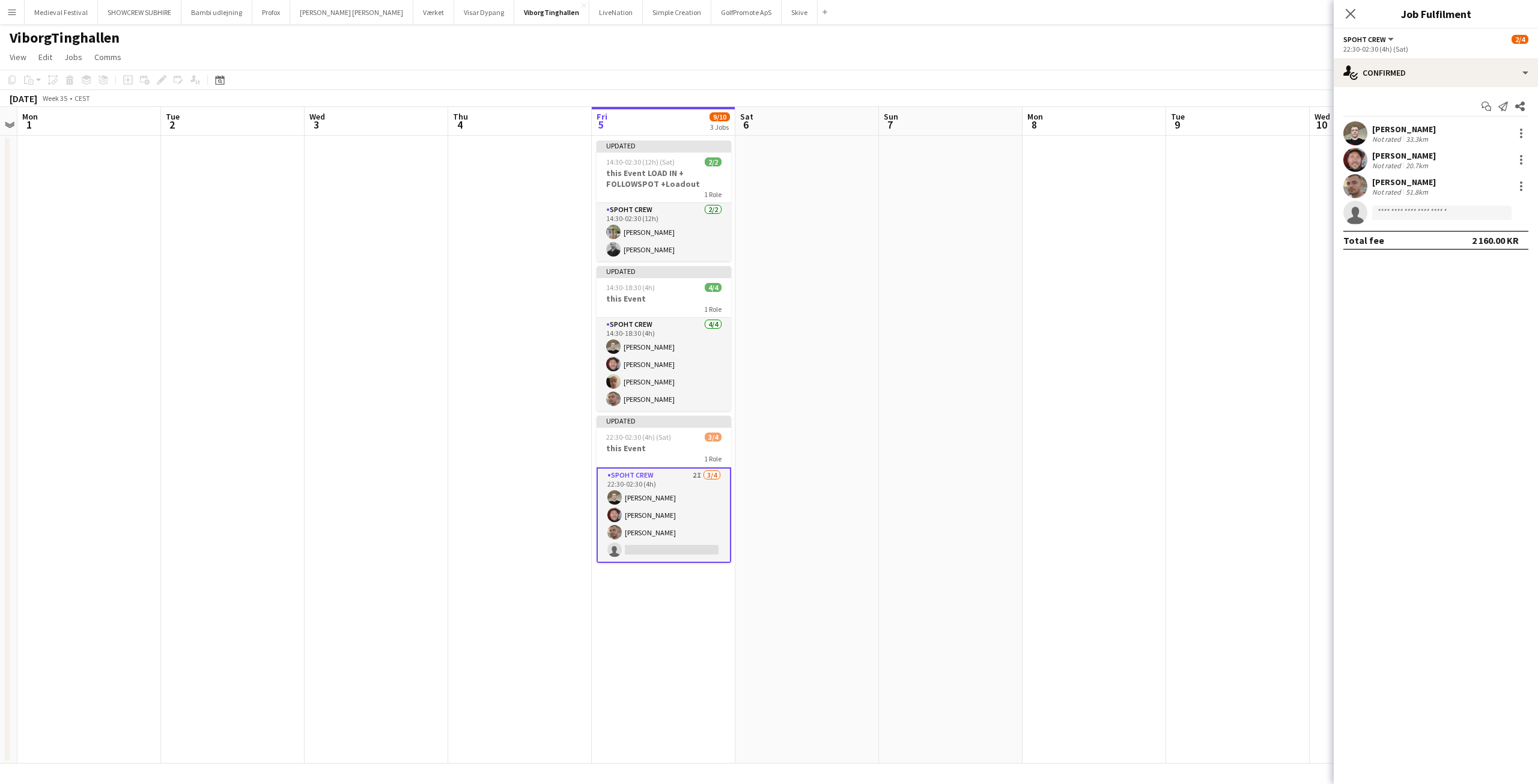
click at [1229, 336] on app-date-cell at bounding box center [1238, 450] width 144 height 628
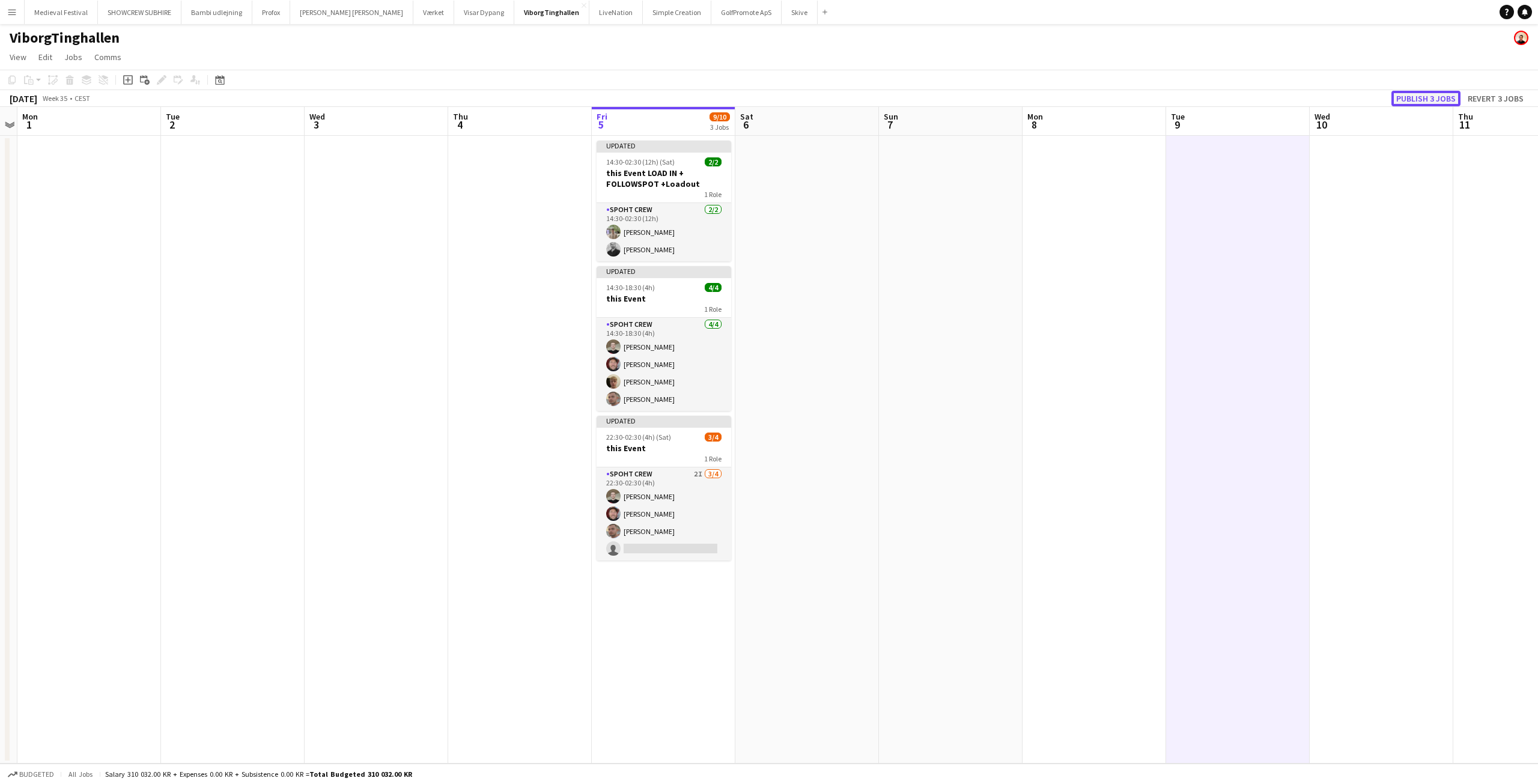
click at [1434, 99] on button "Publish 3 jobs" at bounding box center [1425, 99] width 69 height 16
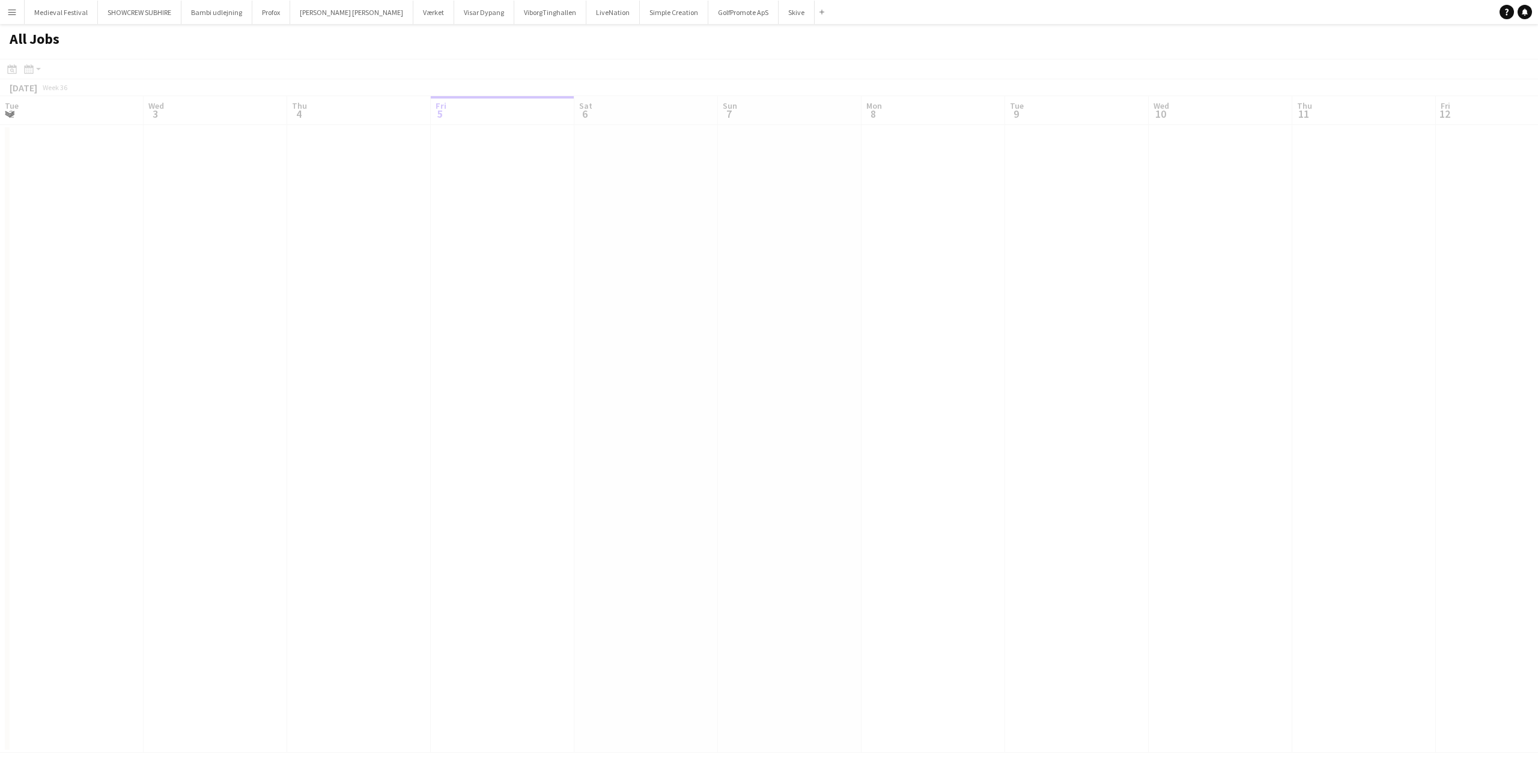
scroll to position [0, 287]
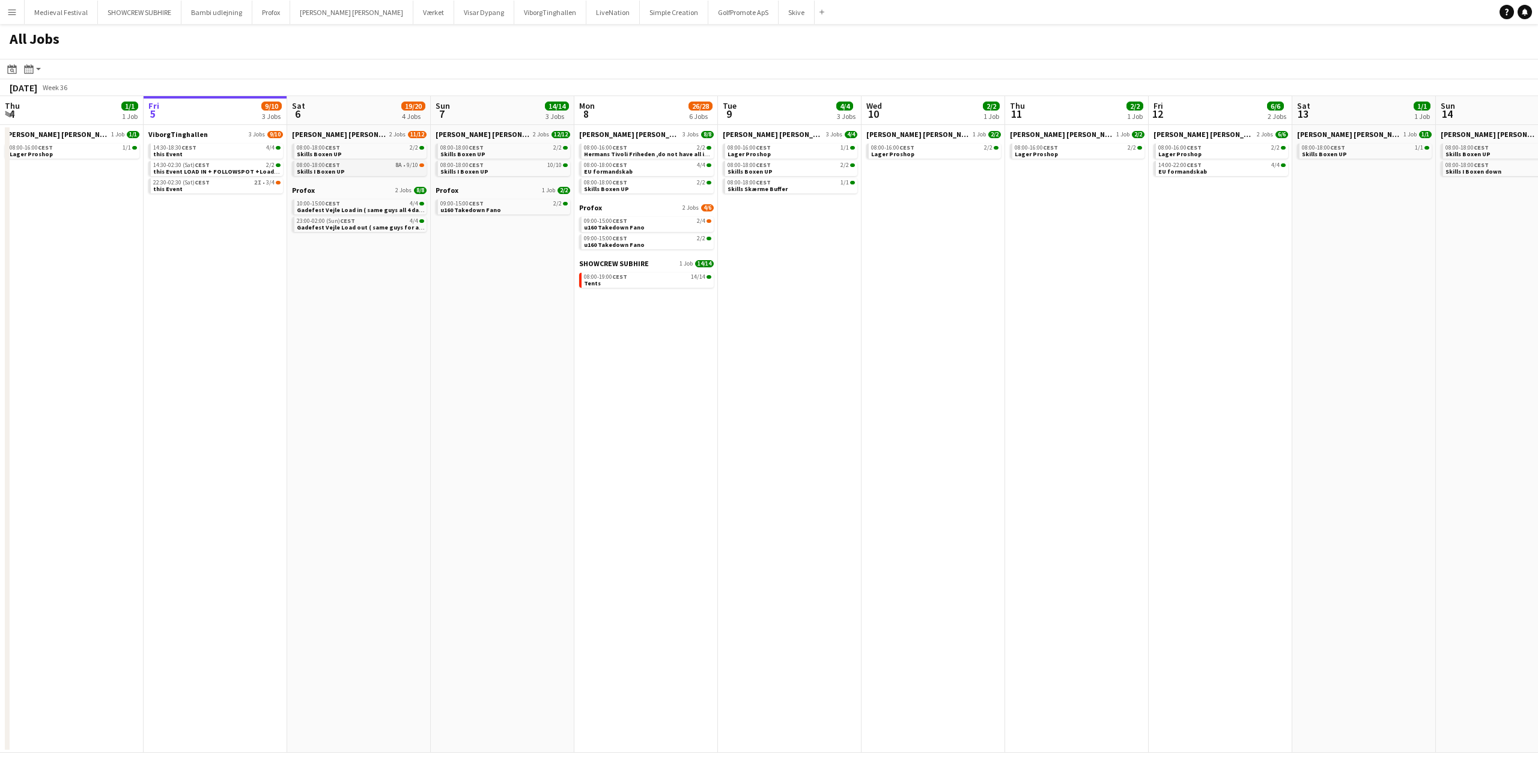
click at [382, 167] on div "08:00-18:00 CEST 8A • 9/10" at bounding box center [360, 165] width 127 height 6
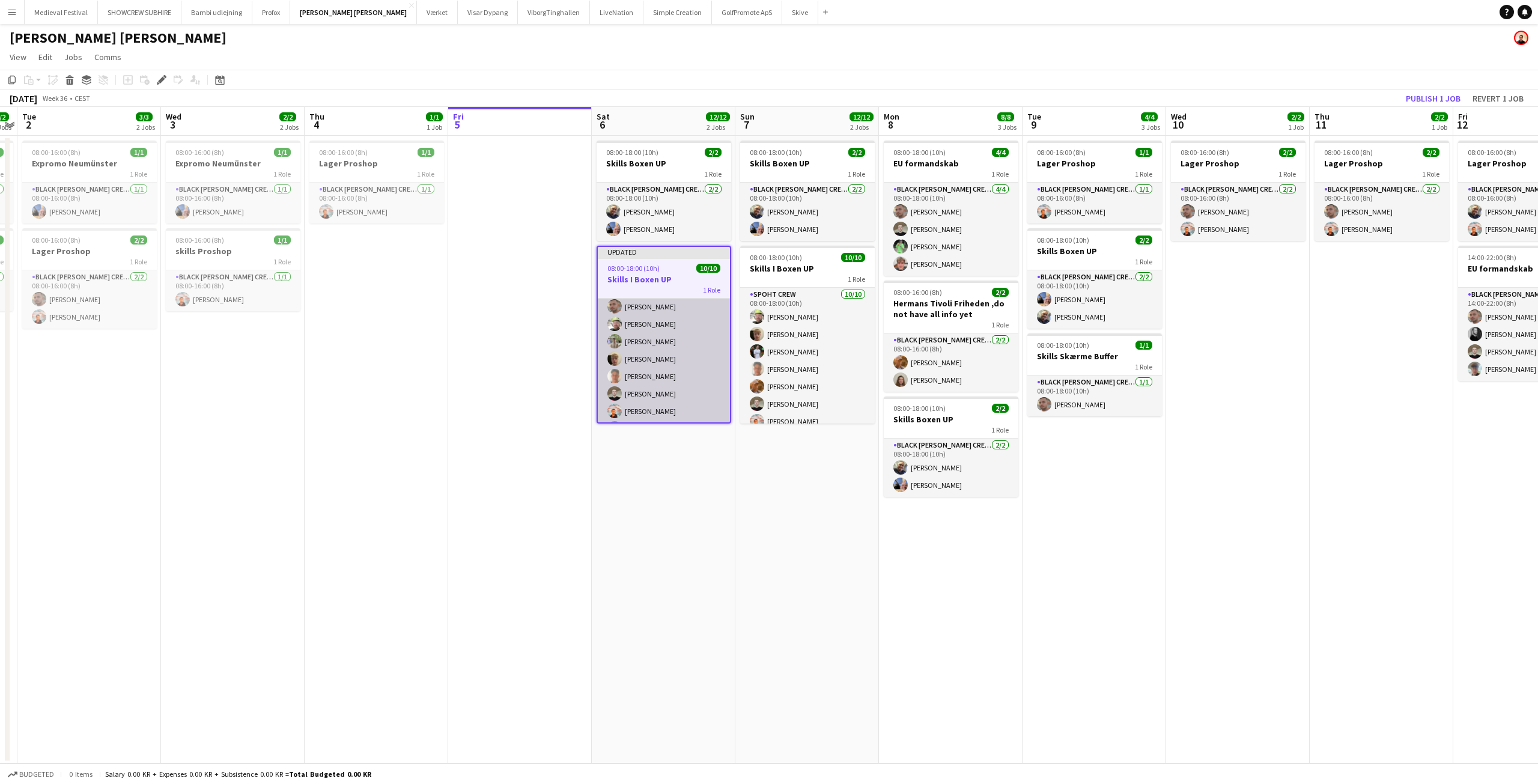
scroll to position [74, 0]
click at [652, 390] on app-card-role "Spoht Crew 10/10 08:00-18:00 (10h) Aurimas Kieza Tomas Ambarcumianas Emanuel Pe…" at bounding box center [663, 325] width 132 height 202
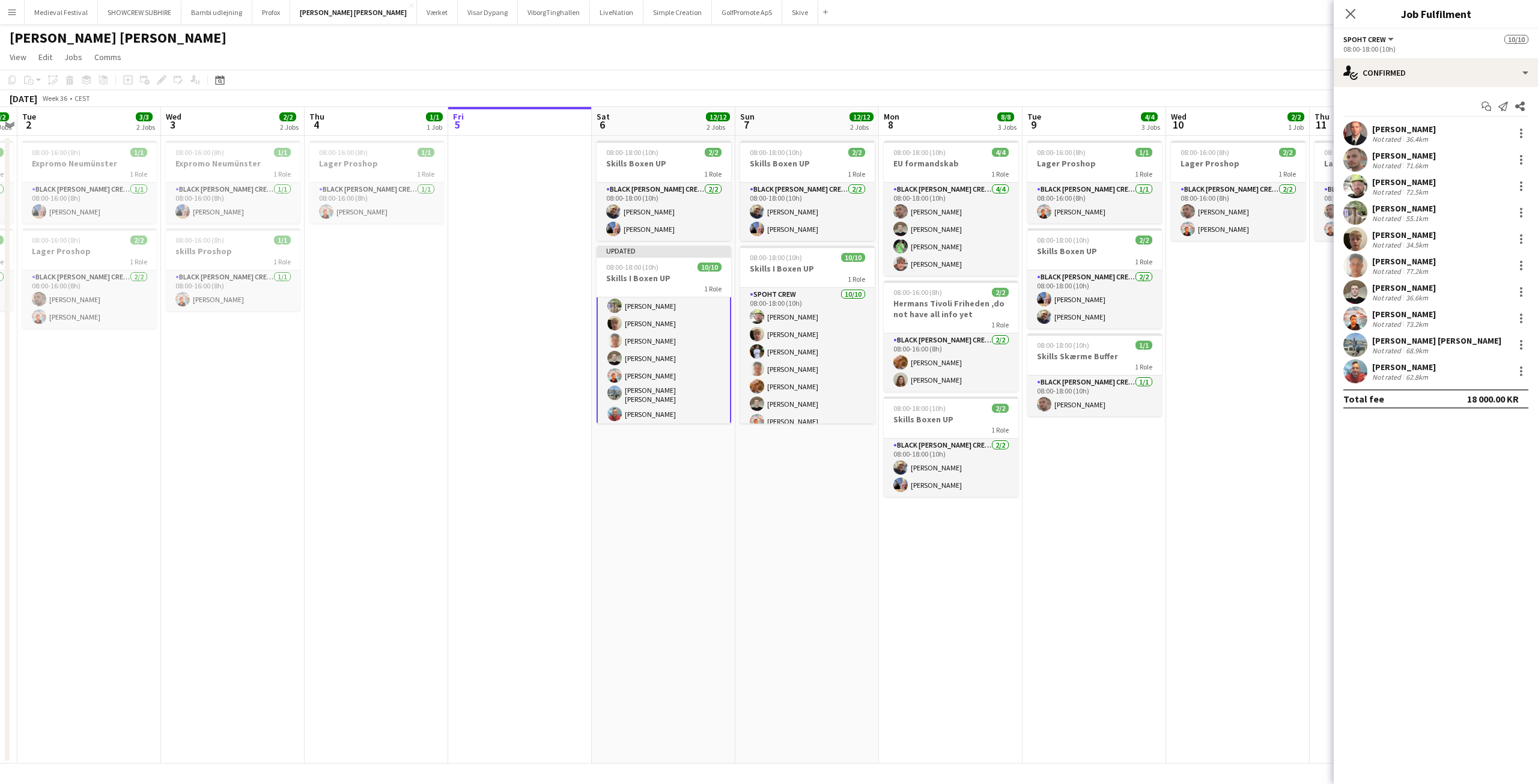
click at [1442, 349] on div "Not rated 68.9km" at bounding box center [1436, 350] width 129 height 9
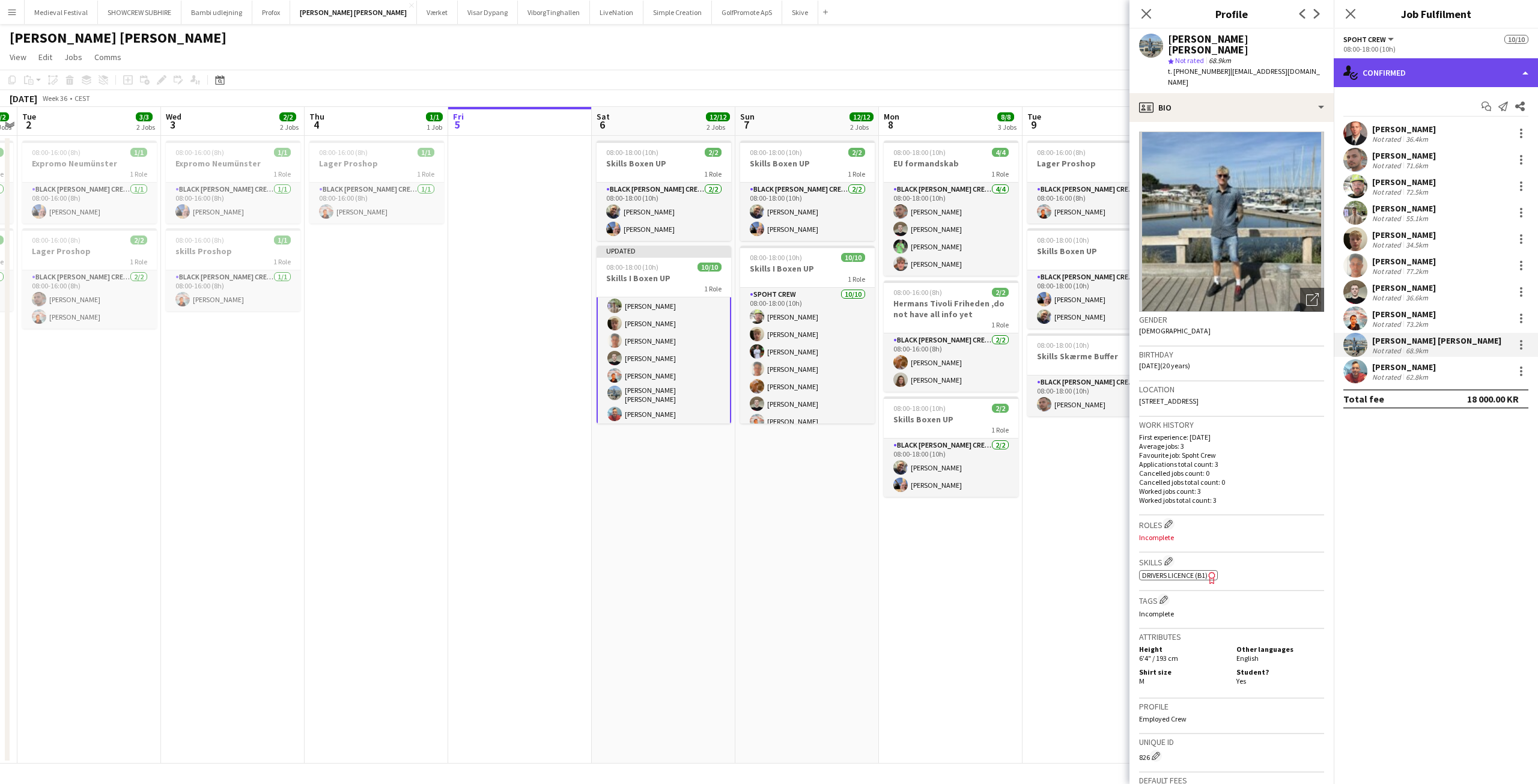
click at [1452, 75] on div "single-neutral-actions-check-2 Confirmed" at bounding box center [1435, 73] width 204 height 28
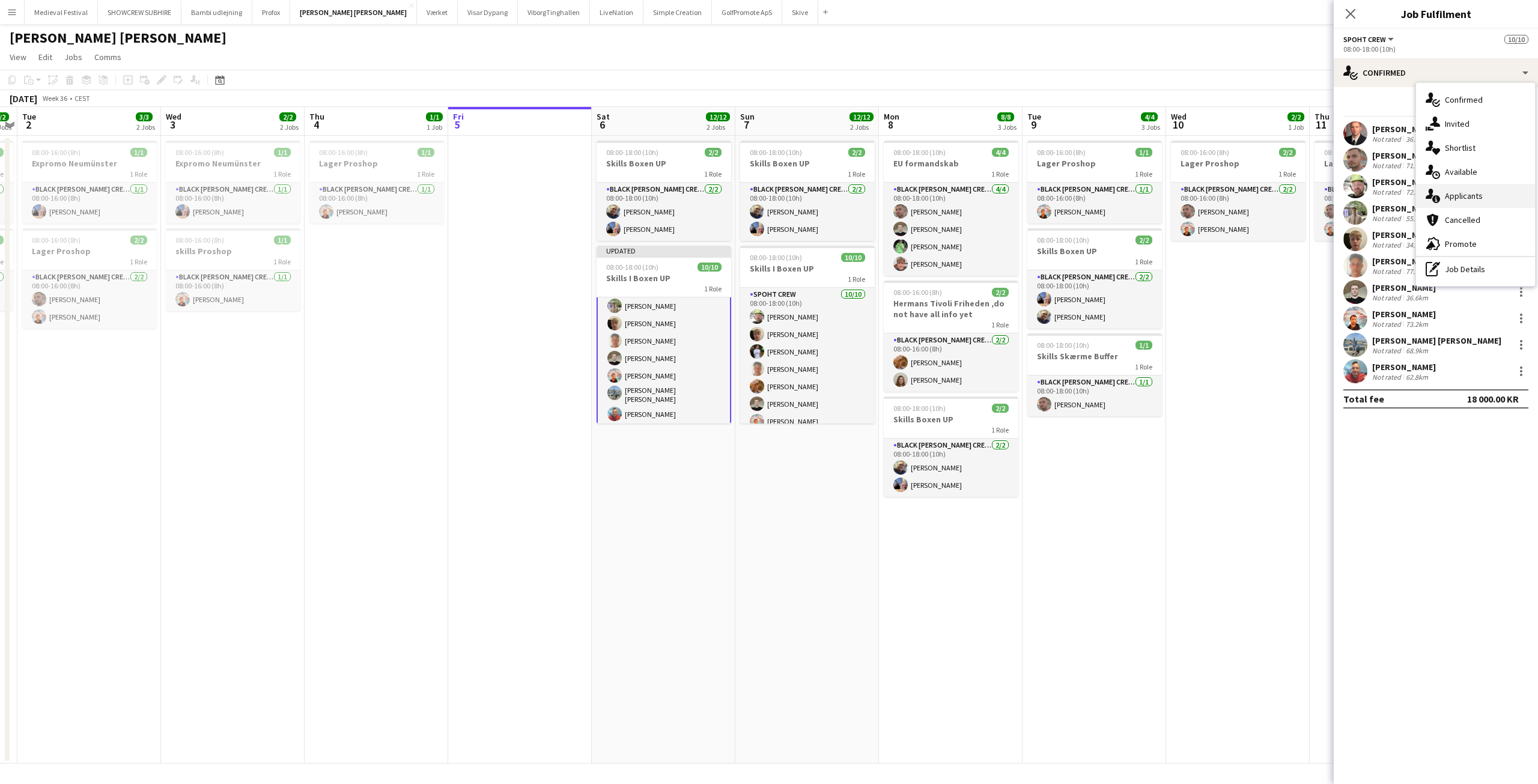
click at [1459, 191] on span "Applicants" at bounding box center [1464, 196] width 38 height 11
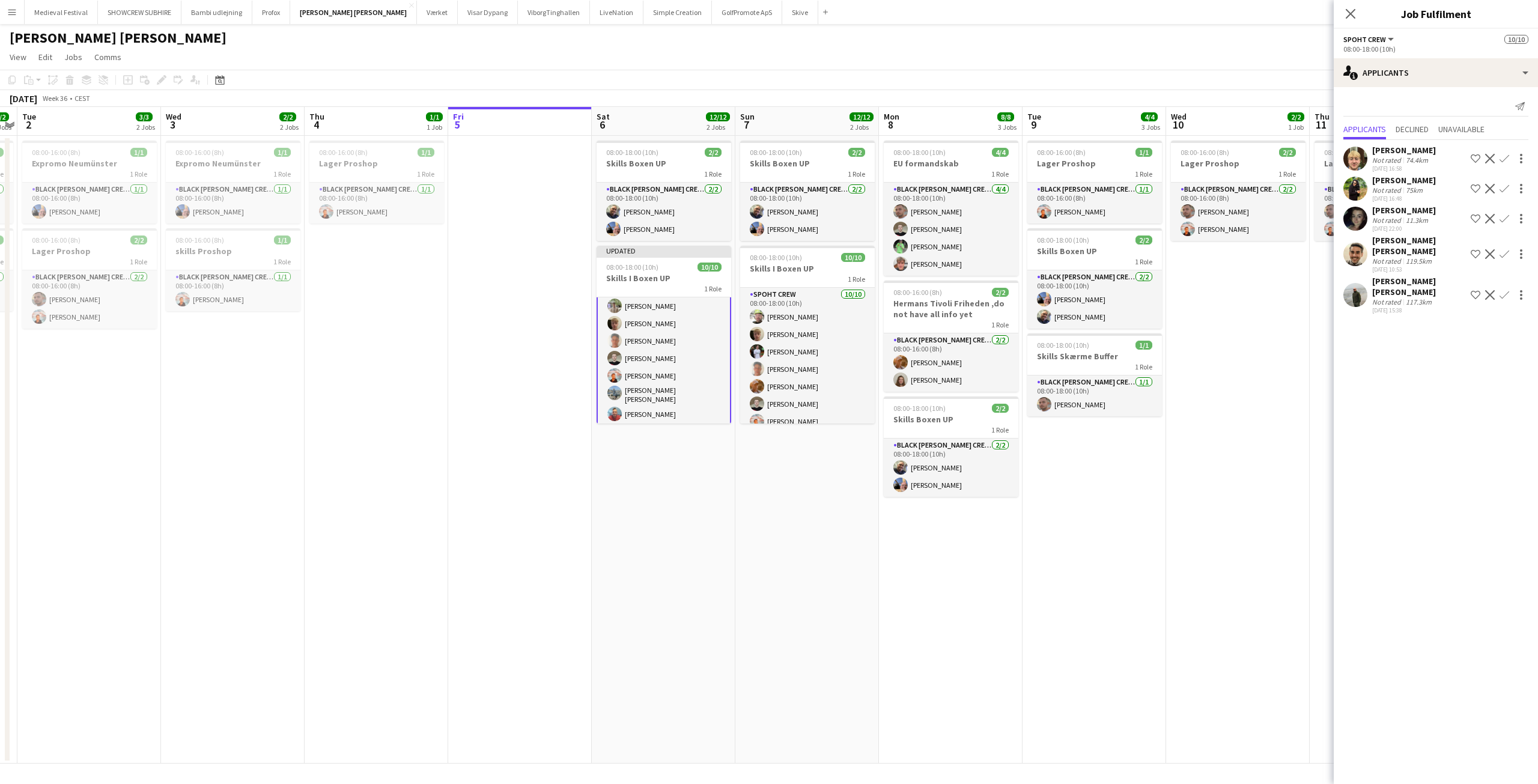
click at [1174, 439] on app-date-cell "08:00-16:00 (8h) 2/2 Lager Proshop 1 Role Black Luna Crew (Danny) 2/2 08:00-16:…" at bounding box center [1238, 450] width 144 height 628
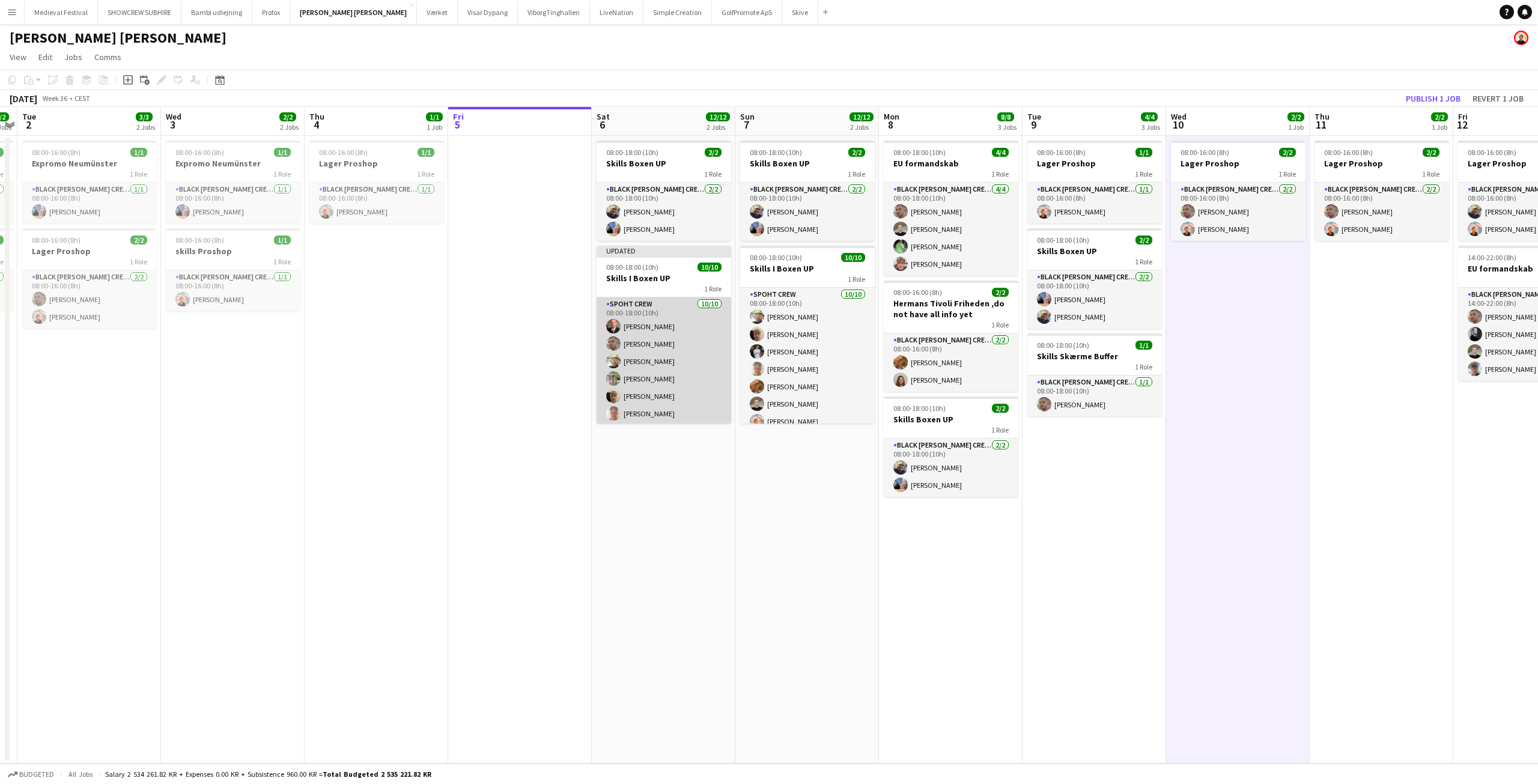
scroll to position [71, 0]
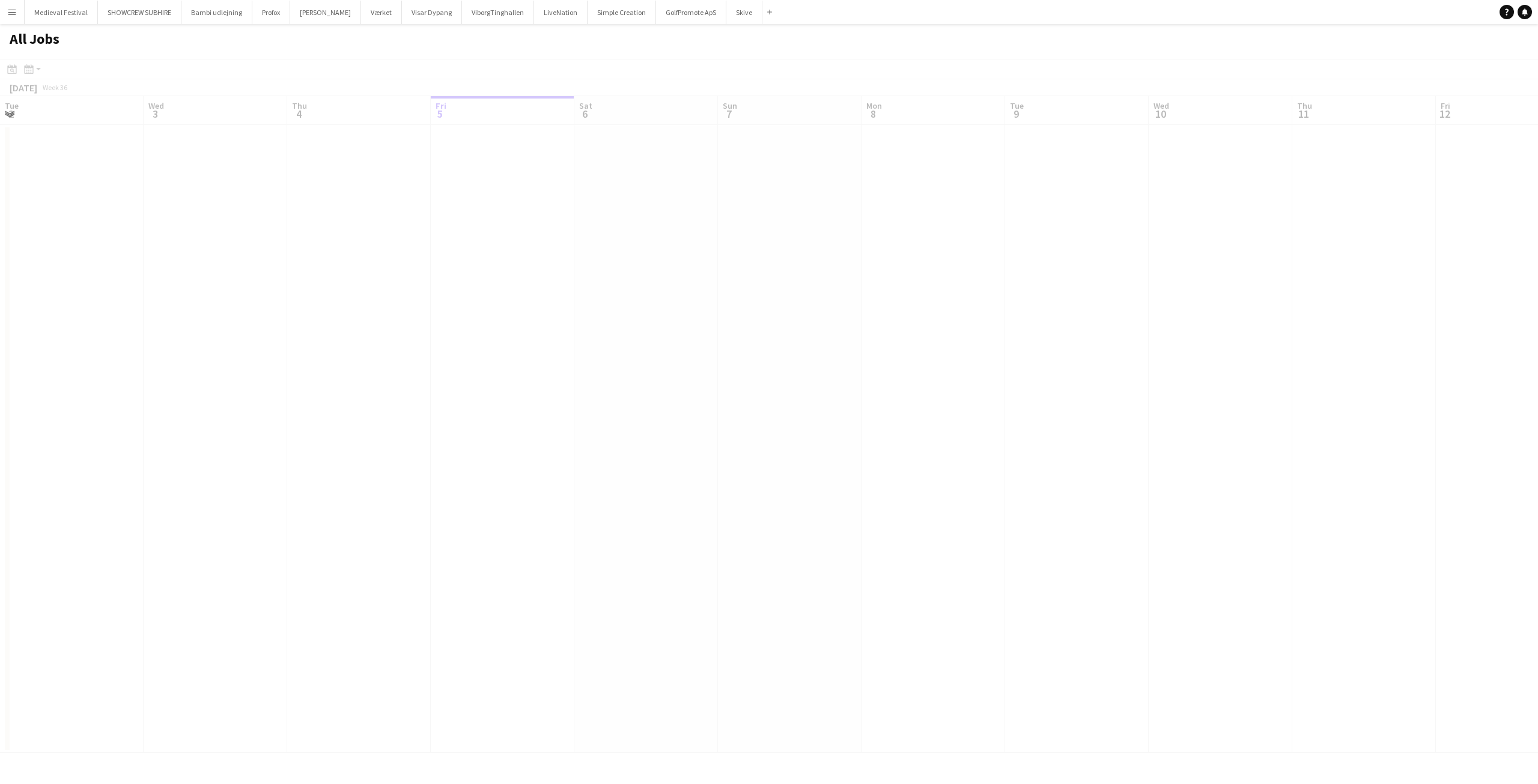
scroll to position [0, 287]
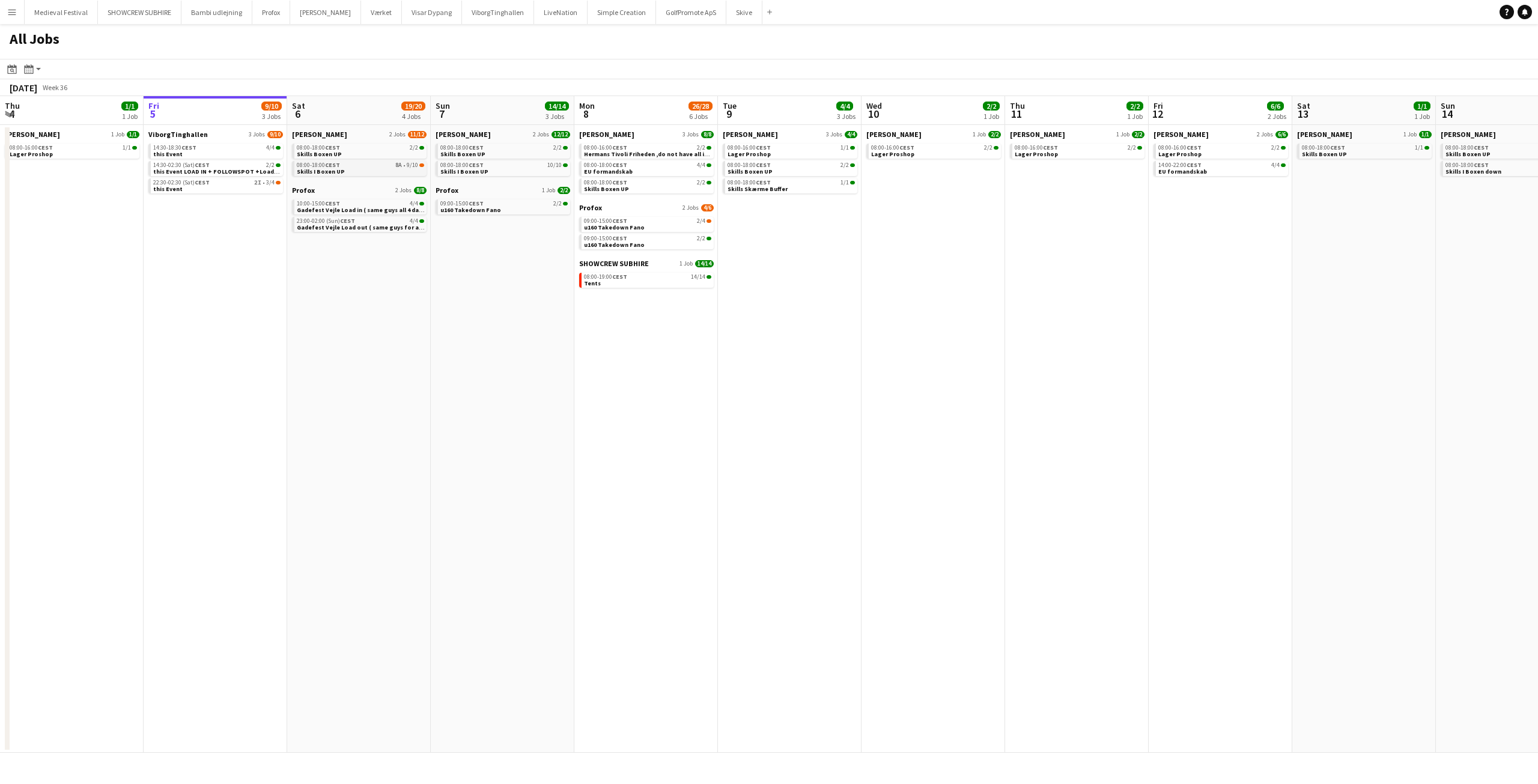
click at [398, 169] on link "08:00-18:00 CEST 8A • 9/10 Skills I Boxen UP" at bounding box center [360, 168] width 127 height 13
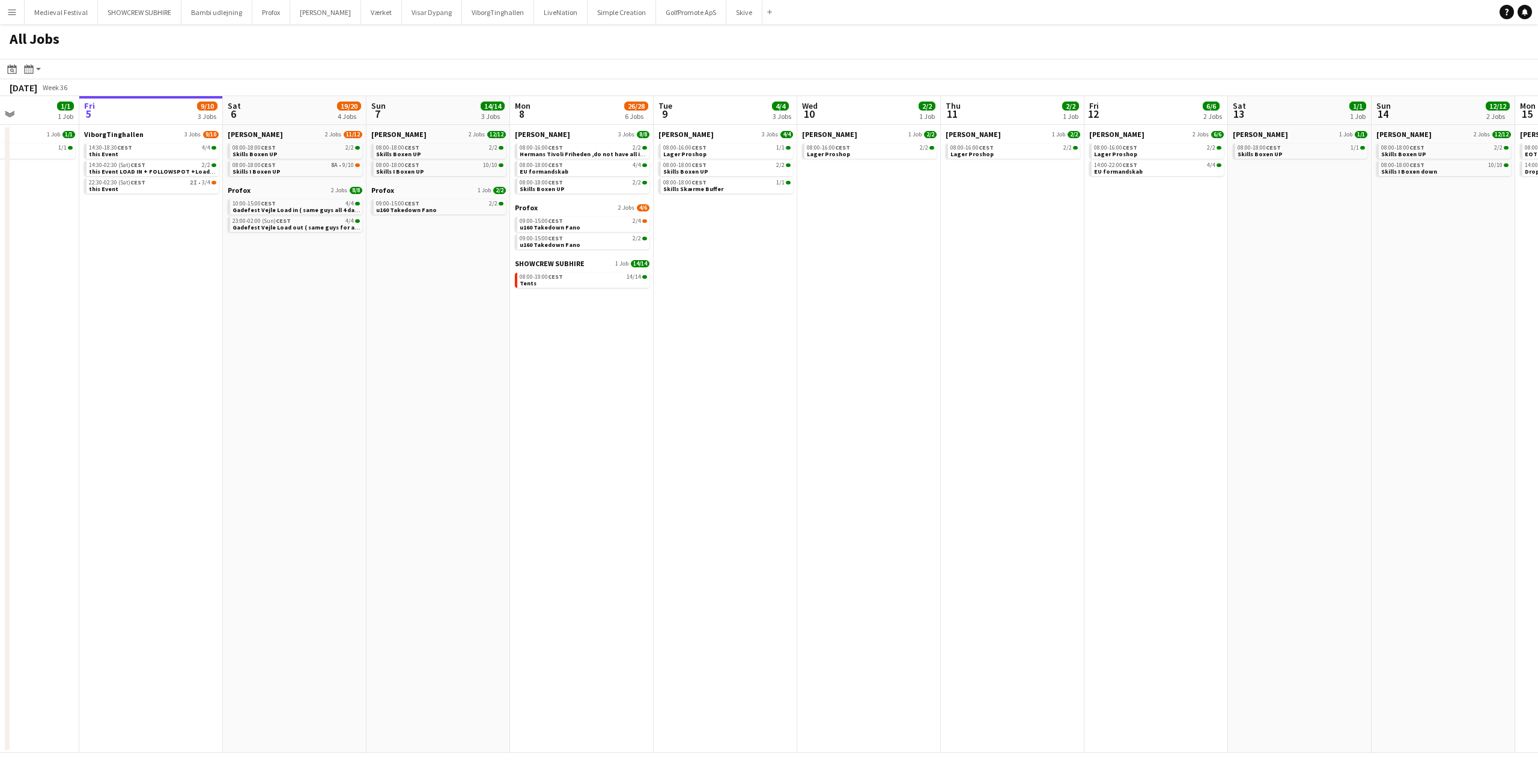
scroll to position [0, 351]
drag, startPoint x: 1008, startPoint y: 230, endPoint x: 944, endPoint y: 273, distance: 77.1
click at [944, 273] on app-calendar-viewport "Tue 2 24/24 5 Jobs Wed 3 6/6 4 Jobs Thu 4 1/1 1 Job Fri 5 9/10 3 Jobs Sat 6 19/…" at bounding box center [769, 424] width 1538 height 657
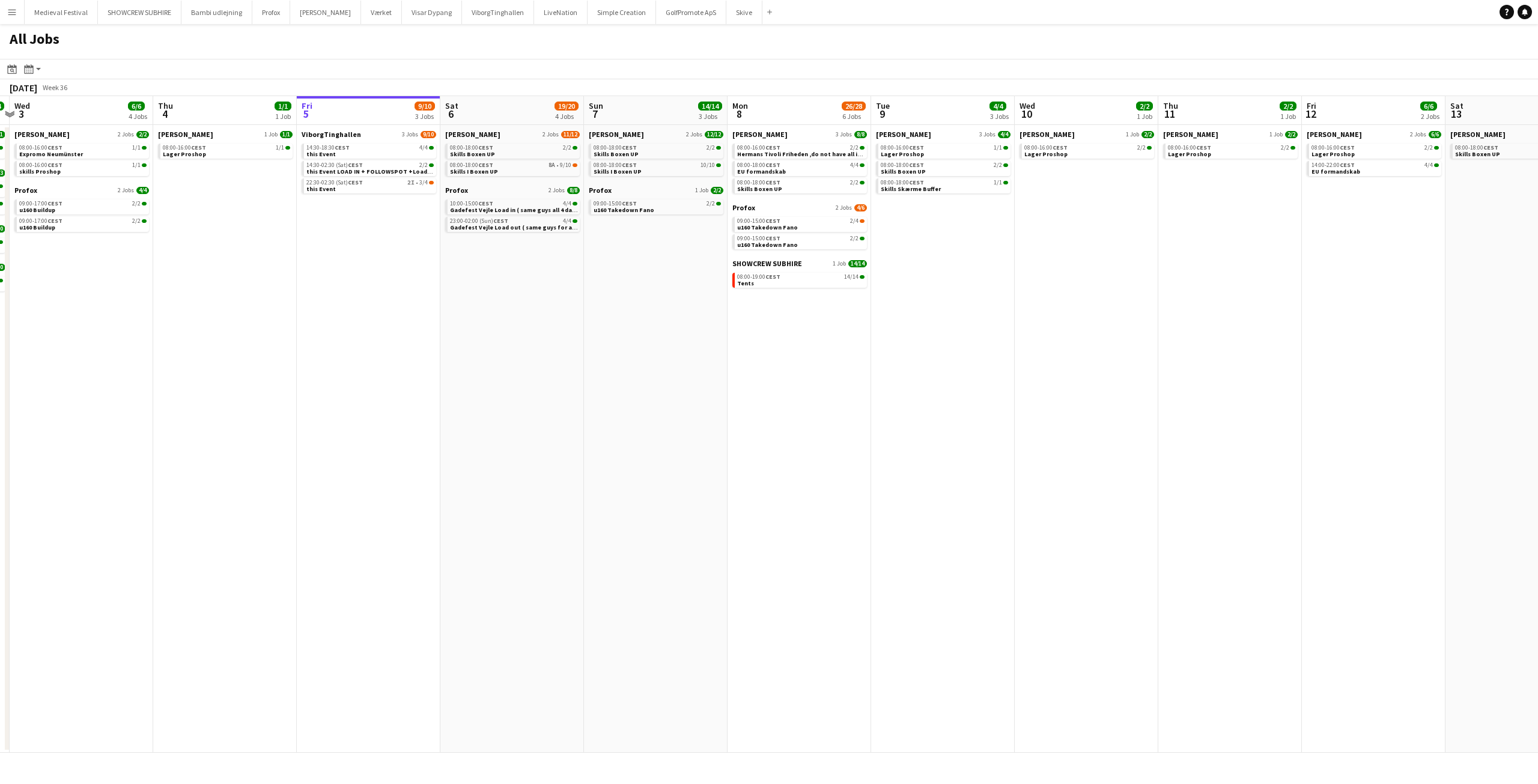
scroll to position [0, 384]
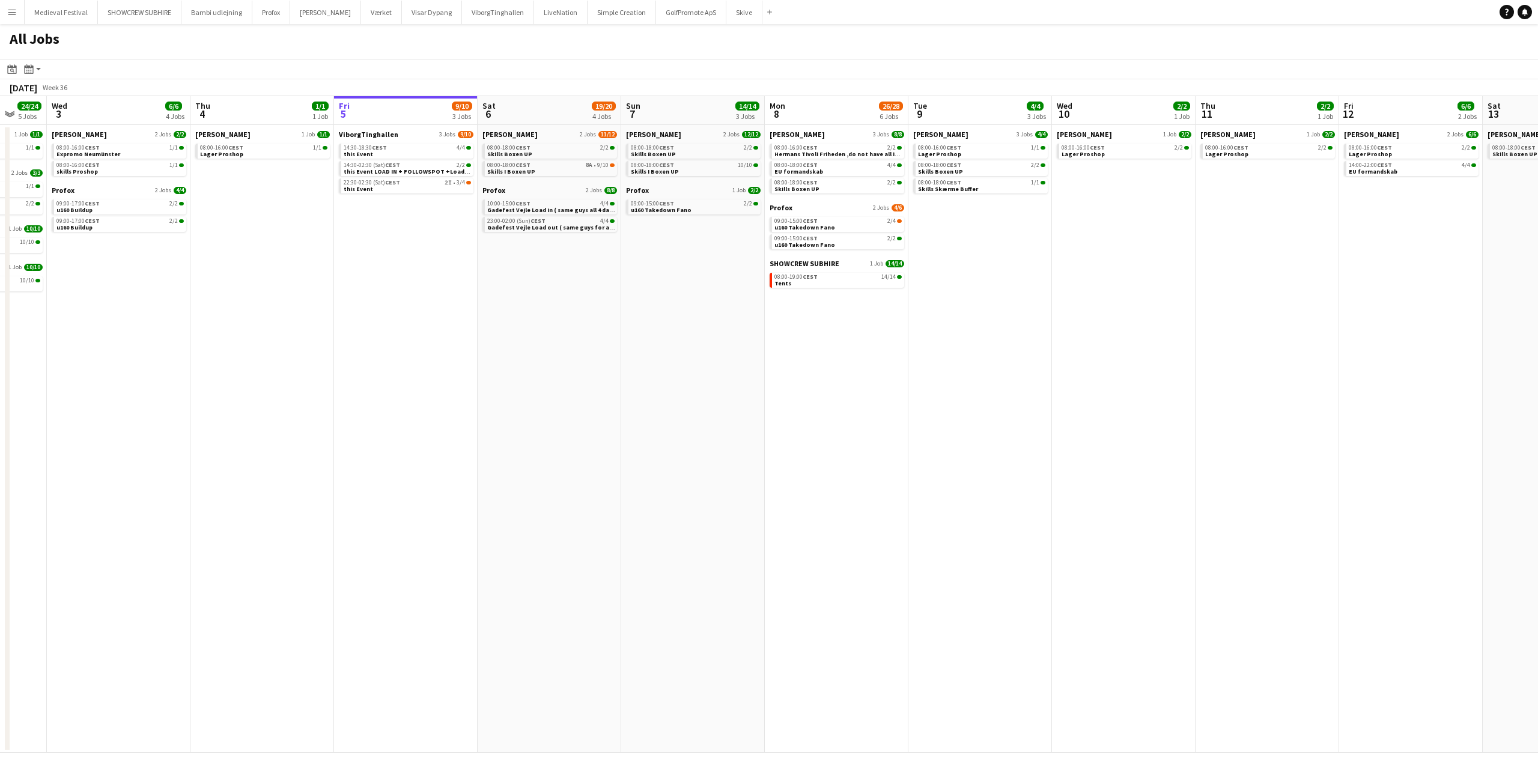
drag, startPoint x: 435, startPoint y: 259, endPoint x: 689, endPoint y: 277, distance: 254.6
click at [689, 277] on app-calendar-viewport "Sun 31 26/26 8 Jobs Mon 1 17/18 6 Jobs Tue 2 24/24 5 Jobs Wed 3 6/6 4 Jobs Thu …" at bounding box center [769, 424] width 1538 height 657
click at [689, 277] on app-date-cell "[PERSON_NAME] 2 Jobs [DATE] 08:00-18:00 CEST 2/2 Skills Boxen UP 08:00-18:00 CE…" at bounding box center [693, 439] width 144 height 628
click at [549, 167] on div "08:00-18:00 CEST 8A • 9/10" at bounding box center [550, 165] width 127 height 6
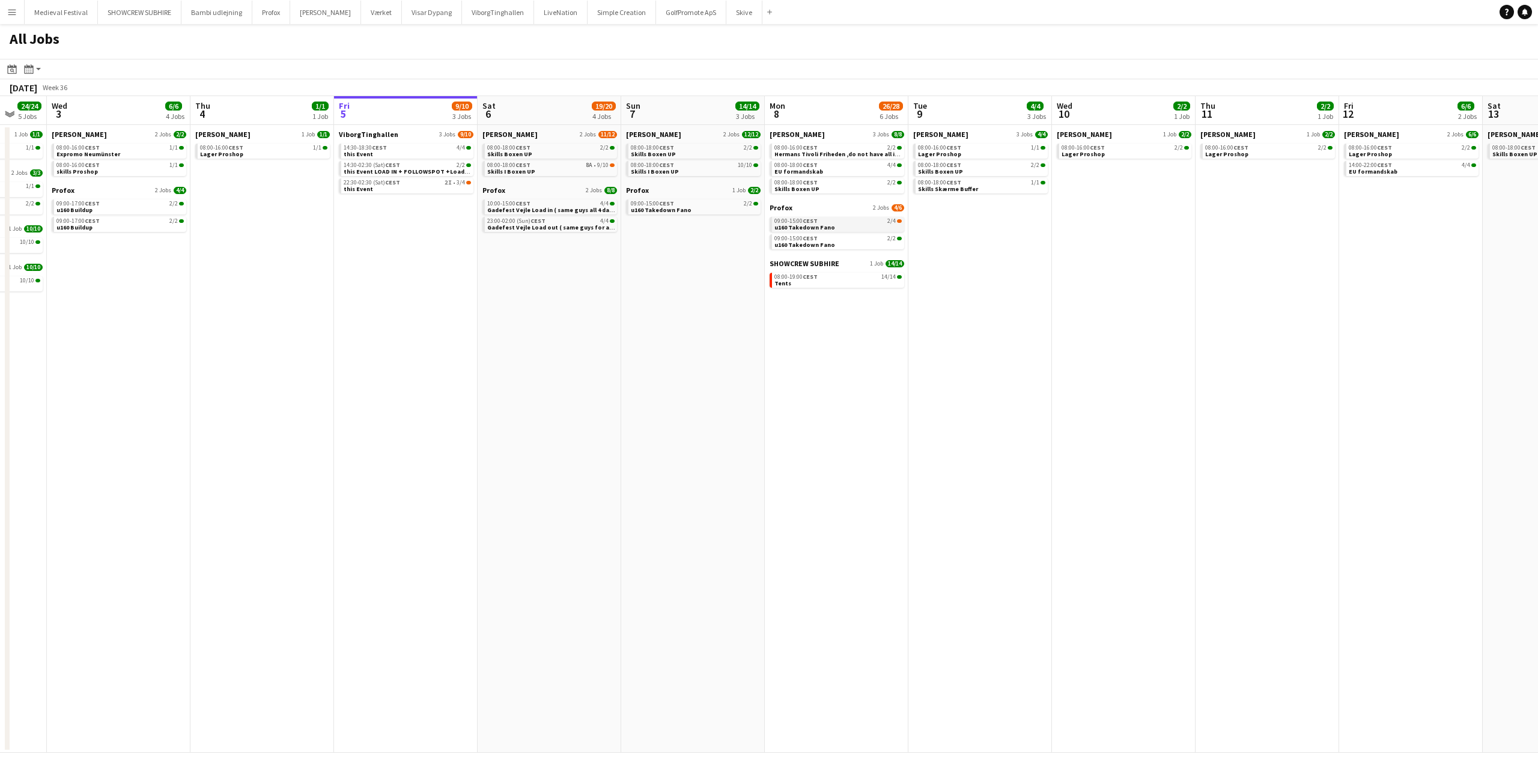
click at [855, 221] on div "09:00-15:00 CEST 2/4" at bounding box center [838, 221] width 127 height 6
click at [840, 276] on div "08:00-19:00 CEST 14/14" at bounding box center [838, 277] width 127 height 6
click at [890, 226] on link "09:00-15:00 CEST 2/4 u160 Takedown Fano" at bounding box center [838, 223] width 127 height 13
click at [1464, 715] on app-date-cell "Danny Black Luna 2 Jobs 6/6 08:00-16:00 CEST 2/2 Lager Proshop 14:00-22:00 CEST…" at bounding box center [1411, 439] width 144 height 628
click at [561, 164] on div "08:00-18:00 CEST 8A • 9/10" at bounding box center [550, 165] width 127 height 6
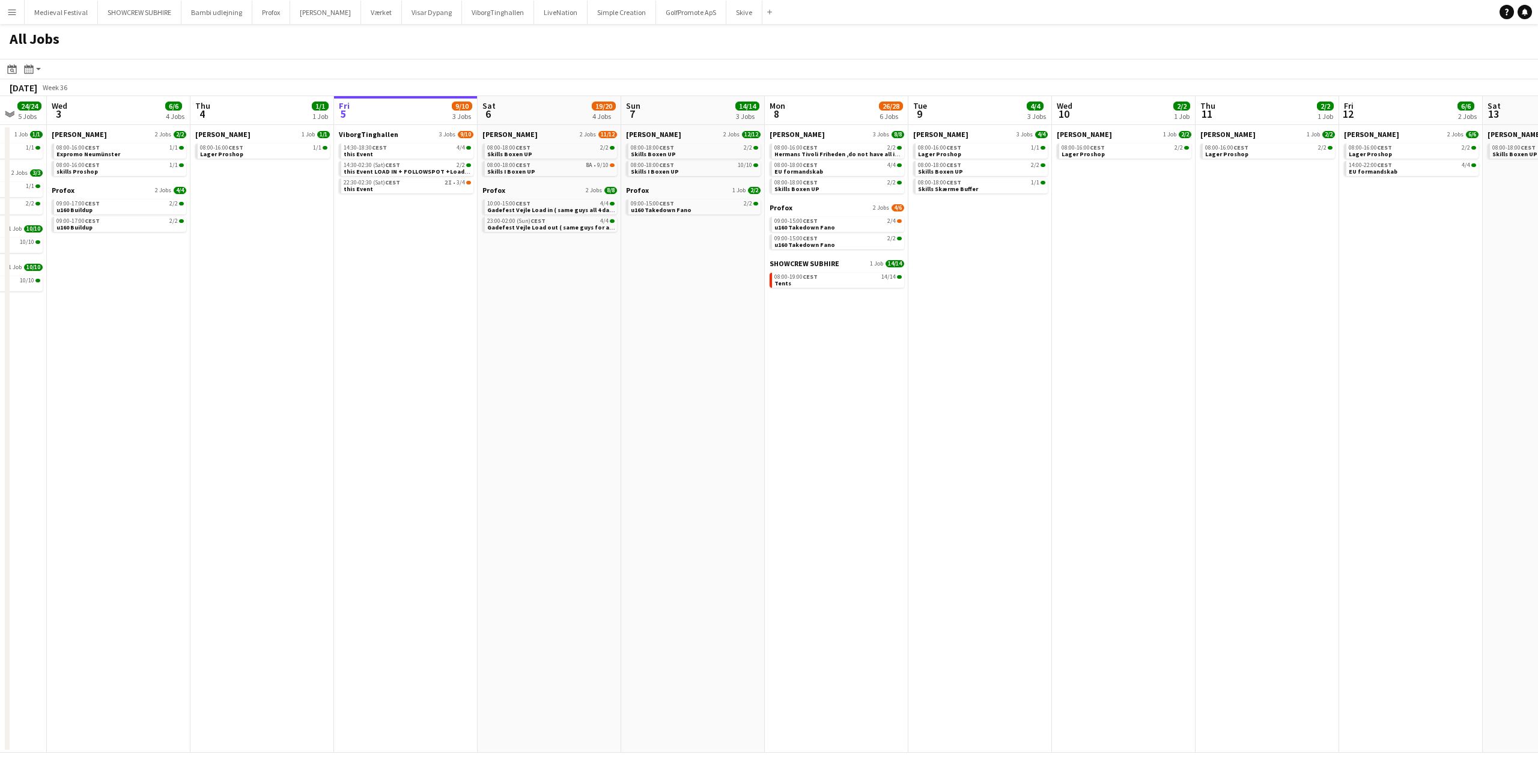
click at [3, 16] on button "Menu" at bounding box center [12, 12] width 24 height 24
click at [144, 60] on link "All jobs" at bounding box center [182, 66] width 120 height 24
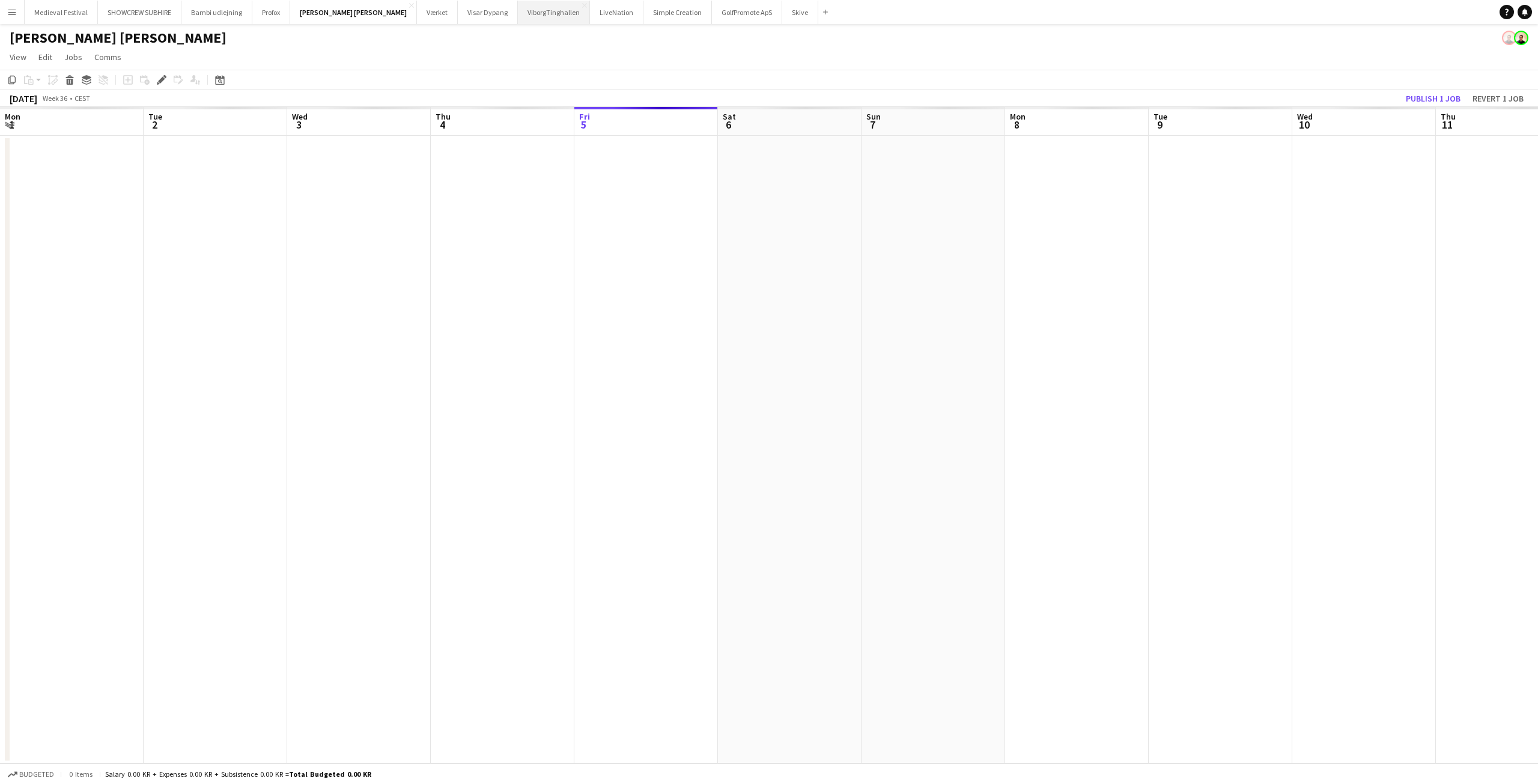
scroll to position [0, 413]
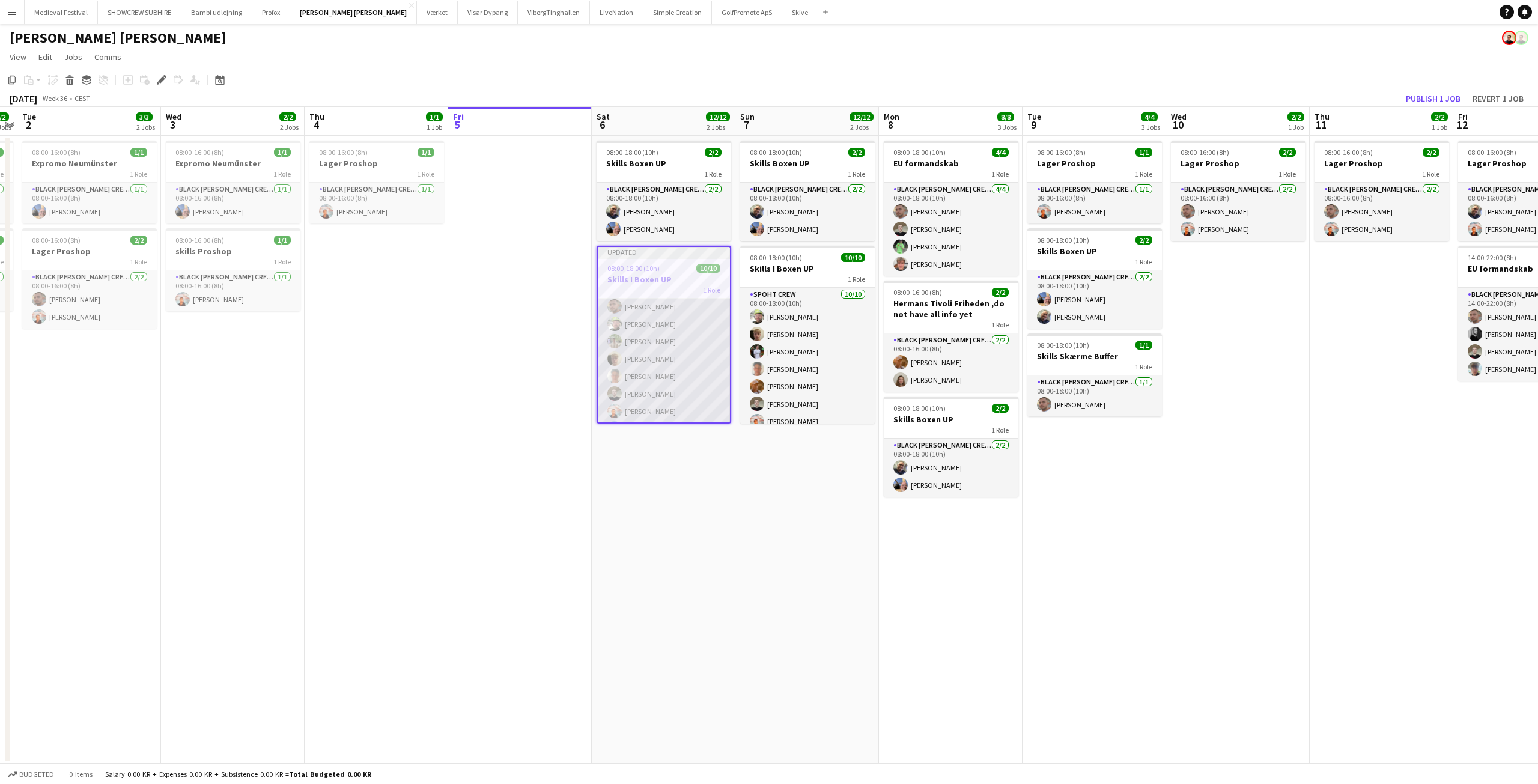
scroll to position [74, 0]
click at [667, 339] on app-card-role "Spoht Crew [DATE] 08:00-18:00 (10h) [PERSON_NAME] [PERSON_NAME] [PERSON_NAME] […" at bounding box center [663, 325] width 132 height 202
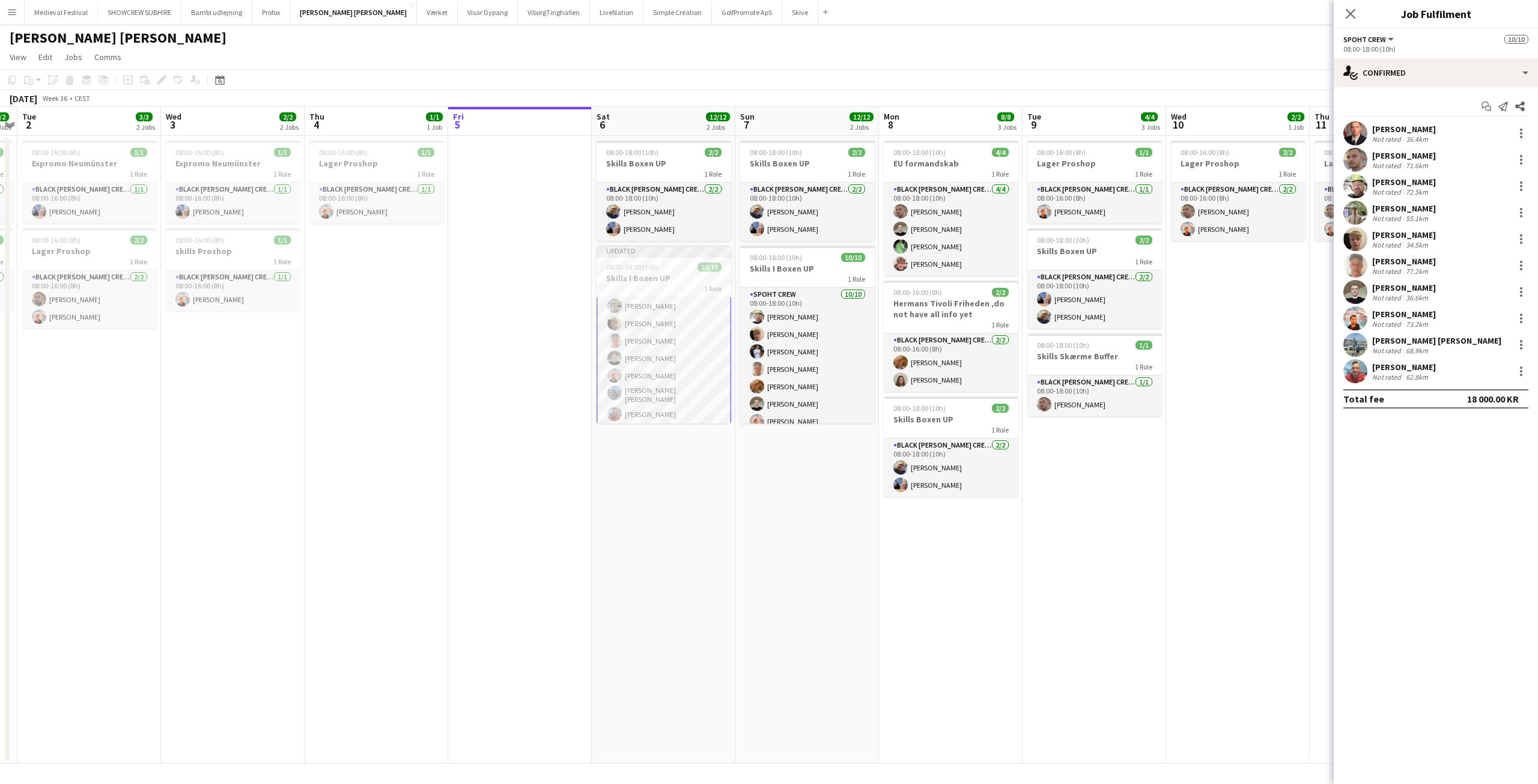
click at [1103, 493] on app-date-cell "08:00-16:00 (8h) 1/1 Lager Proshop 1 Role Black [PERSON_NAME] Crew ([PERSON_NAM…" at bounding box center [1095, 450] width 144 height 628
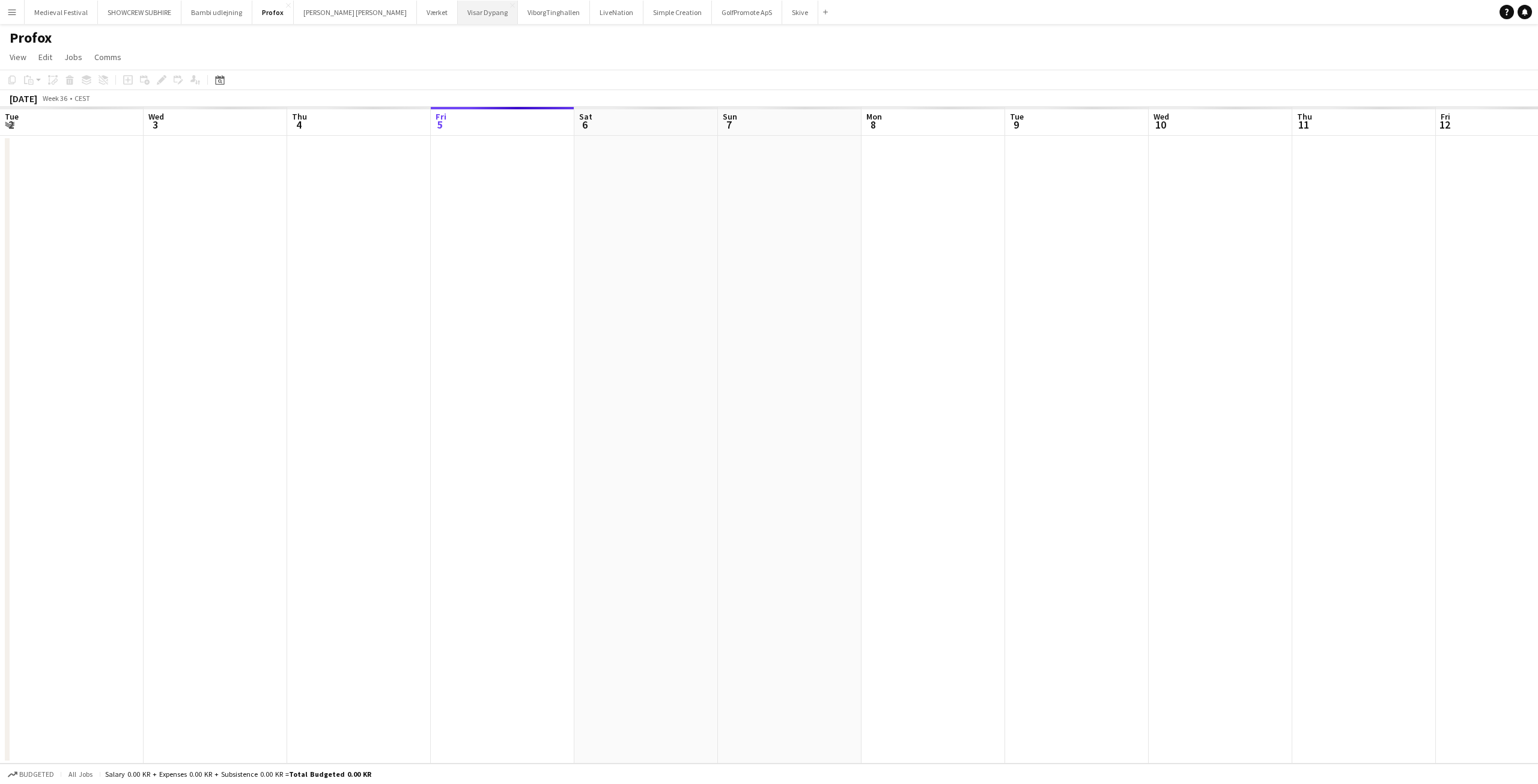
scroll to position [0, 413]
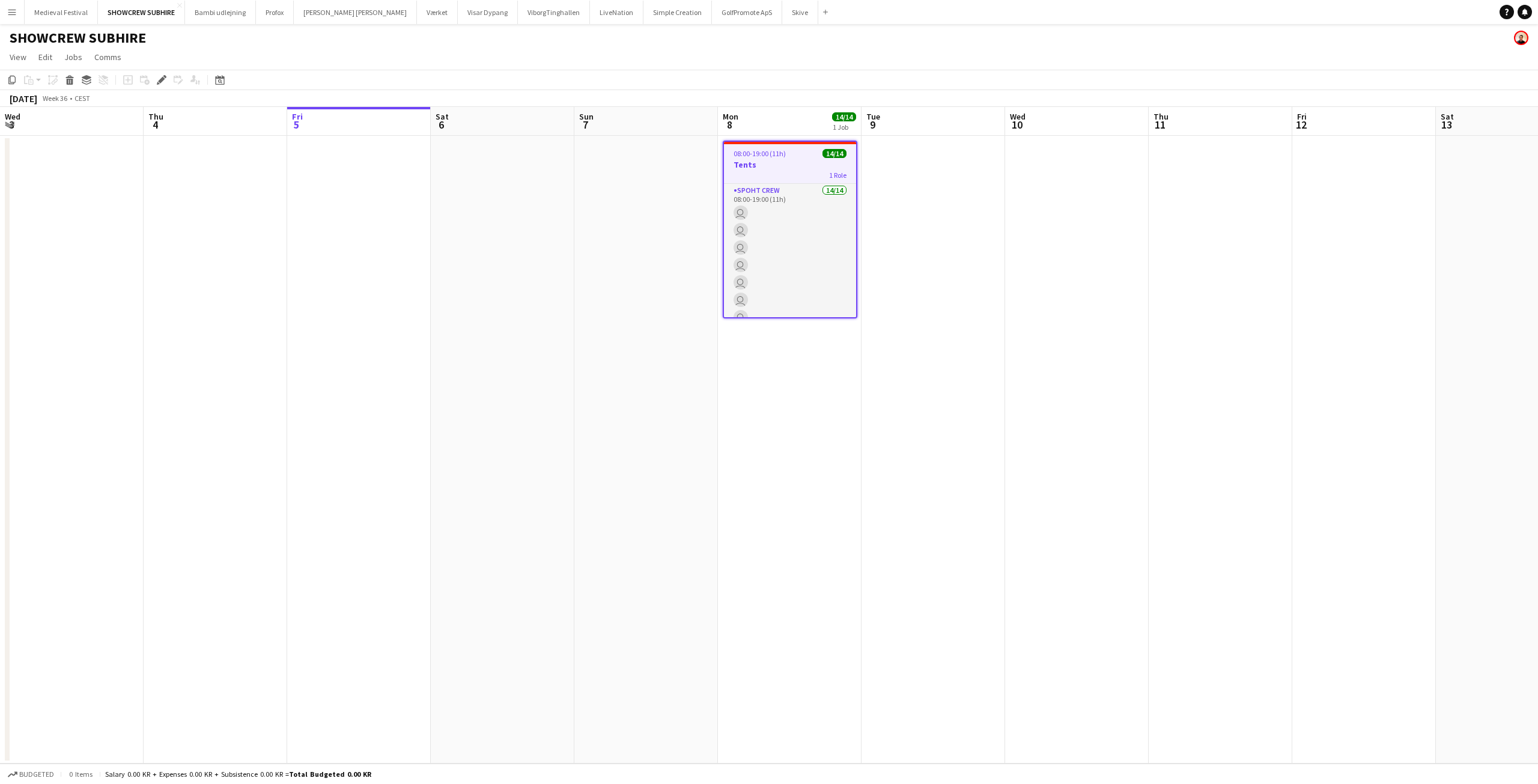
scroll to position [0, 413]
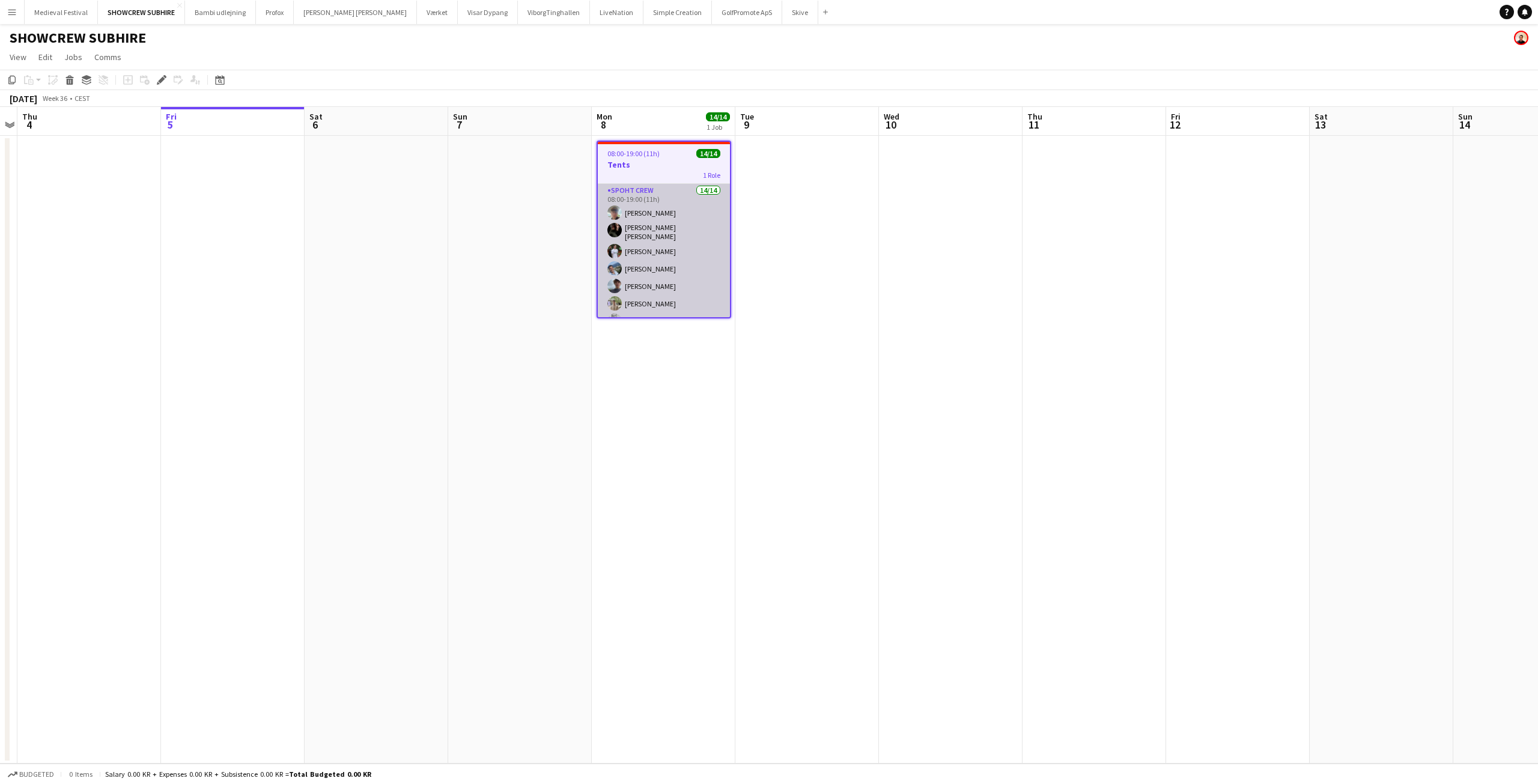
click at [703, 262] on app-card-role "Spoht Crew 14/14 08:00-19:00 (11h) [PERSON_NAME] [PERSON_NAME] [PERSON_NAME] [P…" at bounding box center [663, 319] width 132 height 271
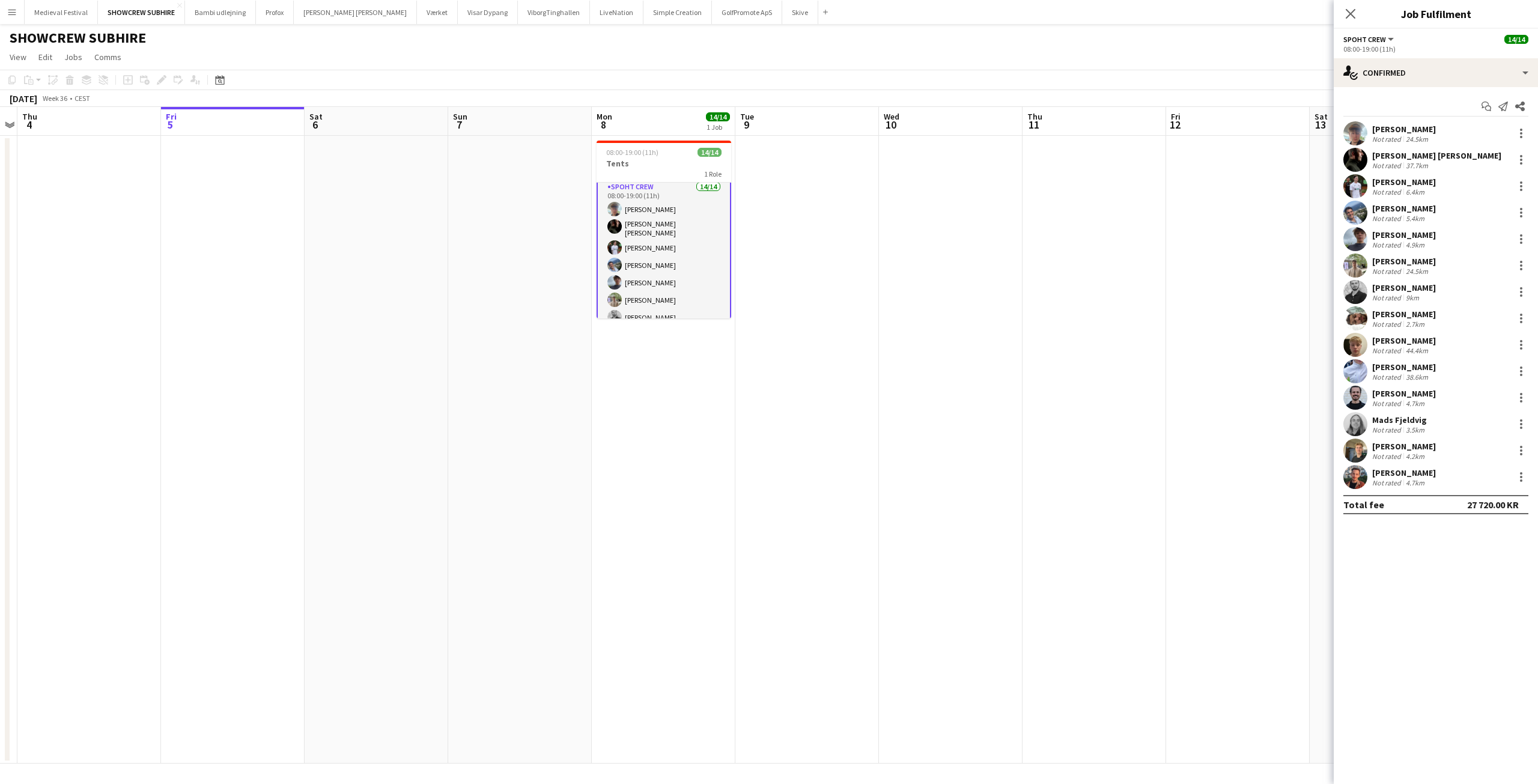
scroll to position [0, 0]
click at [673, 258] on app-card-role "Spoht Crew 14/14 08:00-19:00 (11h) [PERSON_NAME] [PERSON_NAME] [PERSON_NAME] [P…" at bounding box center [664, 319] width 134 height 273
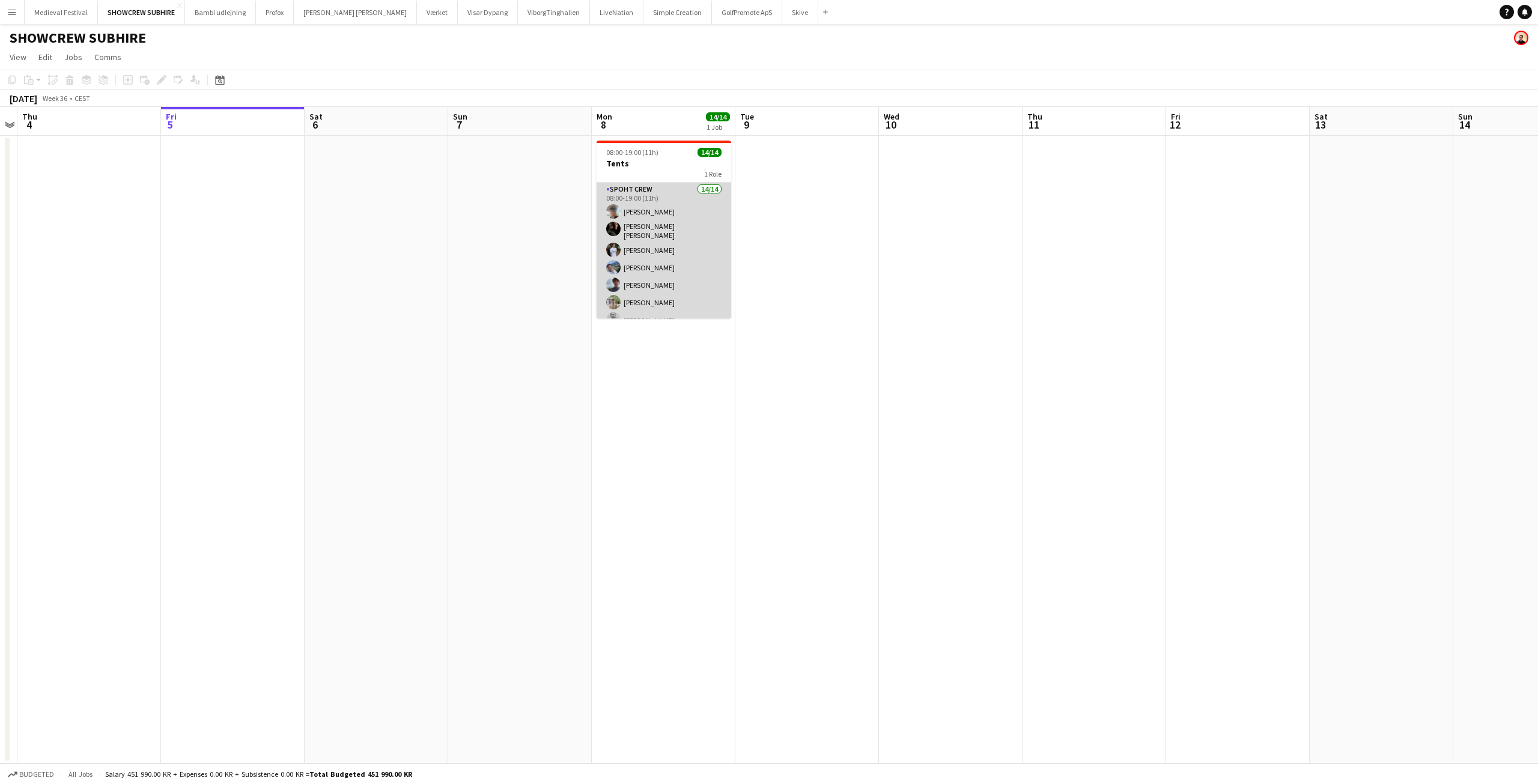
click at [673, 258] on app-card-role "Spoht Crew 14/14 08:00-19:00 (11h) [PERSON_NAME] [PERSON_NAME] [PERSON_NAME] [P…" at bounding box center [664, 318] width 134 height 271
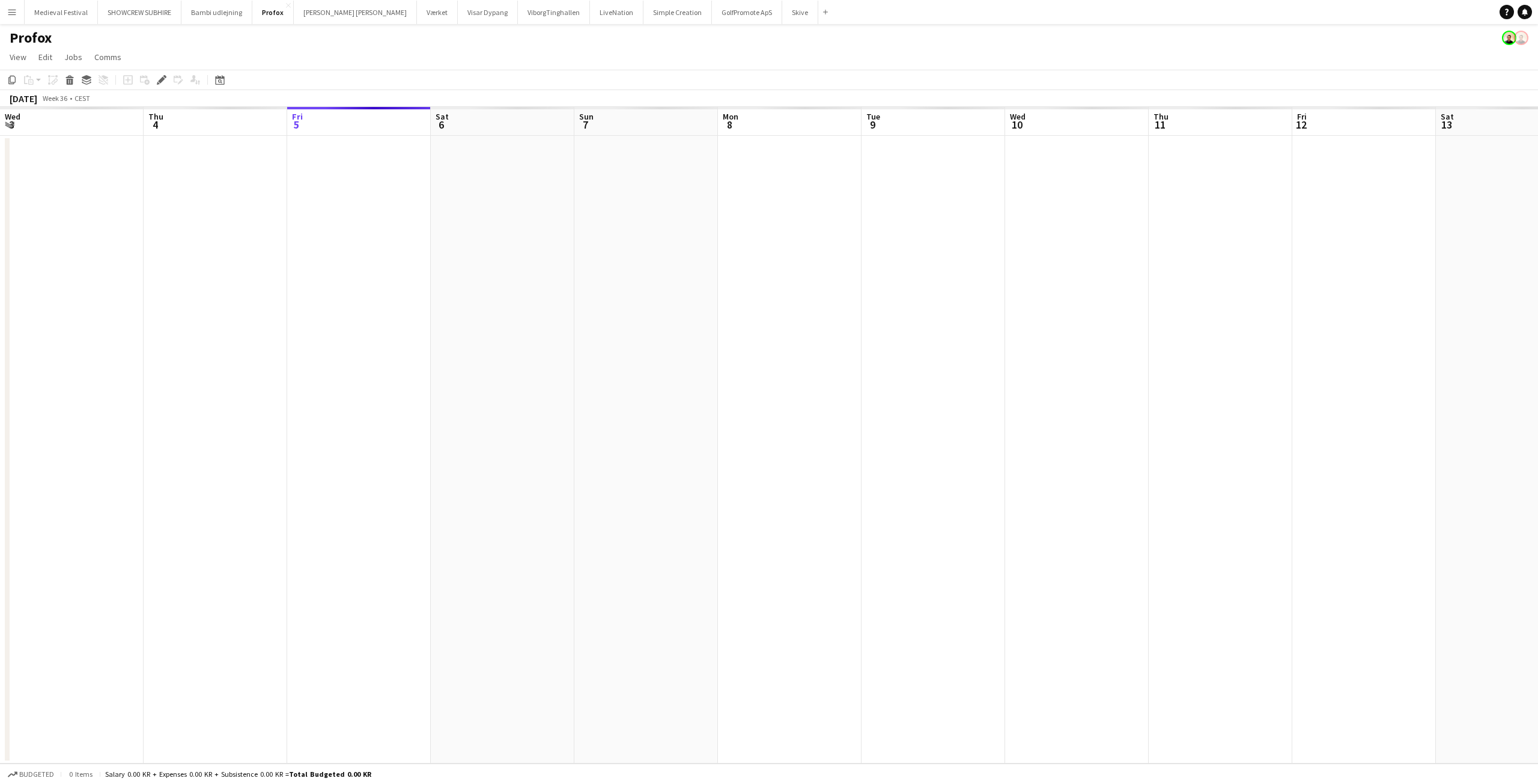
scroll to position [0, 413]
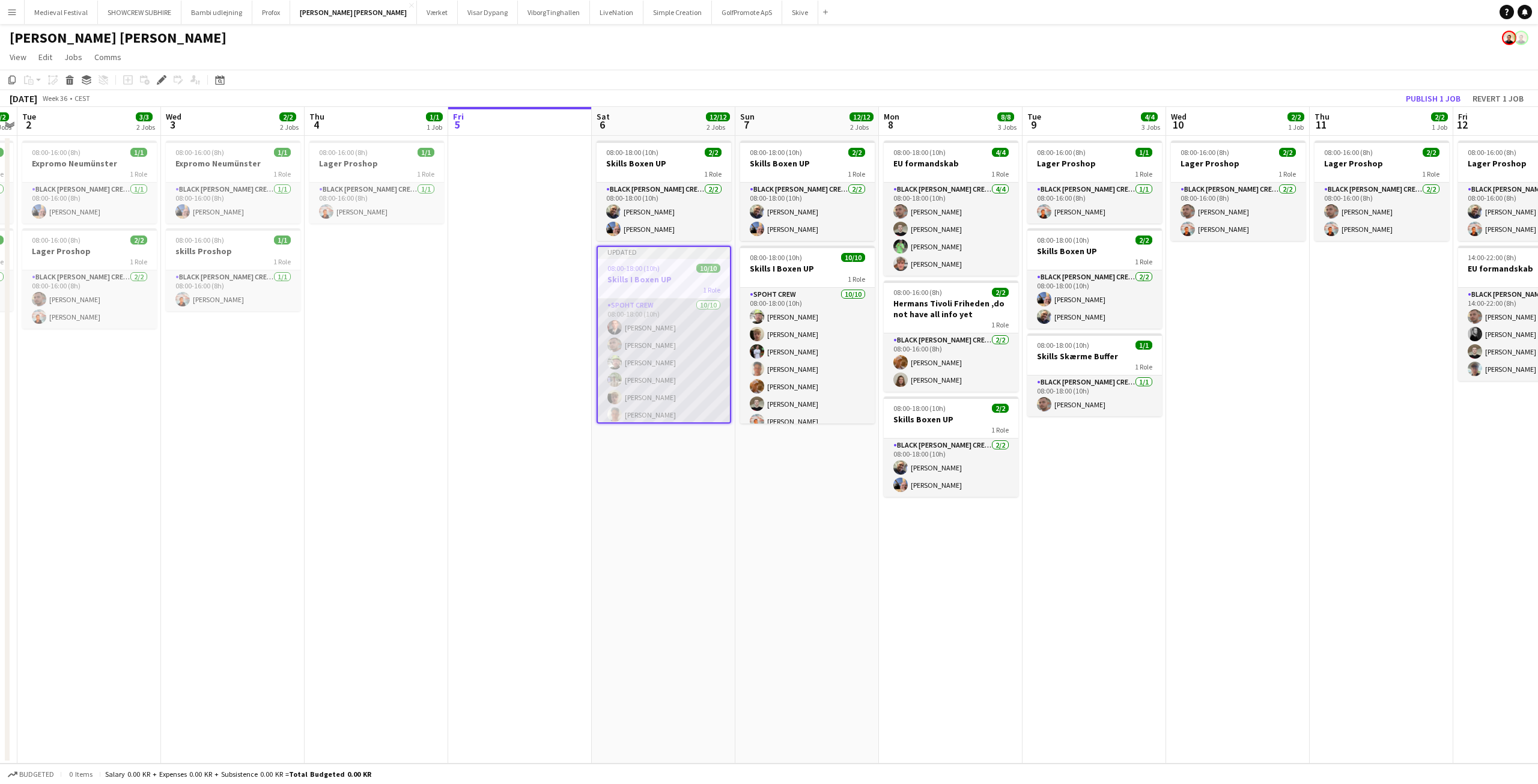
click at [637, 348] on app-card-role "Spoht Crew [DATE] 08:00-18:00 (10h) [PERSON_NAME] [PERSON_NAME] [PERSON_NAME] […" at bounding box center [663, 399] width 132 height 202
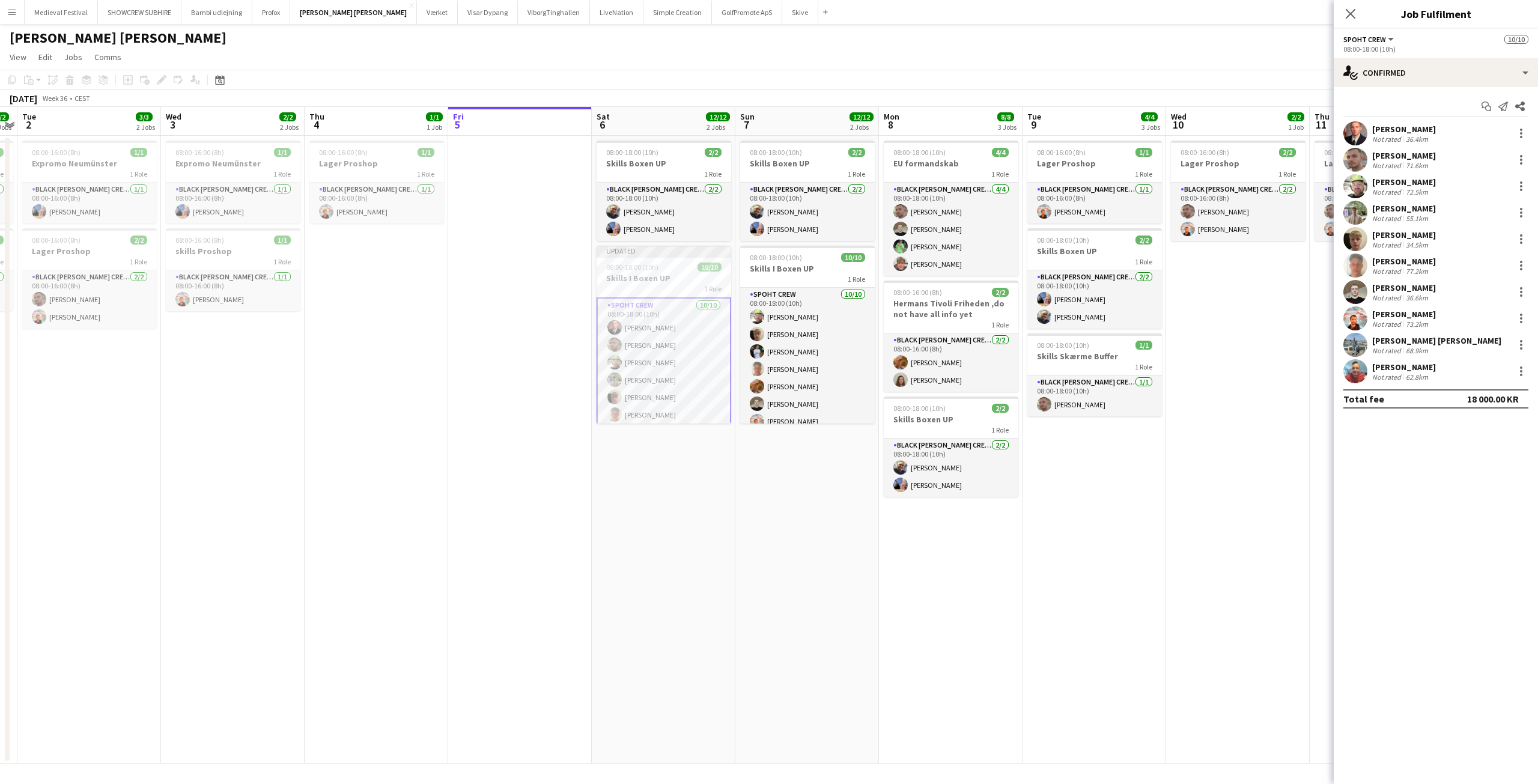
click at [1397, 134] on div "Not rated" at bounding box center [1388, 138] width 32 height 9
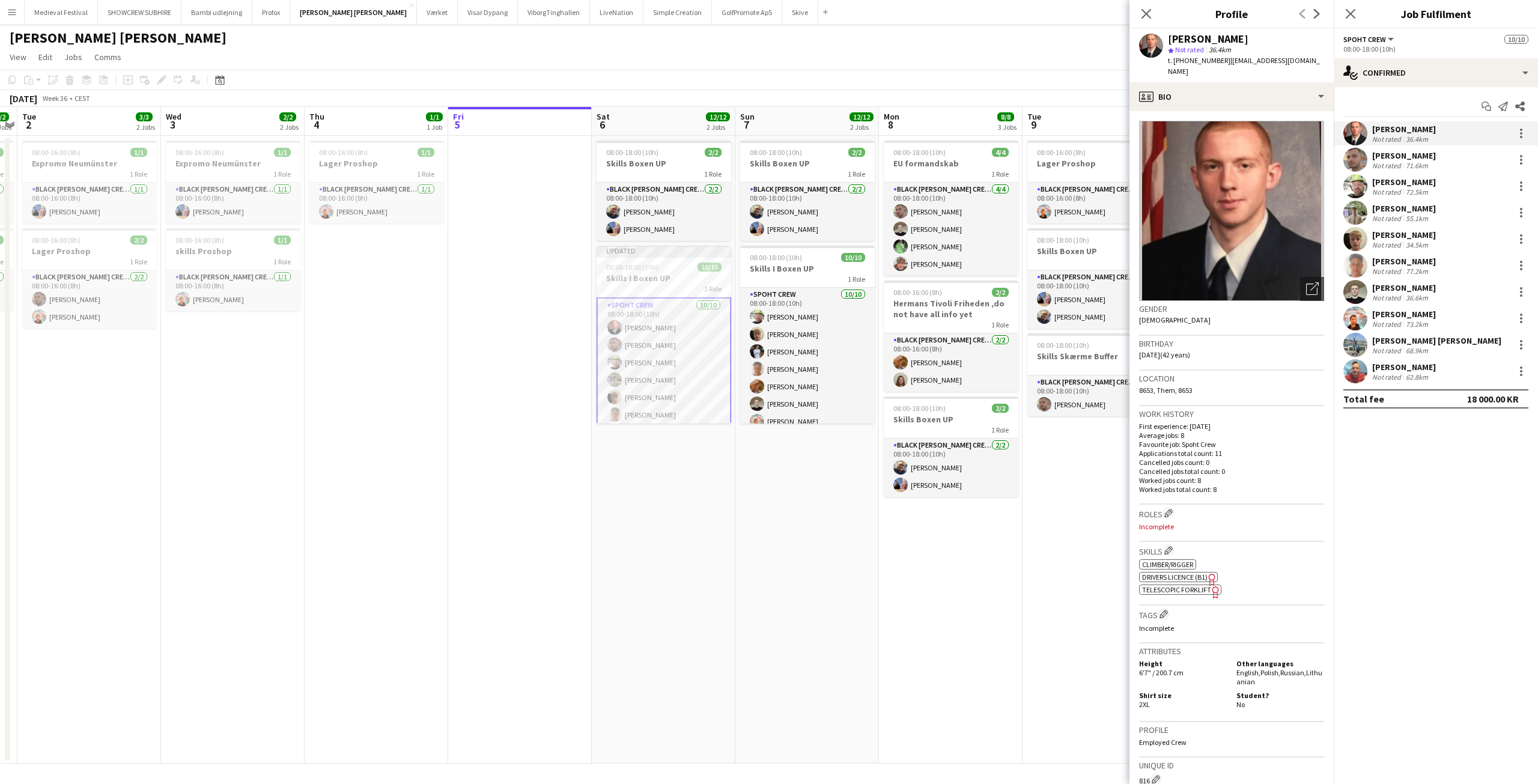
click at [810, 495] on app-date-cell "08:00-18:00 (10h) 2/2 Skills Boxen UP 1 Role Black Luna Crew (Danny) 2/2 08:00-…" at bounding box center [807, 450] width 144 height 628
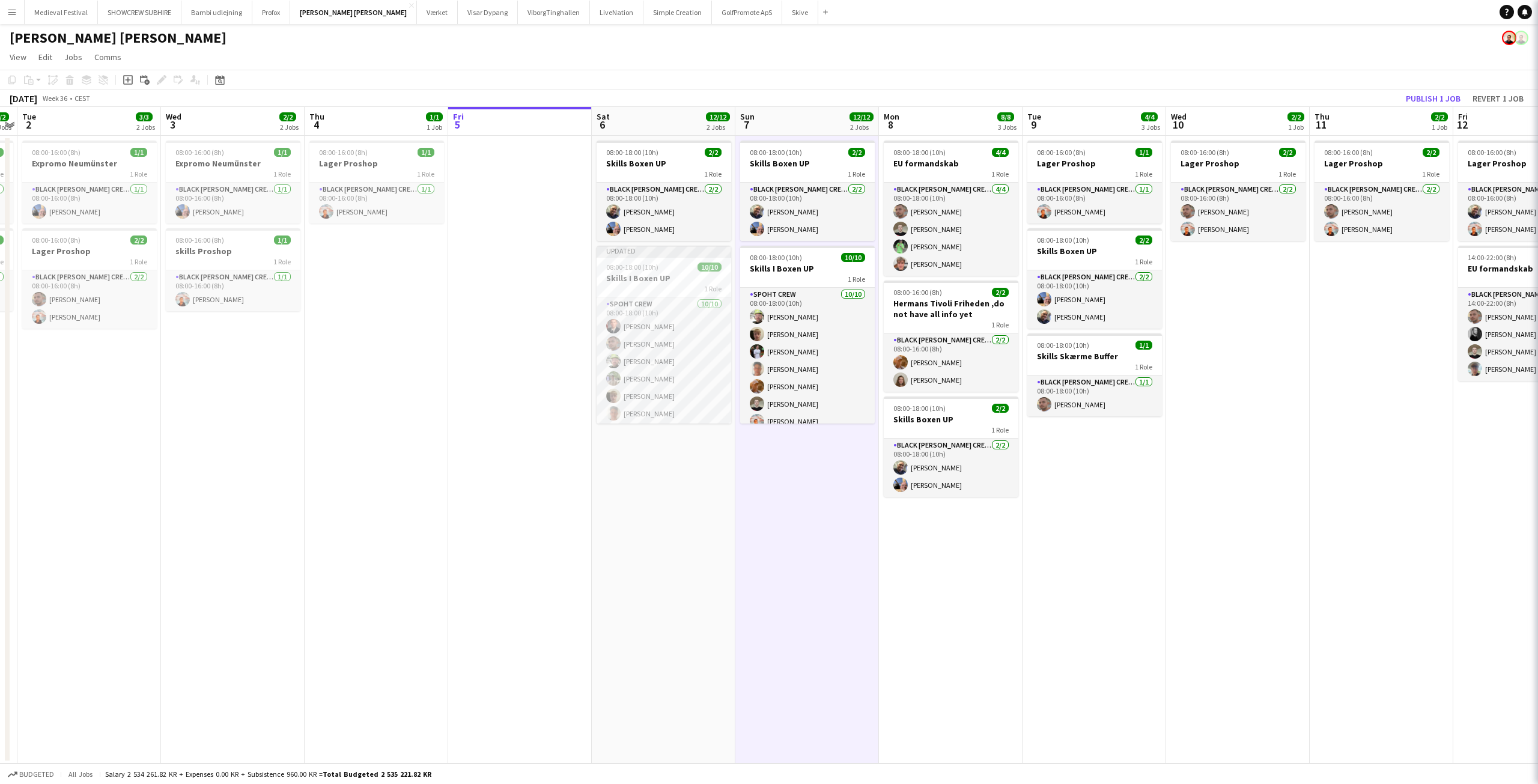
scroll to position [0, 413]
click at [1422, 97] on button "Publish 1 job" at bounding box center [1433, 99] width 64 height 16
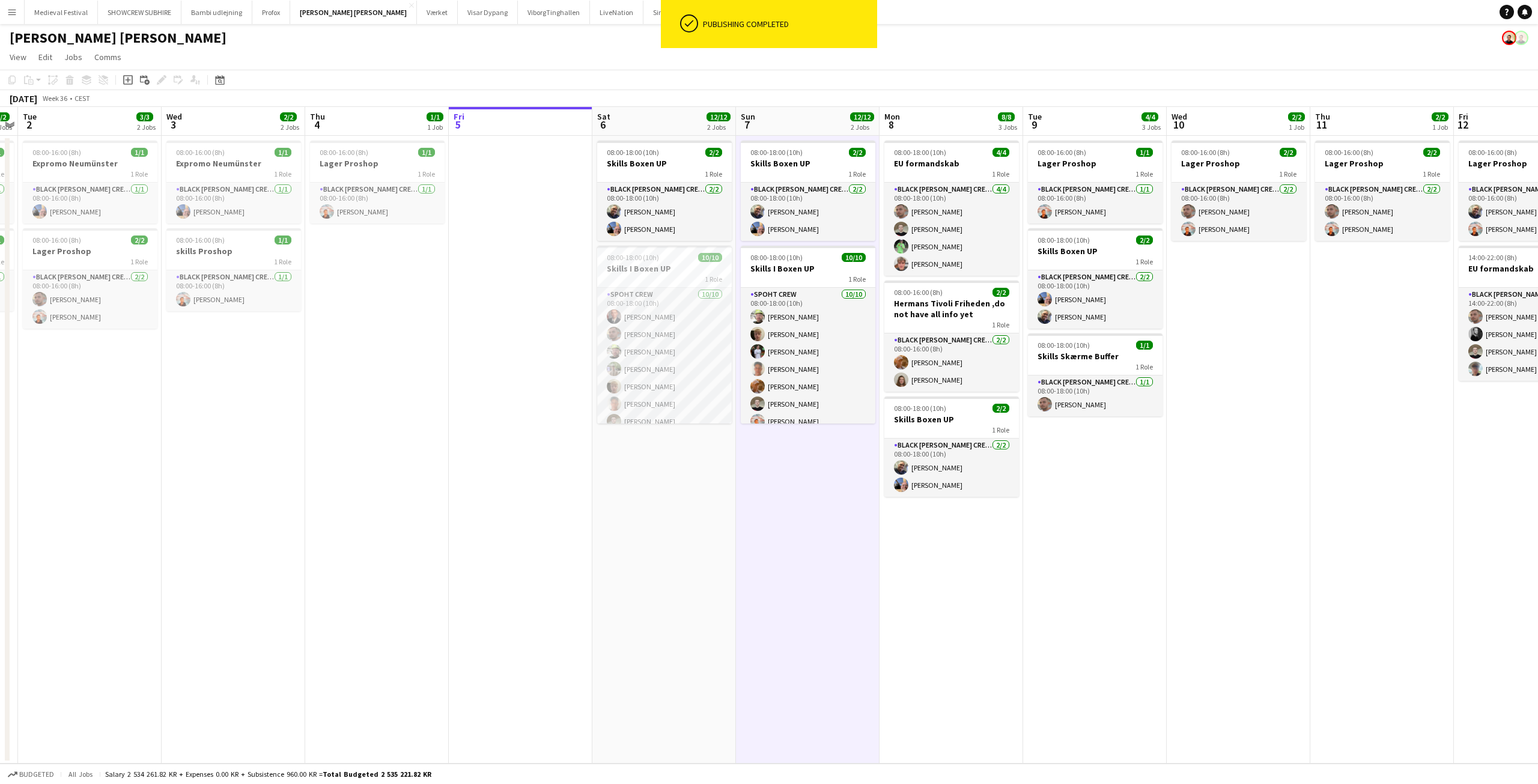
click at [693, 560] on app-date-cell "08:00-18:00 (10h) 2/2 Skills Boxen UP 1 Role Black Luna Crew (Danny) 2/2 08:00-…" at bounding box center [664, 450] width 144 height 628
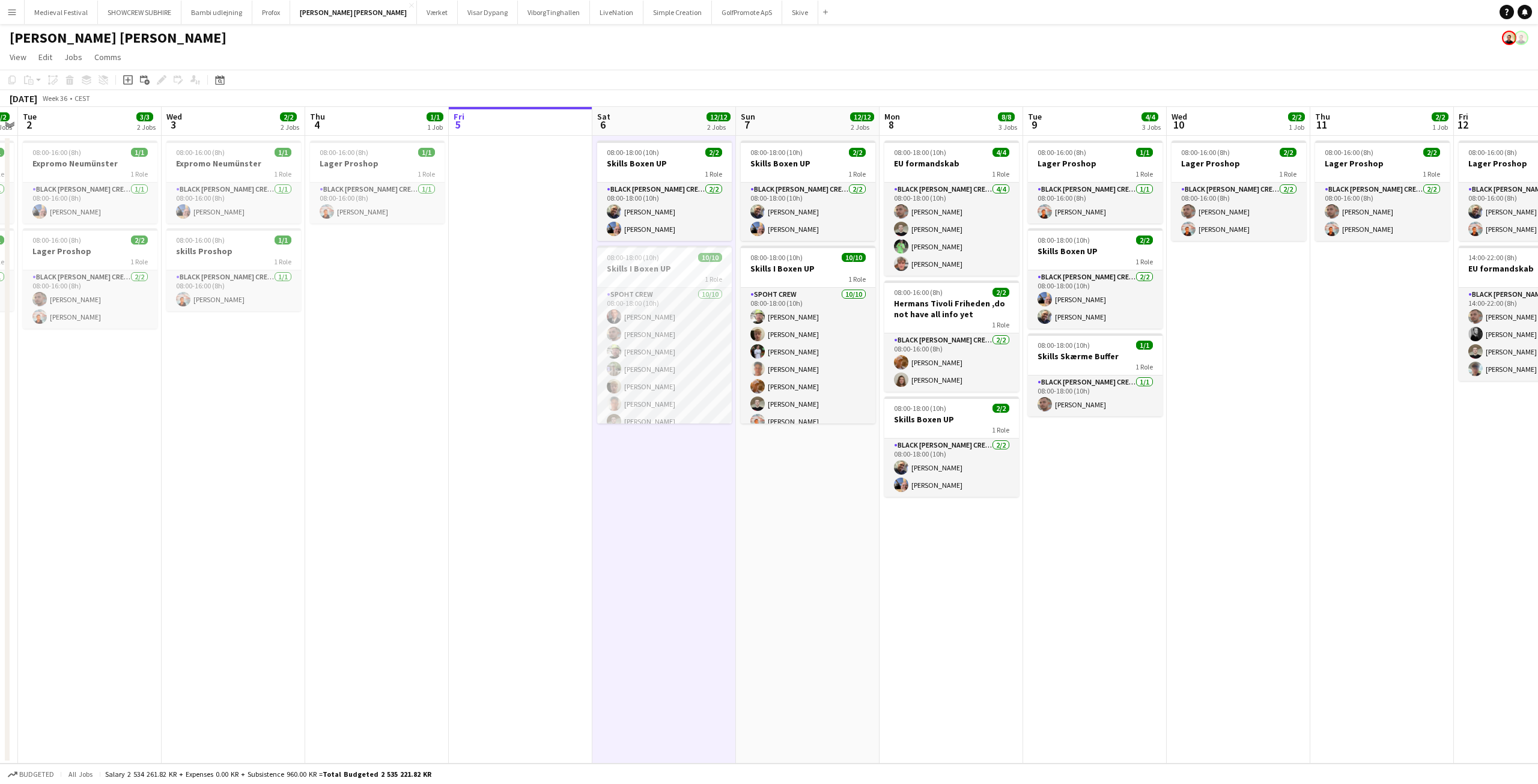
click at [1158, 516] on app-date-cell "08:00-16:00 (8h) 1/1 Lager Proshop 1 Role Black Luna Crew (Danny) 1/1 08:00-16:…" at bounding box center [1095, 450] width 144 height 628
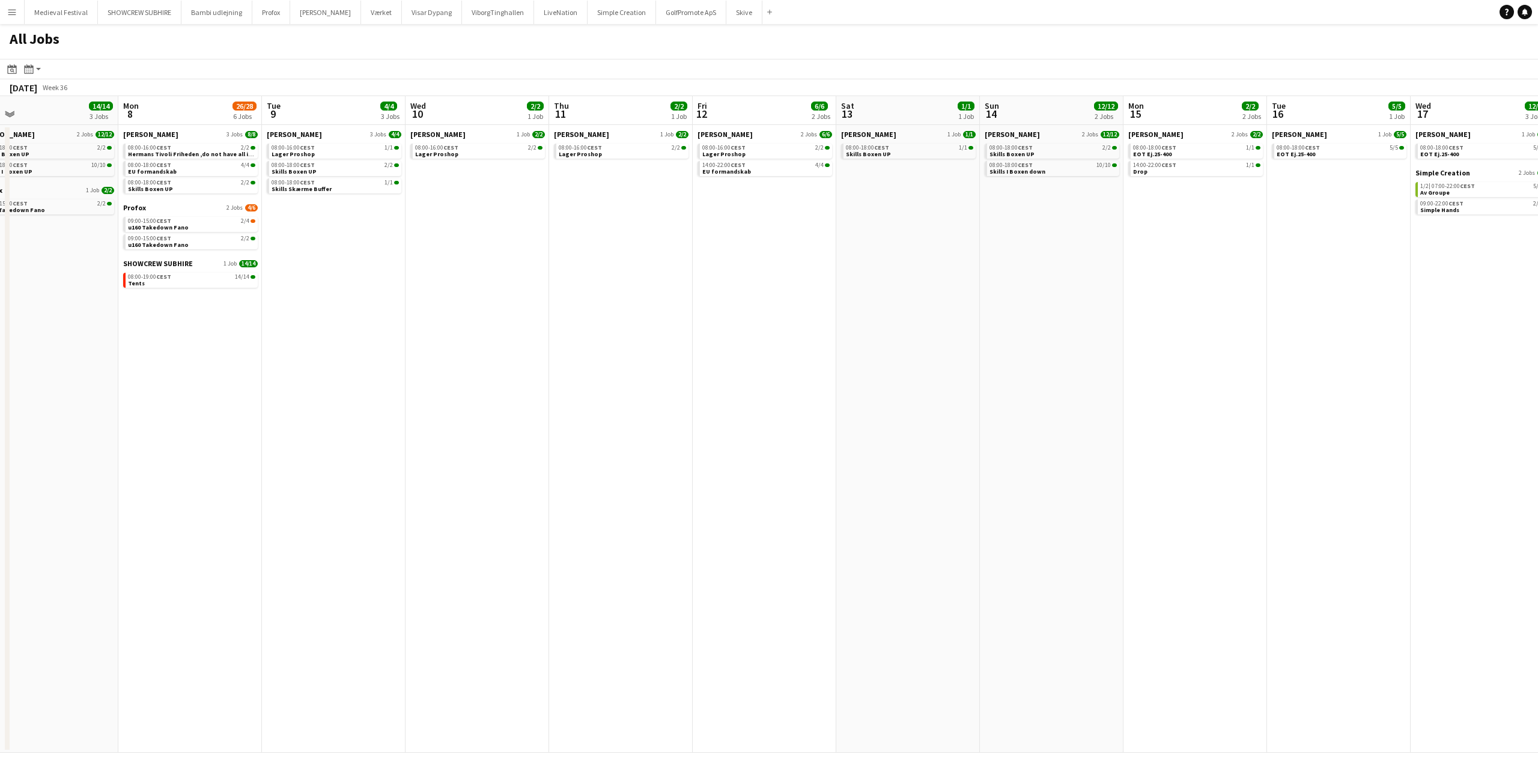
drag, startPoint x: 1042, startPoint y: 257, endPoint x: 480, endPoint y: 271, distance: 562.2
click at [496, 270] on app-calendar-viewport "Fri 5 9/10 3 Jobs Sat 6 20/20 4 Jobs Sun 7 14/14 3 Jobs Mon 8 26/28 6 Jobs Tue …" at bounding box center [769, 424] width 1538 height 657
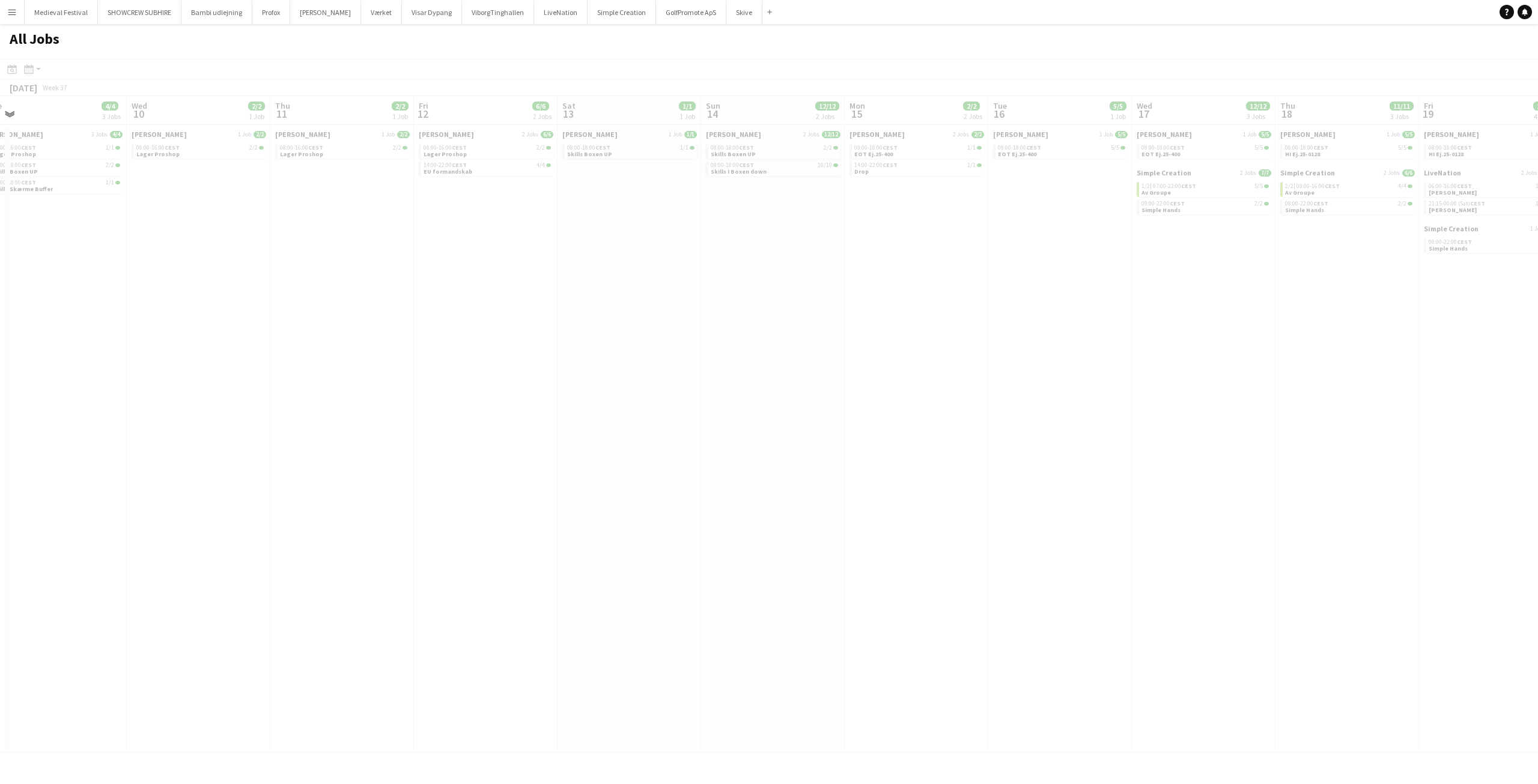
drag, startPoint x: 997, startPoint y: 289, endPoint x: 348, endPoint y: 311, distance: 649.4
click at [373, 311] on app-calendar-viewport "Sun 7 14/14 3 Jobs Mon 8 26/28 6 Jobs Tue 9 4/4 3 Jobs Wed 10 2/2 1 Job Thu 11 …" at bounding box center [769, 424] width 1538 height 657
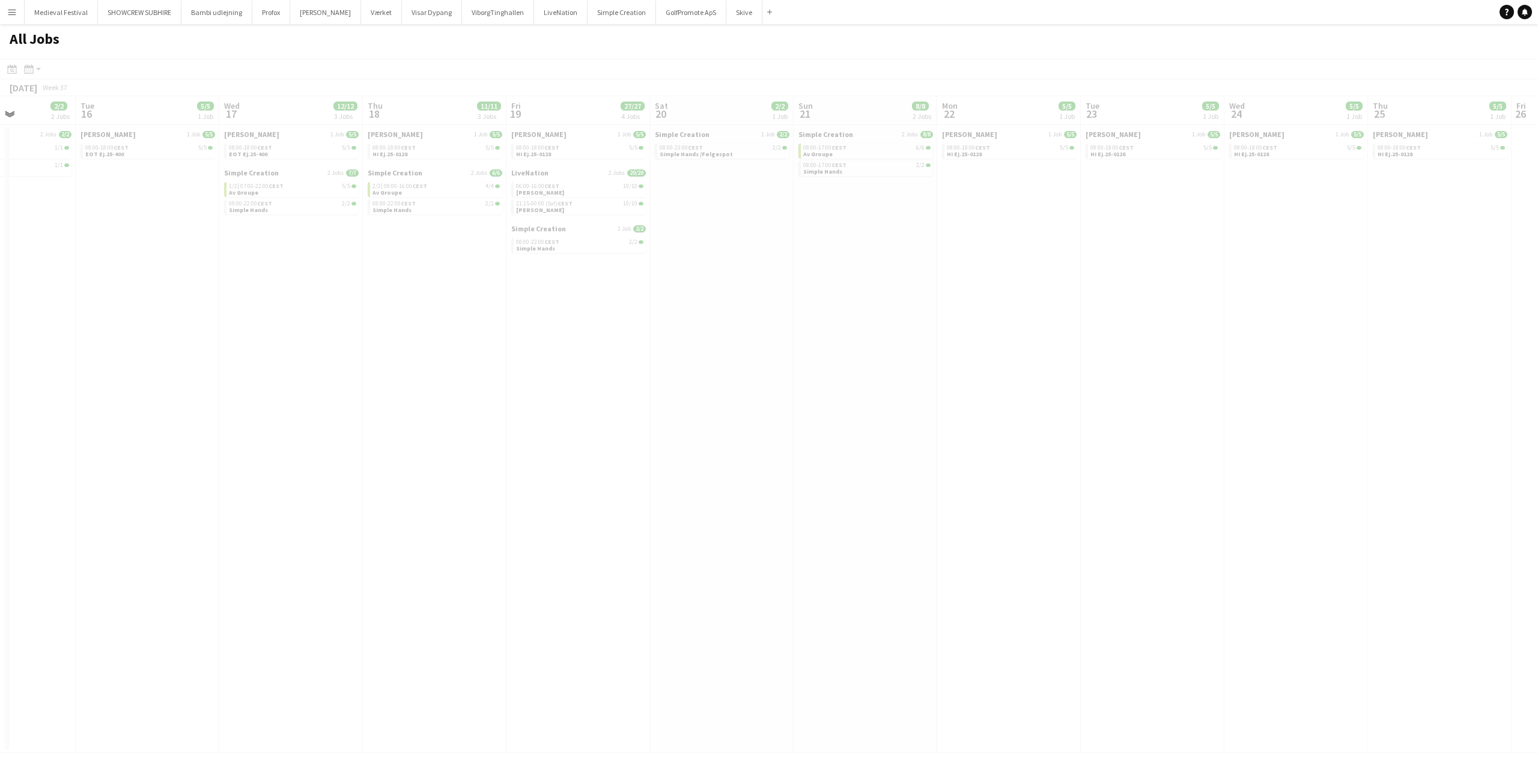
drag, startPoint x: 967, startPoint y: 298, endPoint x: 541, endPoint y: 304, distance: 426.0
click at [552, 303] on app-all-jobs "All Jobs Date picker [DATE] [DATE] [DATE] M [DATE] T [DATE] W [DATE] T [DATE] F…" at bounding box center [769, 388] width 1538 height 729
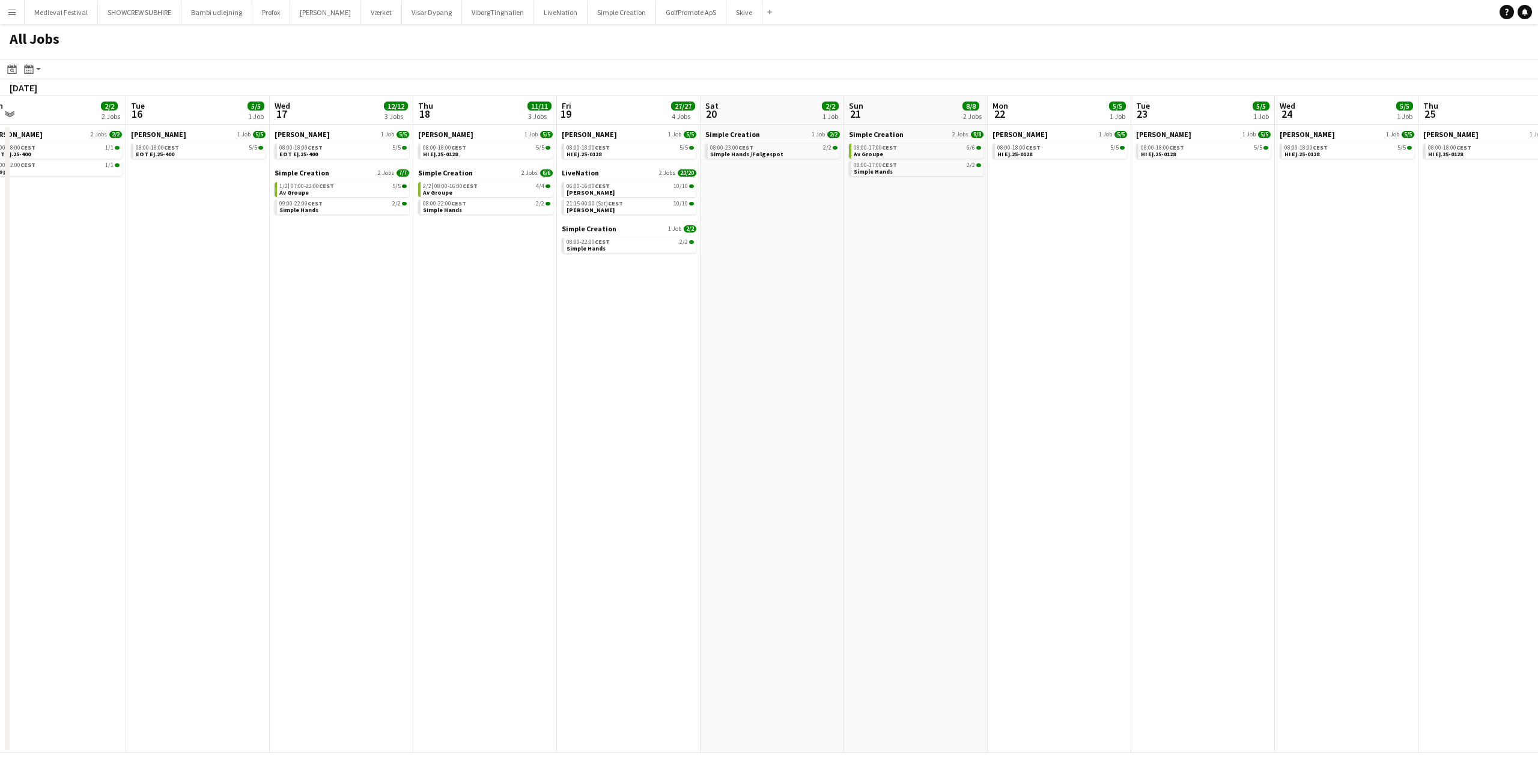
click at [383, 311] on app-all-jobs "All Jobs Date picker [DATE] [DATE] [DATE] M [DATE] T [DATE] W [DATE] T [DATE] F…" at bounding box center [769, 388] width 1538 height 729
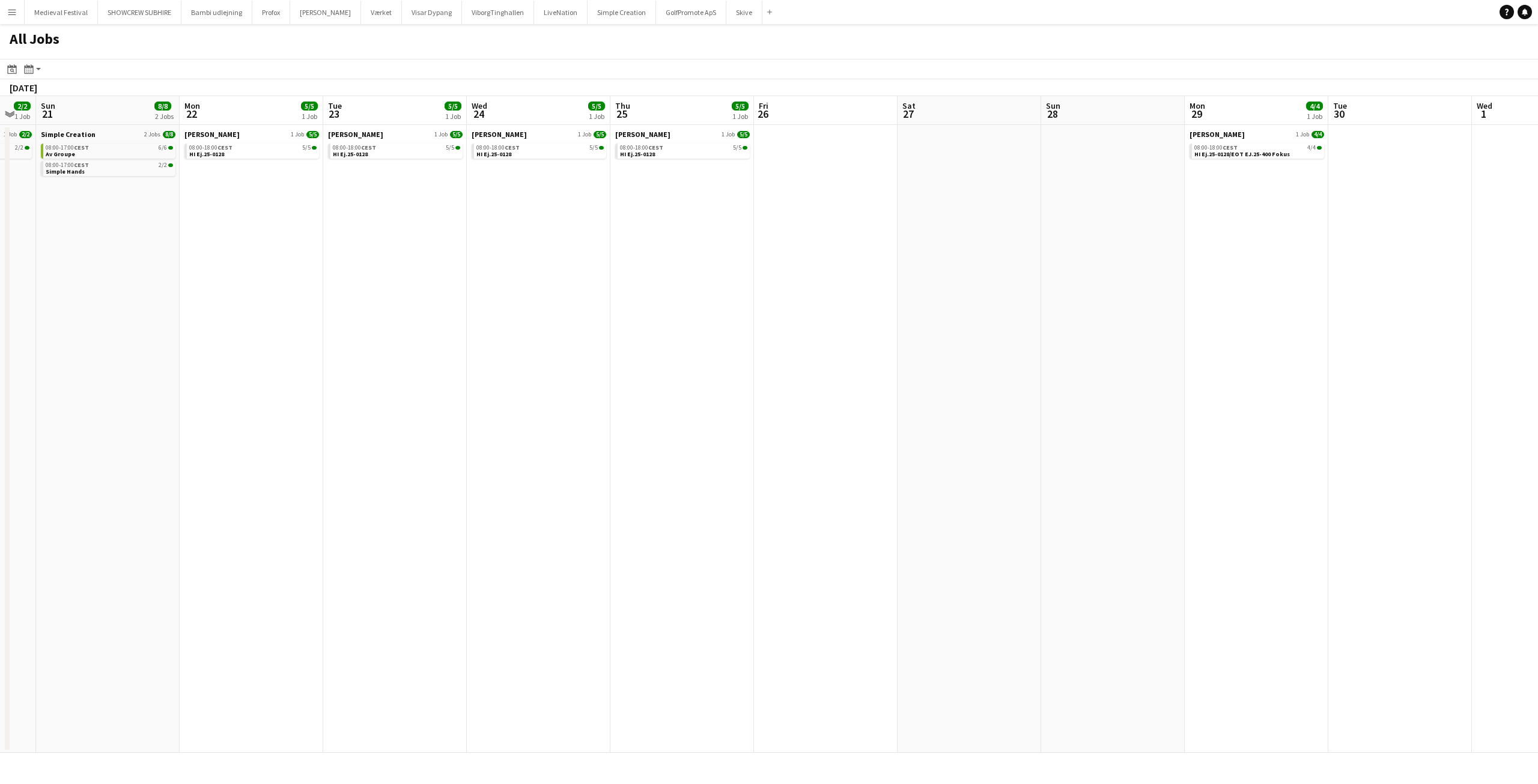
click at [435, 300] on app-all-jobs "All Jobs Date picker [DATE] [DATE] [DATE] M [DATE] T [DATE] W [DATE] T [DATE] F…" at bounding box center [769, 388] width 1538 height 729
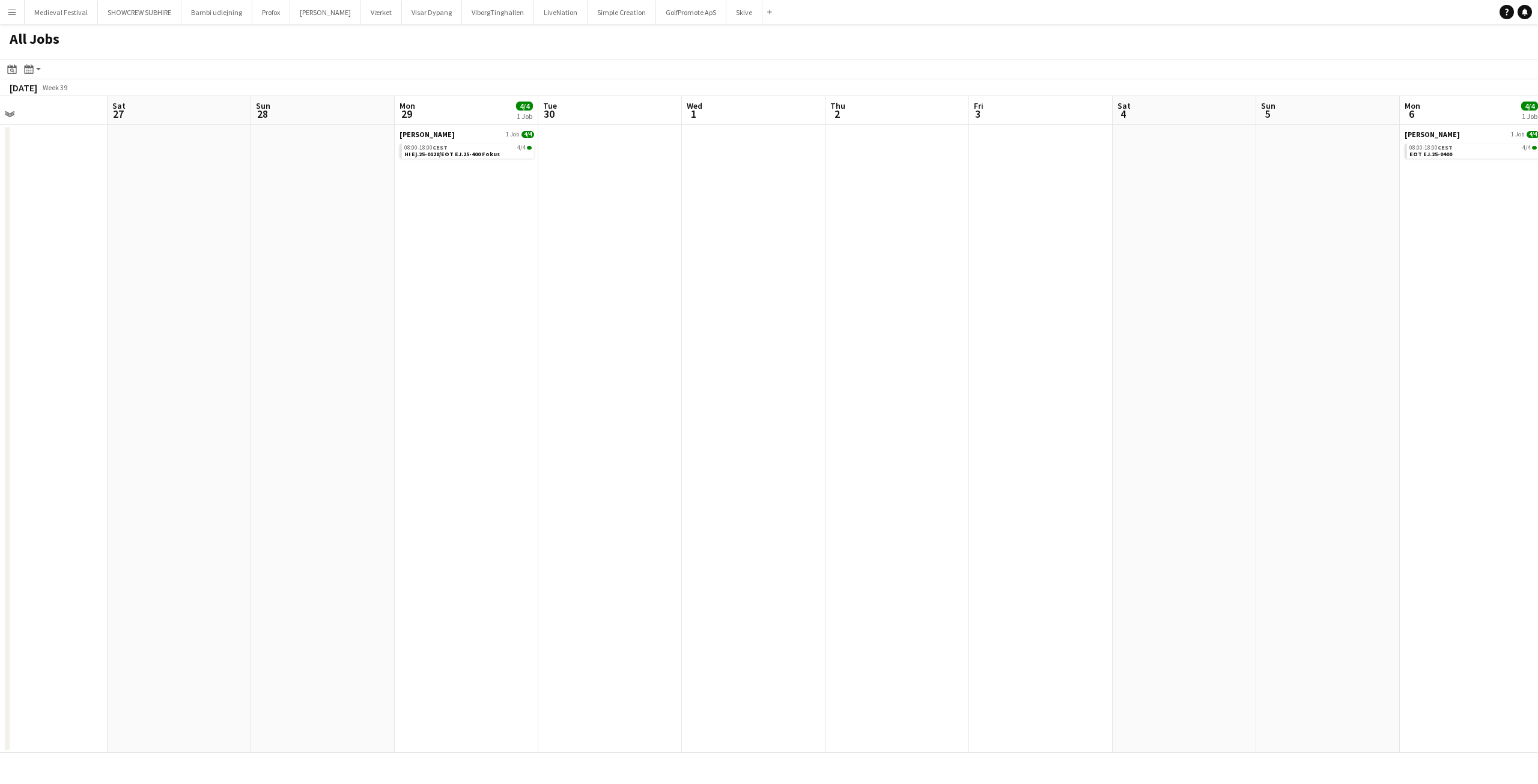
drag, startPoint x: 691, startPoint y: 300, endPoint x: 466, endPoint y: 304, distance: 225.0
click at [468, 304] on app-calendar-viewport "Tue 23 5/5 1 Job Wed 24 5/5 1 Job Thu 25 5/5 1 Job Fri 26 Sat 27 Sun 28 Mon 29 …" at bounding box center [769, 424] width 1538 height 657
drag, startPoint x: 1065, startPoint y: 278, endPoint x: 427, endPoint y: 307, distance: 638.7
click at [397, 307] on app-calendar-viewport "Wed 24 5/5 1 Job Thu 25 5/5 1 Job Fri 26 Sat 27 Sun 28 Mon 29 4/4 1 Job Tue 30 …" at bounding box center [769, 424] width 1538 height 657
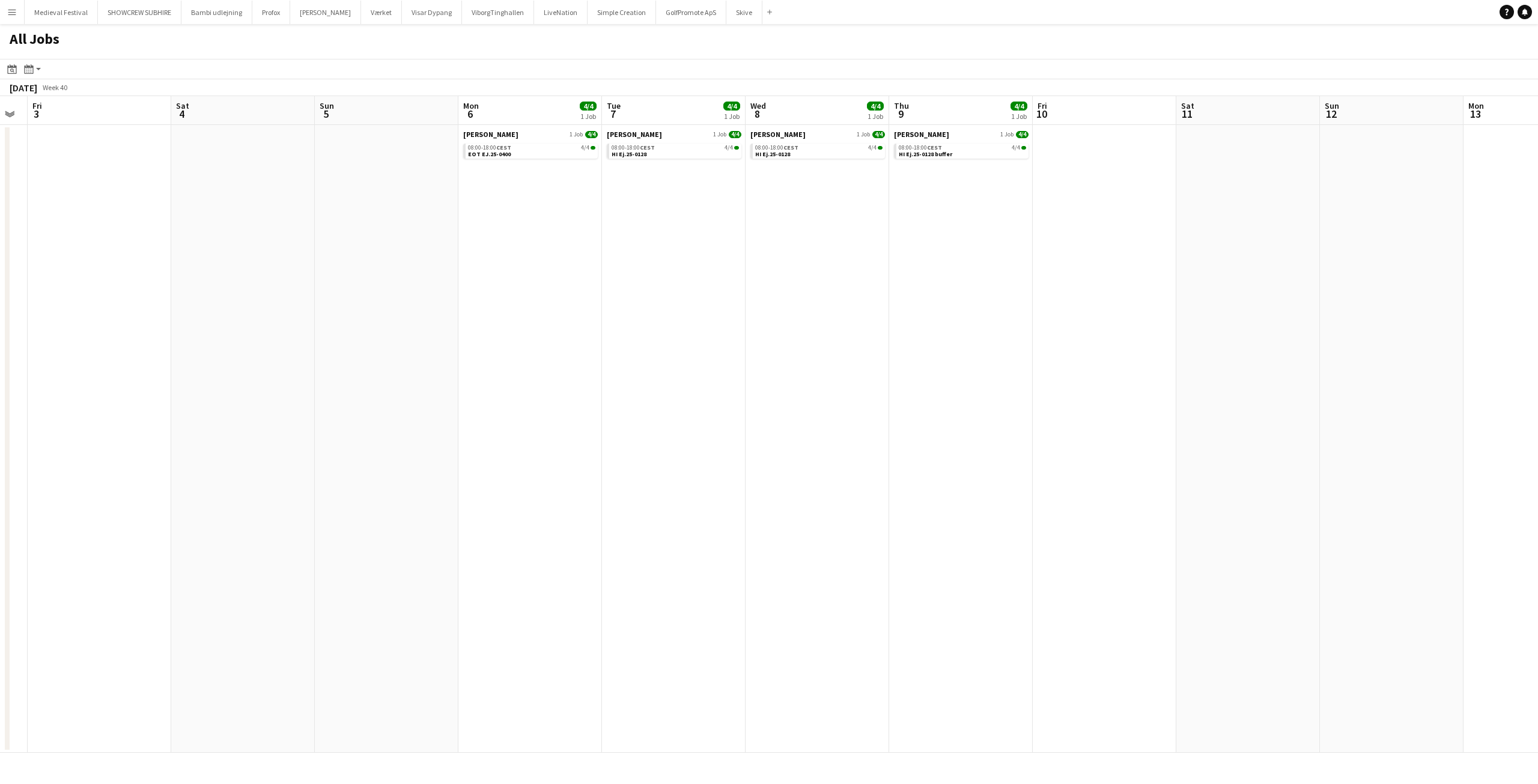
drag, startPoint x: 830, startPoint y: 287, endPoint x: 442, endPoint y: 304, distance: 388.4
click at [413, 305] on app-calendar-viewport "Tue 30 Wed 1 Thu 2 Fri 3 Sat 4 Sun 5 Mon 6 4/4 1 Job Tue 7 4/4 1 Job Wed 8 4/4 …" at bounding box center [769, 424] width 1538 height 657
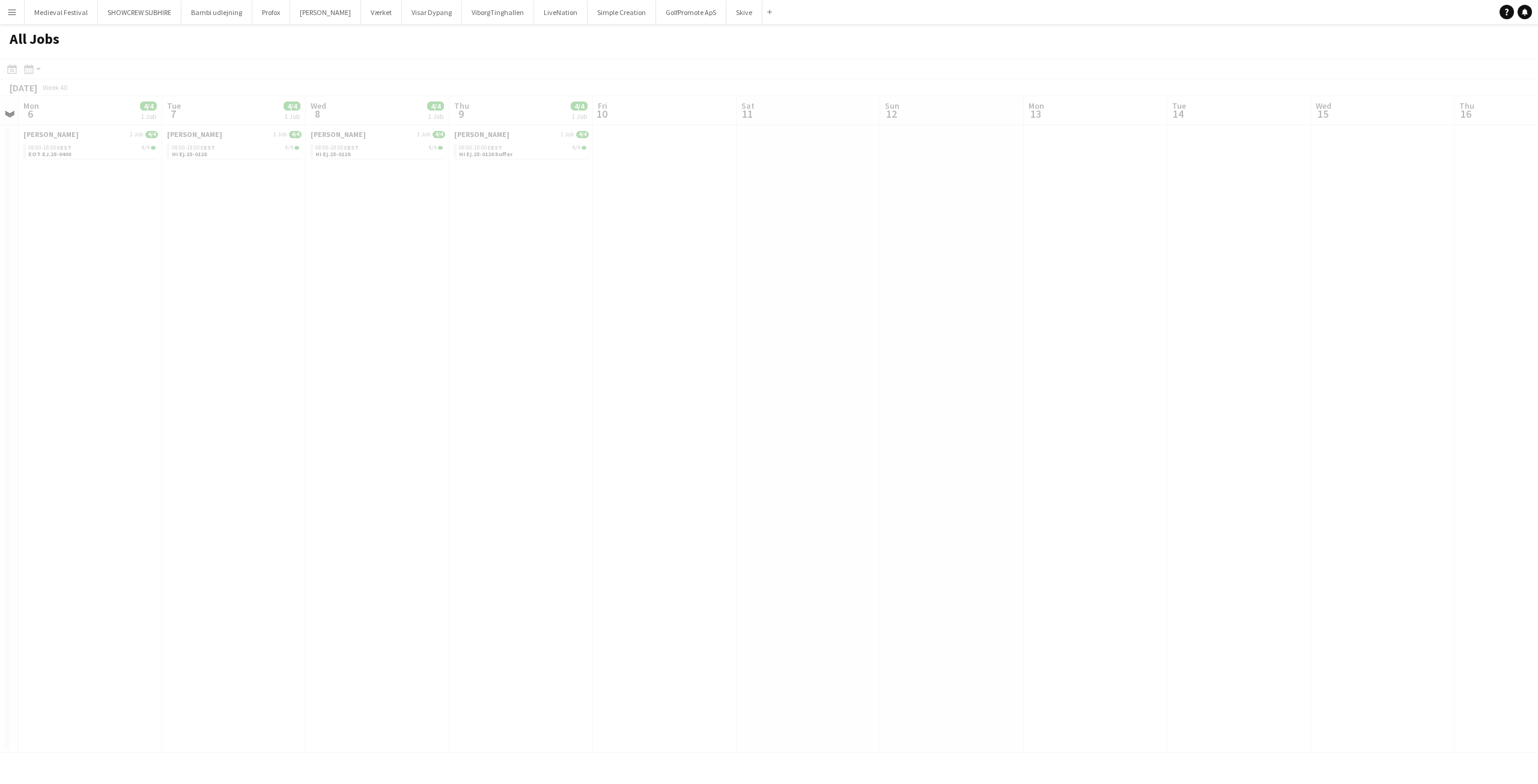
drag, startPoint x: 786, startPoint y: 325, endPoint x: 153, endPoint y: 315, distance: 633.1
click at [320, 327] on app-calendar-viewport "Fri 3 Sat 4 Sun 5 Mon 6 4/4 1 Job Tue 7 4/4 1 Job Wed 8 4/4 1 Job Thu 9 4/4 1 J…" at bounding box center [769, 424] width 1538 height 657
drag, startPoint x: 153, startPoint y: 315, endPoint x: 167, endPoint y: 315, distance: 14.0
click at [150, 315] on app-calendar-viewport "Fri 3 Sat 4 Sun 5 Mon 6 4/4 1 Job Tue 7 4/4 1 Job Wed 8 4/4 1 Job Thu 9 4/4 1 J…" at bounding box center [769, 424] width 1538 height 657
drag, startPoint x: 727, startPoint y: 301, endPoint x: 49, endPoint y: 326, distance: 678.5
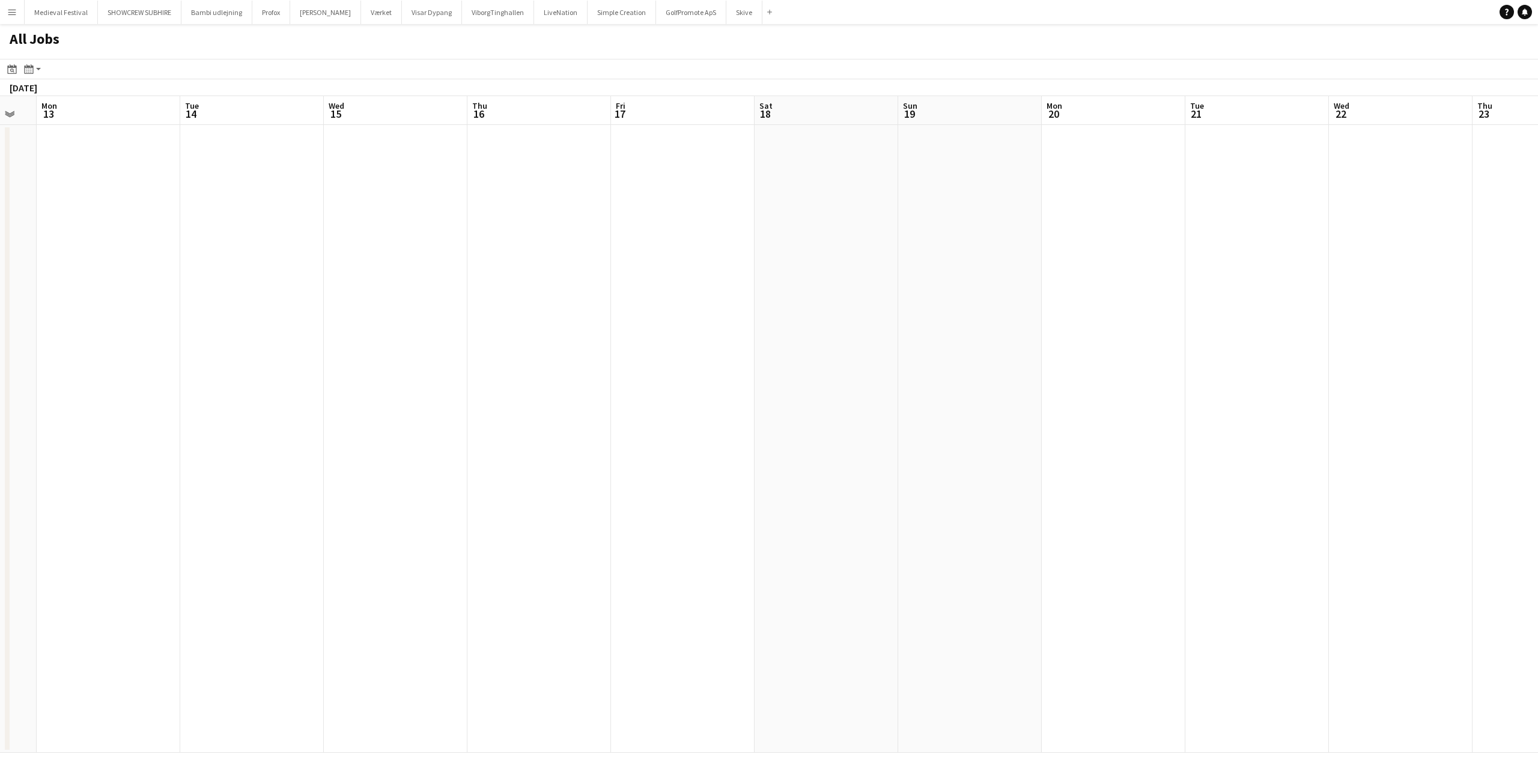
click at [0, 333] on app-calendar-viewport "Fri 10 Sat 11 Sun 12 Mon 13 Tue 14 Wed 15 Thu 16 Fri 17 Sat 18 Sun 19 Mon 20 Tu…" at bounding box center [769, 424] width 1538 height 657
drag, startPoint x: 635, startPoint y: 303, endPoint x: 987, endPoint y: 241, distance: 357.4
click at [1002, 241] on app-calendar-viewport "Sun 12 Mon 13 Tue 14 Wed 15 Thu 16 Fri 17 Sat 18 Sun 19 Mon 20 Tue 21 Wed 22 Th…" at bounding box center [769, 424] width 1538 height 657
click at [4, 17] on button "Menu" at bounding box center [12, 12] width 24 height 24
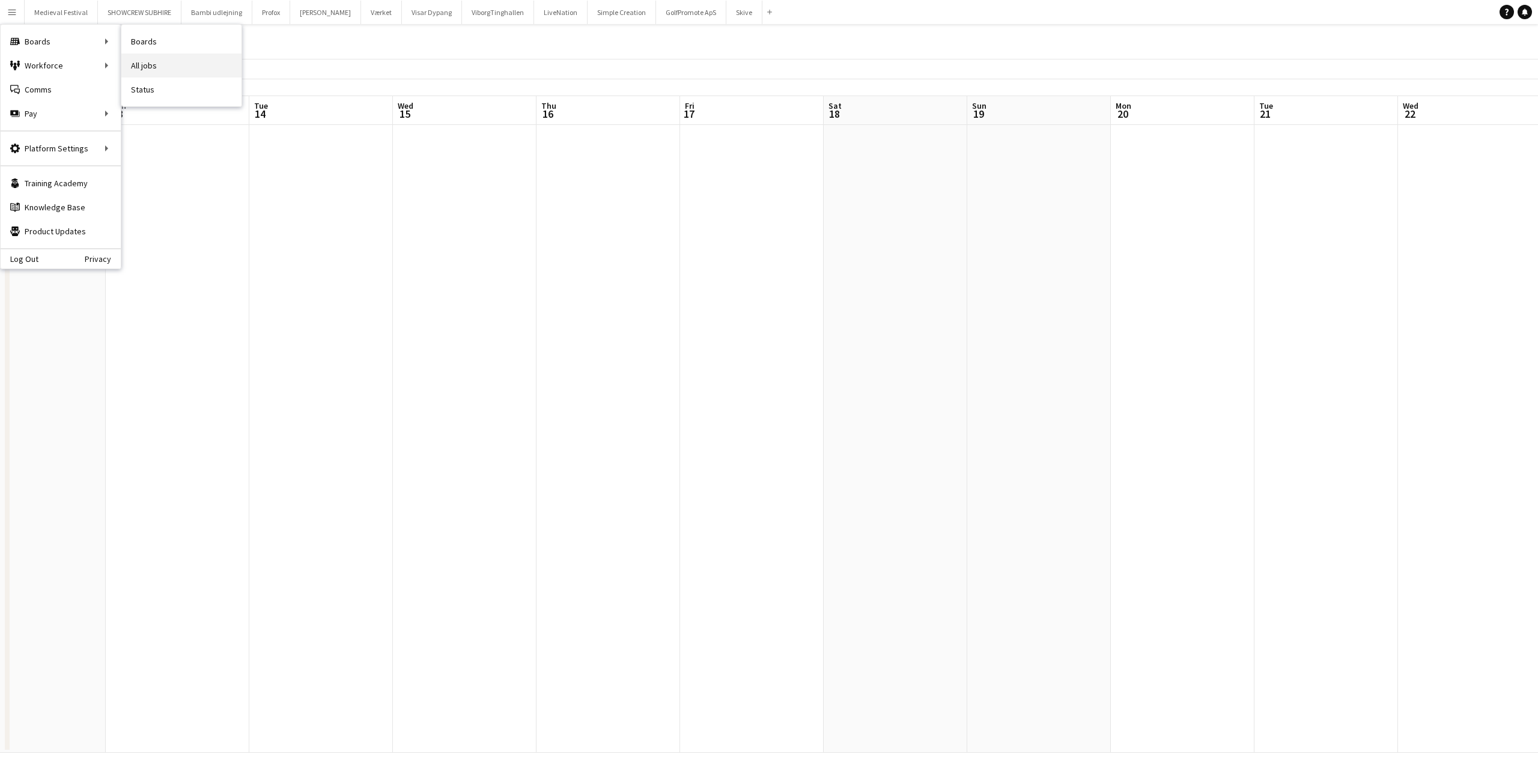
click at [129, 61] on link "All jobs" at bounding box center [182, 66] width 120 height 24
click at [20, 9] on button "Menu" at bounding box center [12, 12] width 24 height 24
click at [141, 61] on link "All jobs" at bounding box center [182, 66] width 120 height 24
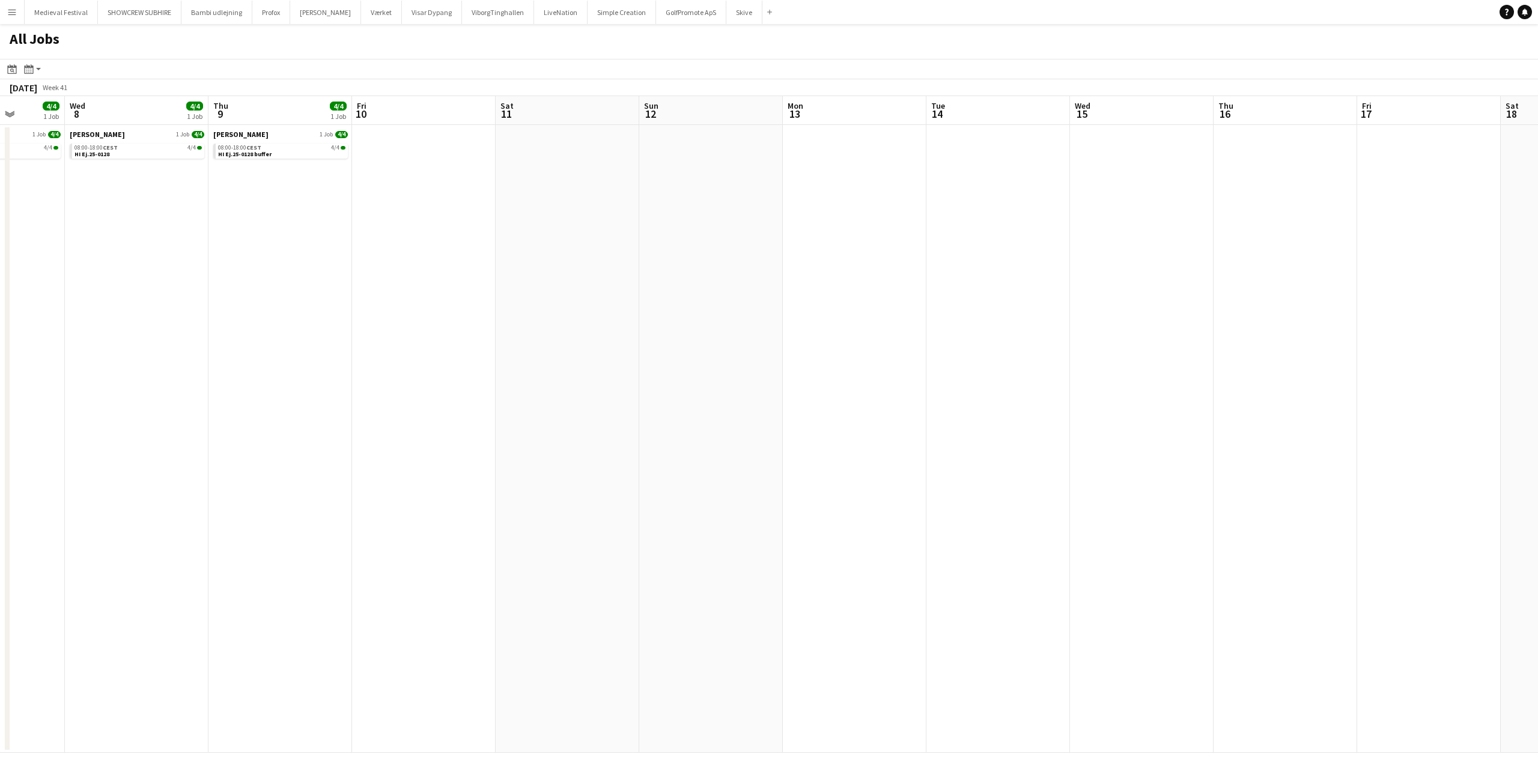
drag, startPoint x: 268, startPoint y: 243, endPoint x: 1071, endPoint y: 304, distance: 805.3
click at [1057, 303] on app-calendar-viewport "Sun 5 Mon 6 4/4 1 Job Tue 7 4/4 1 Job Wed 8 4/4 1 Job Thu 9 4/4 1 Job Fri 10 Sa…" at bounding box center [769, 424] width 1538 height 657
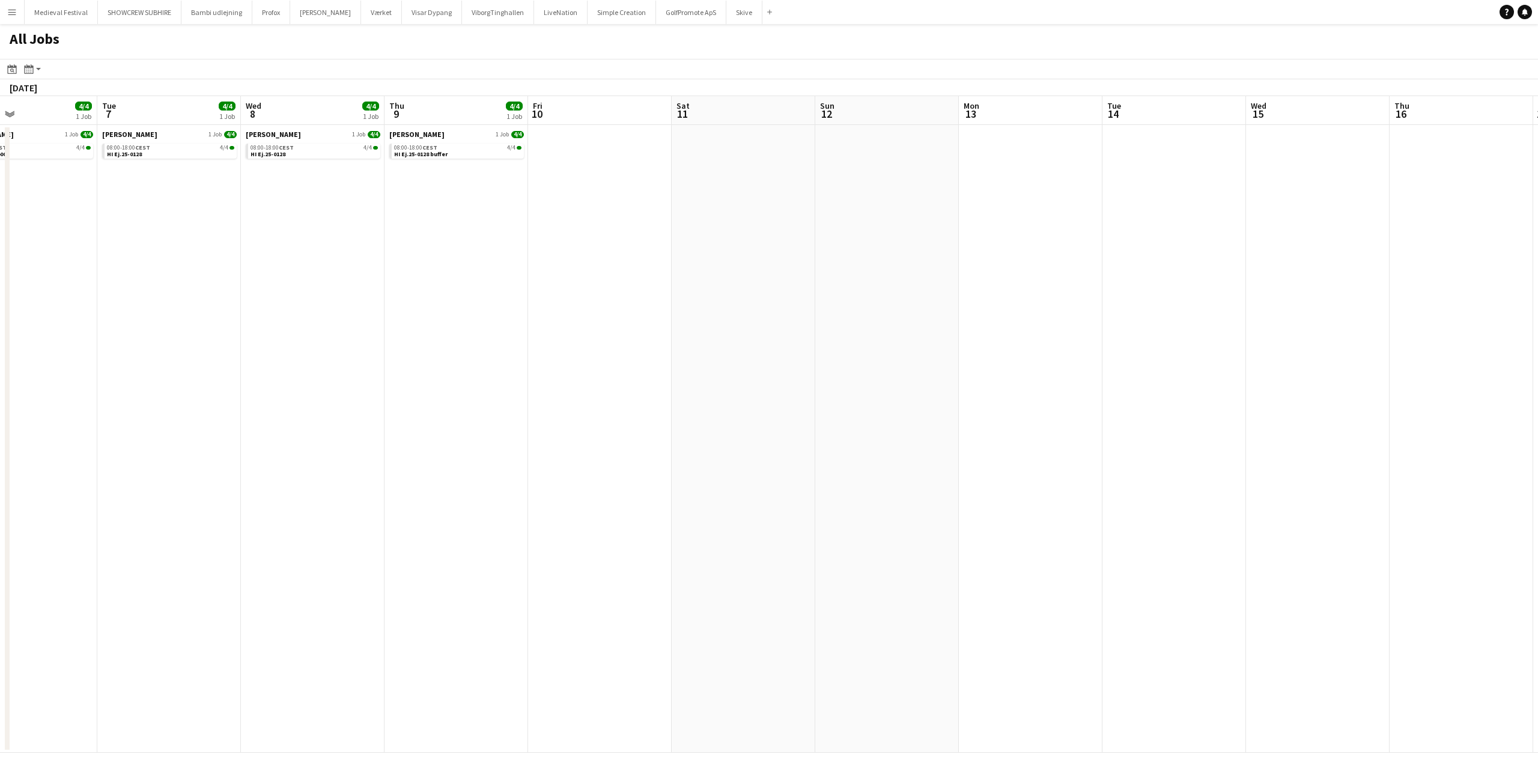
drag, startPoint x: 505, startPoint y: 292, endPoint x: 1247, endPoint y: 420, distance: 753.0
click at [1230, 419] on app-calendar-viewport "Sat 4 Sun 5 Mon 6 4/4 1 Job Tue 7 4/4 1 Job Wed 8 4/4 1 Job Thu 9 4/4 1 Job Fri…" at bounding box center [769, 424] width 1538 height 657
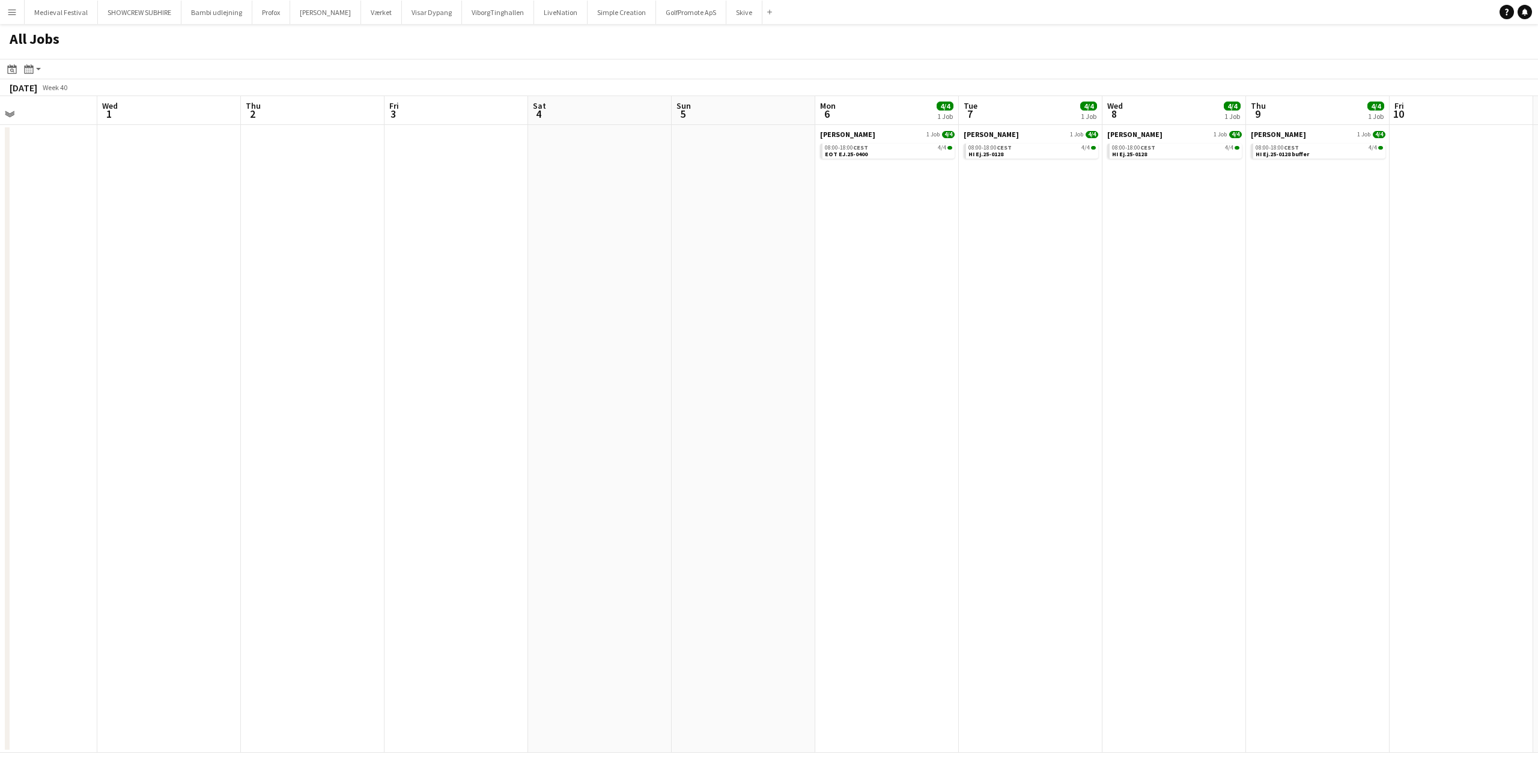
scroll to position [0, 373]
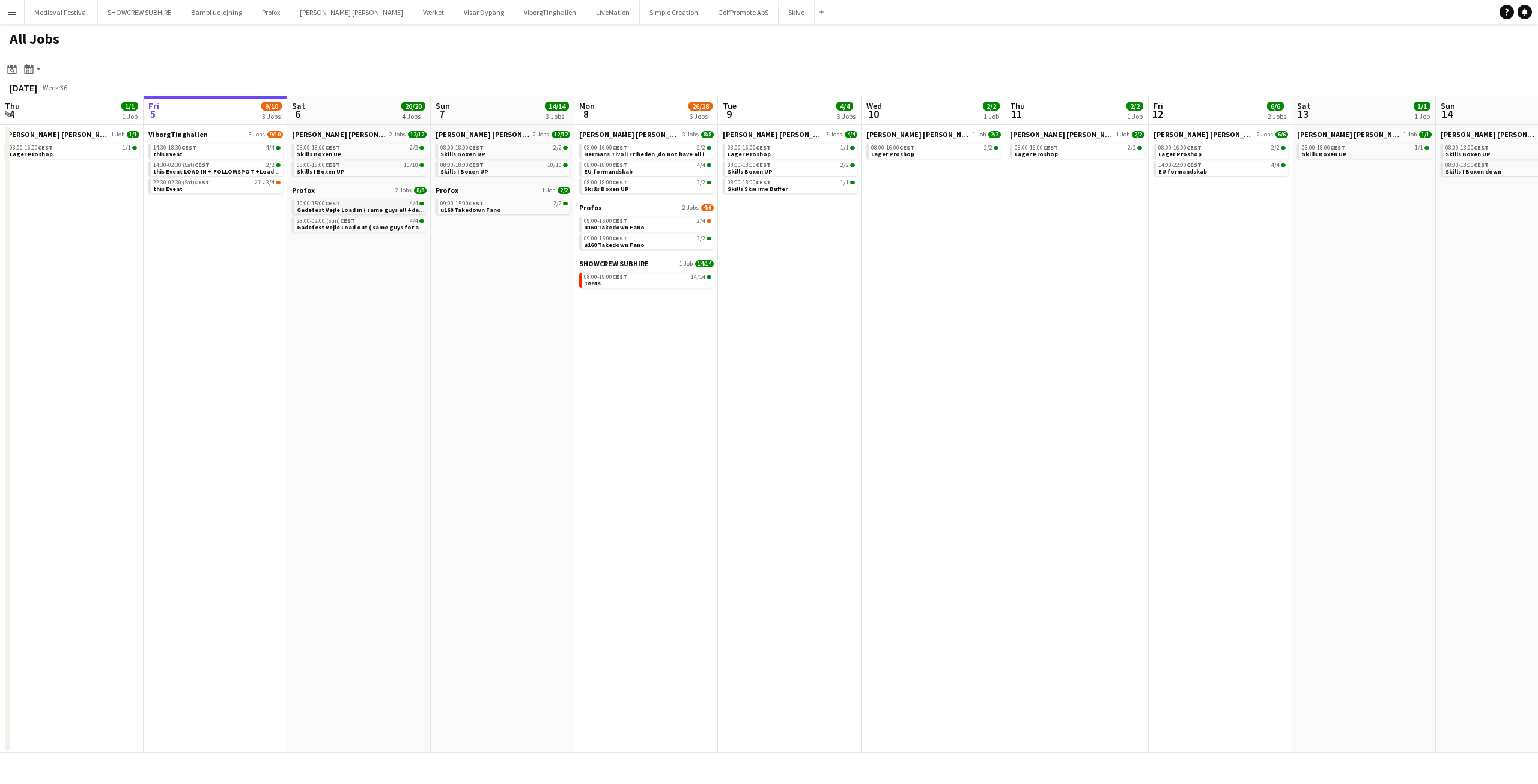
click at [386, 209] on span "Gadefest Vejle Load in ( same guys all 4 dates )" at bounding box center [364, 210] width 135 height 8
click at [358, 204] on div "10:00-15:00 CEST 4/4" at bounding box center [360, 204] width 127 height 6
click at [354, 201] on div "10:00-15:00 CEST 4/4" at bounding box center [360, 204] width 127 height 6
click at [340, 209] on span "Gadefest Vejle Load in ( same guys all 4 dates )" at bounding box center [364, 210] width 135 height 8
click at [624, 223] on span "CEST" at bounding box center [620, 220] width 15 height 8
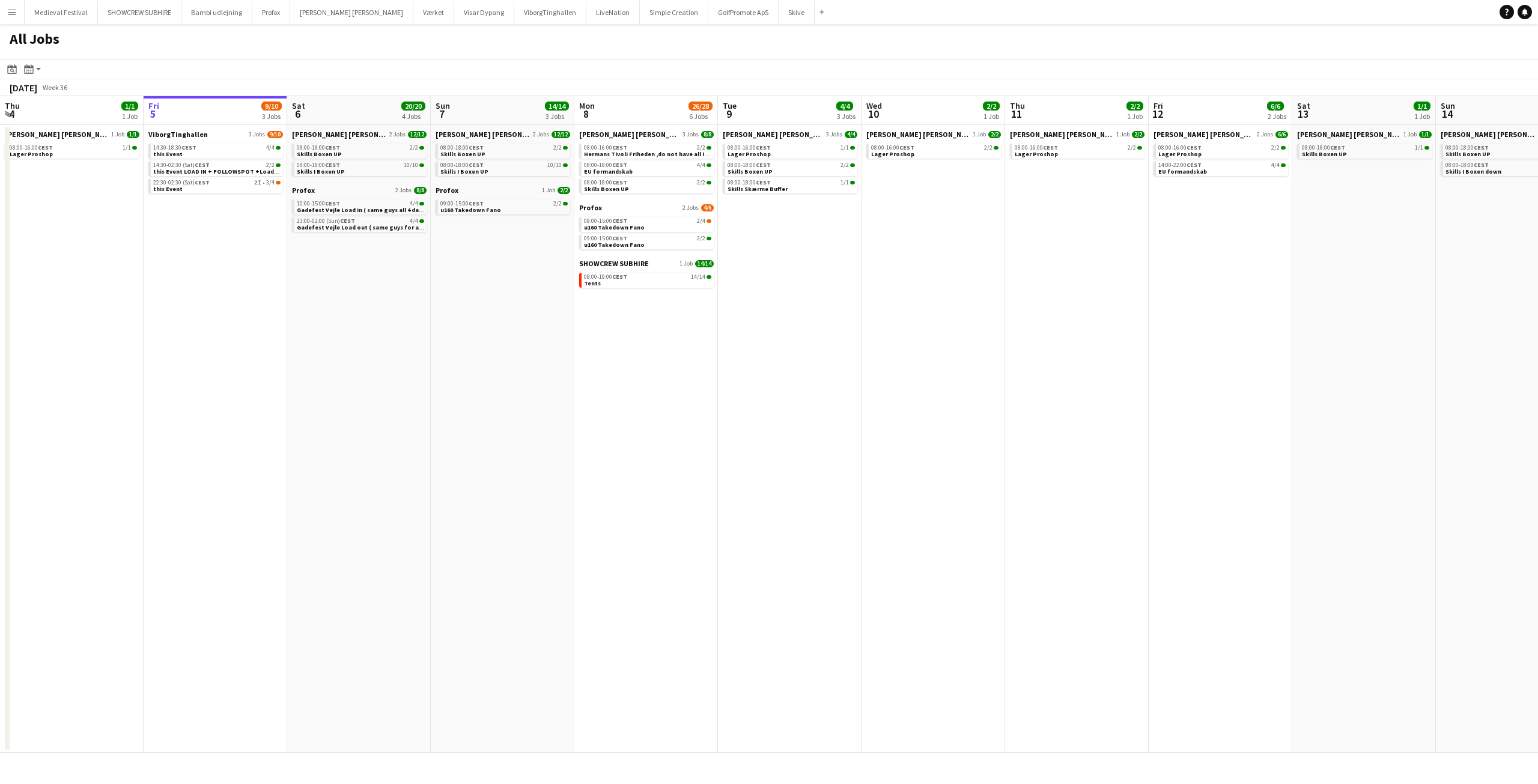
click at [652, 272] on app-calendar-brief-board "SHOWCREW SUBHIRE 1 Job 14/14 08:00-19:00 CEST 14/14 Tents" at bounding box center [646, 273] width 134 height 28
click at [649, 279] on div "08:00-19:00 CEST 14/14" at bounding box center [647, 277] width 127 height 6
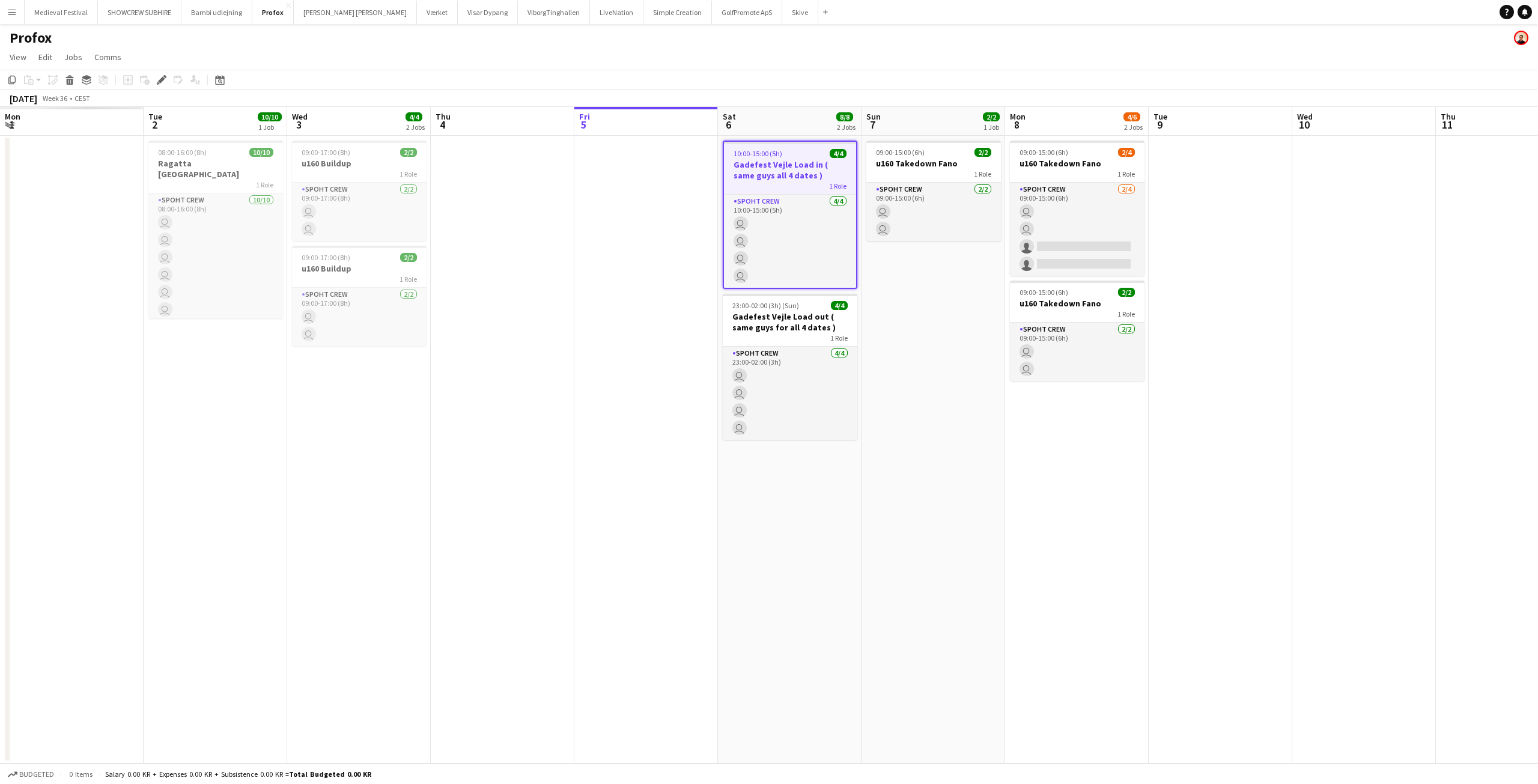
scroll to position [0, 413]
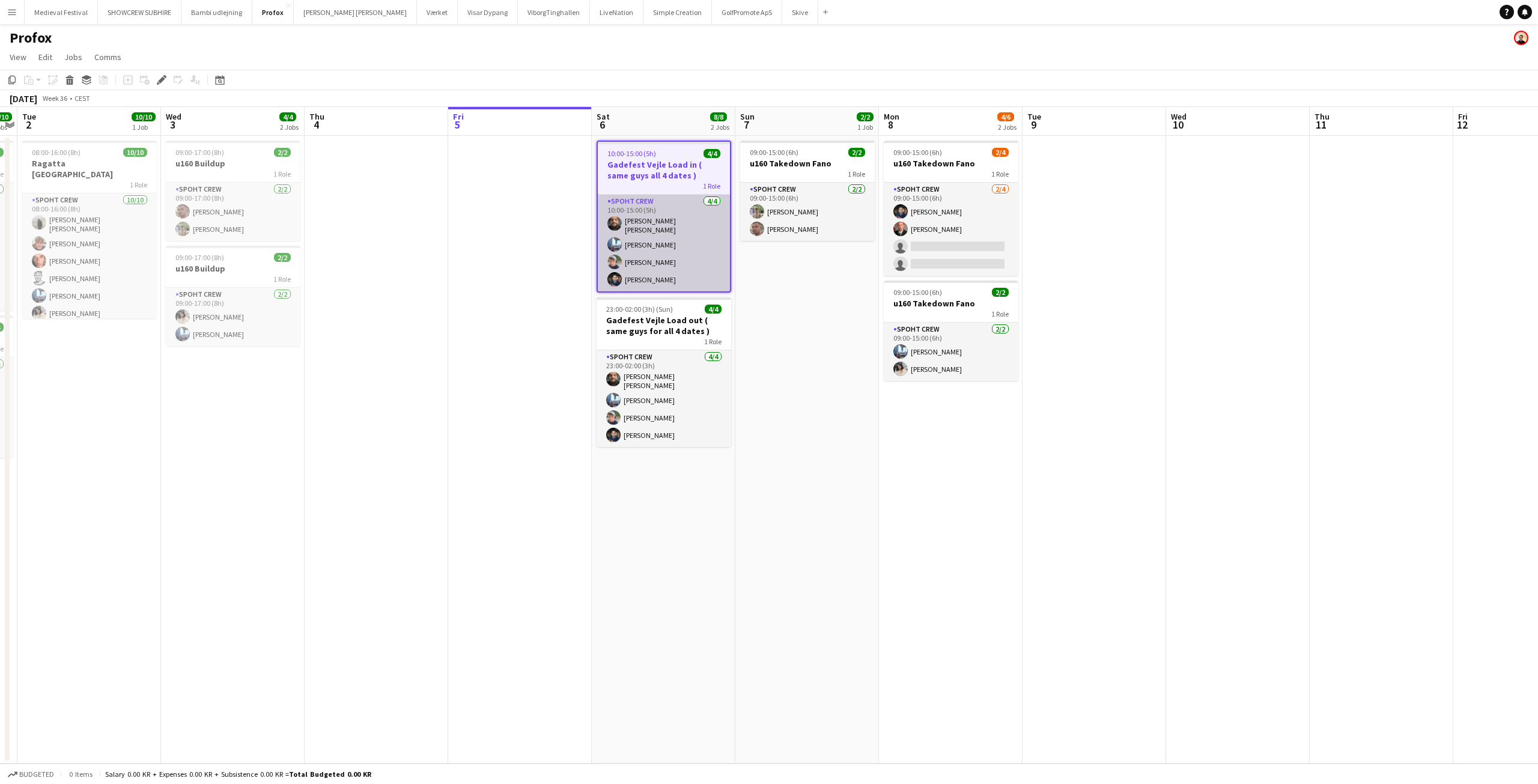
click at [706, 250] on app-card-role "Spoht Crew 4/4 10:00-15:00 (5h) Adam Shem Abraham Armando Irom Lucas Mørch Mari…" at bounding box center [663, 243] width 132 height 96
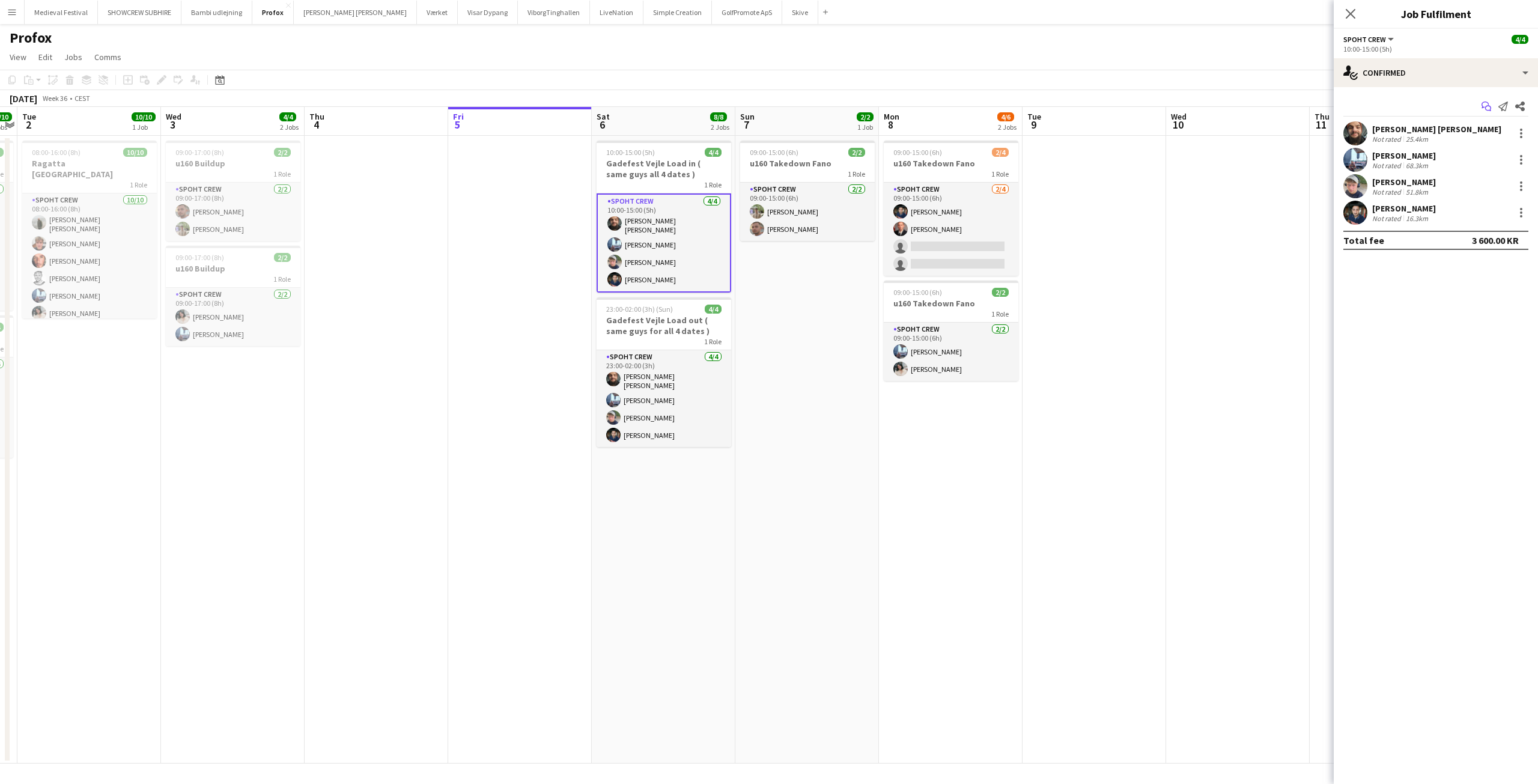
click at [1486, 107] on icon "Start chat" at bounding box center [1486, 106] width 9 height 9
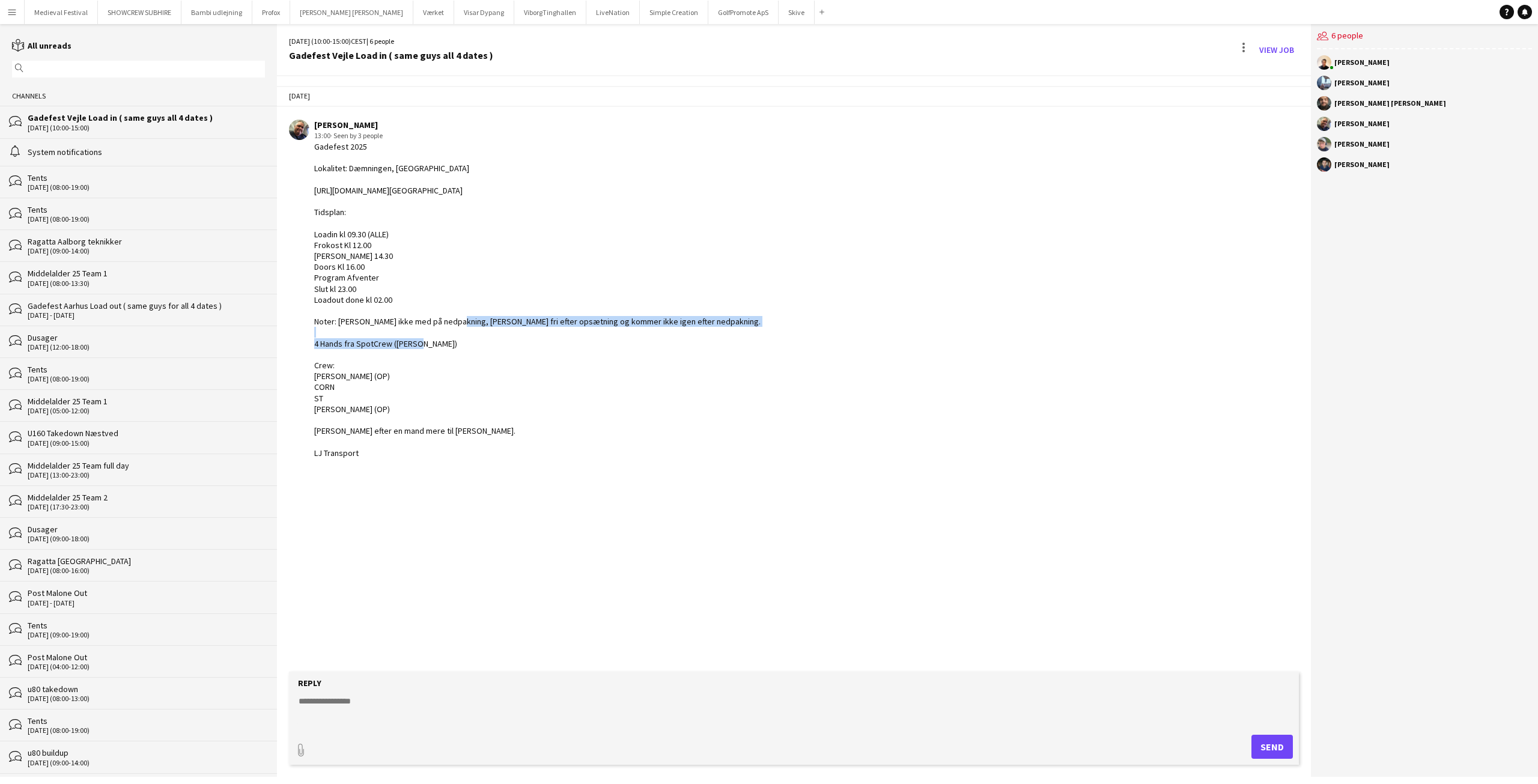
drag, startPoint x: 726, startPoint y: 320, endPoint x: 284, endPoint y: 321, distance: 442.0
click at [284, 321] on app-chat-message "Danny Tranekær 13:00 · Seen by 3 people Gadefest 2025 Lokalitet: Dæmningen, Vej…" at bounding box center [794, 289] width 1034 height 351
copy div "Noter: Lemmer er ikke med på nedpakning, Thomas er fri efter opsætning og komme…"
click at [582, 326] on div "Gadefest 2025 Lokalitet: Dæmningen, Vejle https://maps.apple.com/place?coordina…" at bounding box center [537, 300] width 447 height 317
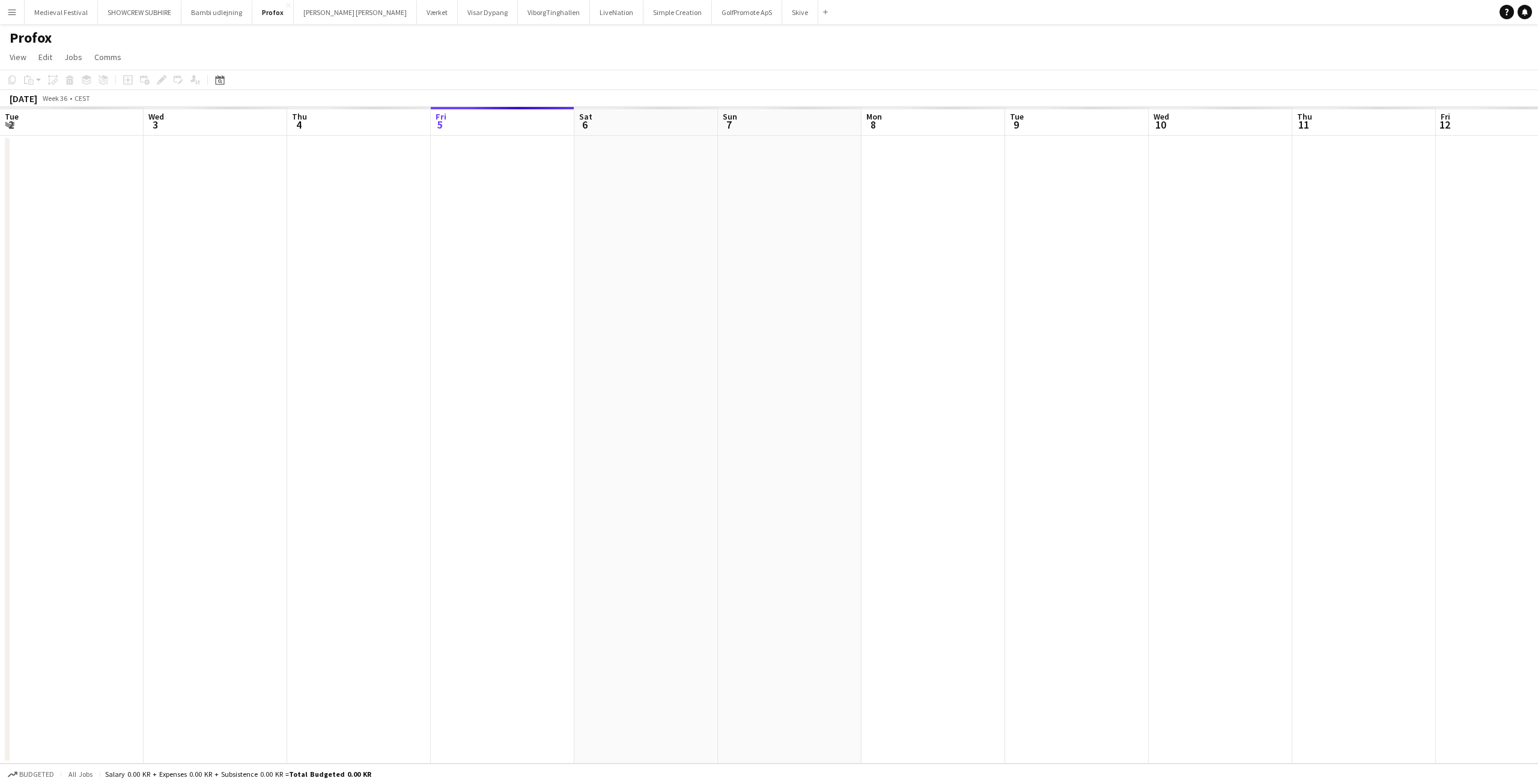
scroll to position [0, 413]
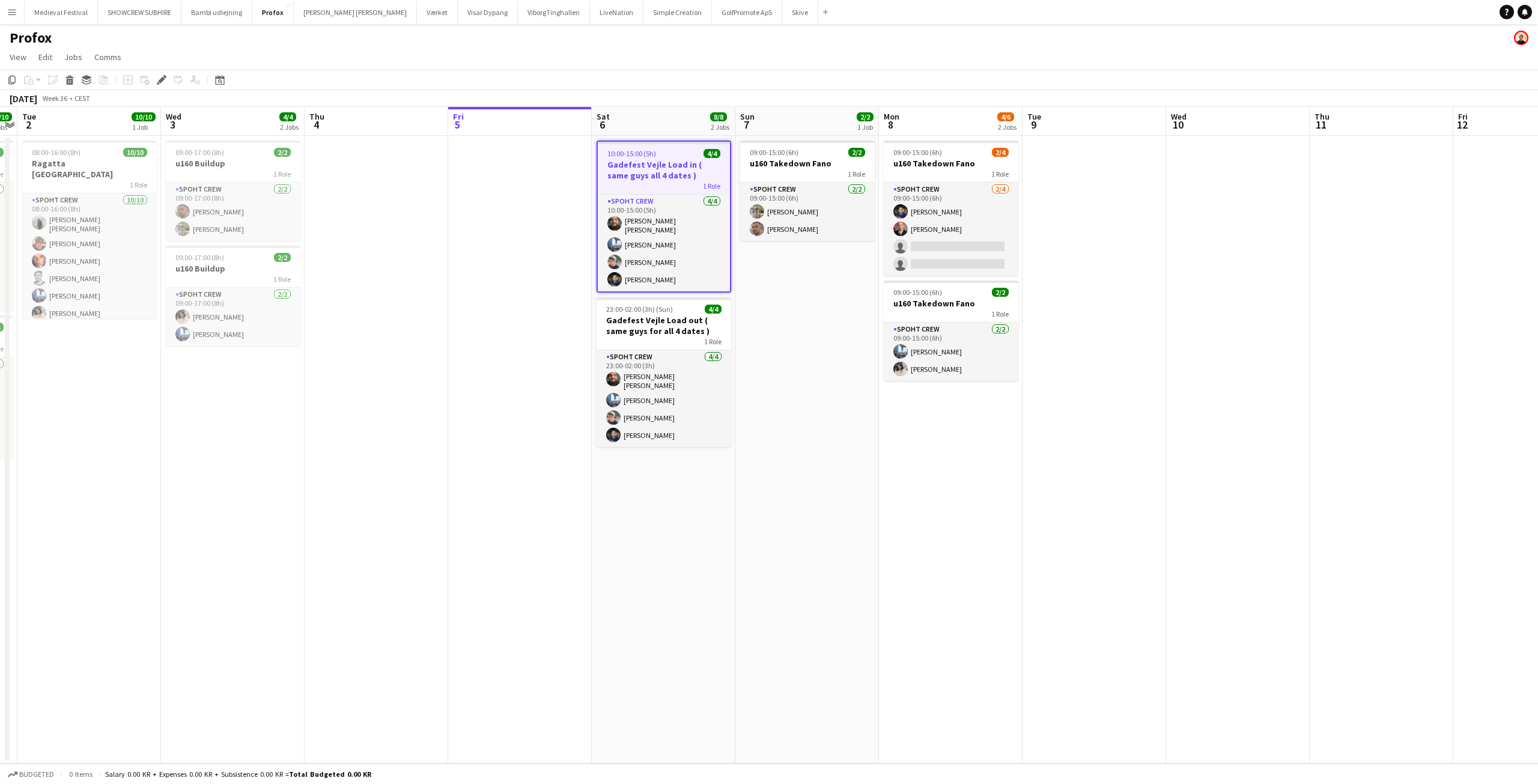
click at [654, 174] on h3 "Gadefest Vejle Load in ( same guys all 4 dates )" at bounding box center [663, 169] width 132 height 21
click at [654, 174] on h3 "Gadefest Vejle Load in ( same guys all 4 dates )" at bounding box center [664, 168] width 134 height 21
click at [164, 81] on icon "Edit" at bounding box center [161, 80] width 9 height 9
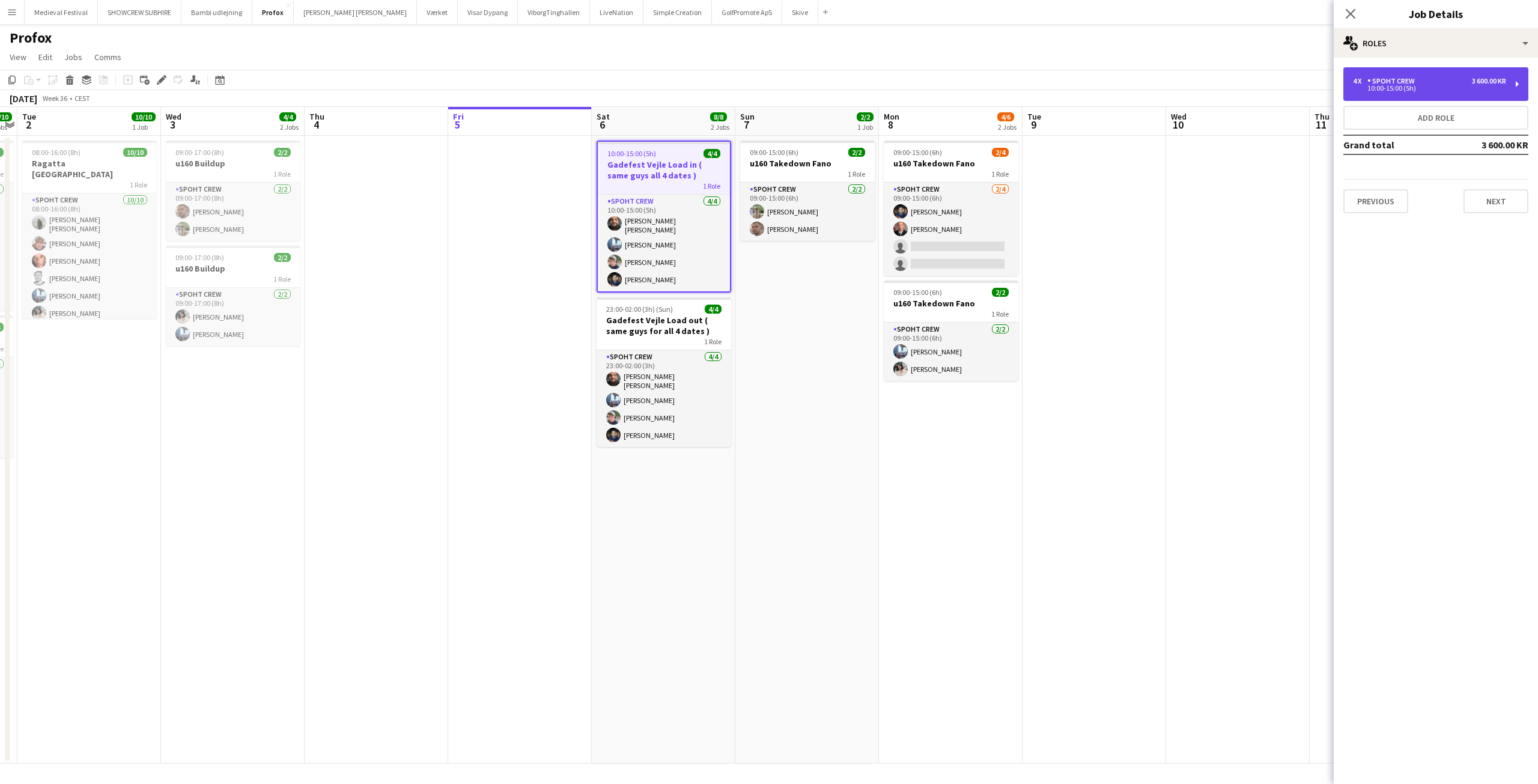
click at [1388, 78] on div "Spoht Crew" at bounding box center [1393, 81] width 52 height 9
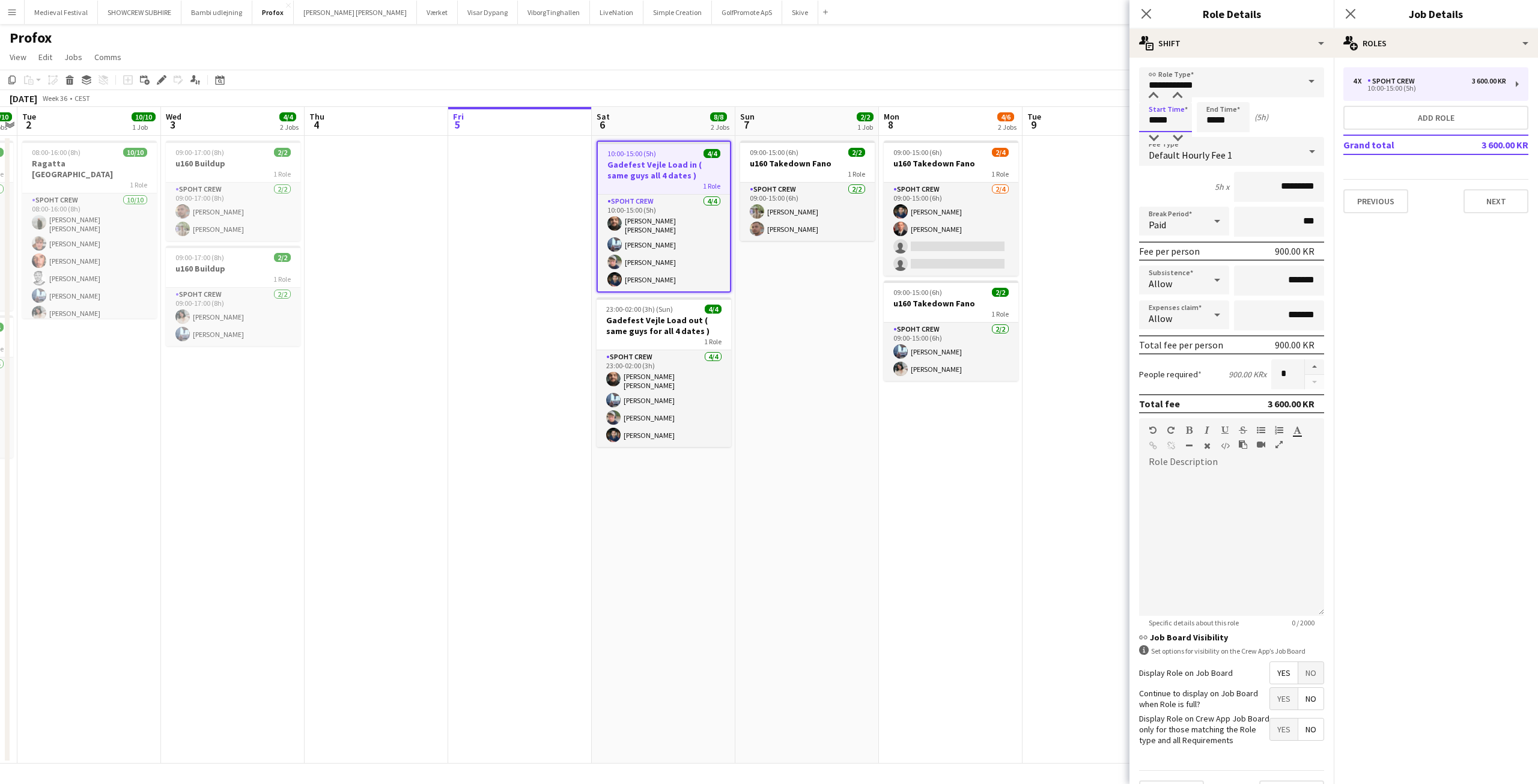
drag, startPoint x: 1180, startPoint y: 122, endPoint x: 1012, endPoint y: 122, distance: 168.0
click at [1013, 122] on body "Menu Boards Boards Boards All jobs Status Workforce Workforce My Workforce Recr…" at bounding box center [769, 392] width 1538 height 784
type input "*****"
click at [863, 391] on app-date-cell "09:00-15:00 (6h) 2/2 u160 Takedown Fano 1 Role Spoht Crew 2/2 09:00-15:00 (6h) …" at bounding box center [807, 450] width 144 height 628
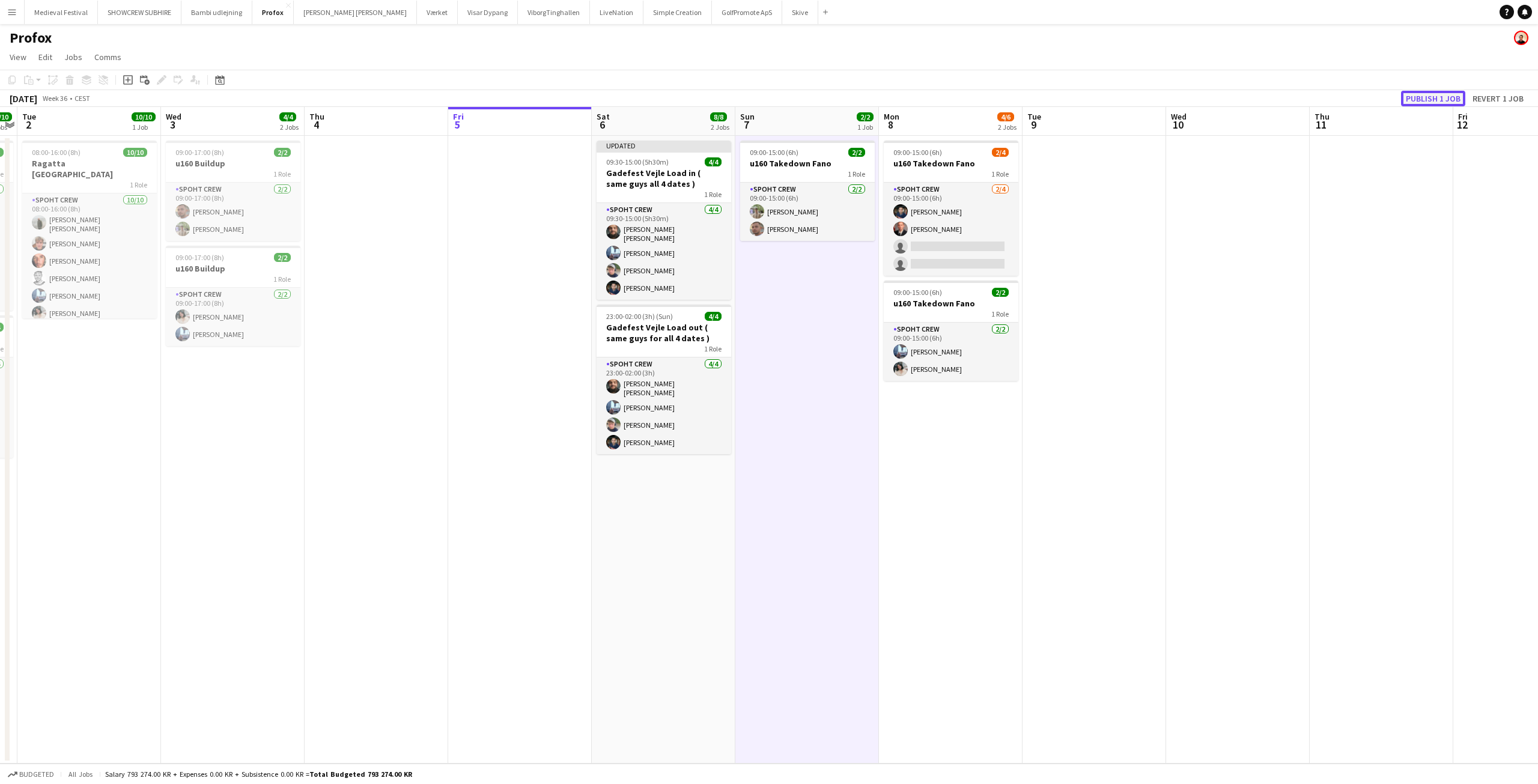
click at [1420, 96] on button "Publish 1 job" at bounding box center [1433, 99] width 64 height 16
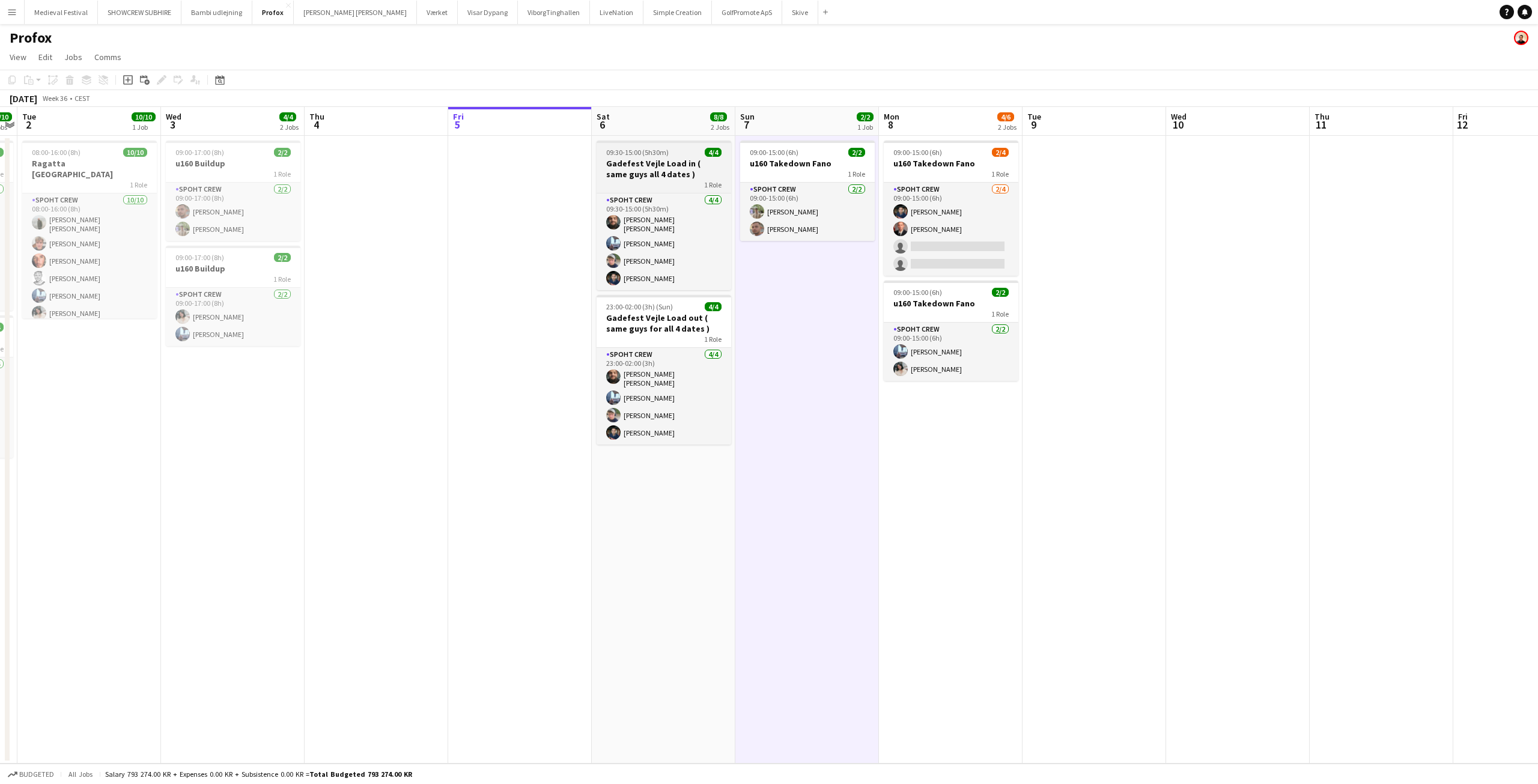
click at [637, 161] on h3 "Gadefest Vejle Load in ( same guys all 4 dates )" at bounding box center [664, 168] width 134 height 21
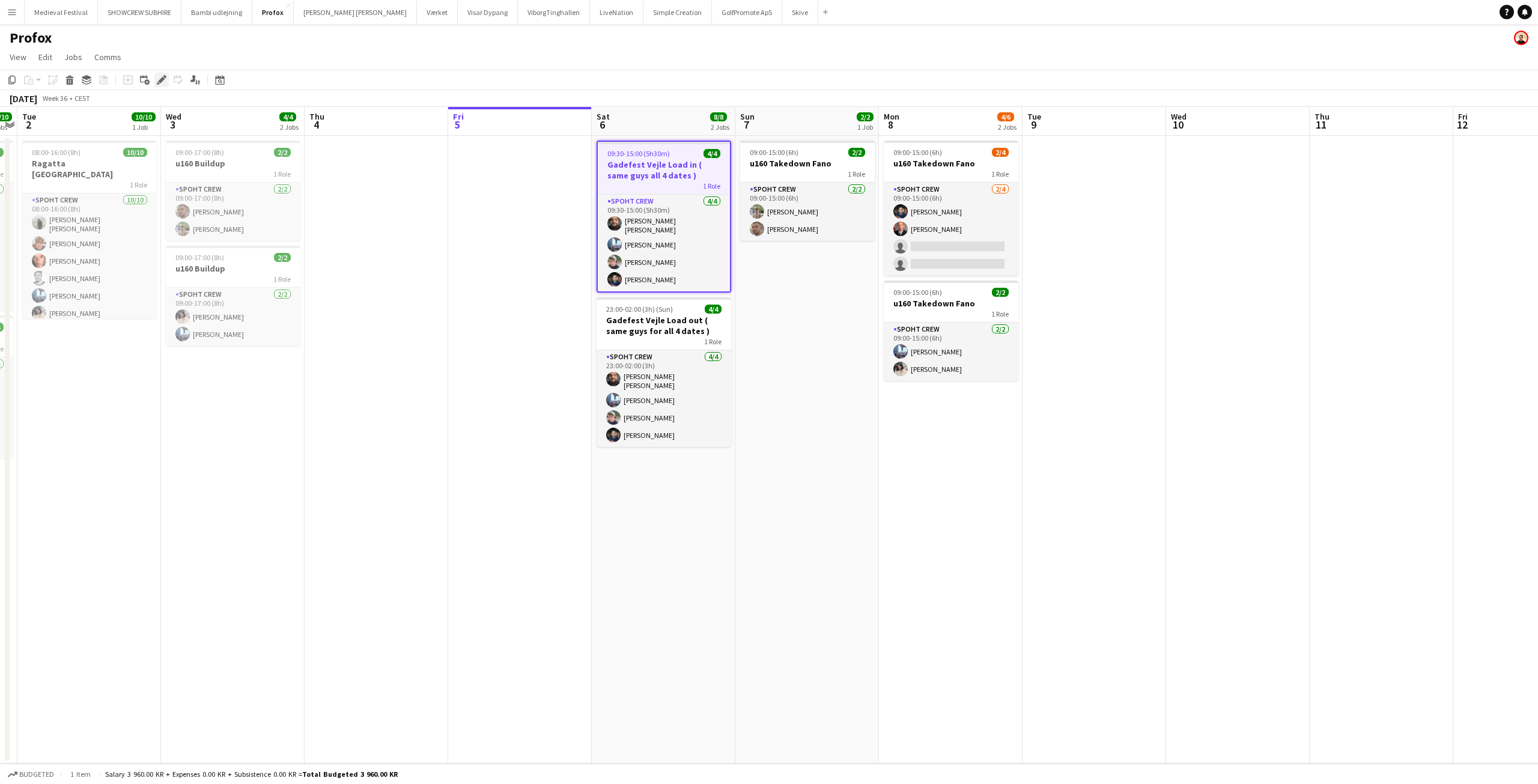
click at [164, 81] on icon "Edit" at bounding box center [161, 80] width 9 height 9
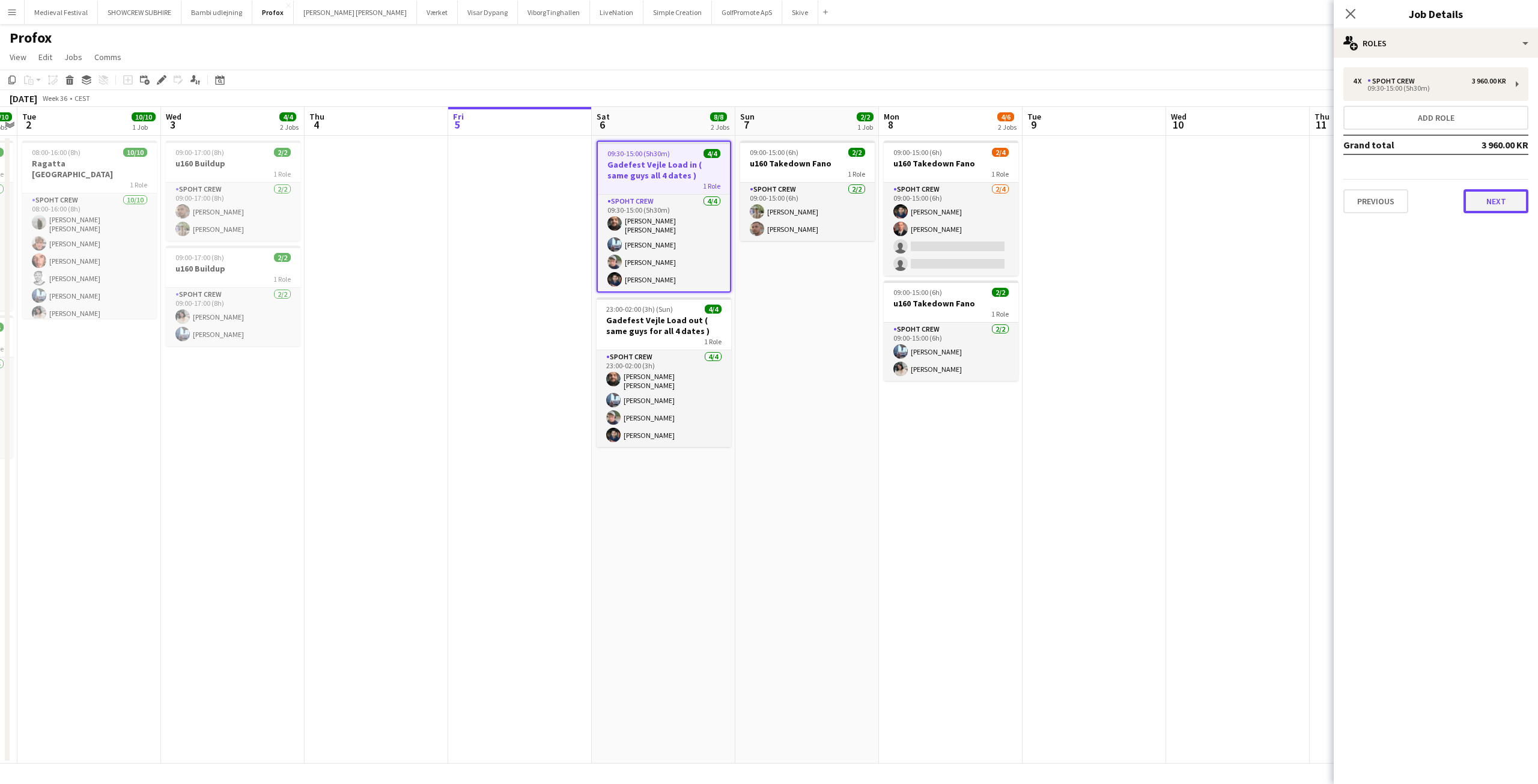
click at [1485, 202] on button "Next" at bounding box center [1496, 201] width 65 height 24
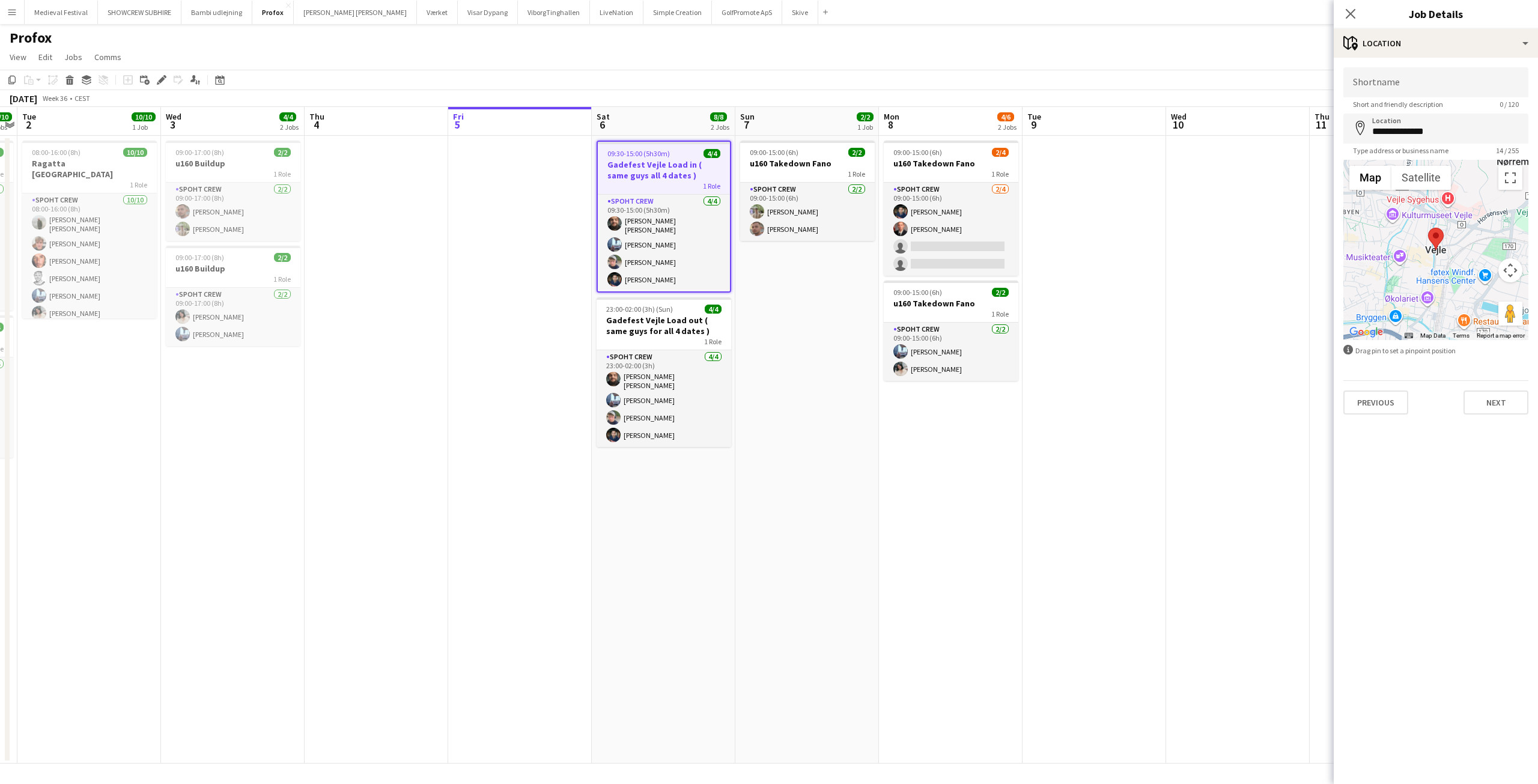
click at [680, 167] on h3 "Gadefest Vejle Load in ( same guys all 4 dates )" at bounding box center [663, 169] width 132 height 21
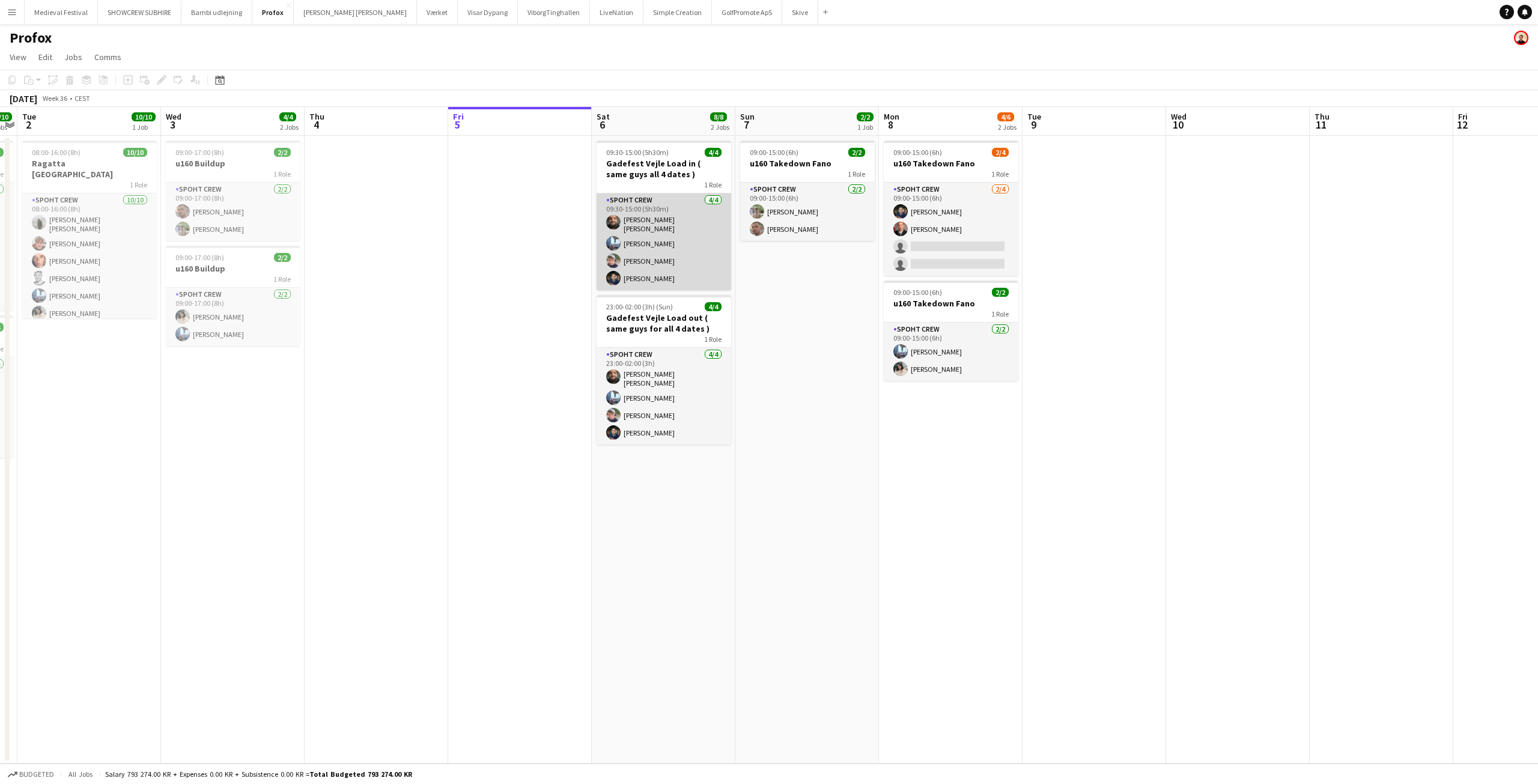
click at [681, 224] on app-card-role "Spoht Crew [DATE] 09:30-15:00 (5h30m) [PERSON_NAME] [PERSON_NAME] Irom [PERSON_…" at bounding box center [664, 242] width 134 height 96
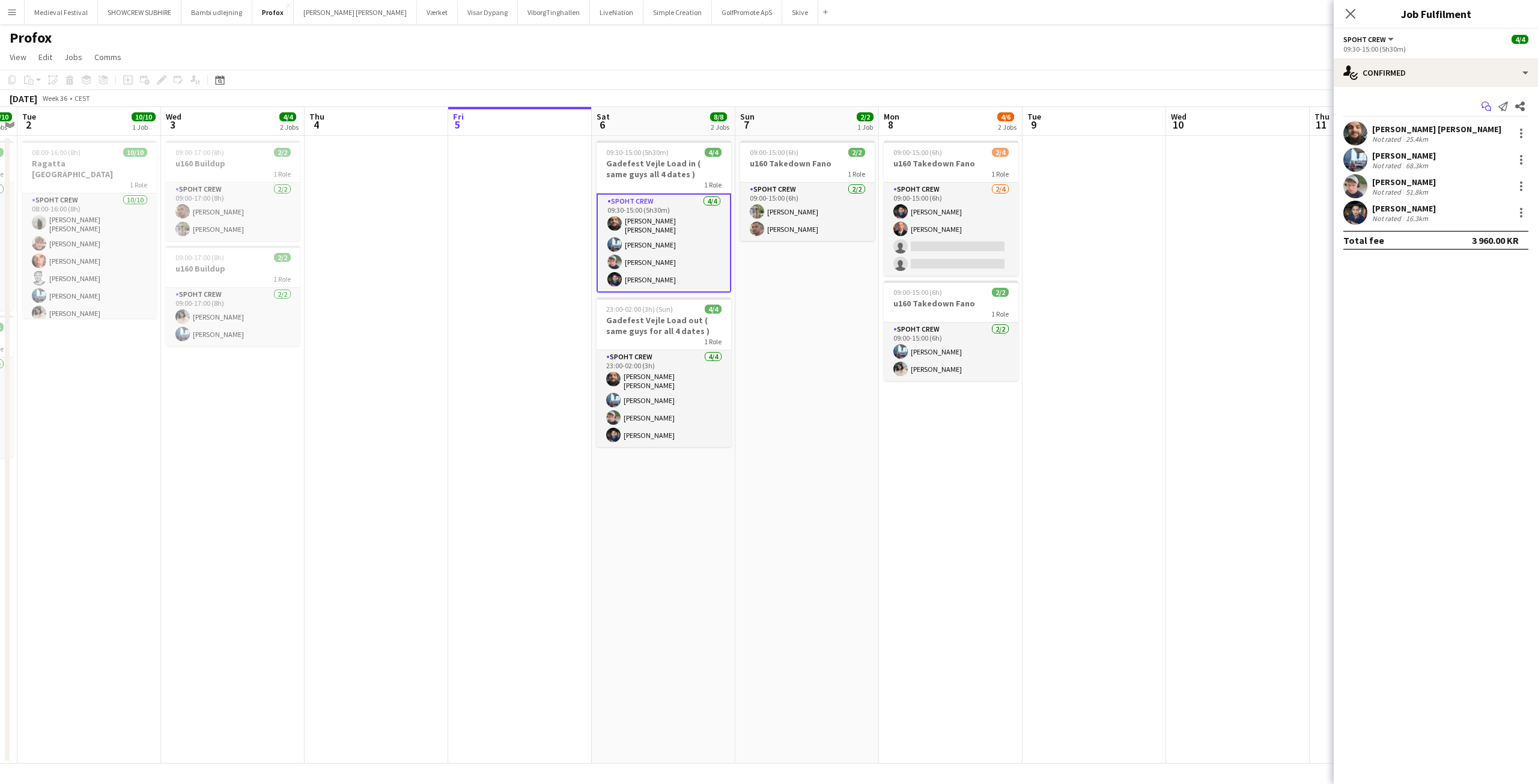
click at [1483, 107] on icon "Start chat" at bounding box center [1486, 106] width 9 height 9
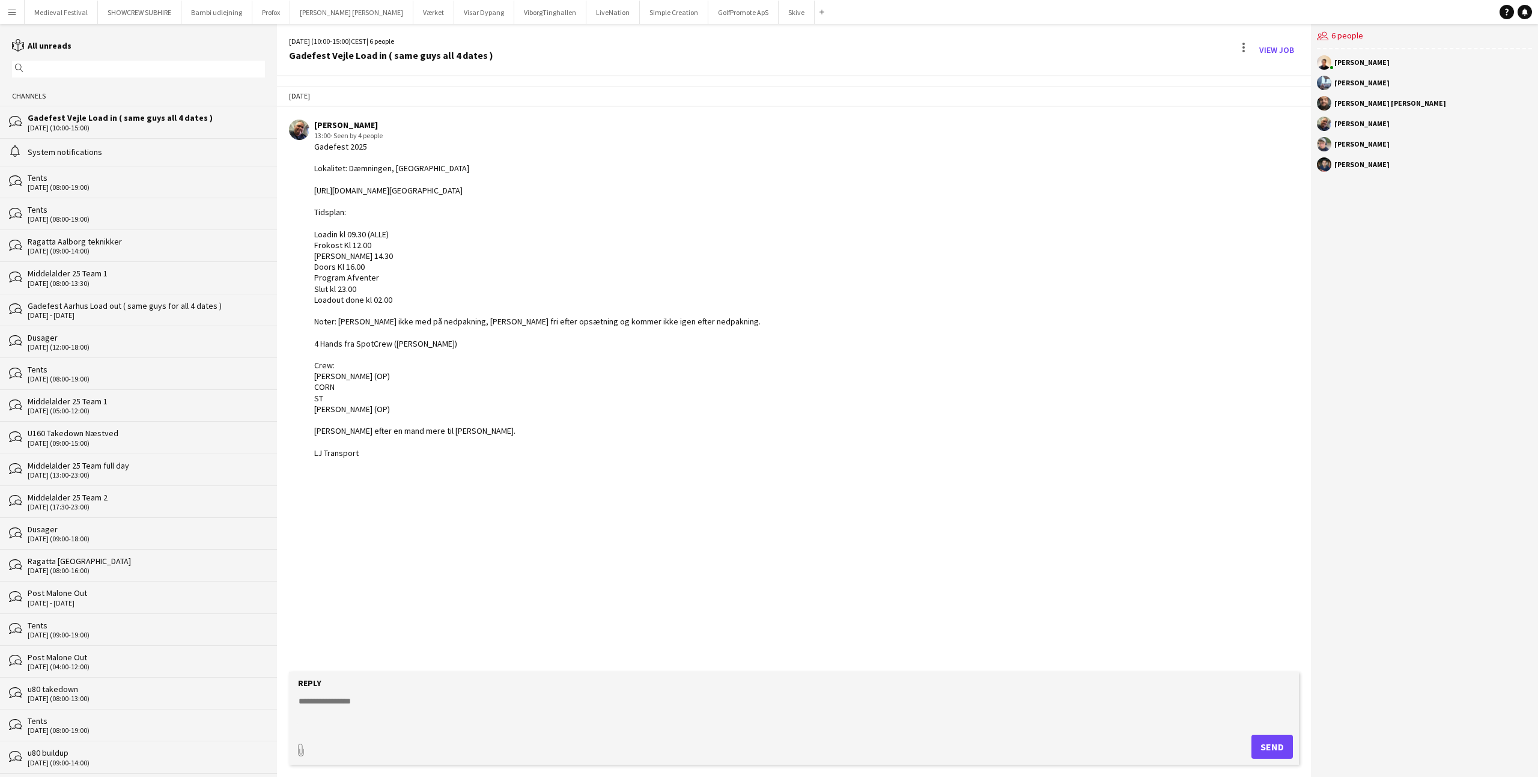
click at [399, 191] on div "Gadefest 2025 Lokalitet: Dæmningen, Vejle https://maps.apple.com/place?coordina…" at bounding box center [537, 300] width 447 height 317
drag, startPoint x: 313, startPoint y: 190, endPoint x: 696, endPoint y: 189, distance: 383.0
click at [696, 189] on div "Danny Tranekær 13:00 · Seen by 4 people Gadefest 2025 Lokalitet: Dæmningen, Vej…" at bounding box center [703, 288] width 827 height 339
copy div "https://maps.apple.com/place?coordinate=55.708924,9.535933&name=Markeret%20loka…"
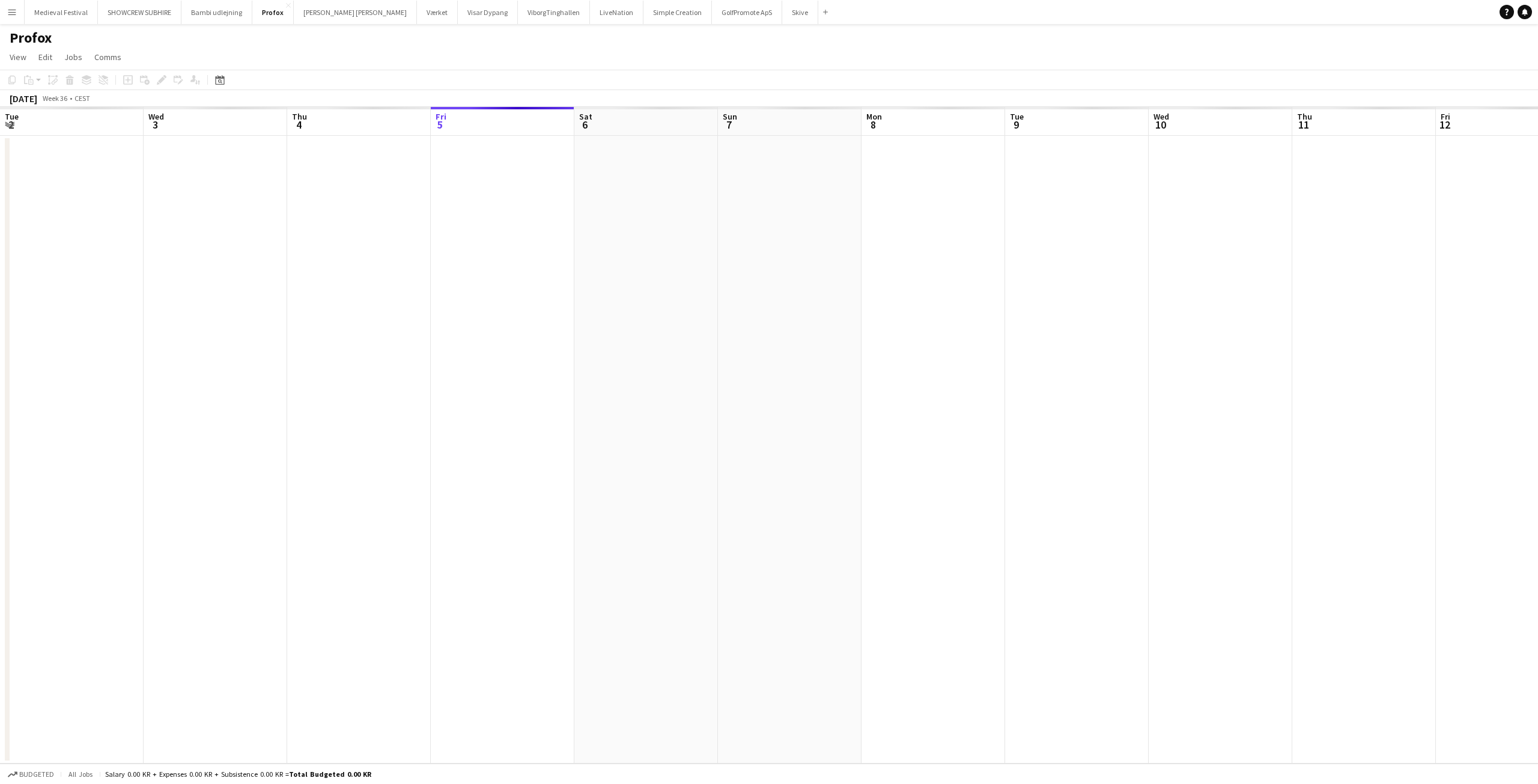
scroll to position [0, 413]
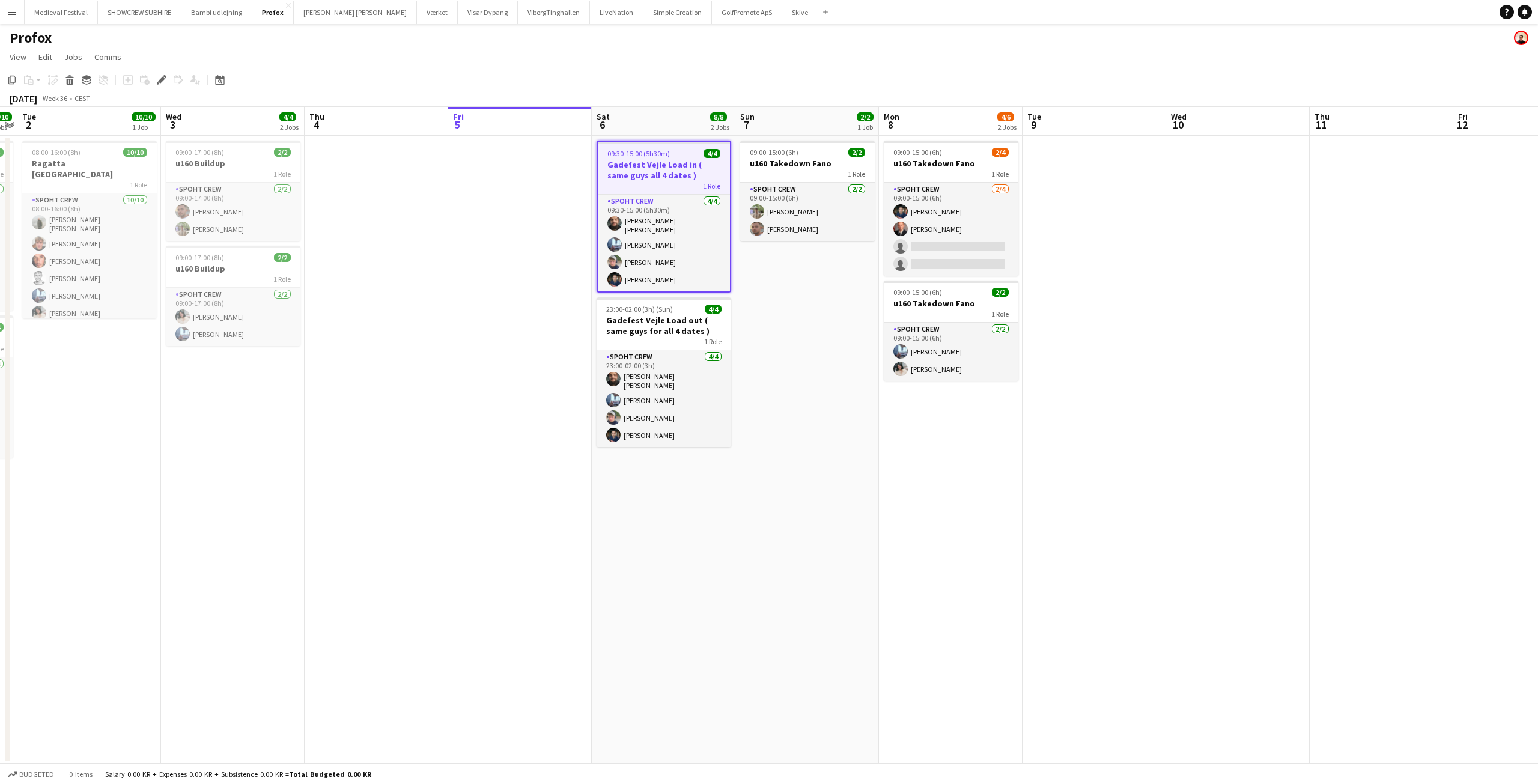
click at [624, 166] on h3 "Gadefest Vejle Load in ( same guys all 4 dates )" at bounding box center [663, 169] width 132 height 21
click at [624, 166] on h3 "Gadefest Vejle Load in ( same guys all 4 dates )" at bounding box center [664, 168] width 134 height 21
click at [154, 80] on div "Add job Add linked Job Edit Edit linked Job Applicants" at bounding box center [156, 80] width 92 height 14
click at [610, 156] on span "09:30-15:00 (5h30m)" at bounding box center [637, 152] width 62 height 9
click at [161, 77] on icon "Edit" at bounding box center [161, 80] width 9 height 9
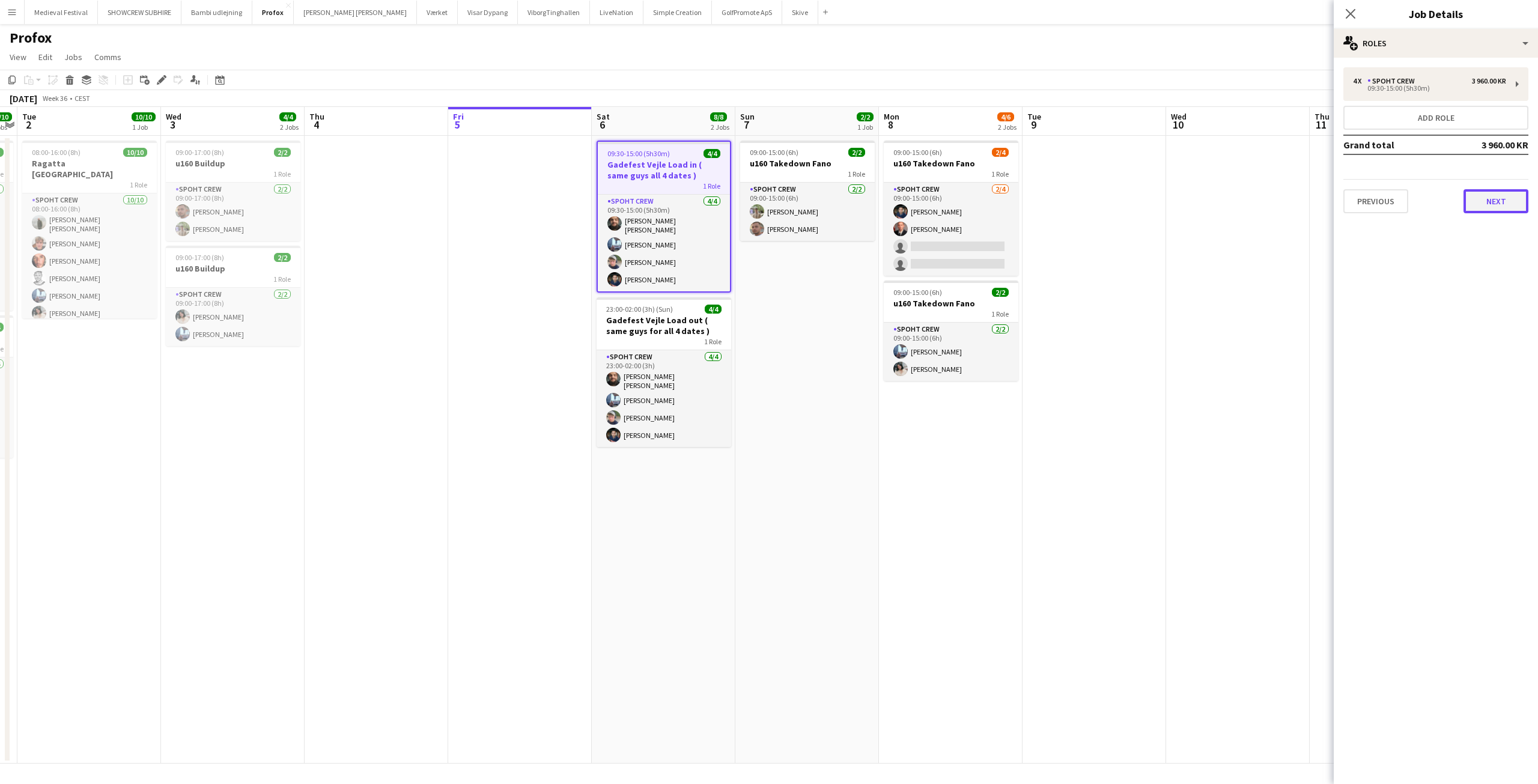
click at [1489, 197] on button "Next" at bounding box center [1496, 201] width 65 height 24
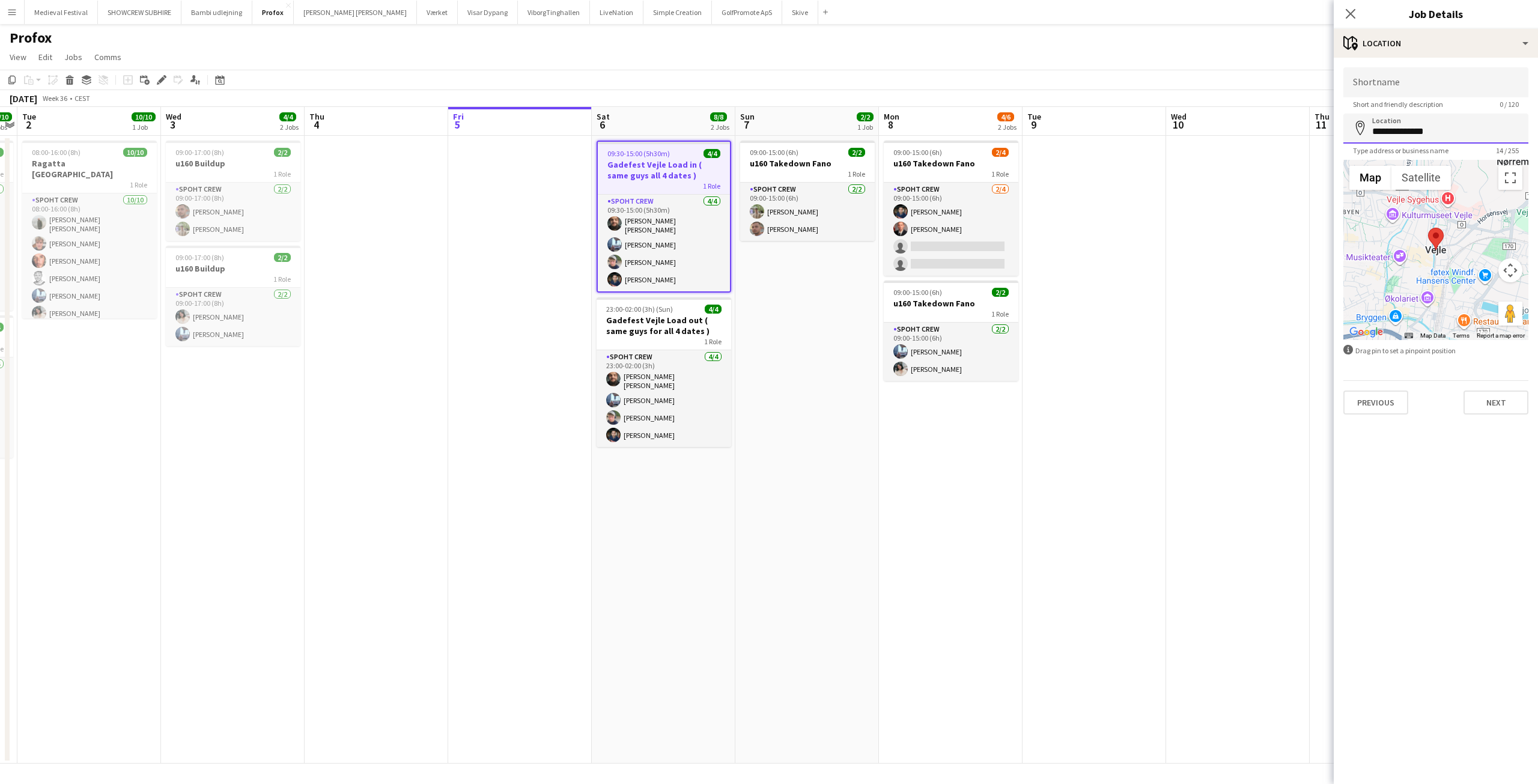
click at [1444, 126] on input "**********" at bounding box center [1436, 129] width 185 height 30
drag, startPoint x: 1448, startPoint y: 123, endPoint x: 1297, endPoint y: 121, distance: 151.0
click at [1298, 122] on body "Menu Boards Boards Boards All jobs Status Workforce Workforce My Workforce Recr…" at bounding box center [769, 392] width 1538 height 784
paste input "**********"
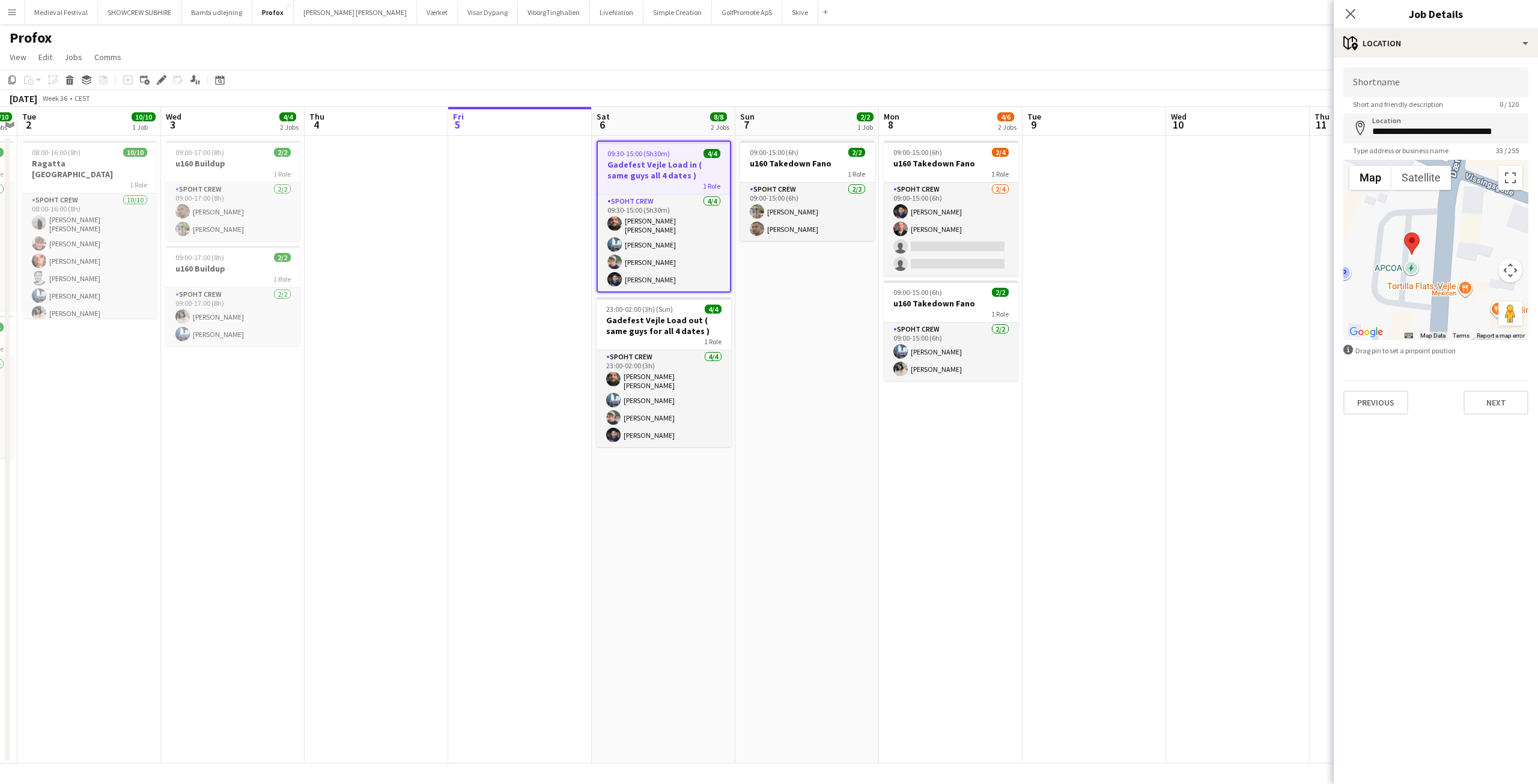
drag, startPoint x: 1414, startPoint y: 296, endPoint x: 1470, endPoint y: 229, distance: 87.3
click at [1470, 229] on div at bounding box center [1436, 250] width 185 height 180
drag, startPoint x: 1405, startPoint y: 251, endPoint x: 1435, endPoint y: 251, distance: 30.0
click at [1429, 239] on area at bounding box center [1429, 239] width 0 height 0
drag, startPoint x: 1435, startPoint y: 248, endPoint x: 1438, endPoint y: 236, distance: 12.4
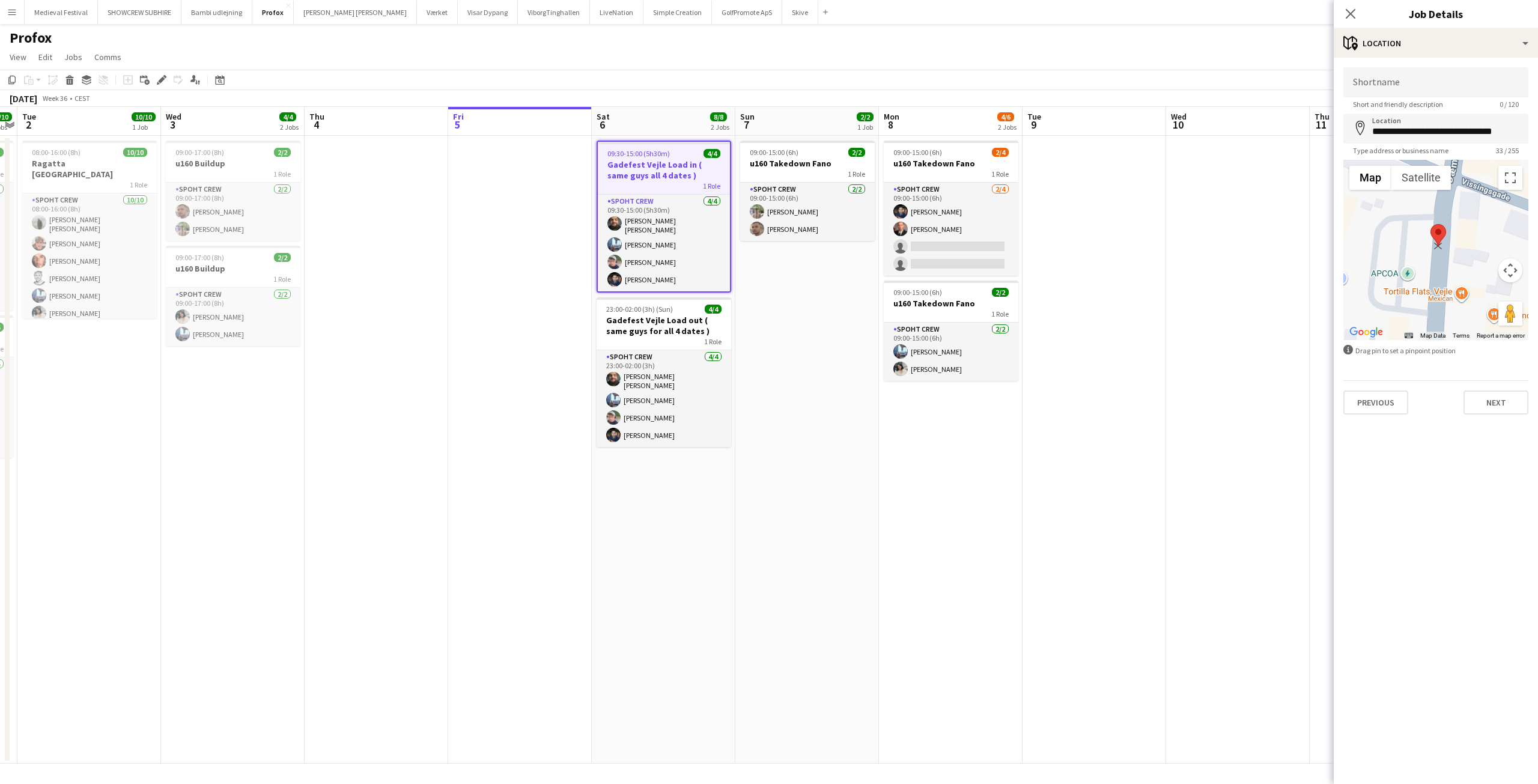
click at [1431, 224] on area at bounding box center [1431, 224] width 0 height 0
drag, startPoint x: 1438, startPoint y: 236, endPoint x: 1416, endPoint y: 236, distance: 22.0
click at [1410, 224] on area at bounding box center [1410, 224] width 0 height 0
type input "**********"
click at [1276, 257] on app-date-cell at bounding box center [1238, 450] width 144 height 628
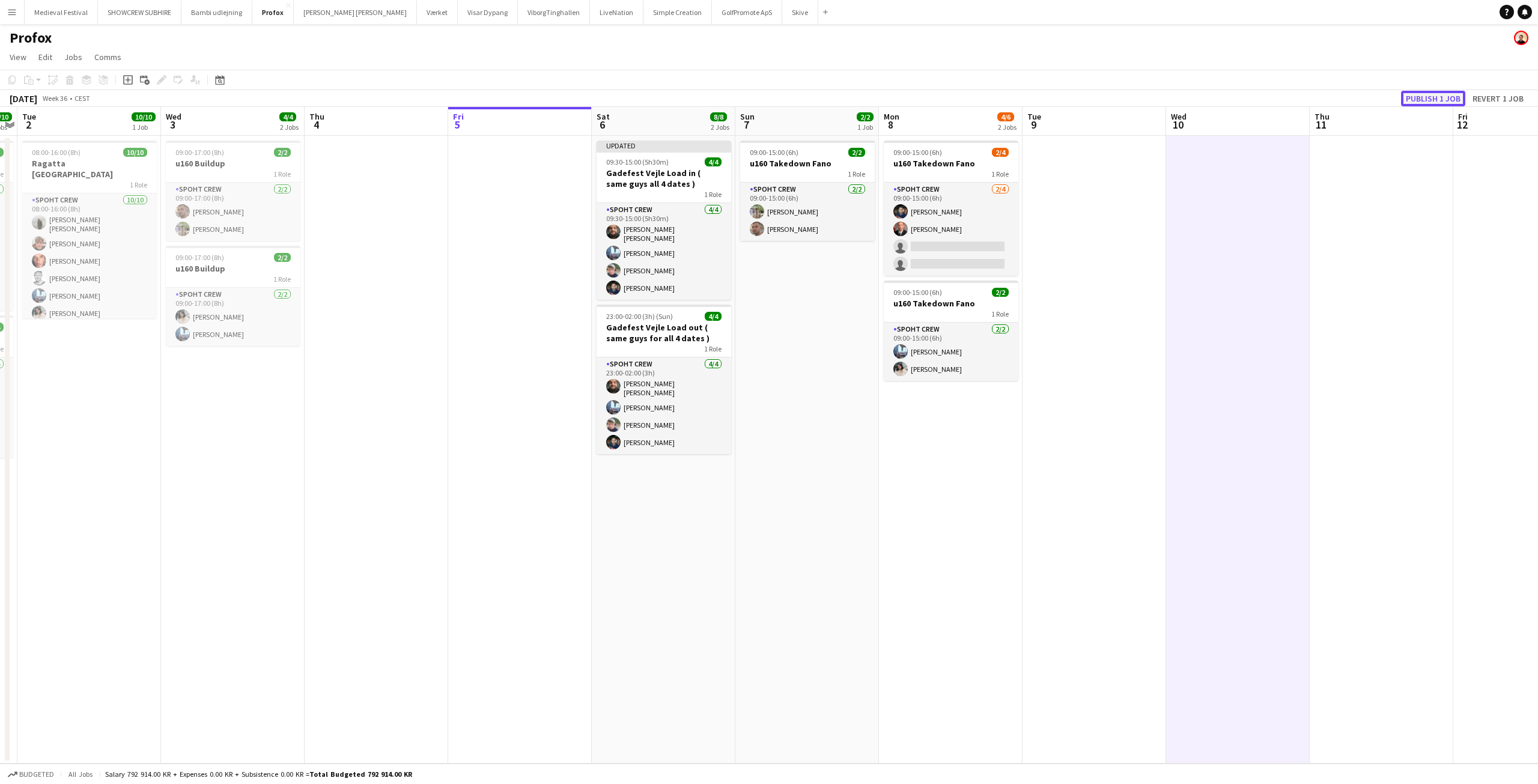
click at [1427, 99] on button "Publish 1 job" at bounding box center [1433, 99] width 64 height 16
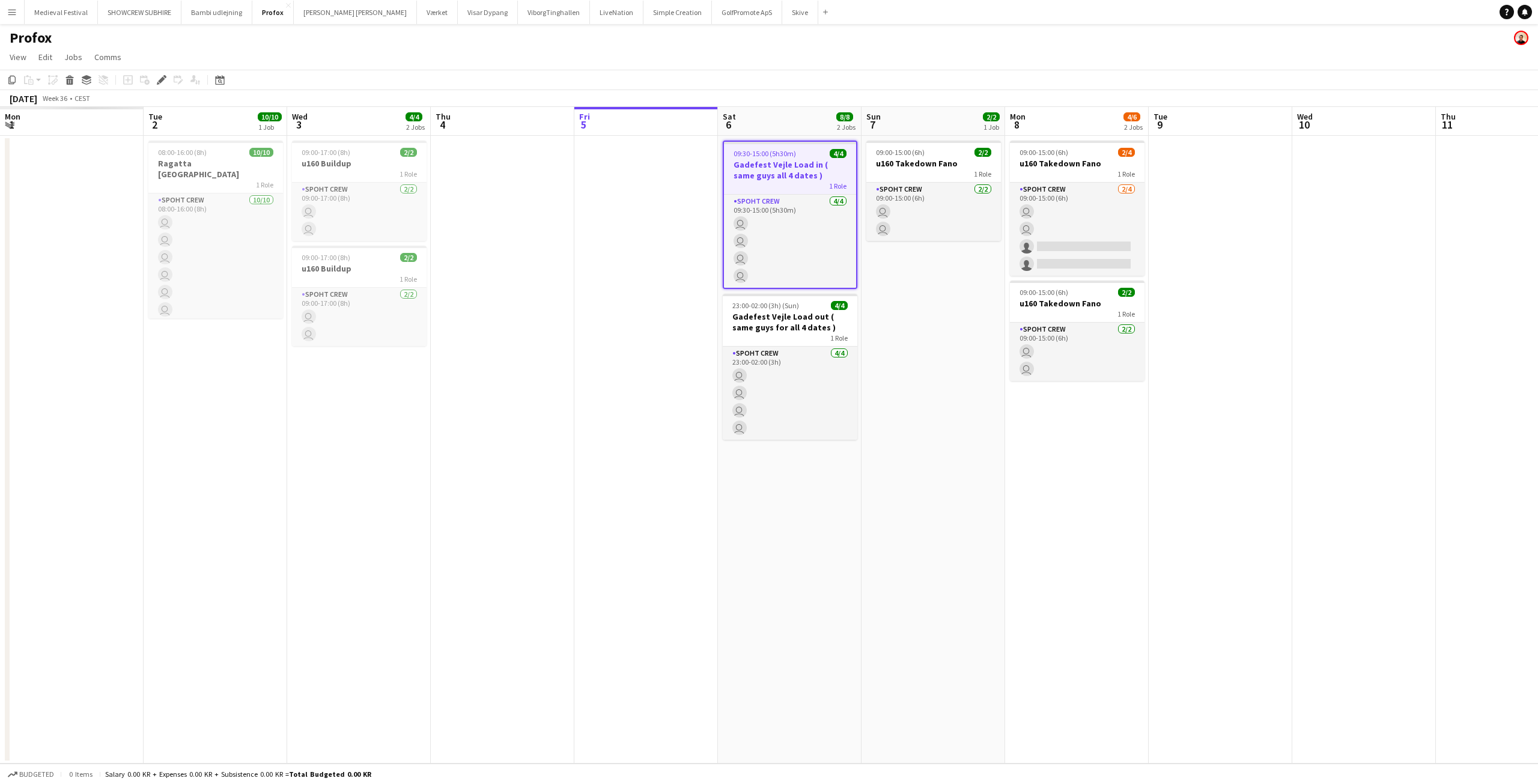
scroll to position [0, 413]
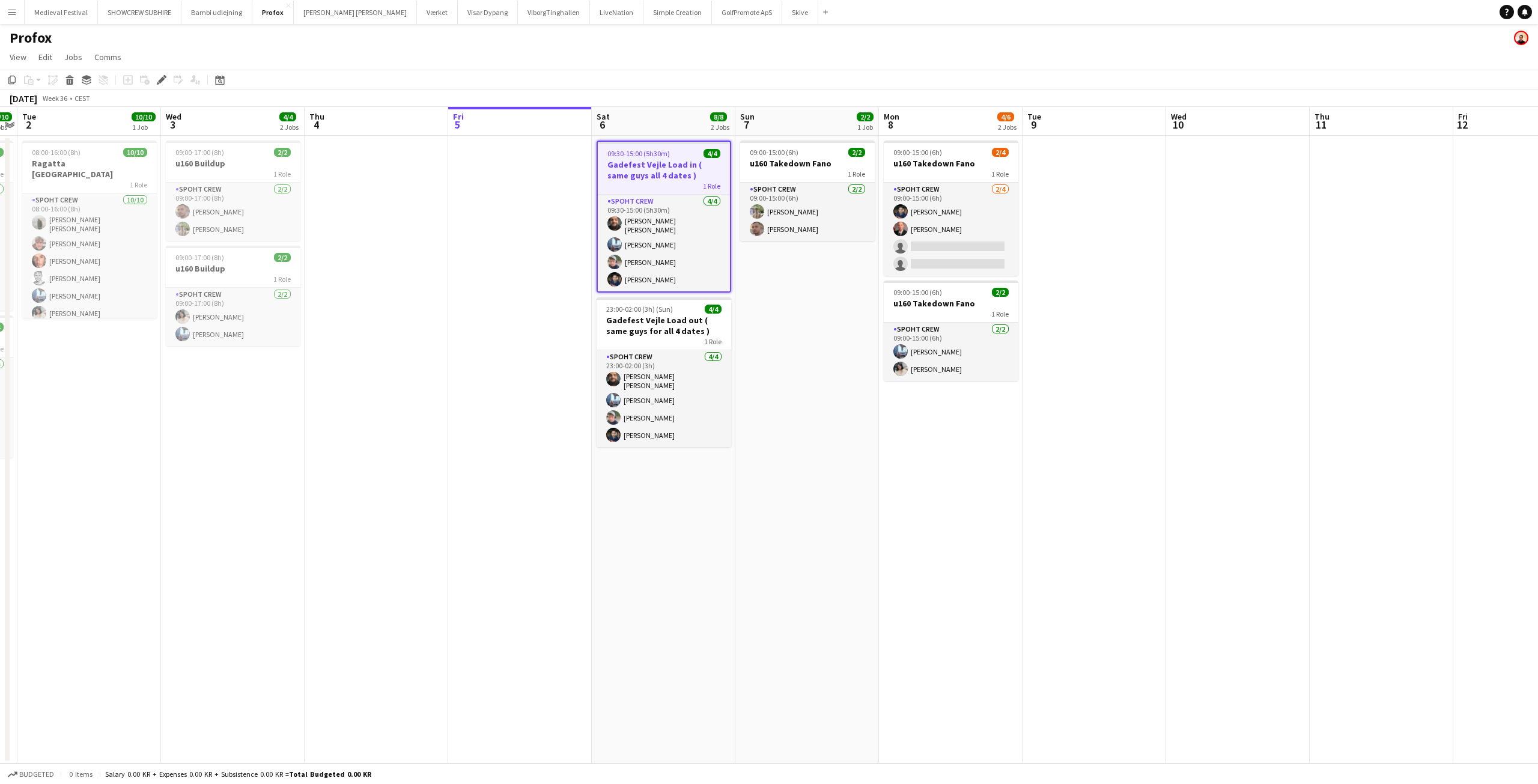
click at [630, 168] on h3 "Gadefest Vejle Load in ( same guys all 4 dates )" at bounding box center [663, 169] width 132 height 21
click at [630, 168] on h3 "Gadefest Vejle Load in ( same guys all 4 dates )" at bounding box center [664, 168] width 134 height 21
click at [159, 82] on icon at bounding box center [161, 80] width 6 height 6
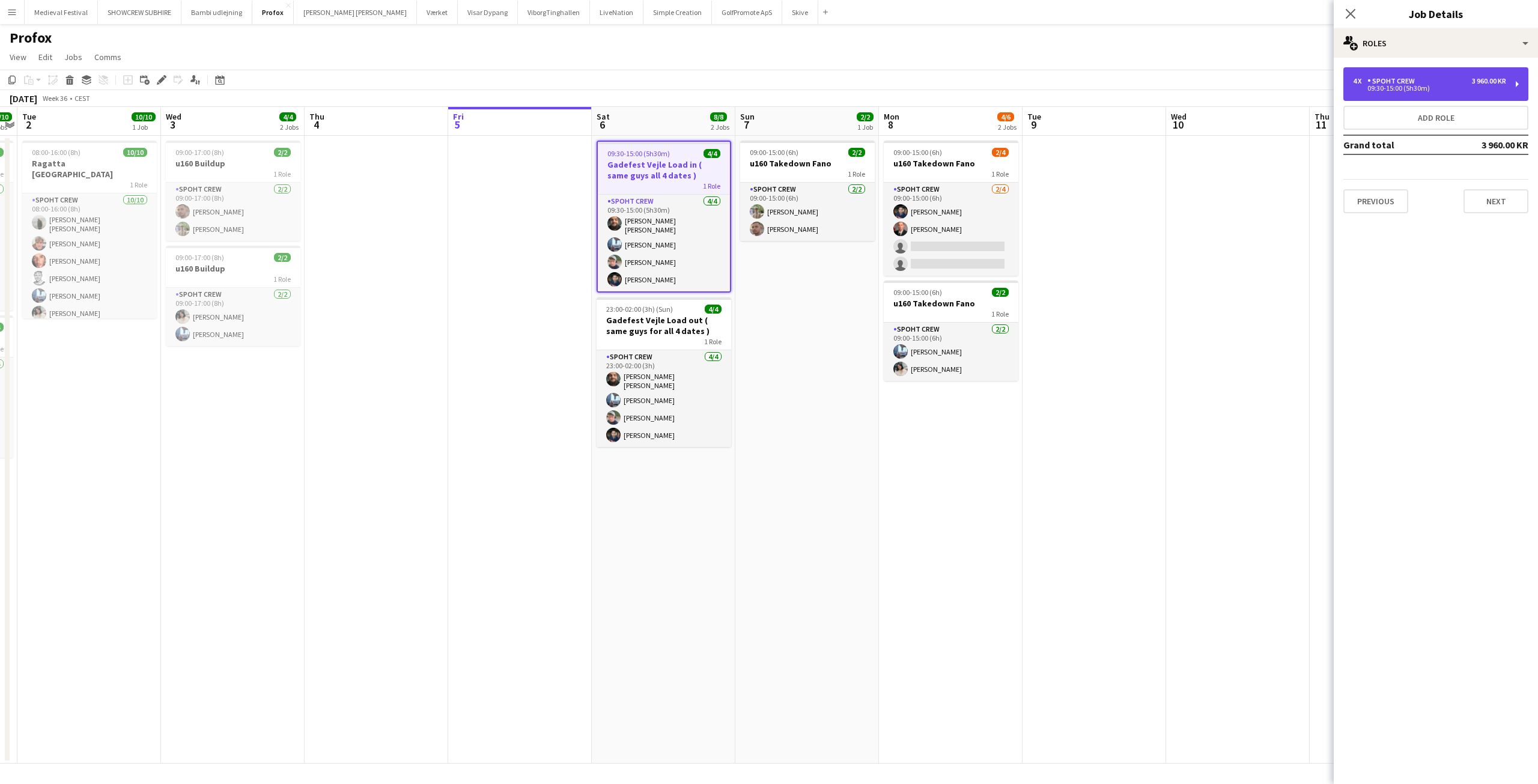
click at [1406, 85] on div "09:30-15:00 (5h30m)" at bounding box center [1430, 89] width 153 height 6
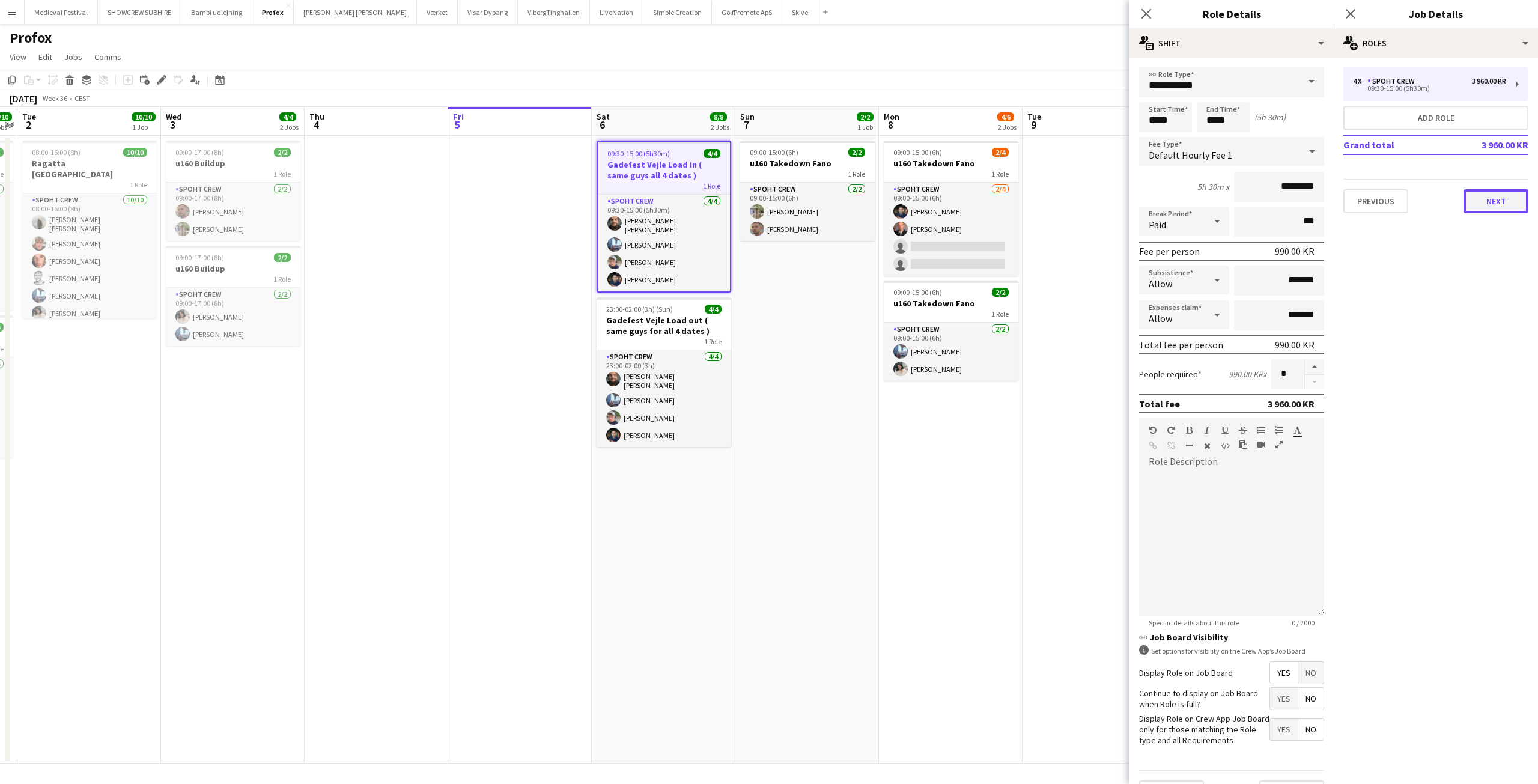
click at [1478, 194] on button "Next" at bounding box center [1496, 201] width 65 height 24
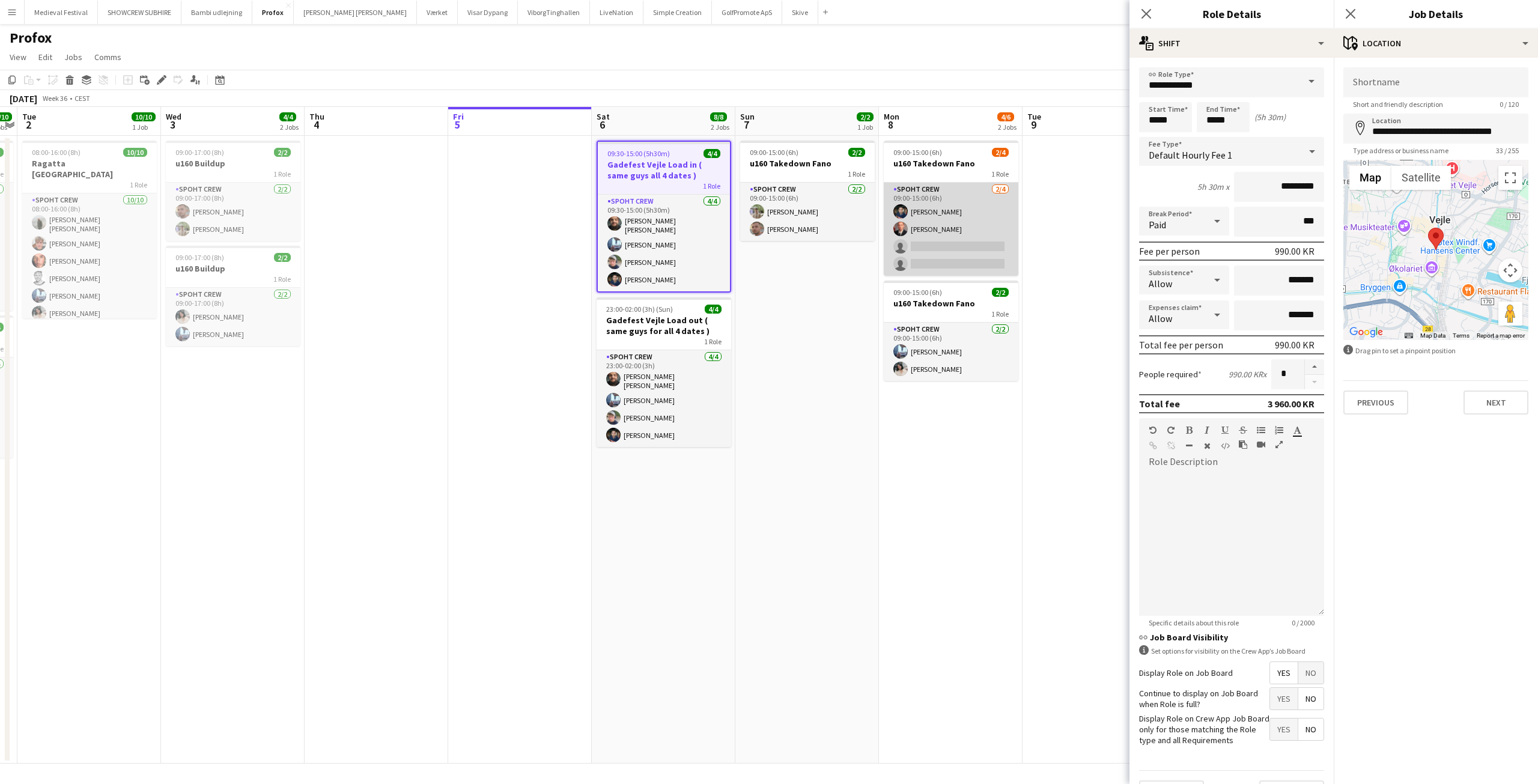
click at [941, 243] on app-card-role "Spoht Crew [DATE] 09:00-15:00 (6h) [PERSON_NAME] single-neutral-actions single-…" at bounding box center [951, 229] width 134 height 93
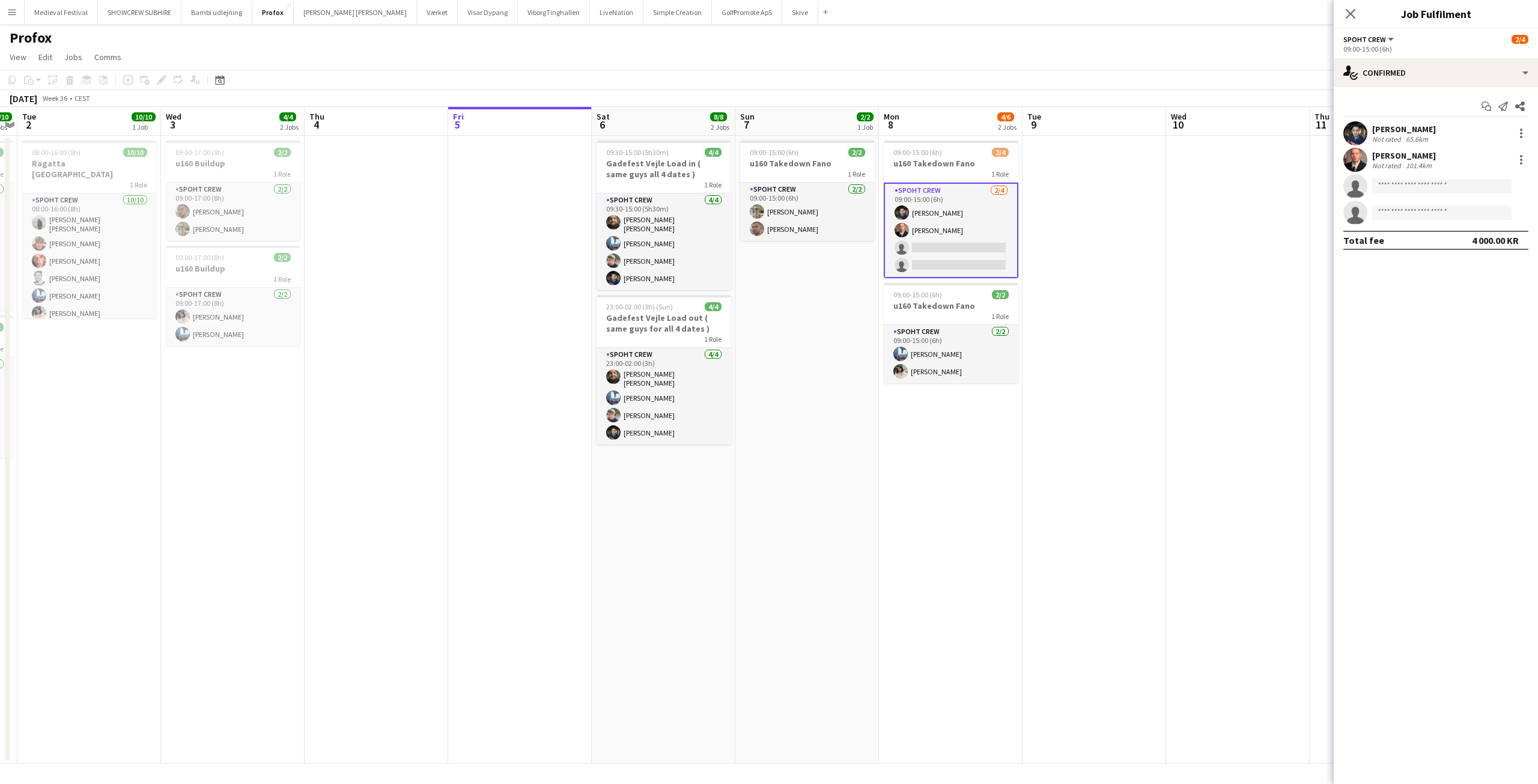
click at [1473, 92] on div "Start chat Send notification Share Marius Ciungu Not rated 65.6km Aurimas Kieza…" at bounding box center [1435, 173] width 204 height 172
click at [1450, 79] on div "single-neutral-actions-check-2 Confirmed" at bounding box center [1435, 73] width 204 height 28
click at [1476, 190] on div "single-neutral-actions-information Applicants" at bounding box center [1476, 196] width 119 height 24
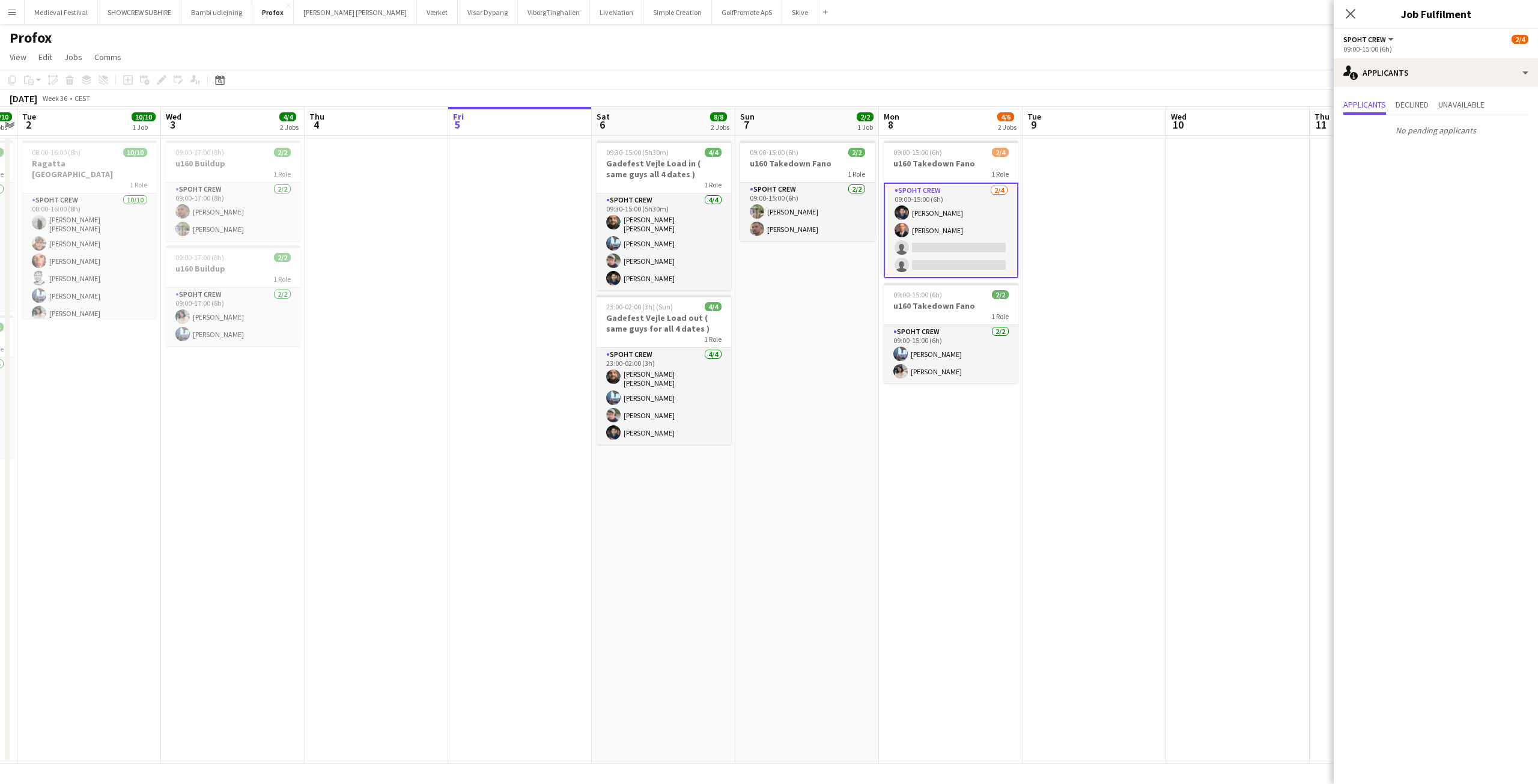
click at [1221, 214] on app-date-cell at bounding box center [1238, 450] width 144 height 628
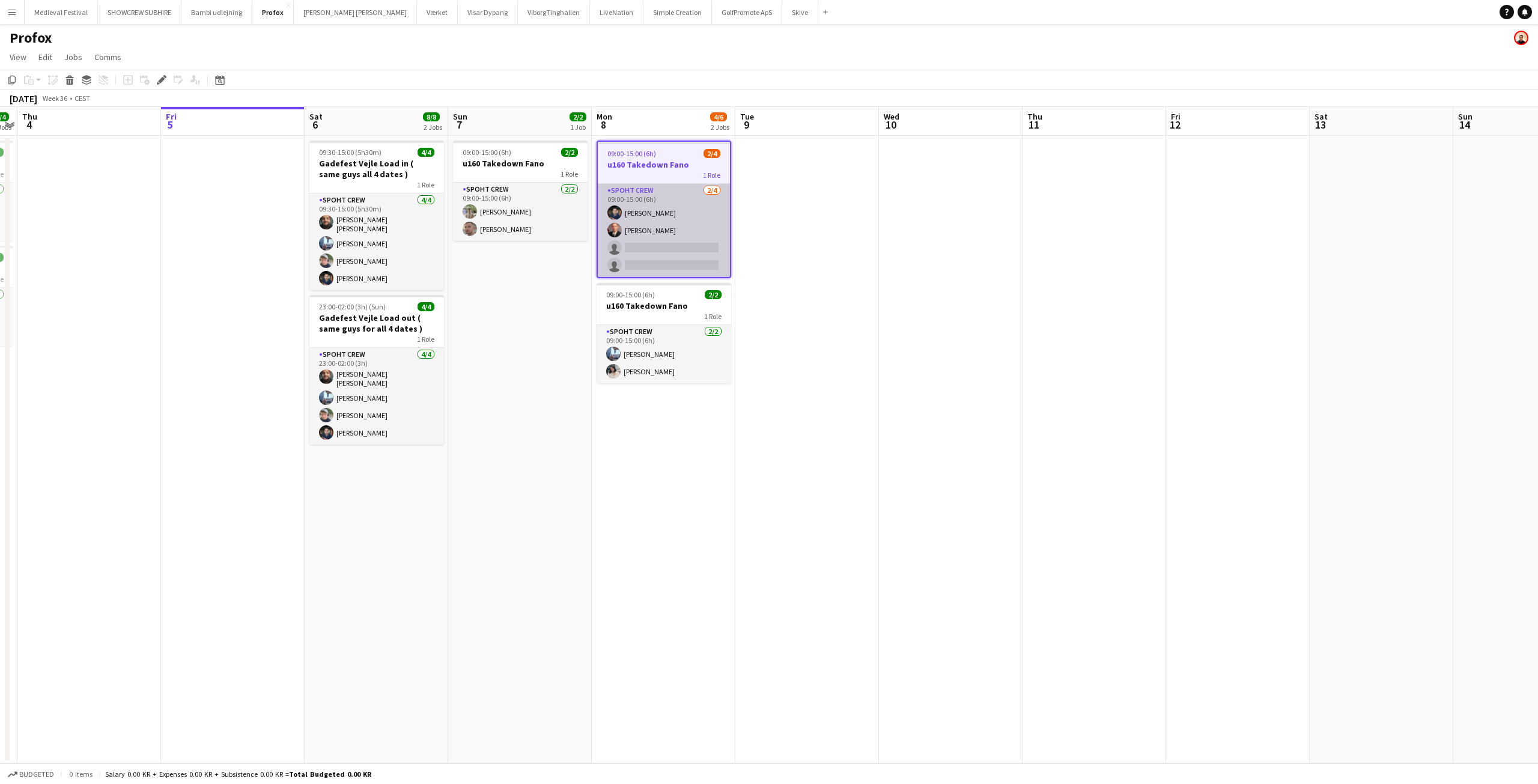
click at [653, 207] on app-card-role "Spoht Crew [DATE] 09:00-15:00 (6h) [PERSON_NAME] single-neutral-actions single-…" at bounding box center [663, 231] width 132 height 93
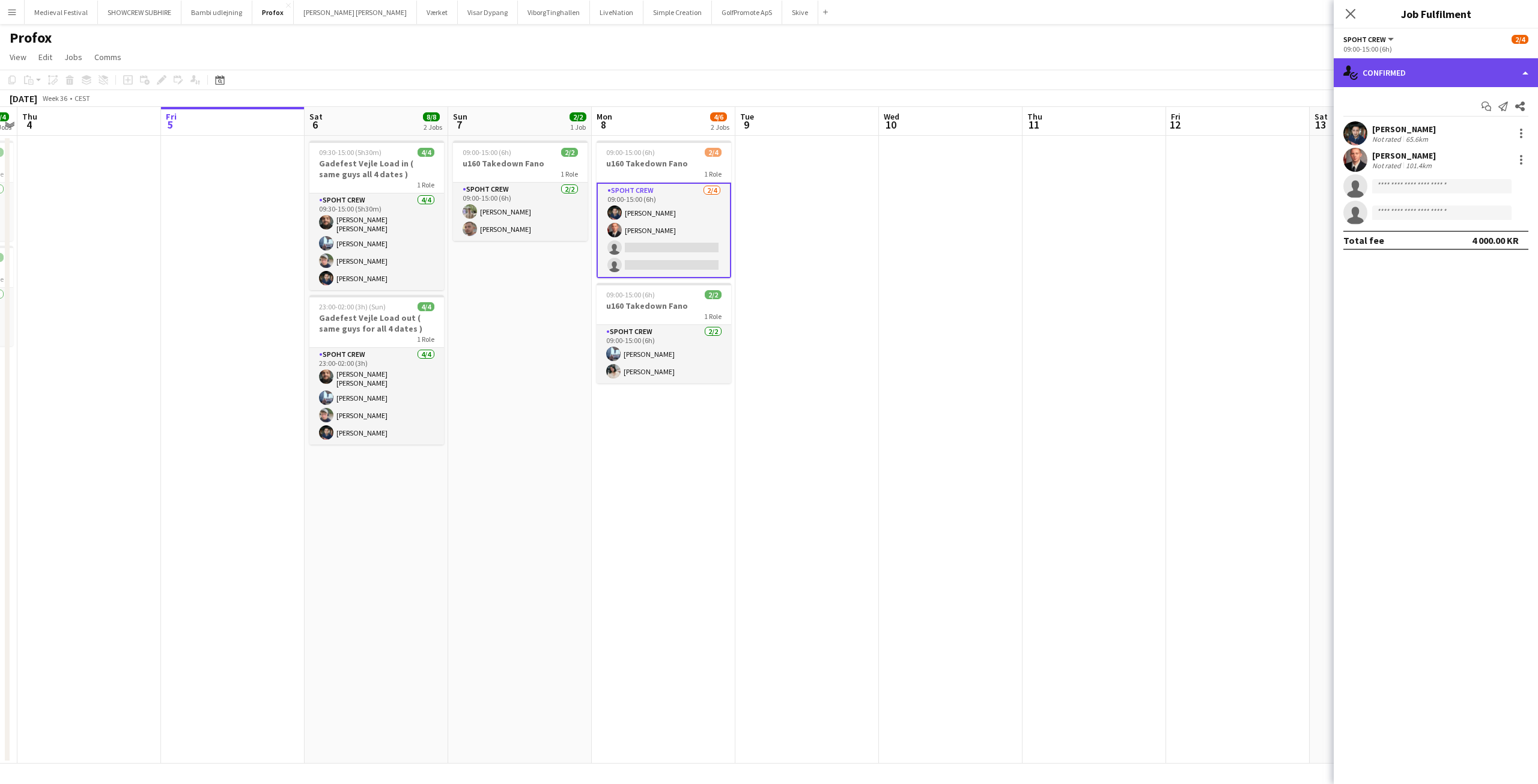
click at [1384, 81] on div "single-neutral-actions-check-2 Confirmed" at bounding box center [1435, 73] width 204 height 28
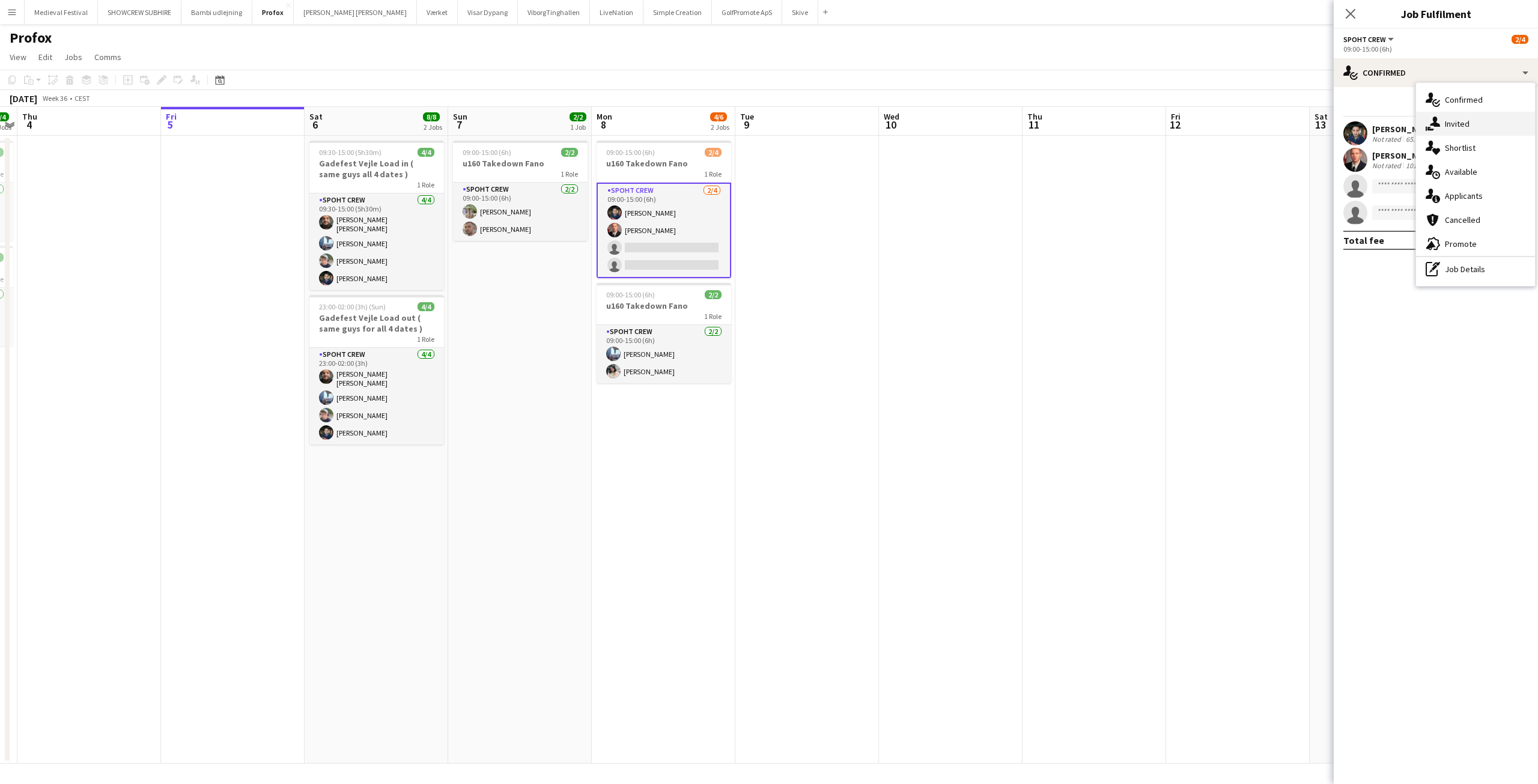
click at [1446, 122] on span "Invited" at bounding box center [1457, 124] width 25 height 11
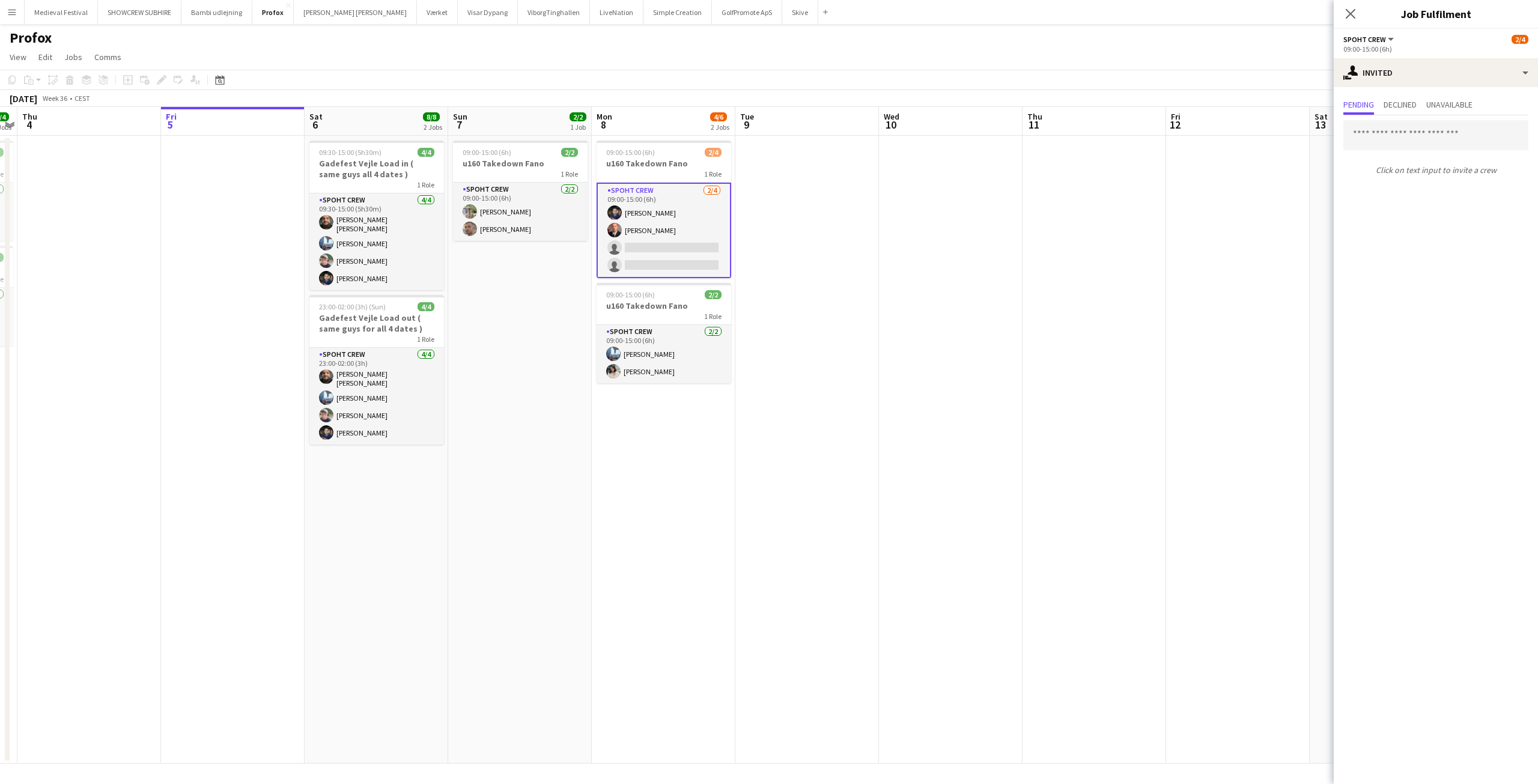
click at [1392, 152] on div "Click on text input to invite a crew" at bounding box center [1435, 148] width 204 height 65
click at [1384, 142] on input "text" at bounding box center [1436, 135] width 185 height 30
type input "*****"
click at [1416, 172] on span "k.karwacki.wbr@gmail.com" at bounding box center [1436, 175] width 166 height 9
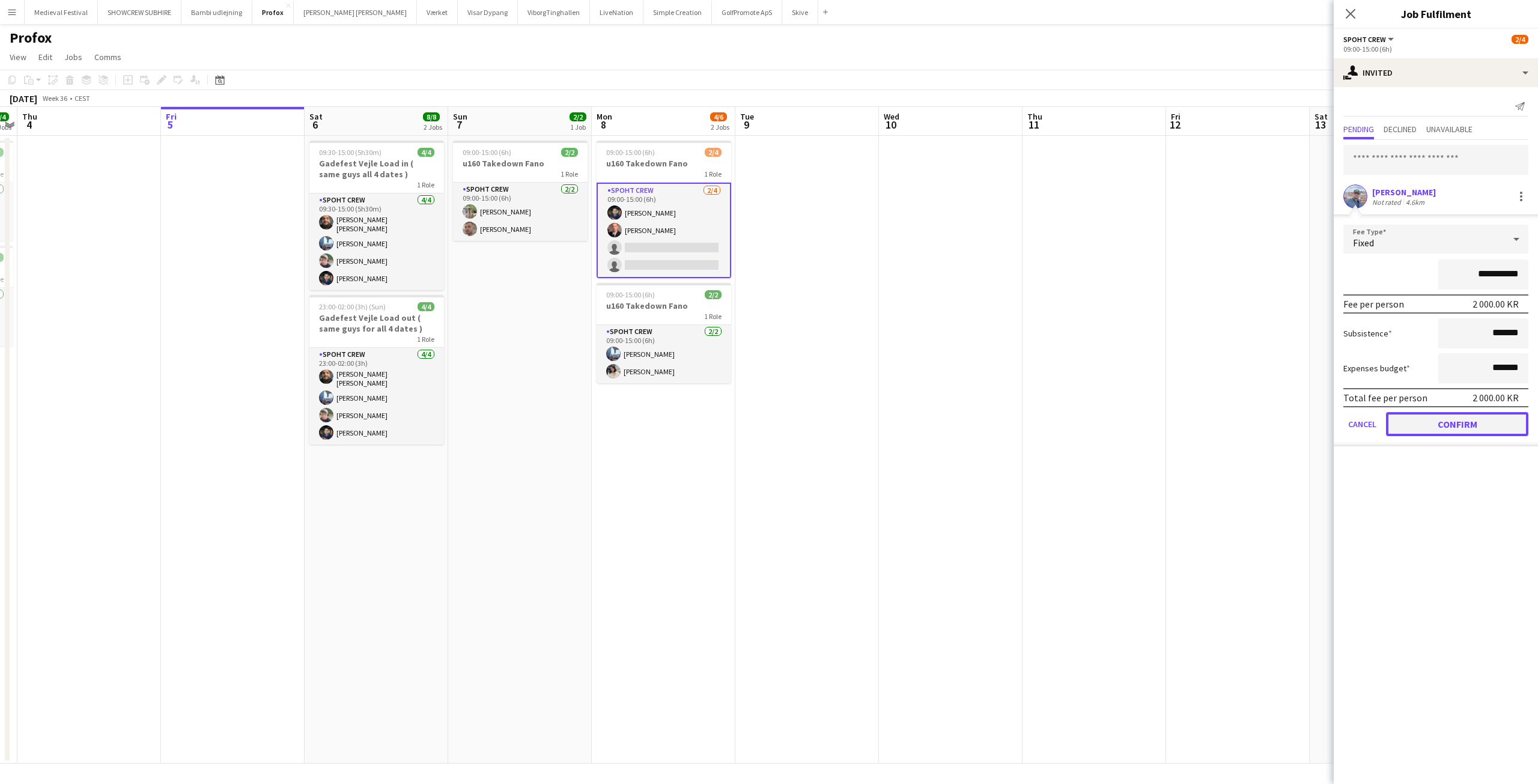
click at [1431, 417] on button "Confirm" at bounding box center [1457, 424] width 142 height 24
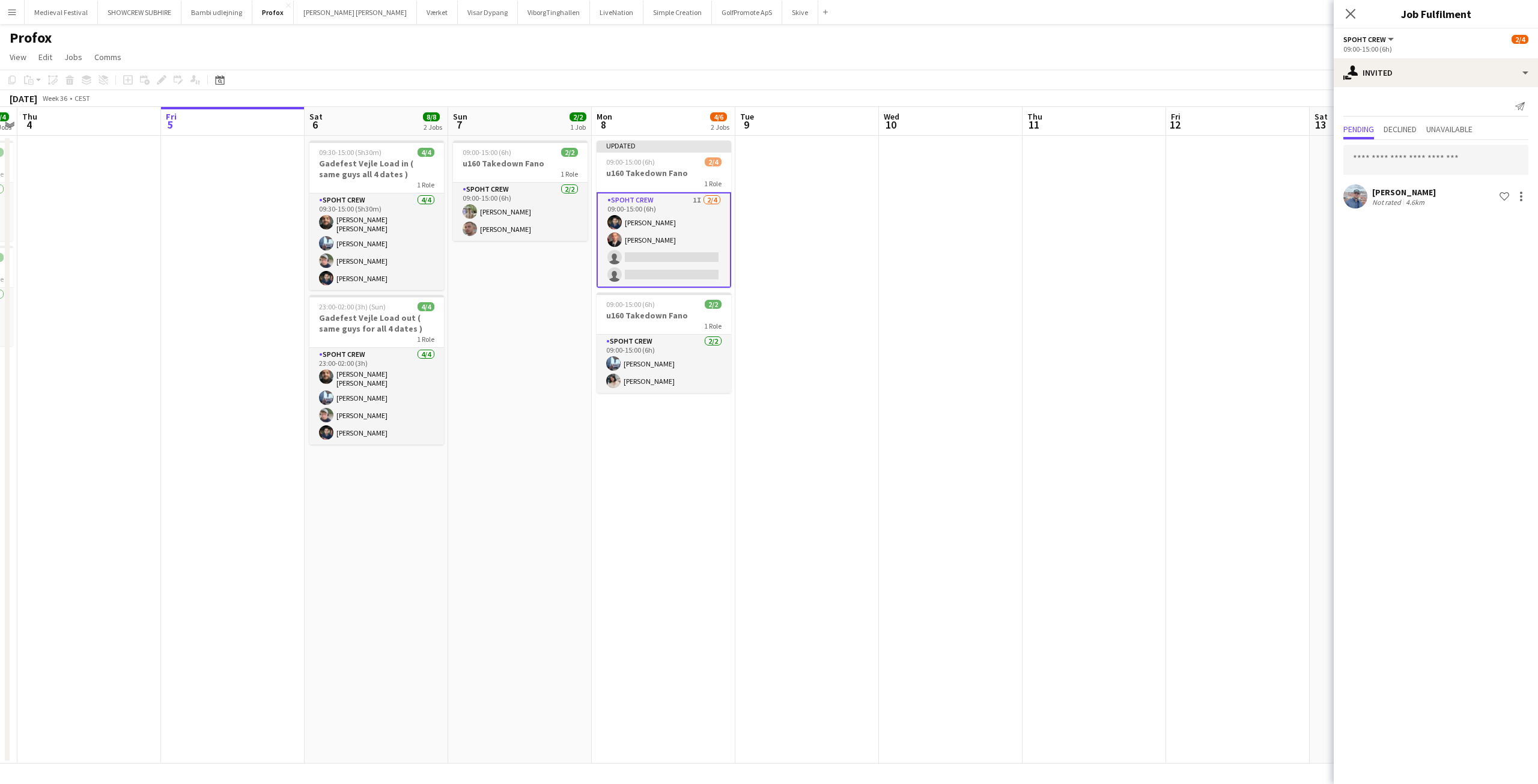
click at [1235, 276] on app-date-cell at bounding box center [1238, 450] width 144 height 628
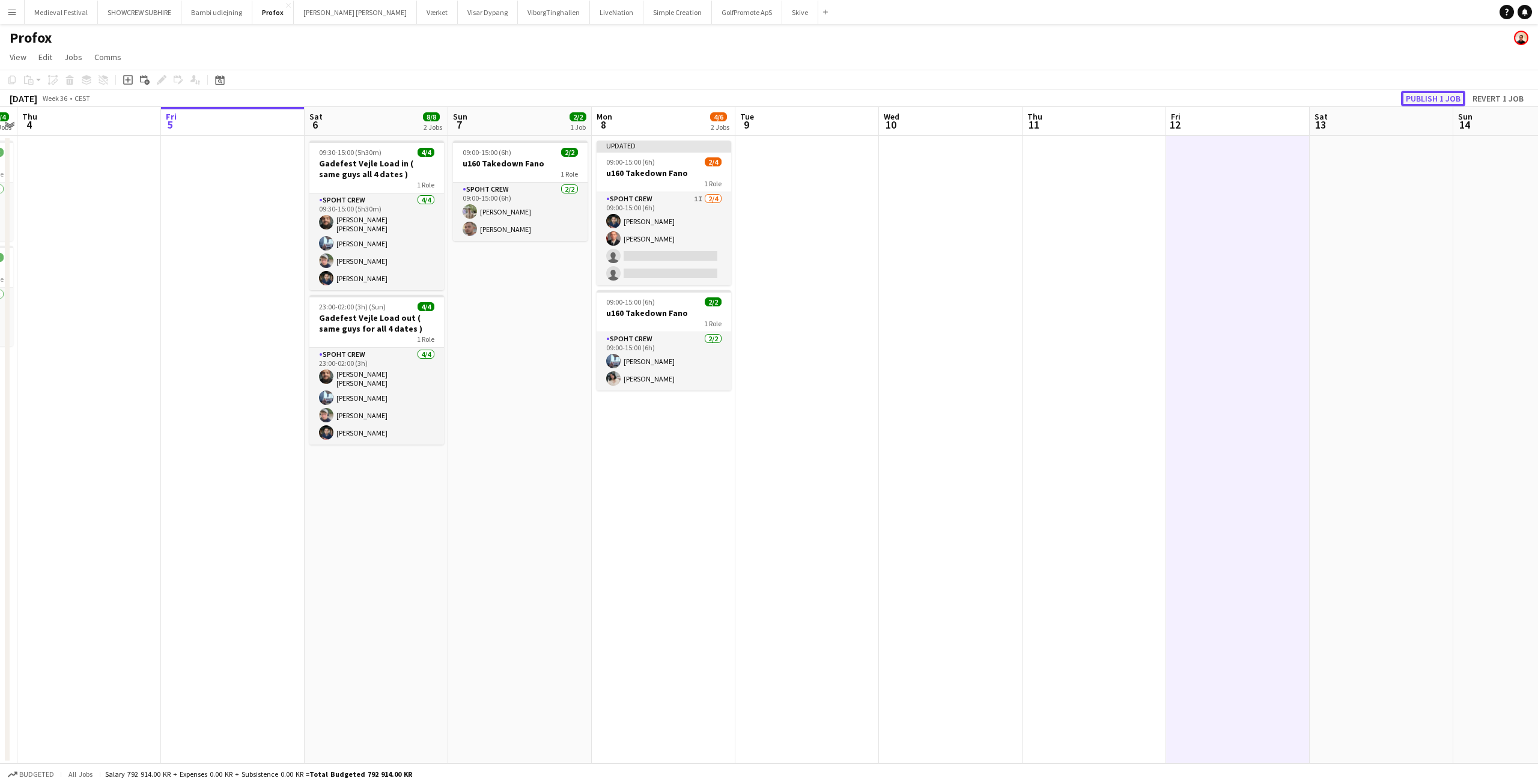
click at [1437, 101] on button "Publish 1 job" at bounding box center [1433, 99] width 64 height 16
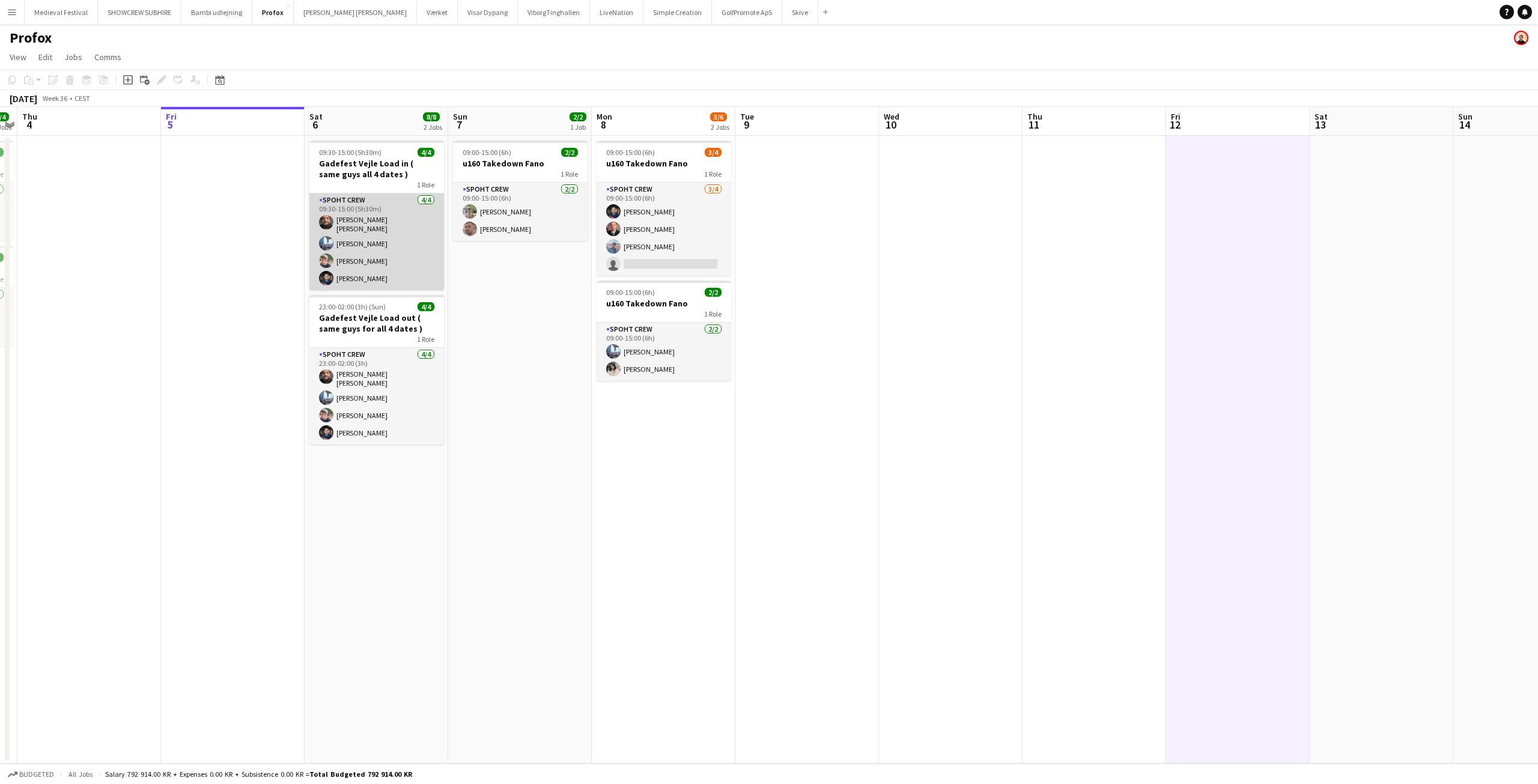
click at [368, 264] on app-card-role "Spoht Crew 4/4 09:30-15:00 (5h30m) Adam Shem Abraham Armando Irom Lucas Mørch M…" at bounding box center [376, 242] width 134 height 96
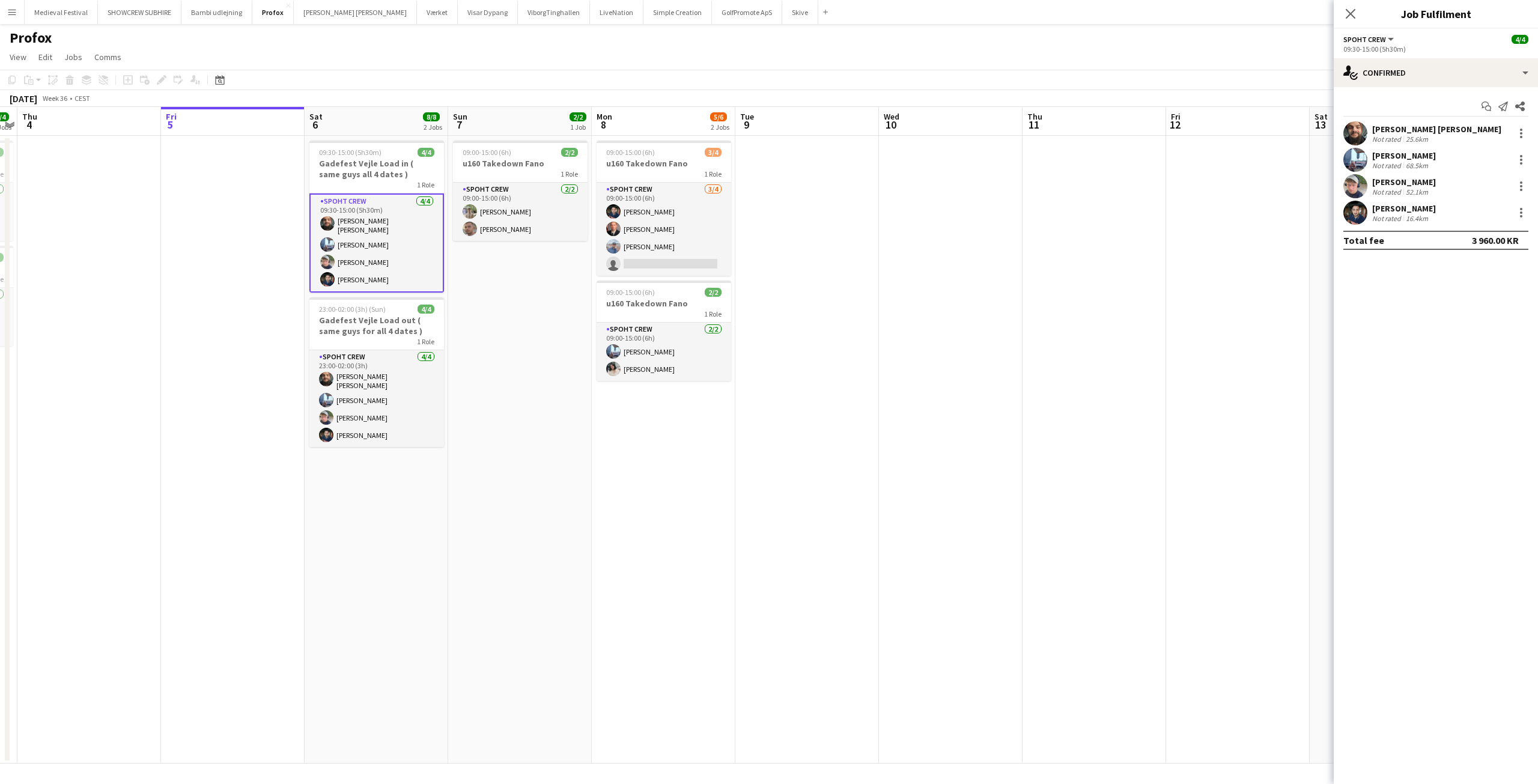
click at [1459, 134] on div "Adam Shem Abraham Not rated 25.6km" at bounding box center [1435, 134] width 204 height 24
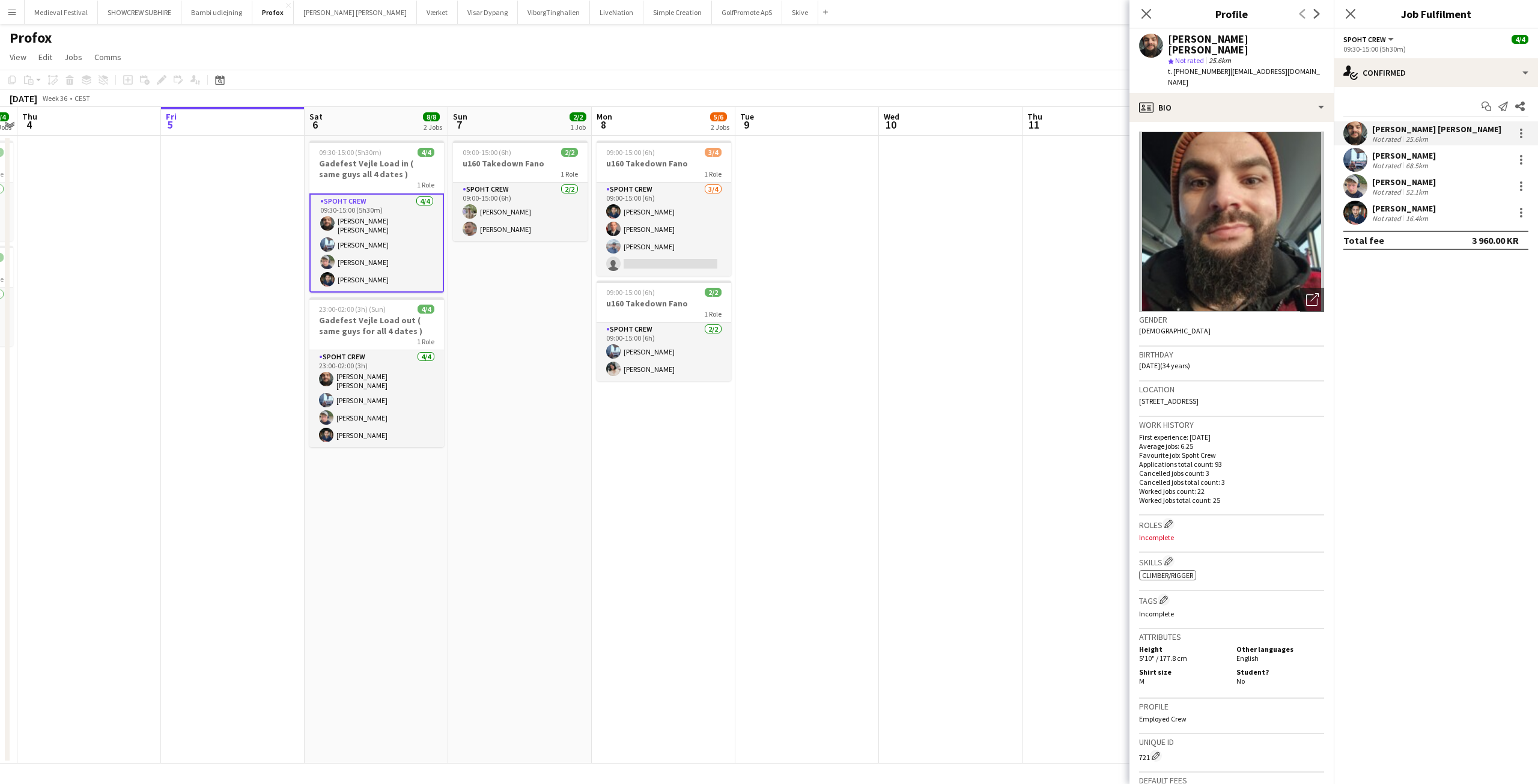
click at [1417, 209] on div "Marius Ciungu" at bounding box center [1404, 209] width 64 height 11
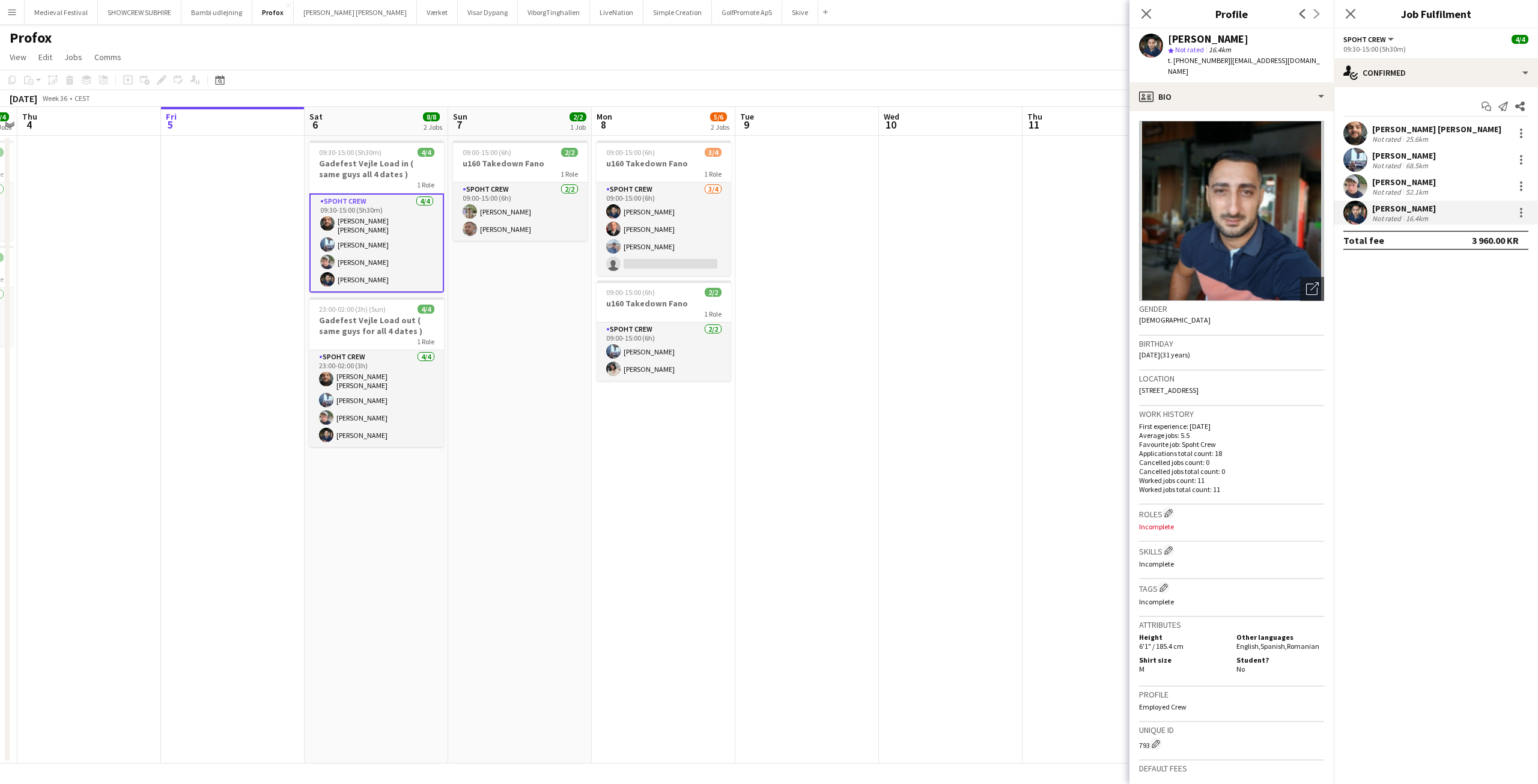
click at [1417, 209] on div "Marius Ciungu" at bounding box center [1404, 209] width 64 height 11
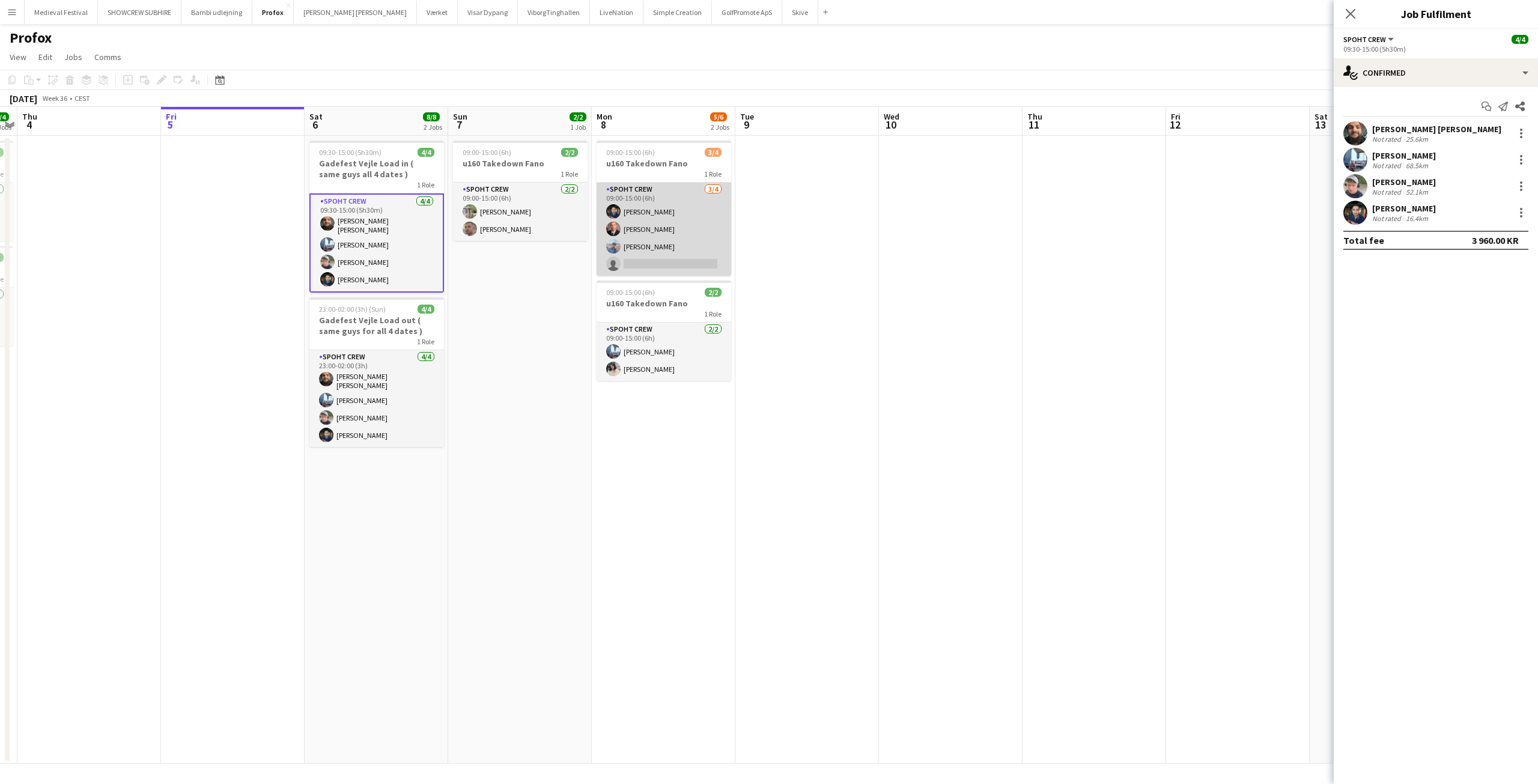
click at [714, 224] on app-card-role "Spoht Crew 3/4 09:00-15:00 (6h) Marius Ciungu Aurimas Kieza Kamil Karwacki sing…" at bounding box center [664, 229] width 134 height 93
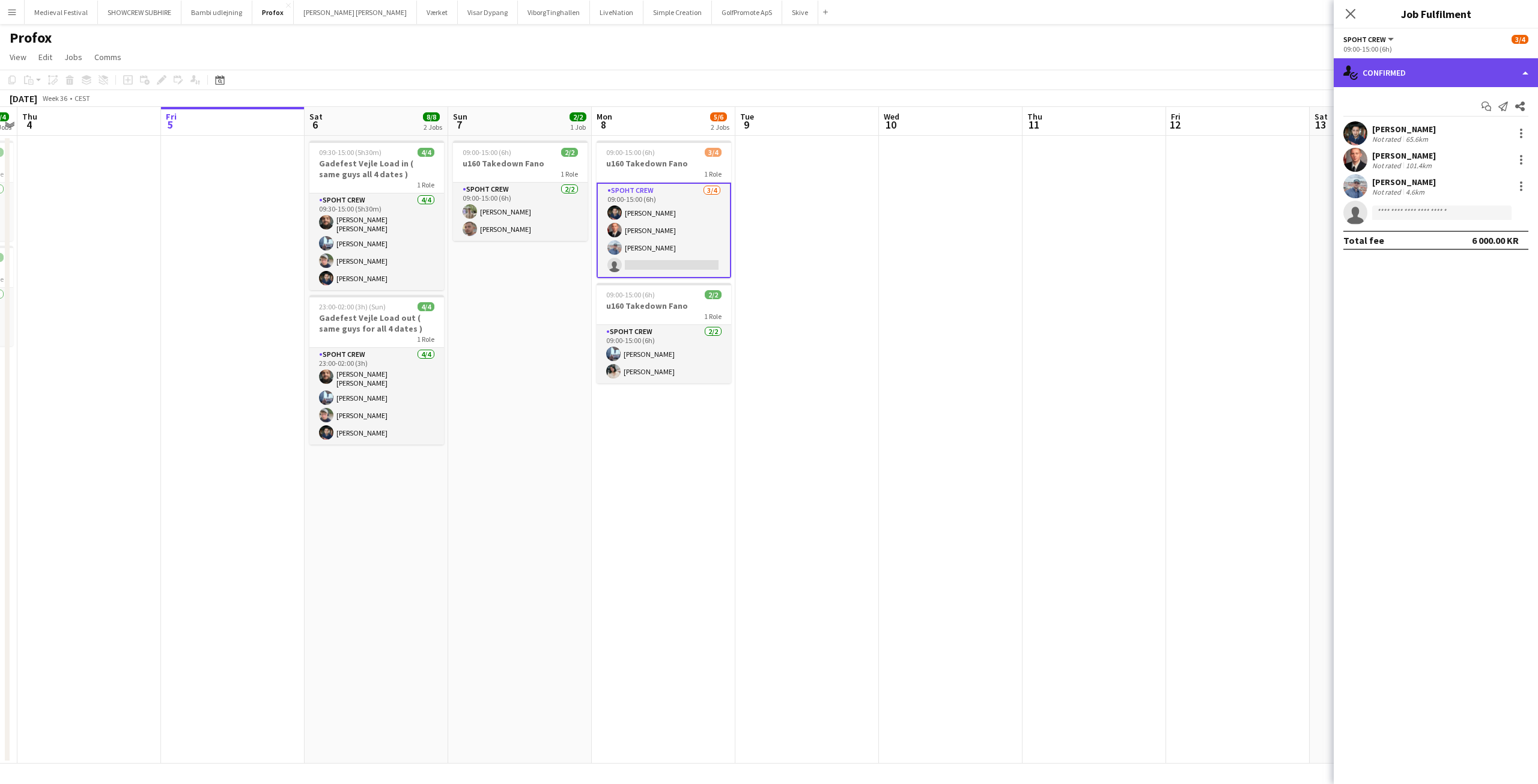
click at [1449, 81] on div "single-neutral-actions-check-2 Confirmed" at bounding box center [1435, 73] width 204 height 28
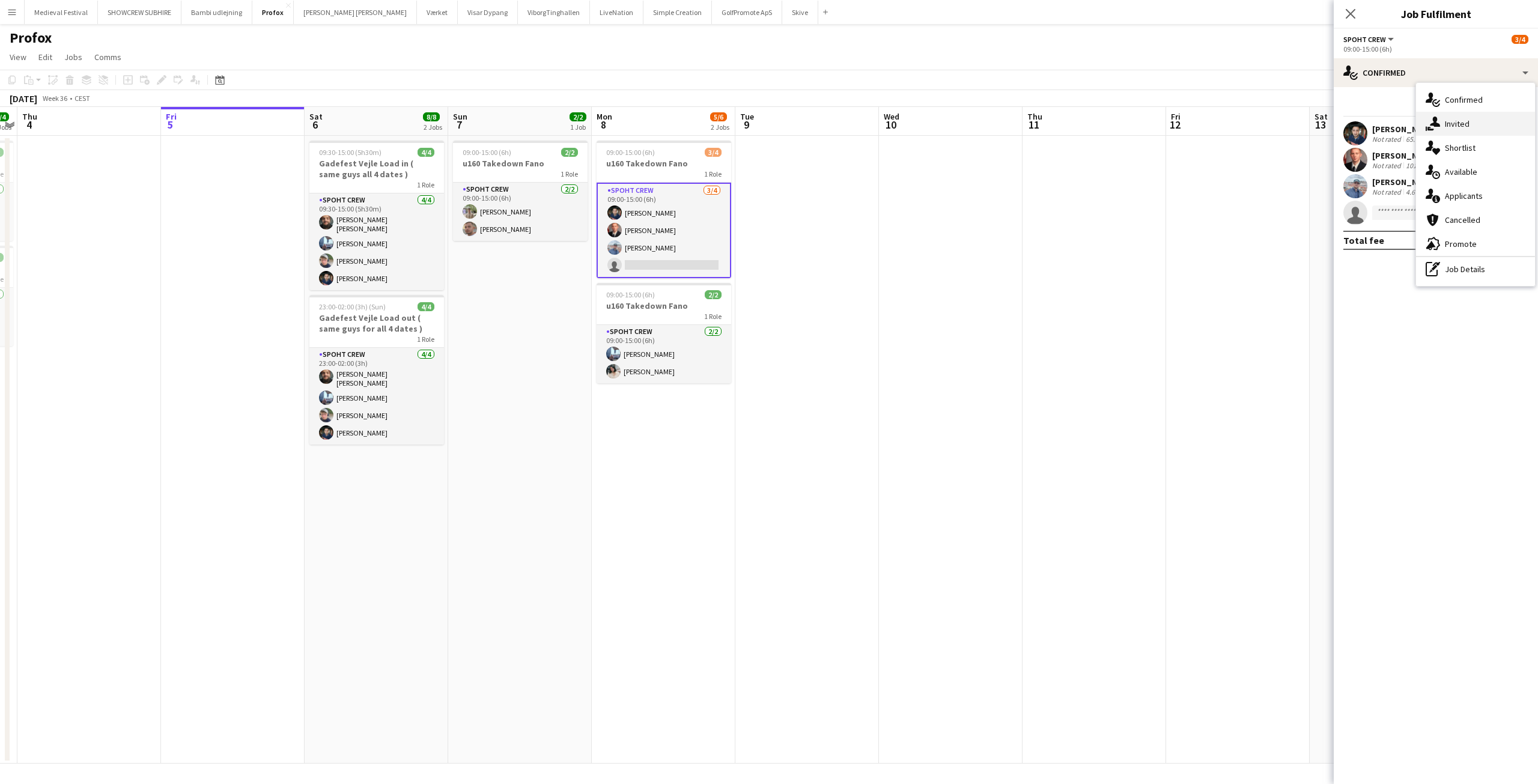
click at [1453, 122] on span "Invited" at bounding box center [1457, 124] width 25 height 11
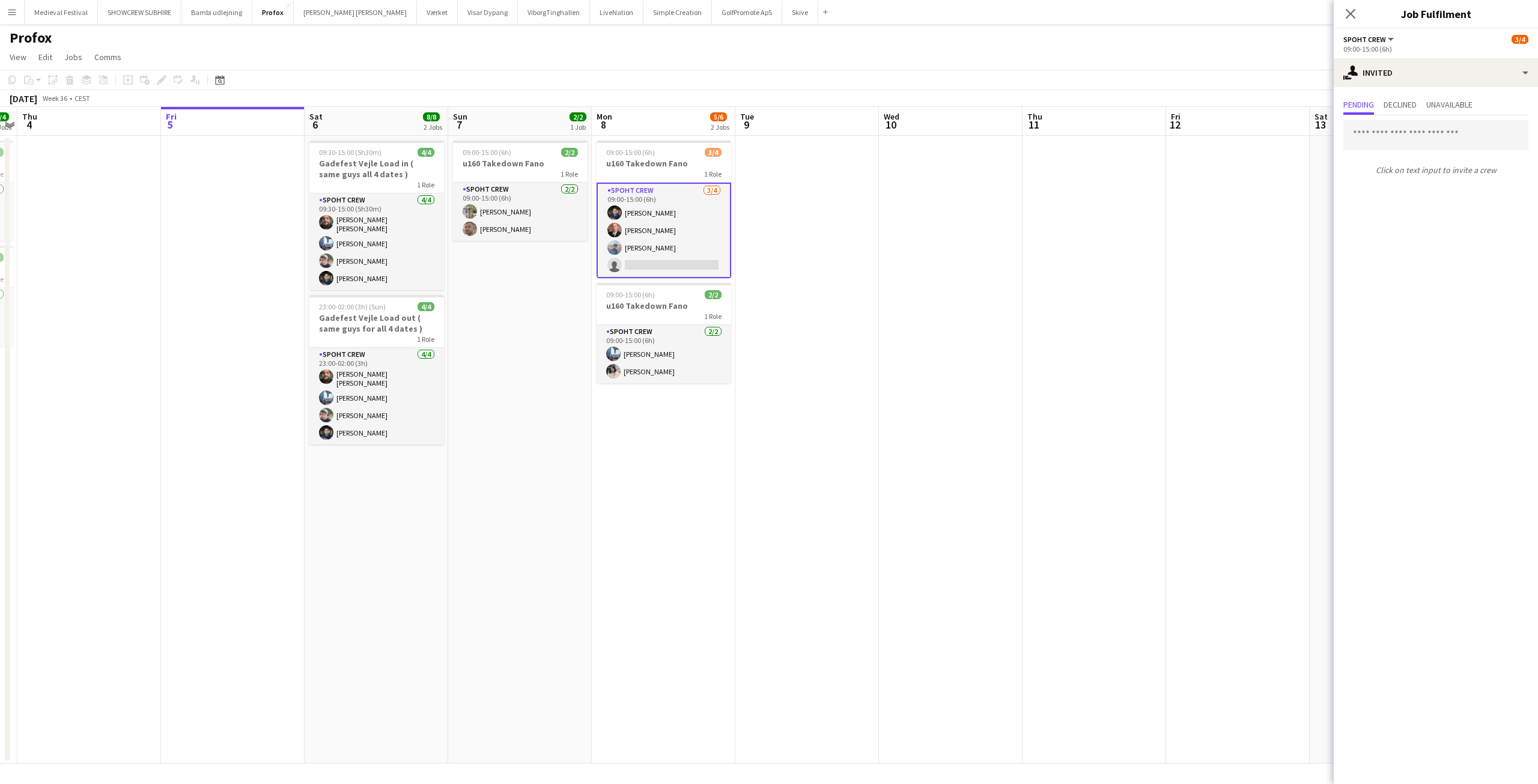
click at [674, 248] on app-card-role "Spoht Crew 3/4 09:00-15:00 (6h) Marius Ciungu Aurimas Kieza Kamil Karwacki sing…" at bounding box center [664, 230] width 134 height 96
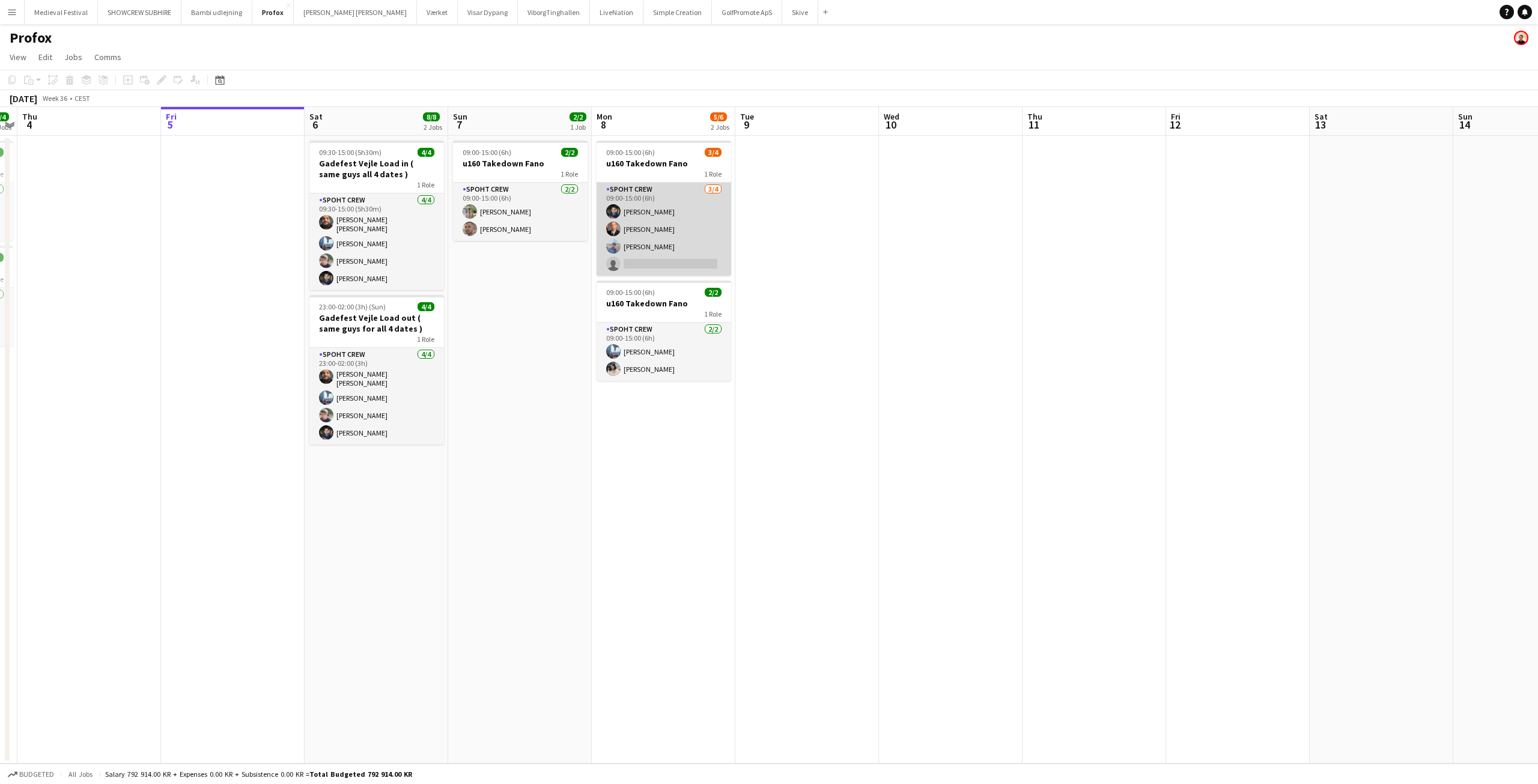
click at [683, 242] on app-card-role "Spoht Crew 3/4 09:00-15:00 (6h) Marius Ciungu Aurimas Kieza Kamil Karwacki sing…" at bounding box center [664, 229] width 134 height 93
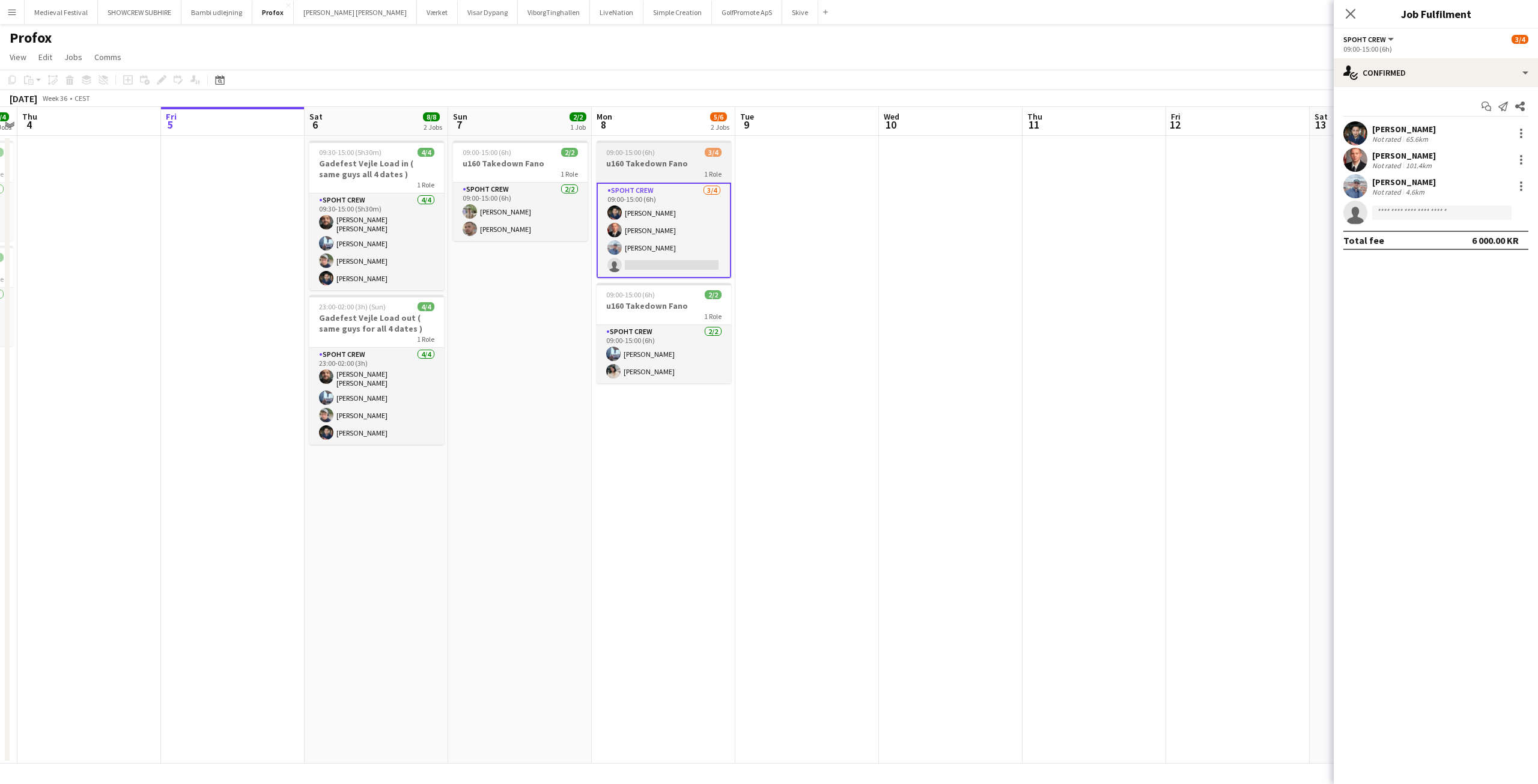
click at [668, 156] on div "09:00-15:00 (6h) 3/4" at bounding box center [664, 152] width 134 height 9
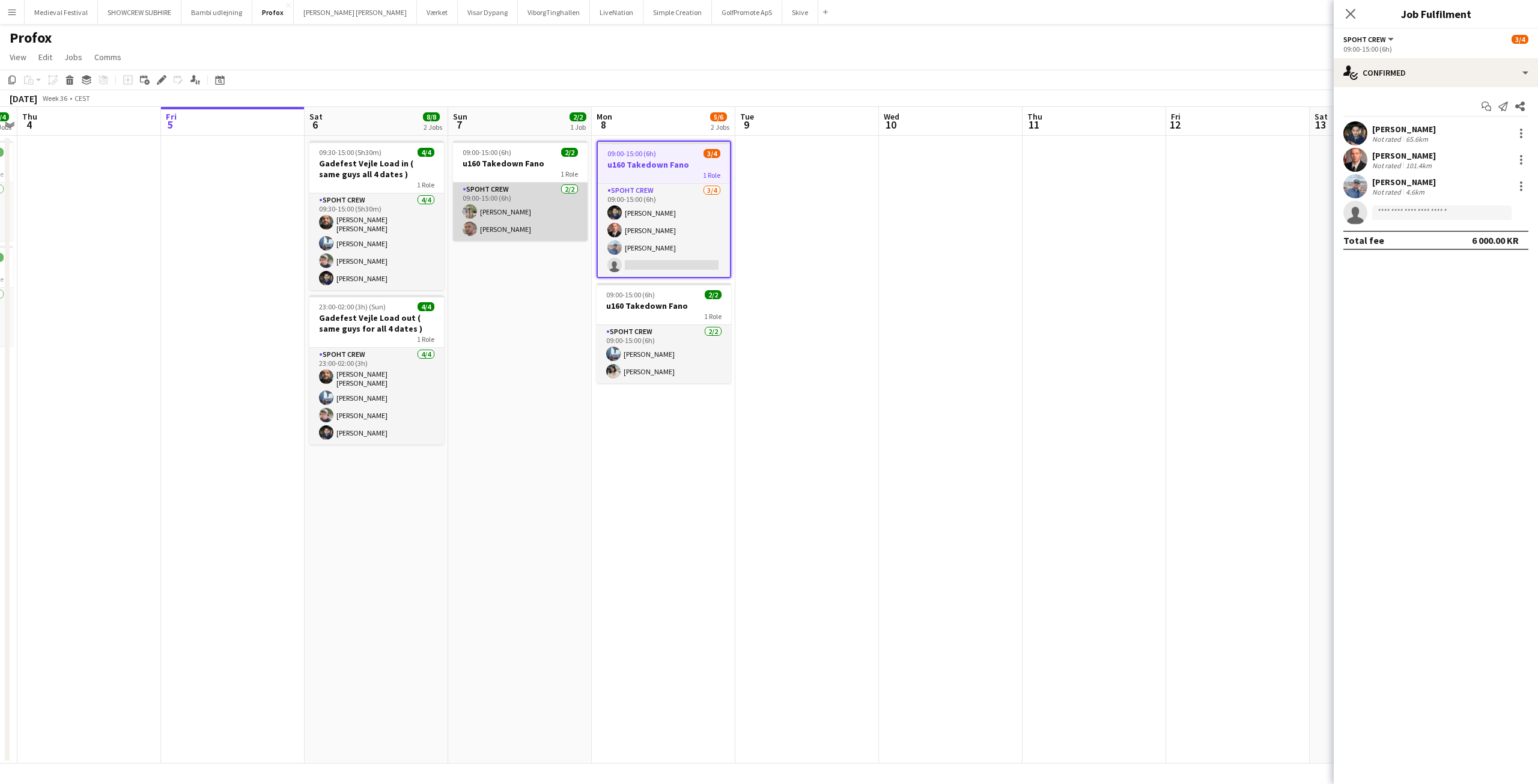
click at [572, 227] on app-card-role "Spoht Crew 2/2 09:00-15:00 (6h) Arthur Daval-Markussen Tomas Ambarcumianas" at bounding box center [520, 212] width 134 height 58
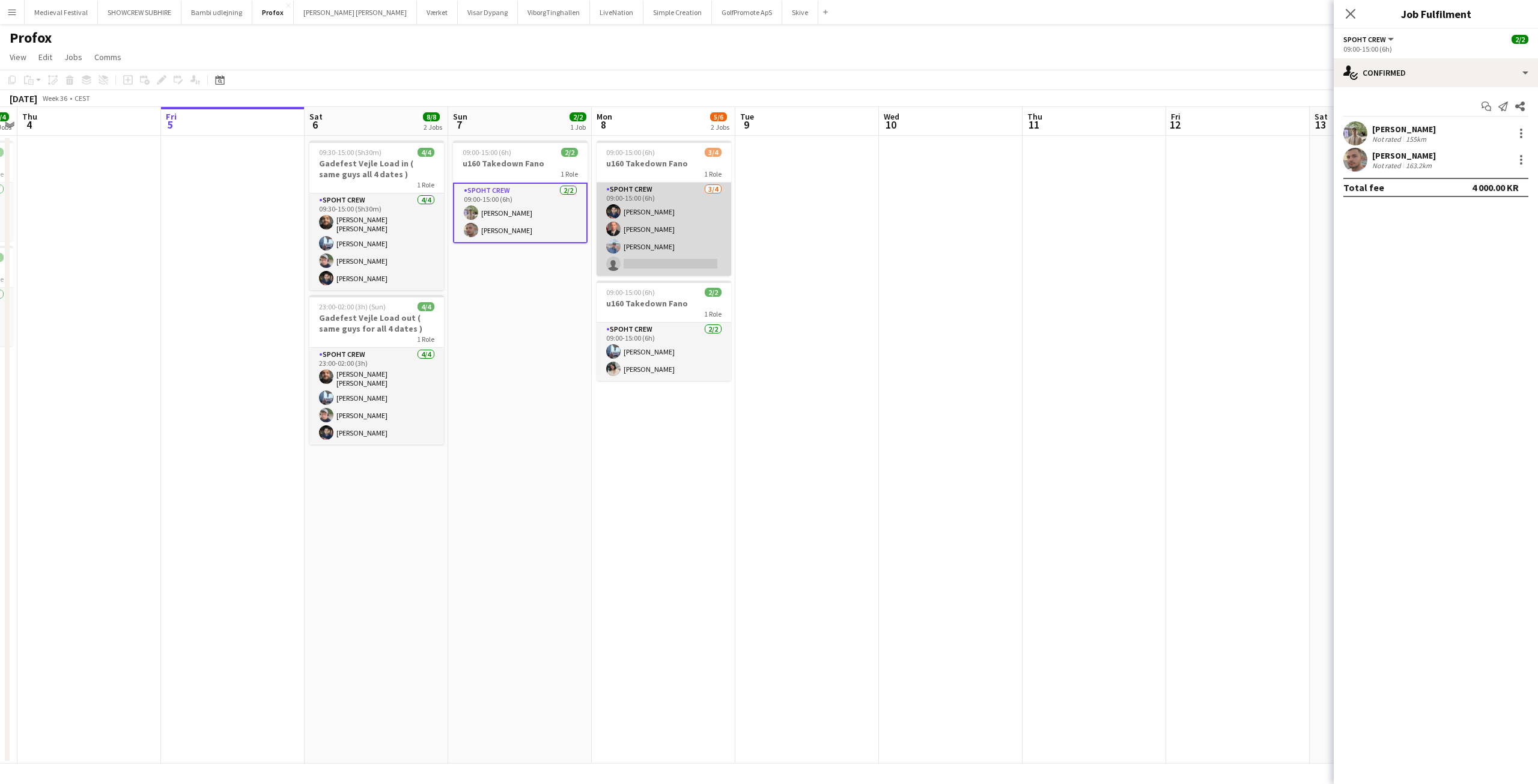
click at [667, 232] on app-card-role "Spoht Crew 3/4 09:00-15:00 (6h) Marius Ciungu Aurimas Kieza Kamil Karwacki sing…" at bounding box center [664, 229] width 134 height 93
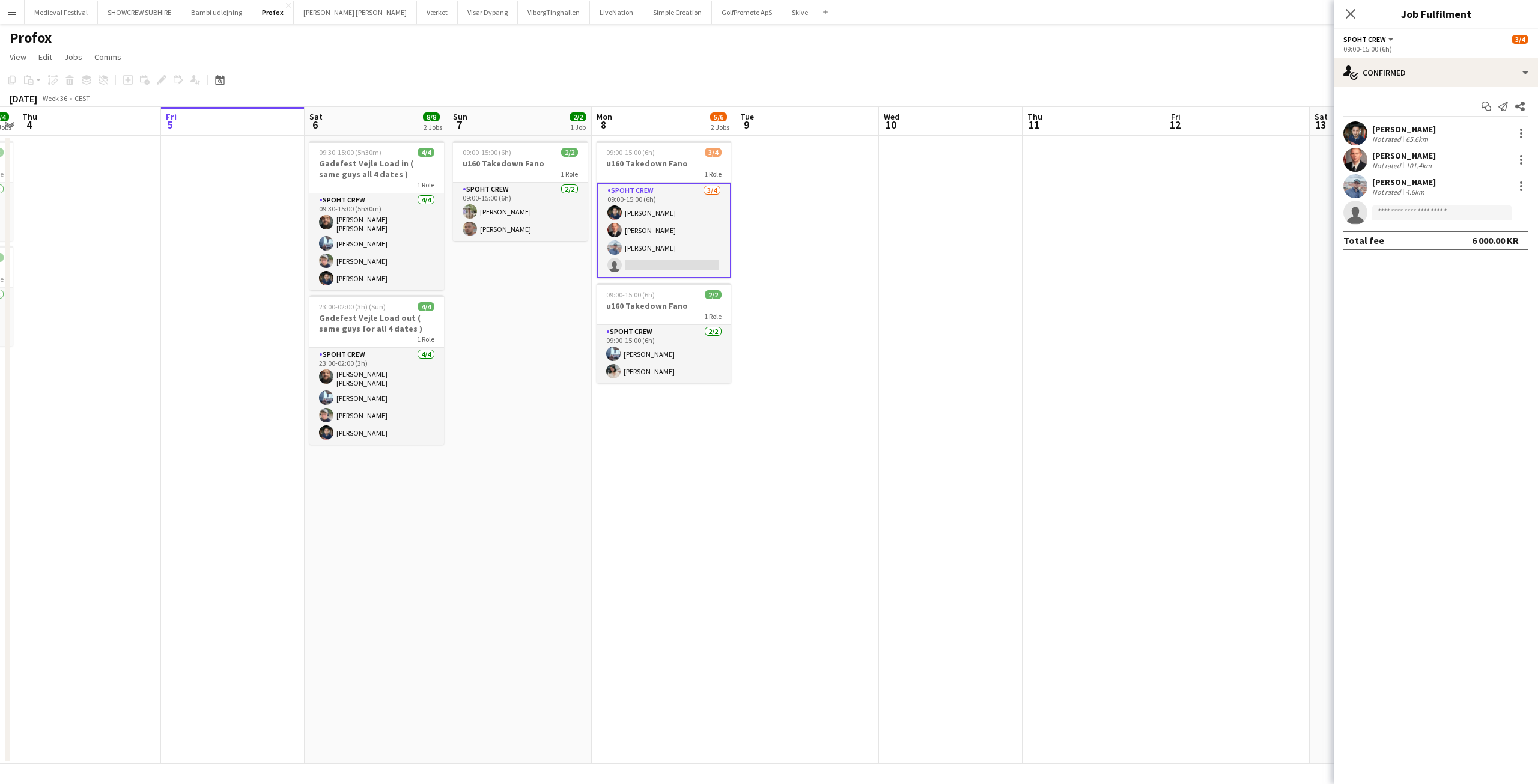
click at [1437, 187] on div "Kamil Karwacki Not rated 4.6km" at bounding box center [1435, 186] width 204 height 24
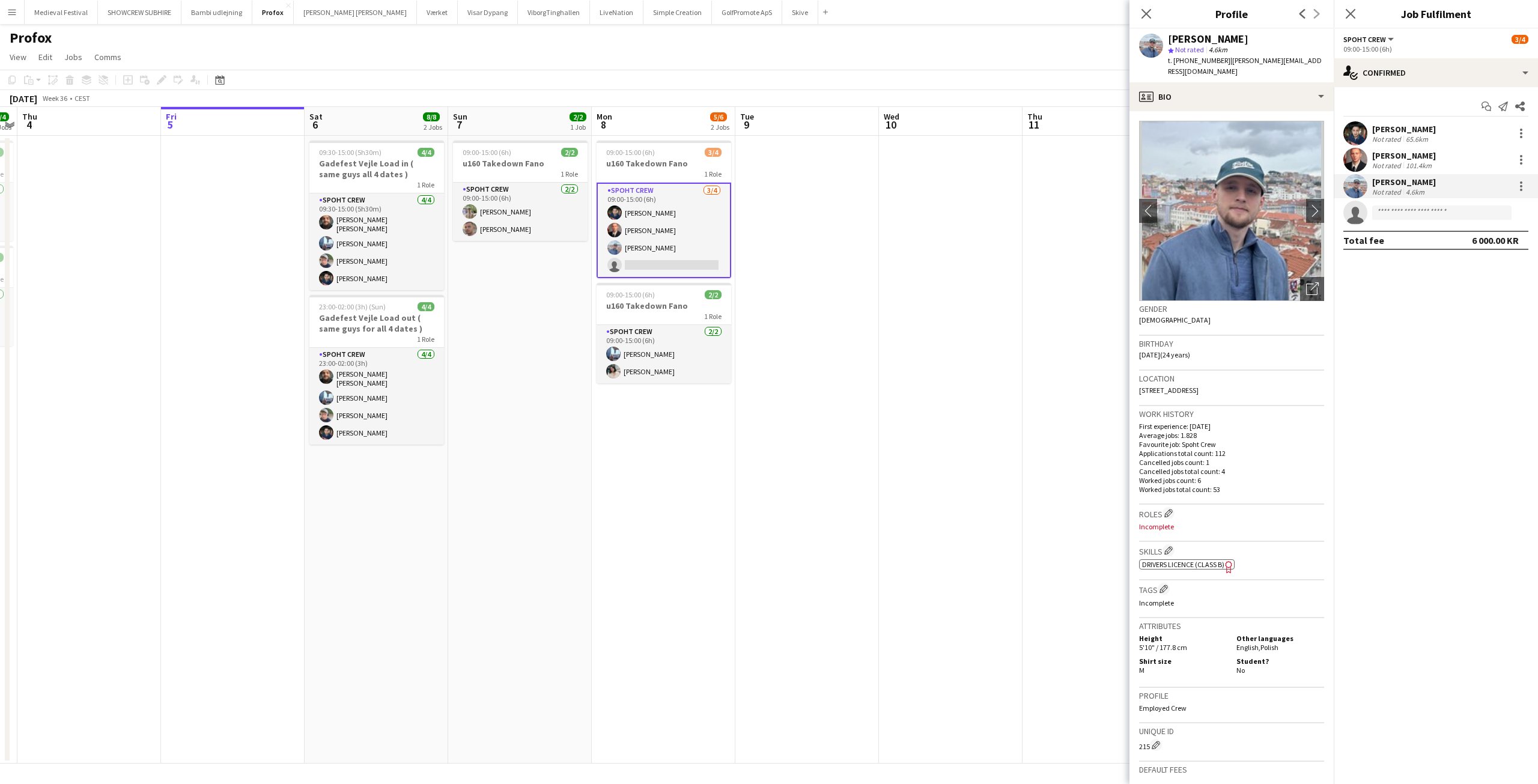
click at [1389, 181] on div "Kamil Karwacki" at bounding box center [1404, 182] width 64 height 11
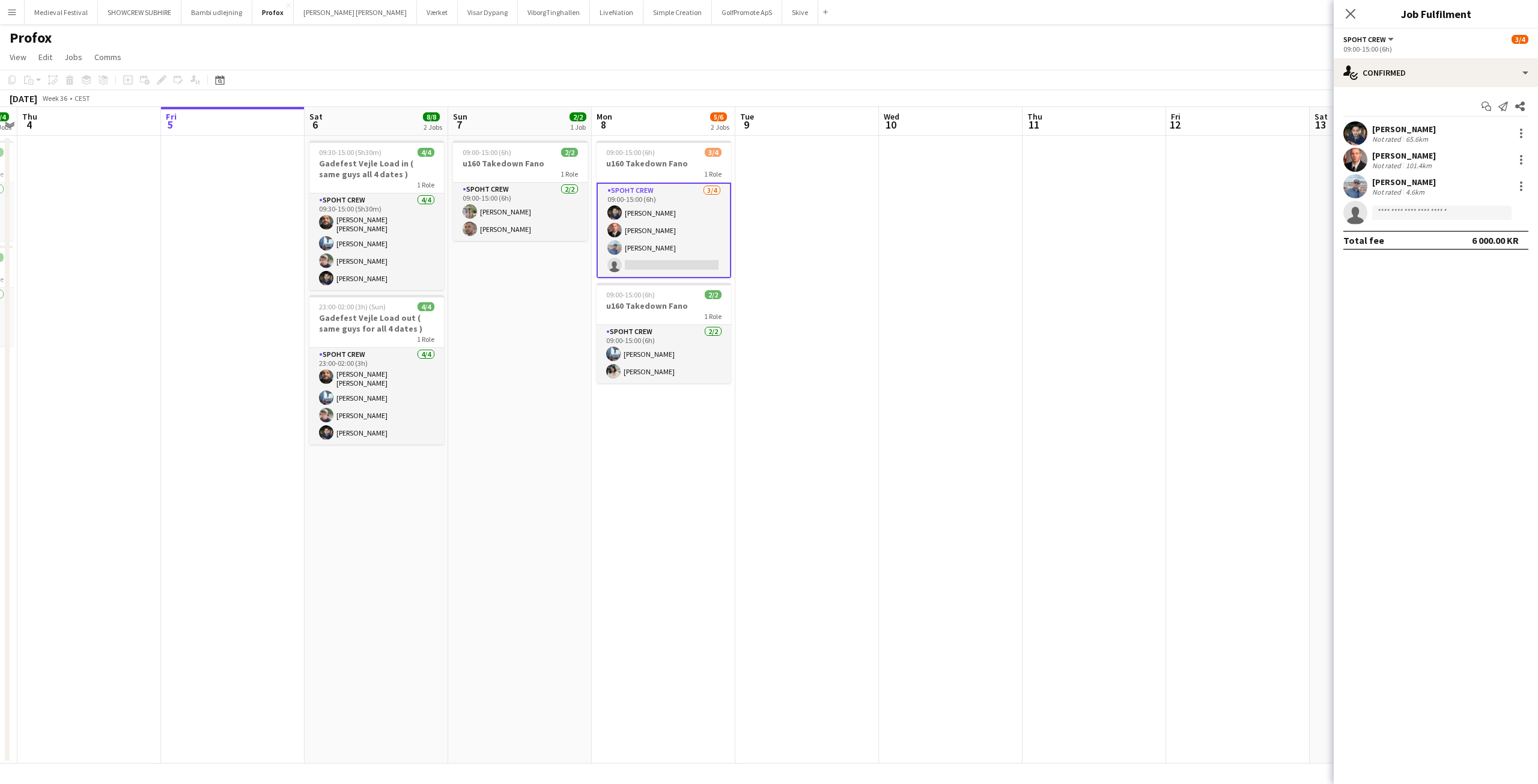
click at [1389, 181] on div "Kamil Karwacki" at bounding box center [1404, 182] width 64 height 11
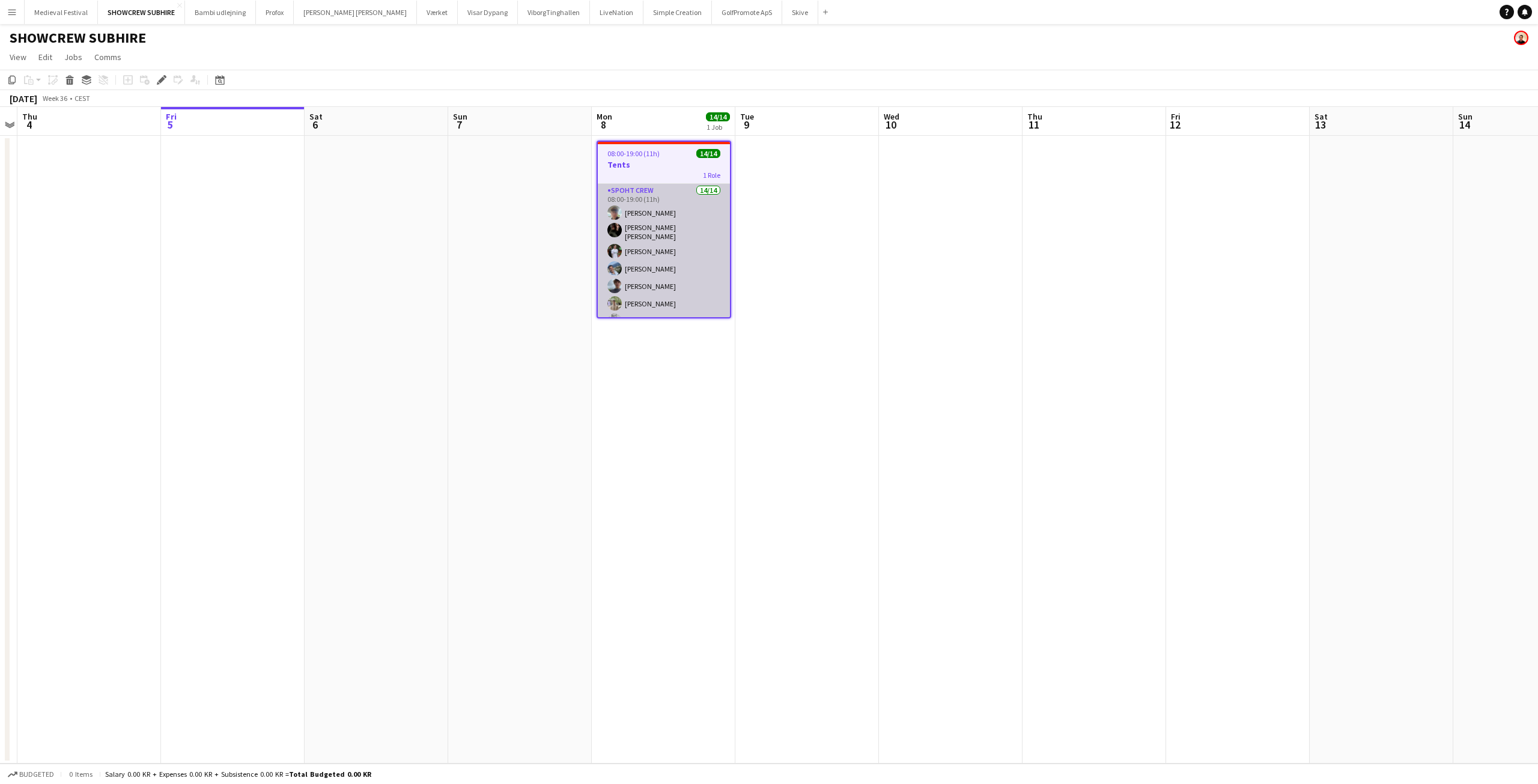
click at [686, 259] on app-card-role "Spoht Crew 14/14 08:00-19:00 (11h) [PERSON_NAME] [PERSON_NAME] [PERSON_NAME] [P…" at bounding box center [663, 319] width 132 height 271
